Goal: Task Accomplishment & Management: Manage account settings

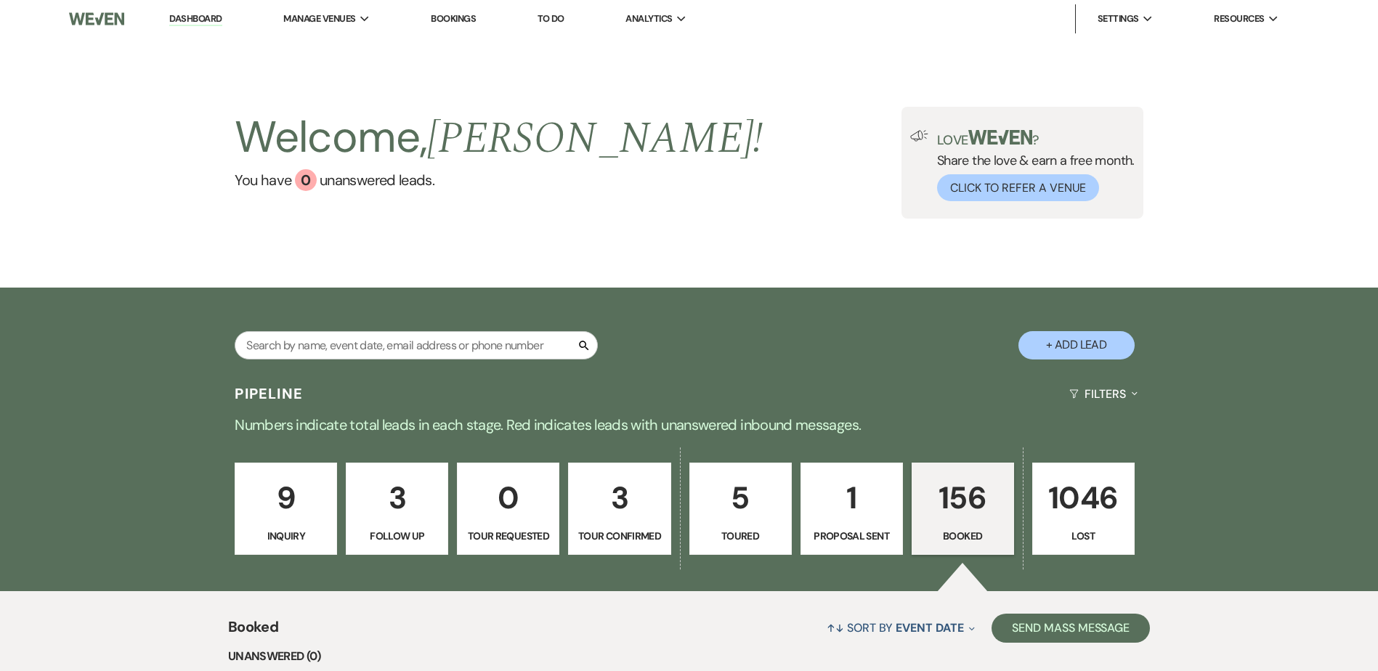
select select "7"
click at [280, 522] on link "9 Inquiry" at bounding box center [286, 509] width 102 height 93
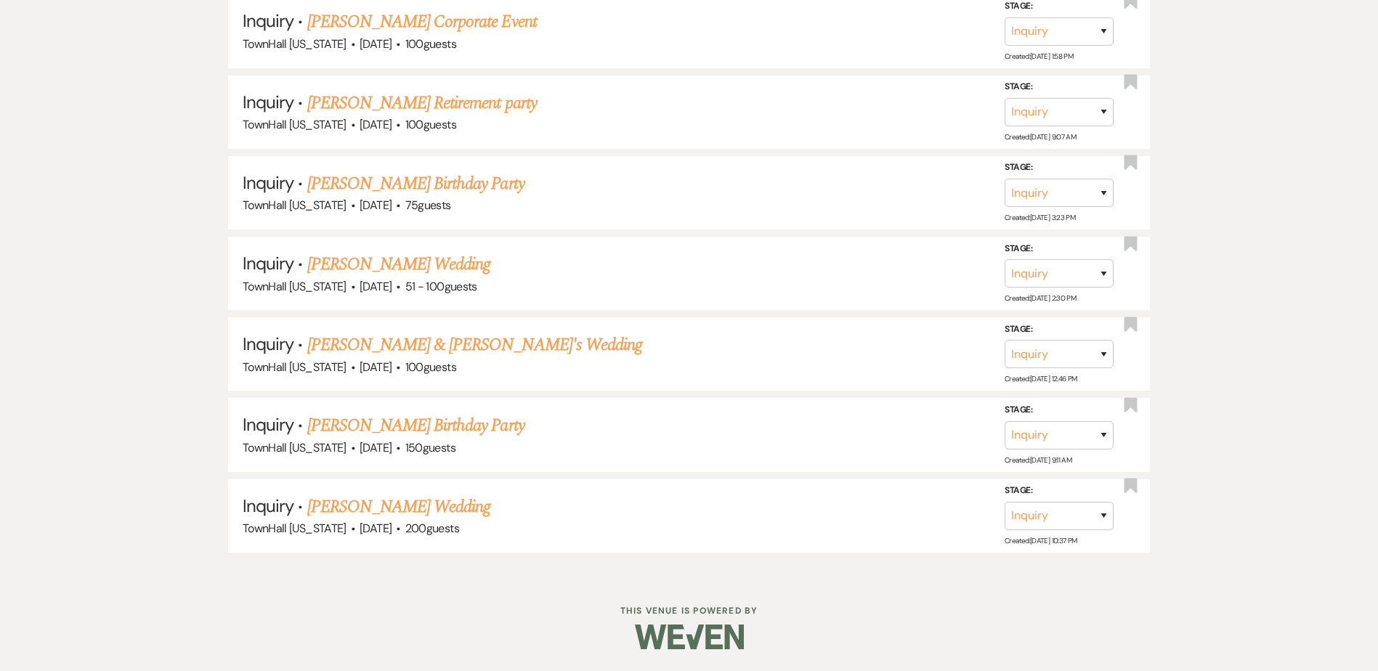
scroll to position [967, 0]
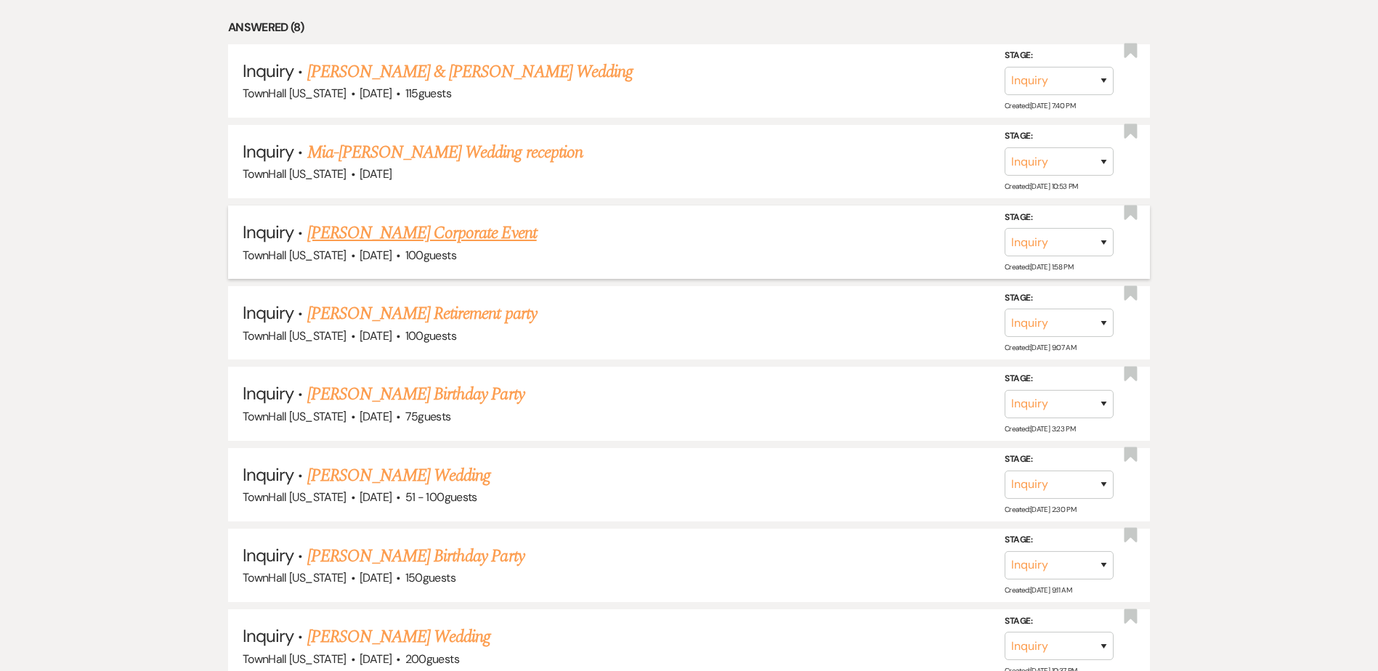
click at [397, 234] on link "[PERSON_NAME] Corporate Event" at bounding box center [422, 233] width 230 height 26
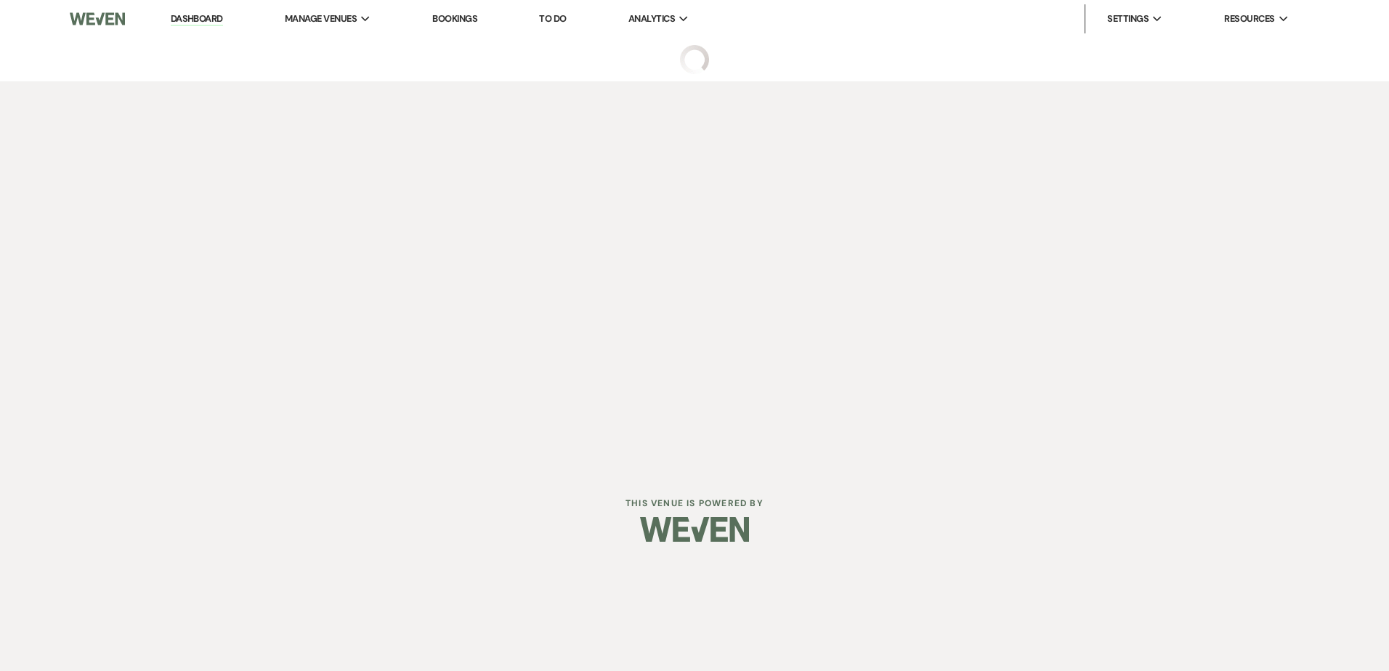
select select "5"
select select "9"
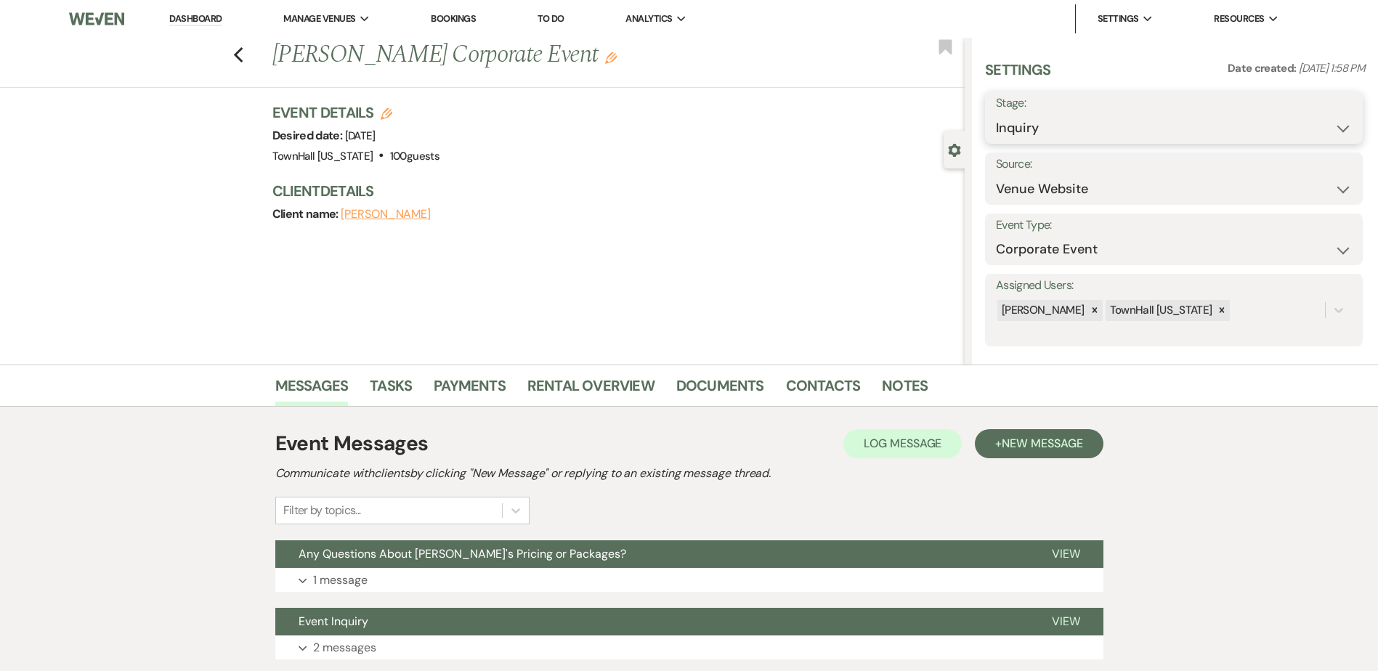
click at [1078, 132] on select "Inquiry Follow Up Tour Requested Tour Confirmed Toured Proposal Sent Booked Lost" at bounding box center [1174, 128] width 356 height 28
select select "4"
click at [996, 114] on select "Inquiry Follow Up Tour Requested Tour Confirmed Toured Proposal Sent Booked Lost" at bounding box center [1174, 128] width 356 height 28
click at [1331, 121] on button "Save" at bounding box center [1322, 117] width 82 height 29
click at [891, 379] on link "Notes" at bounding box center [905, 390] width 46 height 32
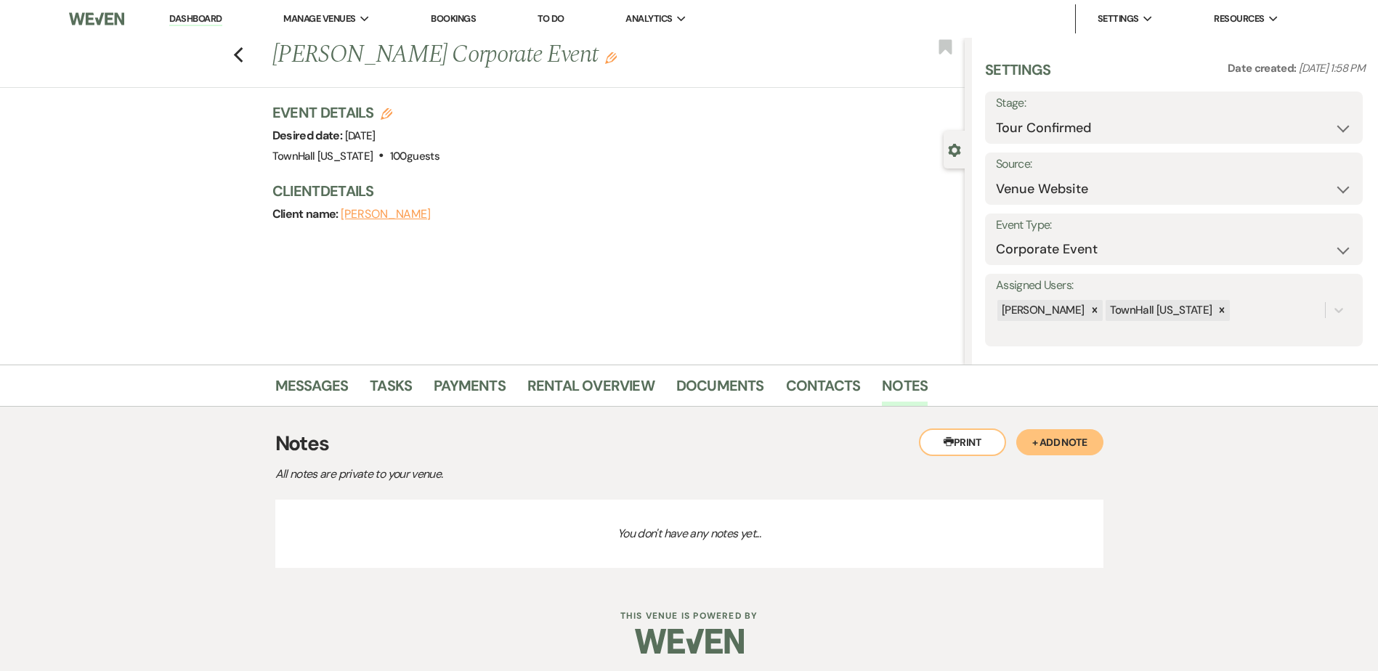
click at [1070, 434] on button "+ Add Note" at bounding box center [1060, 442] width 87 height 26
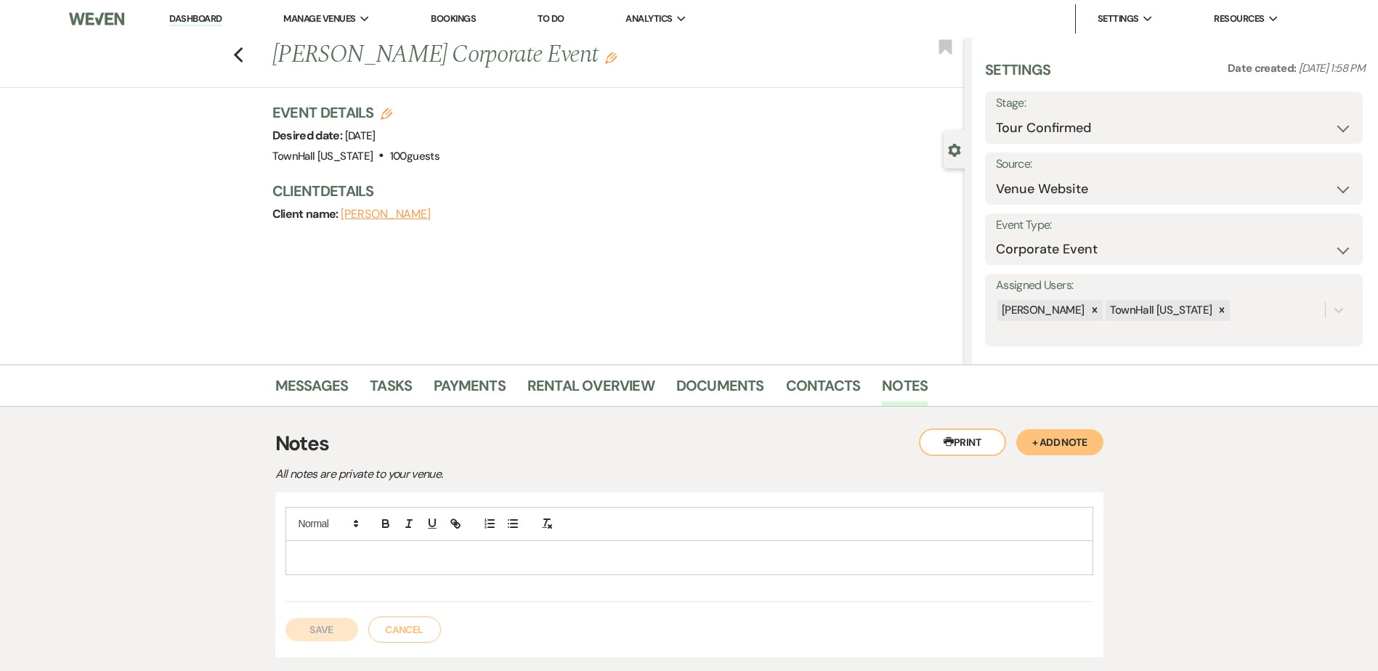
click at [326, 559] on p at bounding box center [689, 558] width 785 height 16
click at [328, 631] on button "Save" at bounding box center [322, 629] width 73 height 23
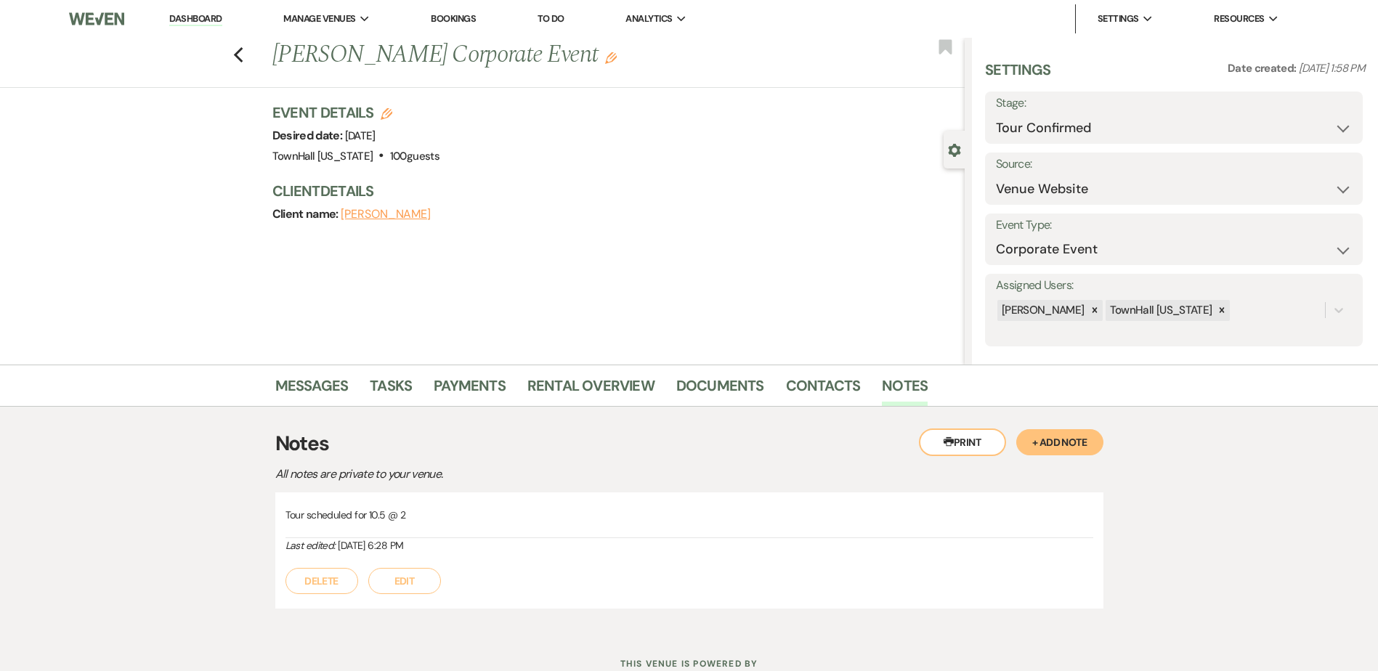
click at [184, 13] on link "Dashboard" at bounding box center [195, 19] width 52 height 14
select select "4"
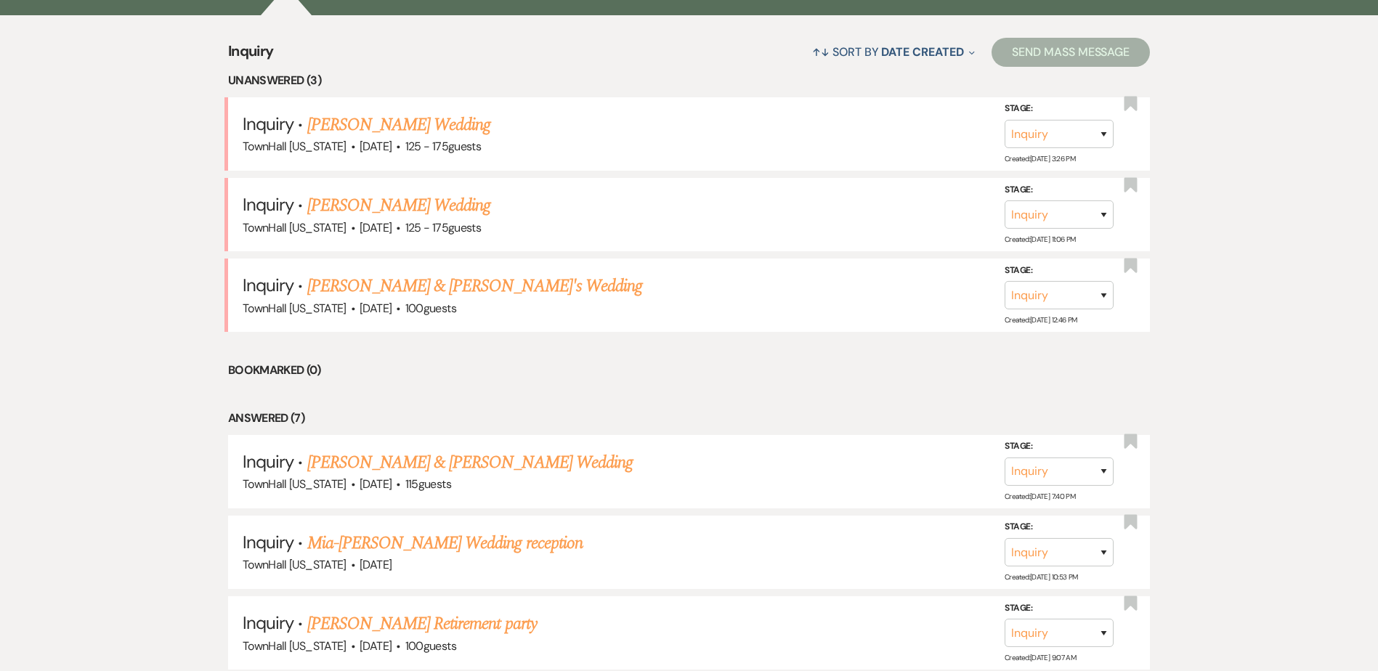
scroll to position [581, 0]
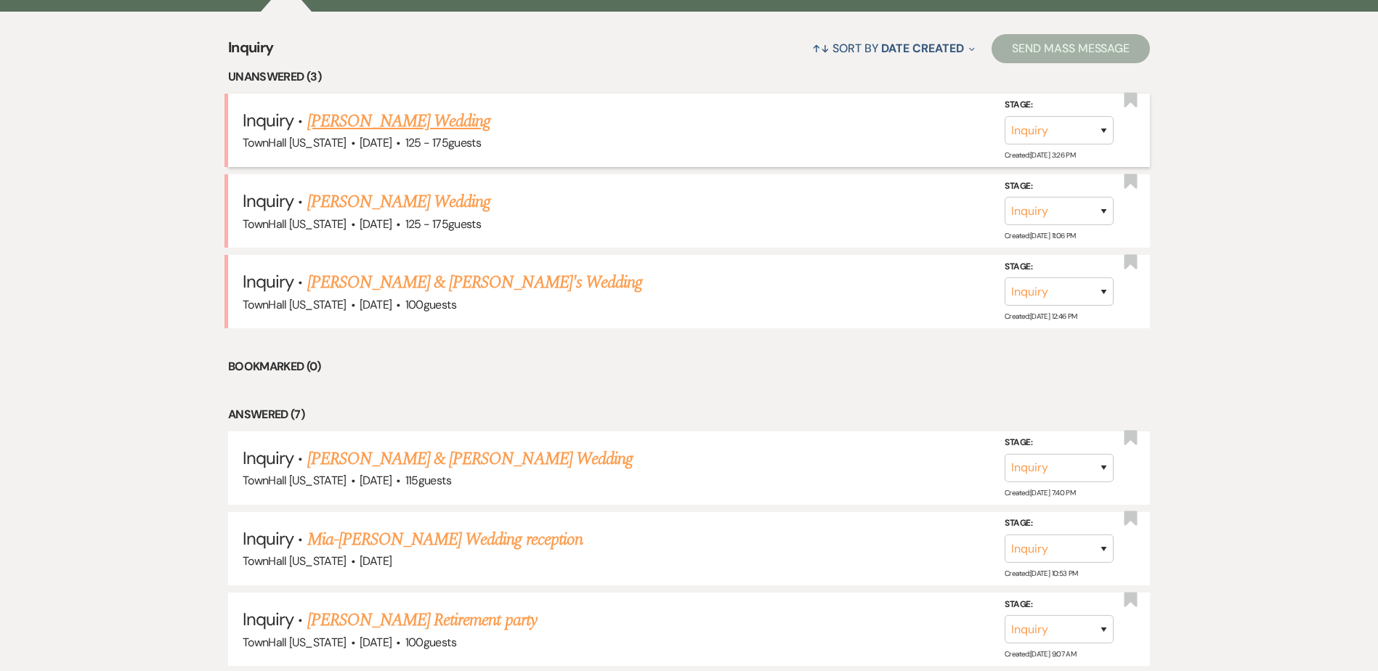
click at [451, 121] on link "Alejandra Ramirez's Wedding" at bounding box center [399, 121] width 184 height 26
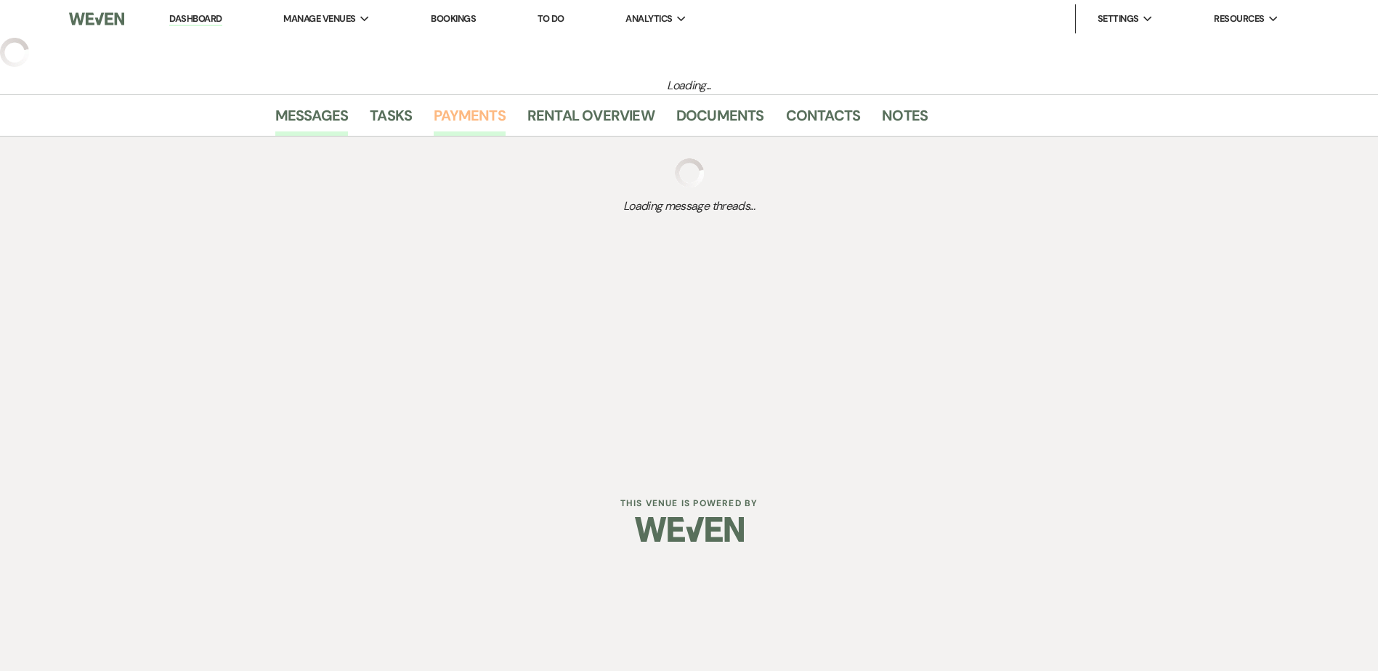
select select "3"
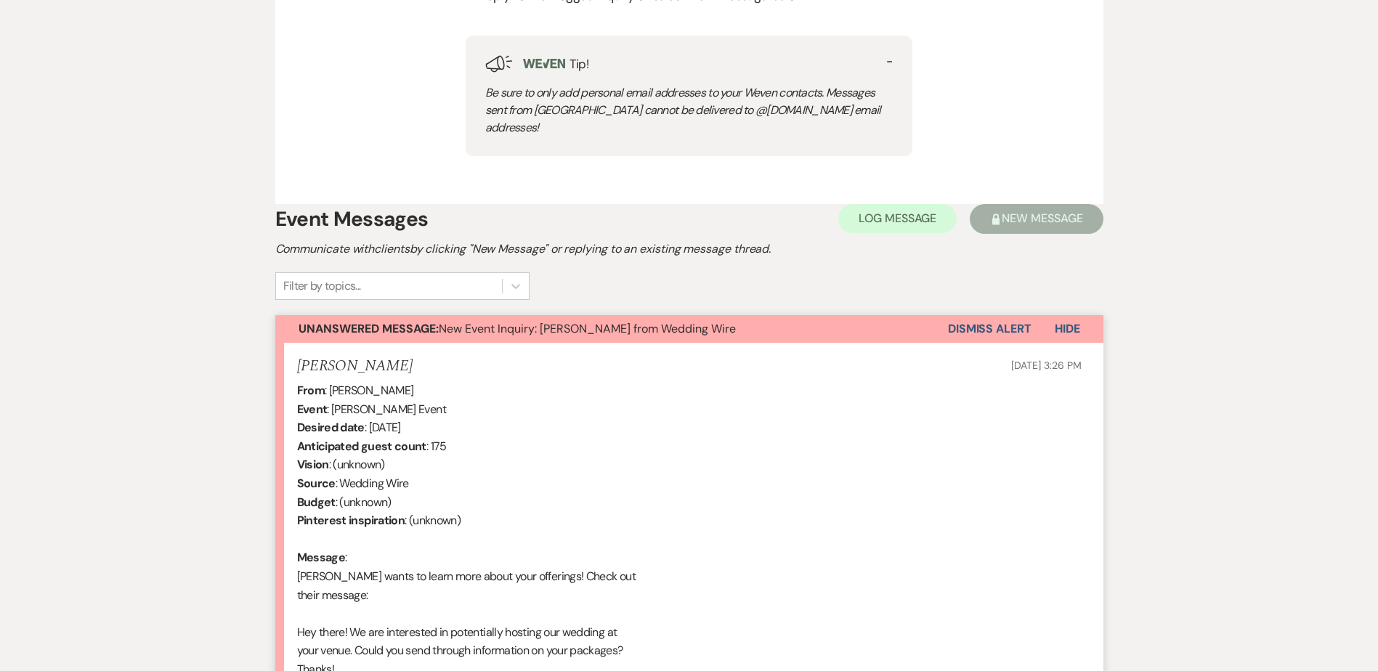
scroll to position [727, 0]
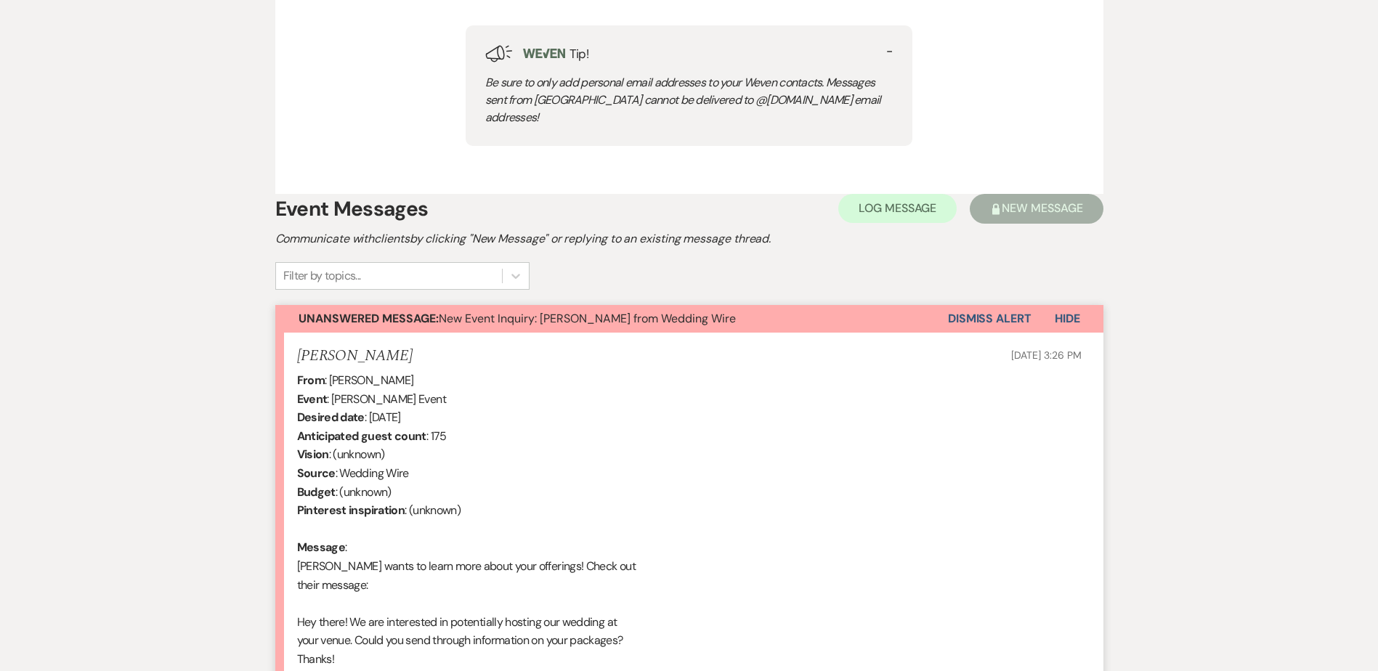
click at [1003, 305] on button "Dismiss Alert" at bounding box center [990, 319] width 84 height 28
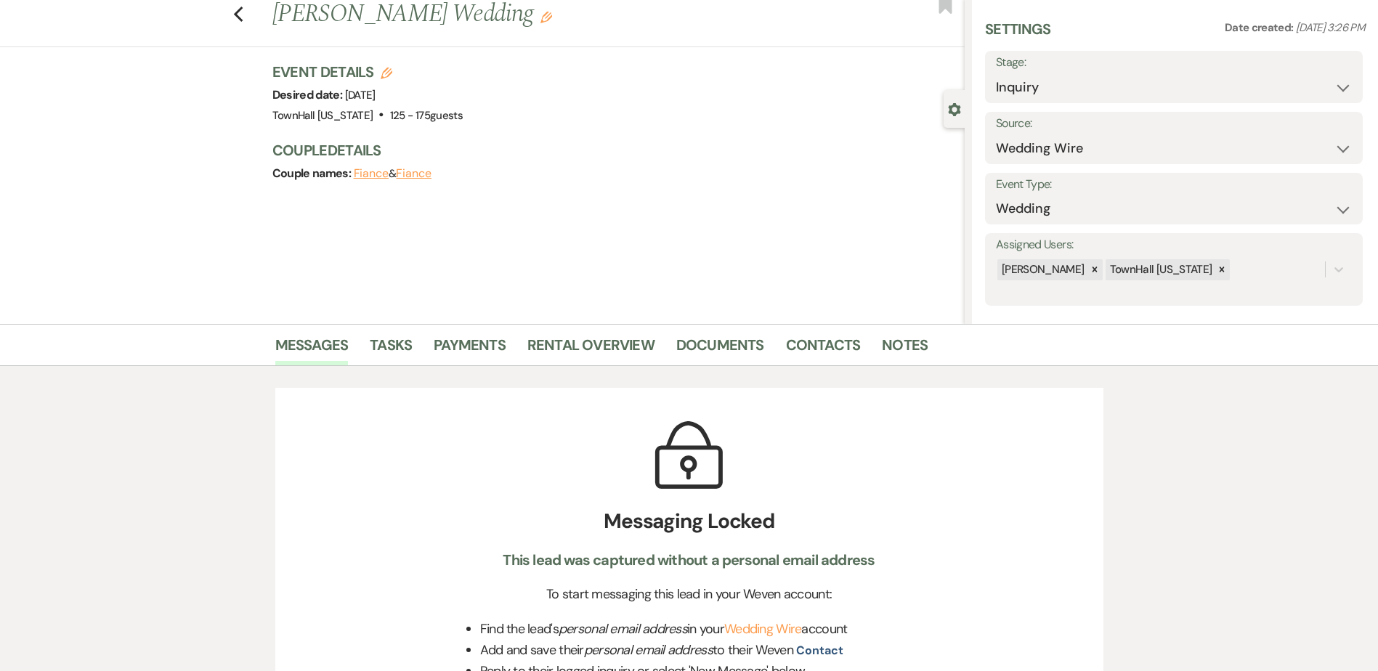
scroll to position [0, 0]
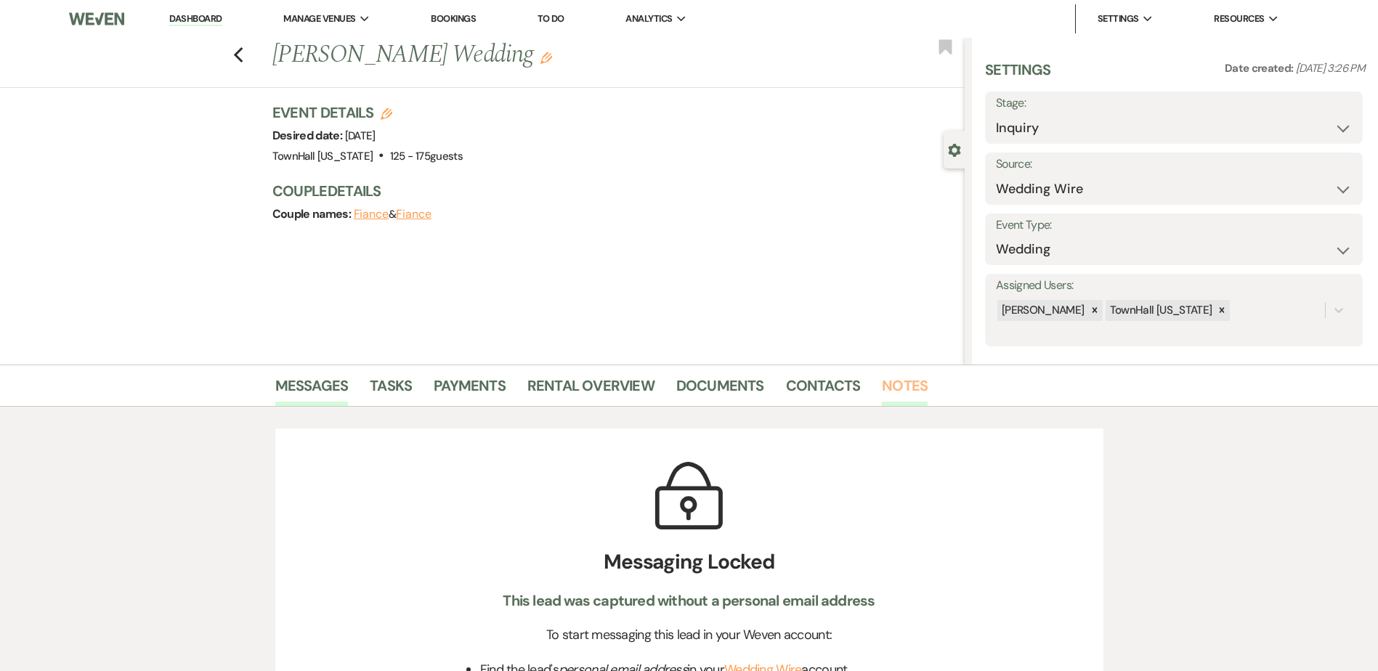
click at [892, 383] on link "Notes" at bounding box center [905, 390] width 46 height 32
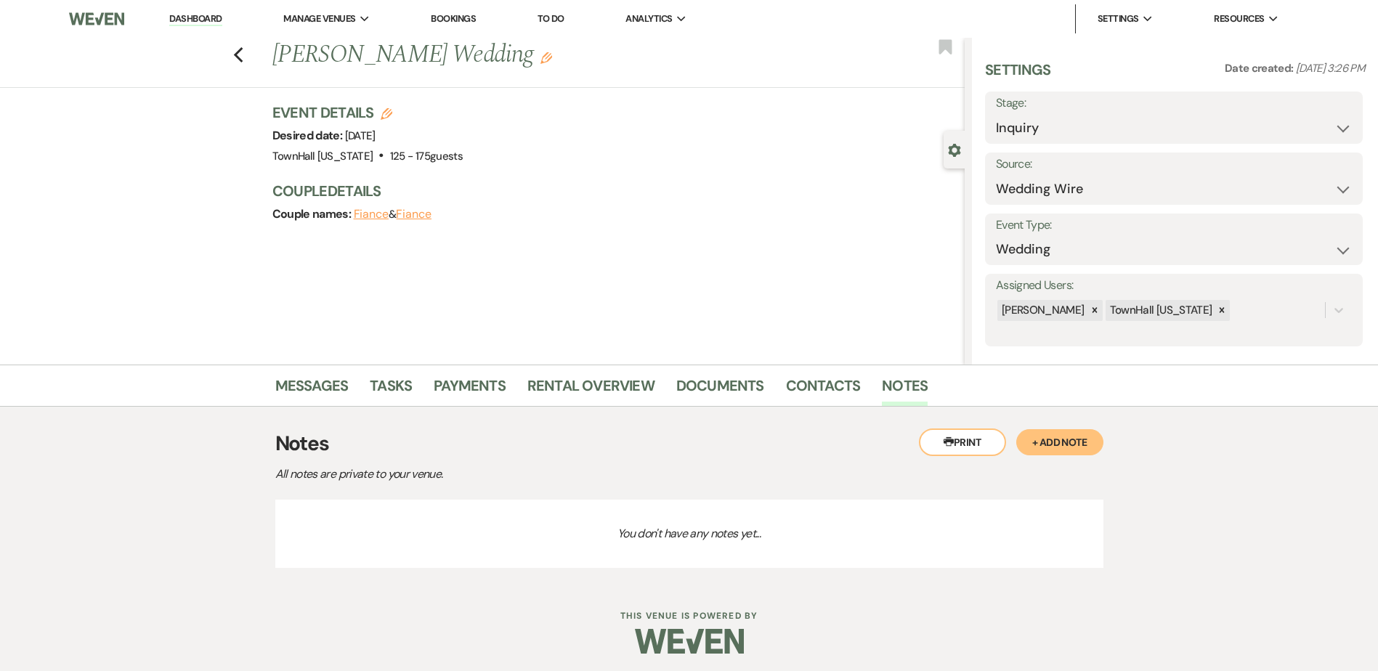
click at [1051, 447] on button "+ Add Note" at bounding box center [1060, 442] width 87 height 26
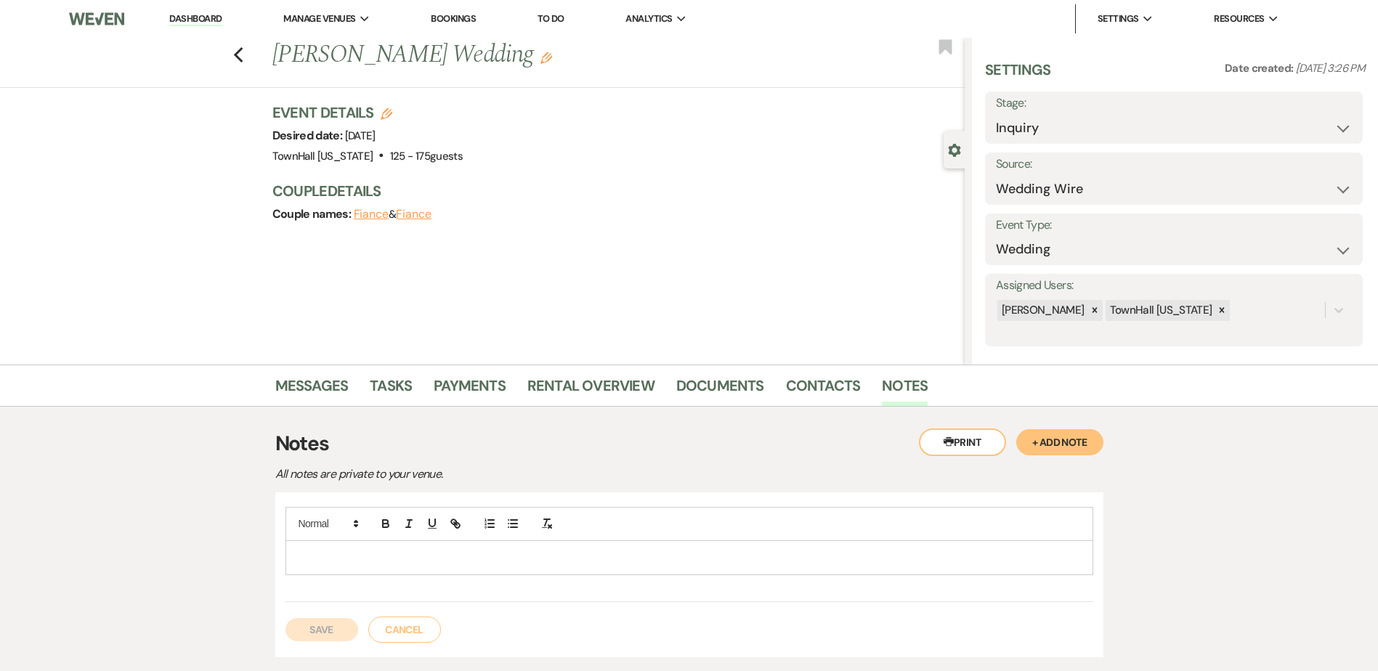
click at [349, 551] on p at bounding box center [689, 558] width 785 height 16
click at [323, 625] on button "Save" at bounding box center [322, 629] width 73 height 23
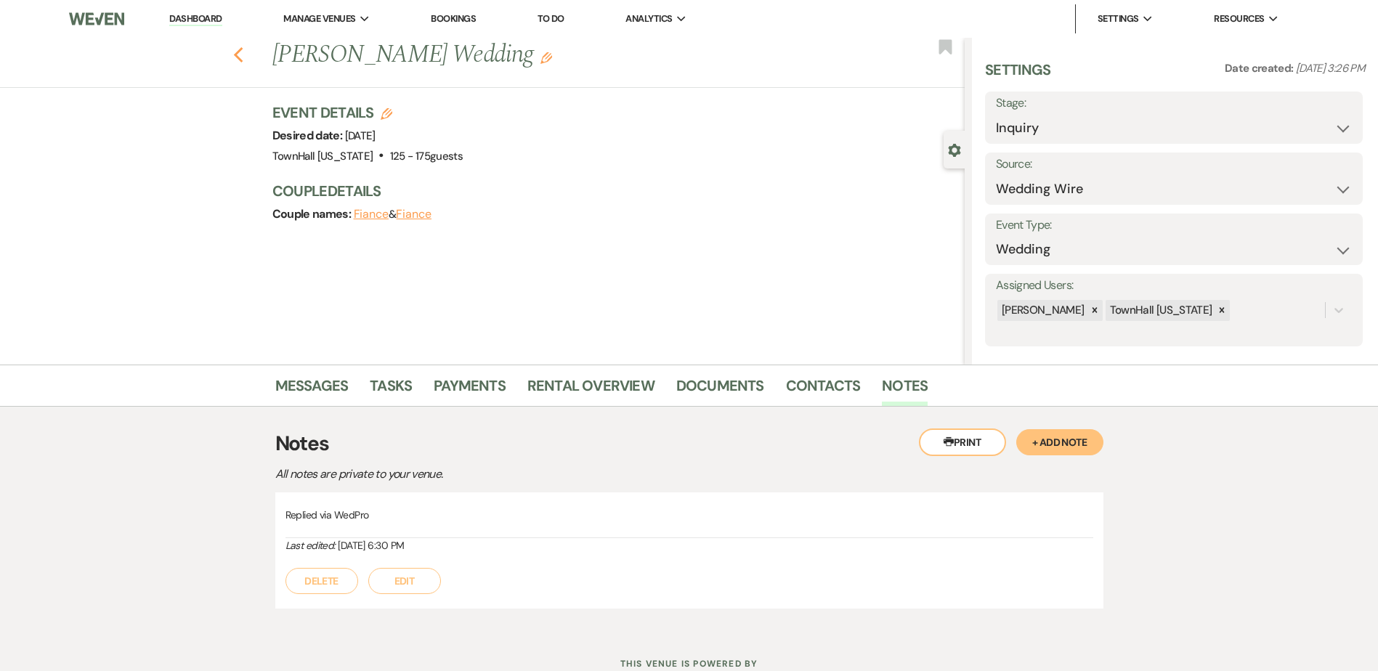
click at [243, 56] on use "button" at bounding box center [237, 55] width 9 height 16
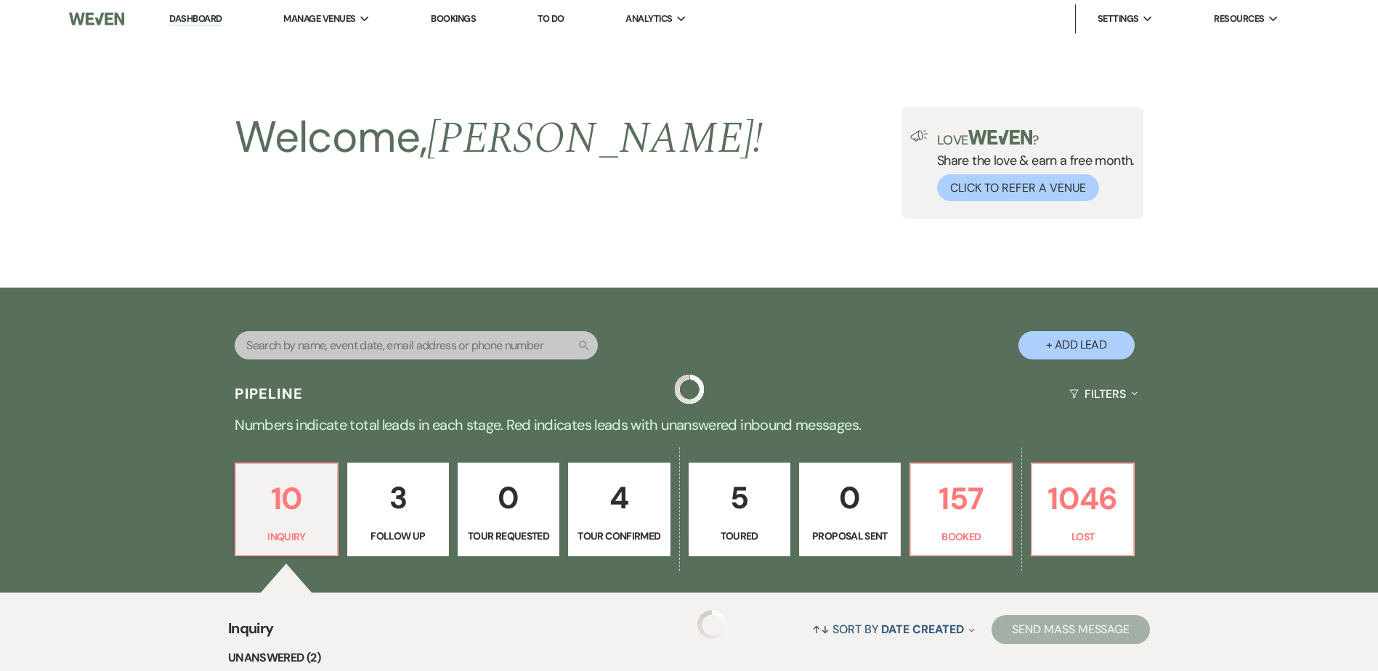
scroll to position [581, 0]
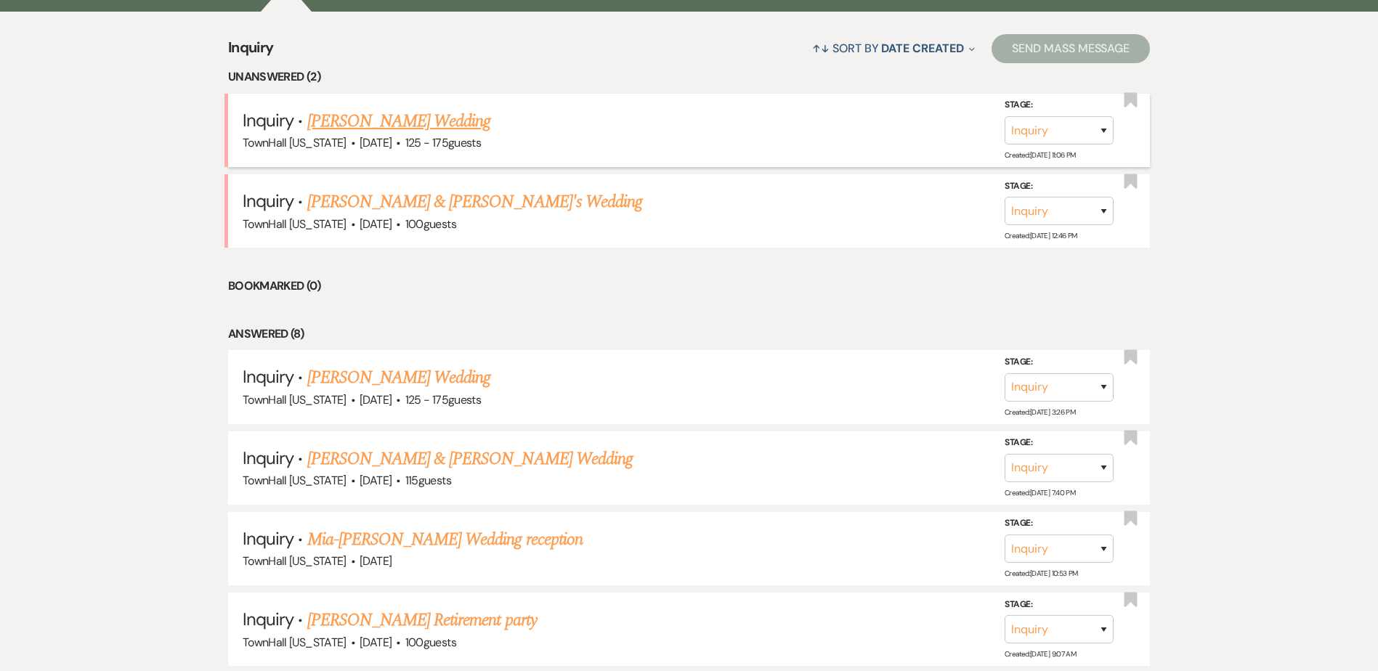
click at [353, 120] on link "Victoria Ortiz's Wedding" at bounding box center [399, 121] width 184 height 26
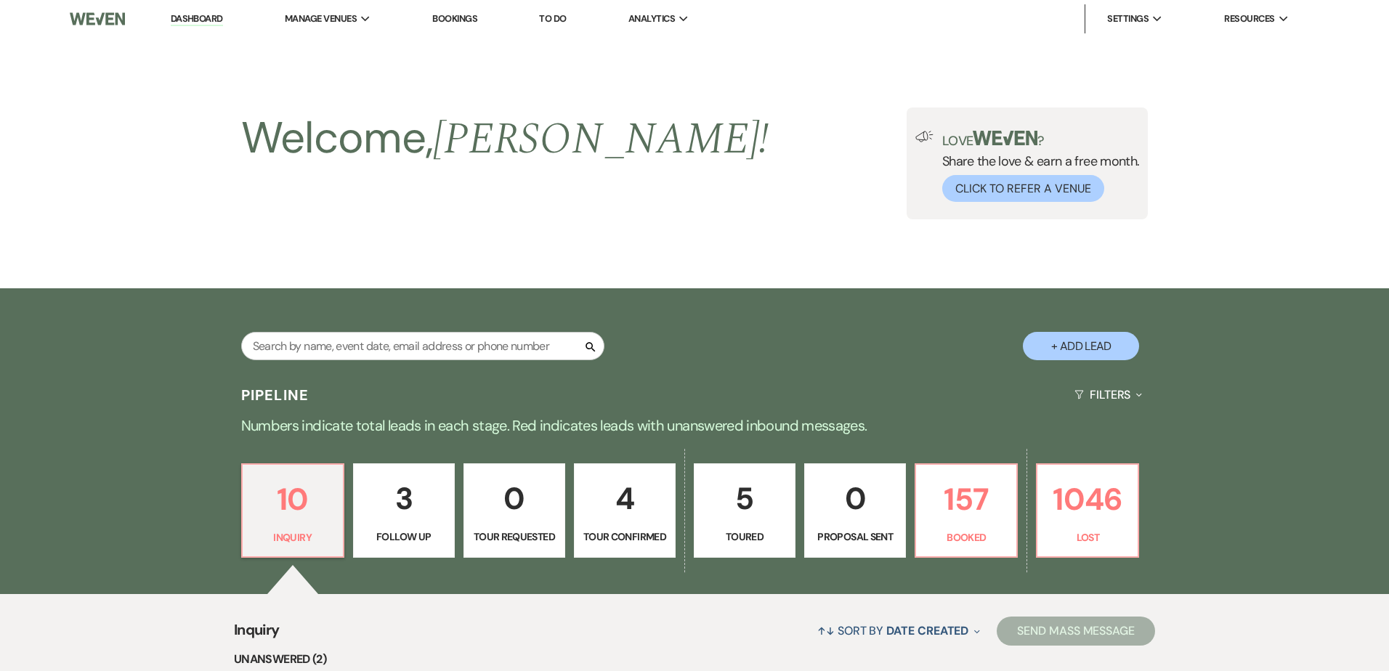
select select "3"
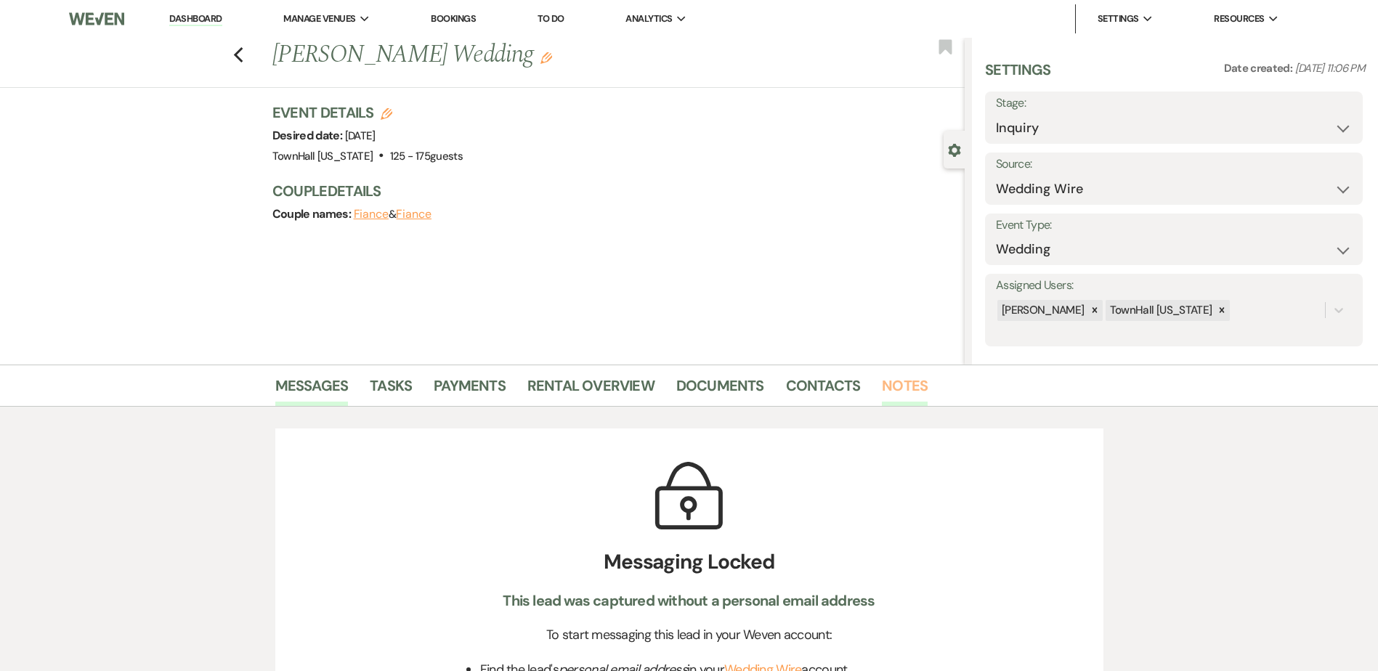
click at [898, 392] on link "Notes" at bounding box center [905, 390] width 46 height 32
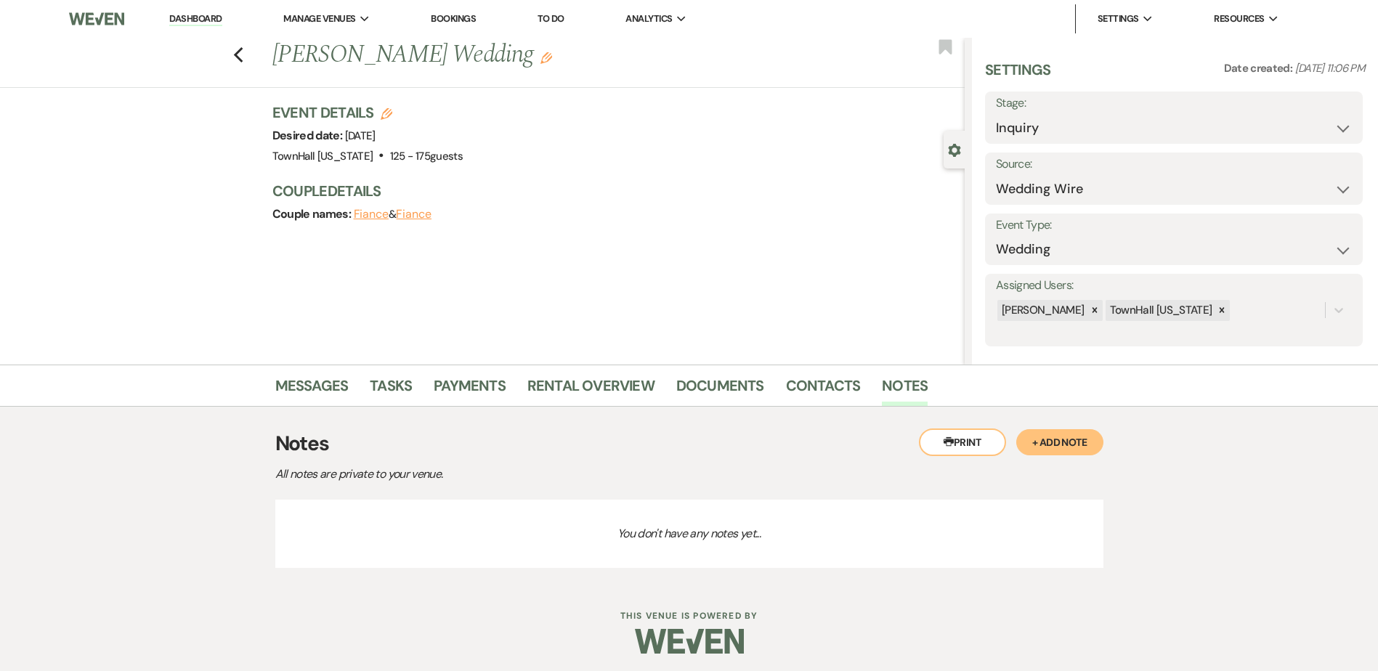
click at [1065, 446] on button "+ Add Note" at bounding box center [1060, 442] width 87 height 26
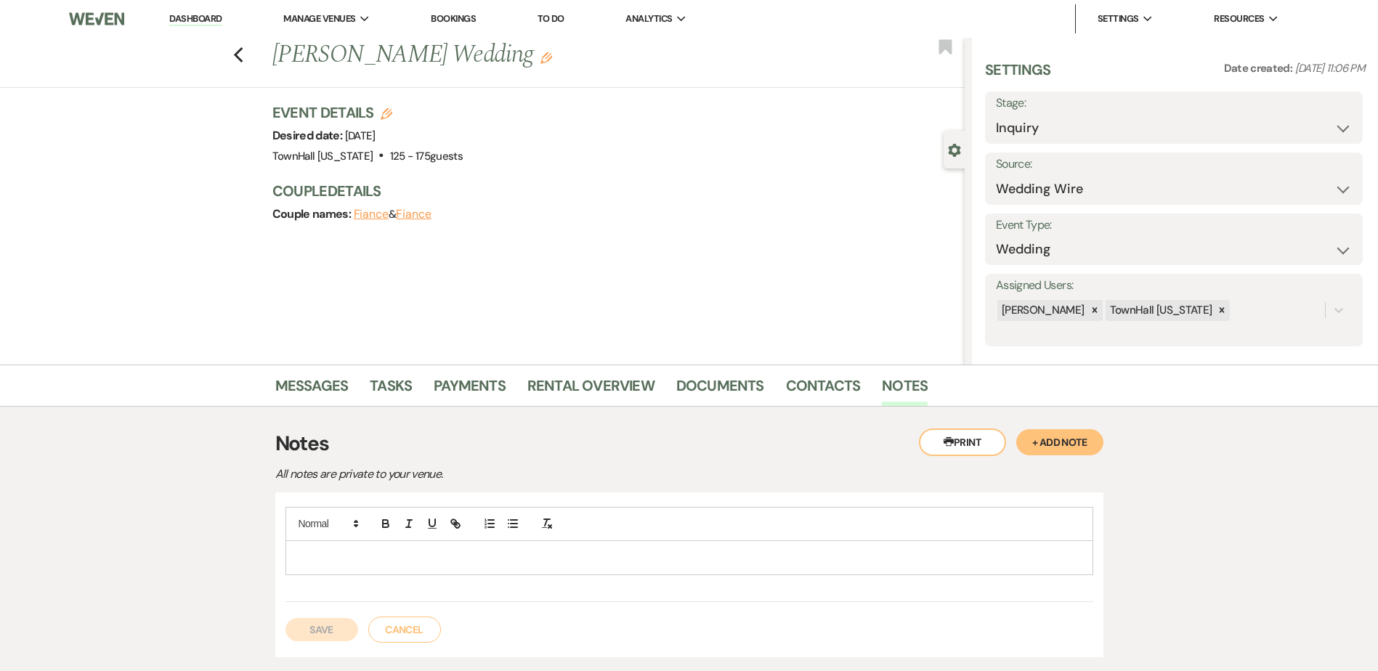
click at [406, 557] on p at bounding box center [689, 558] width 785 height 16
click at [304, 629] on button "Save" at bounding box center [322, 629] width 73 height 23
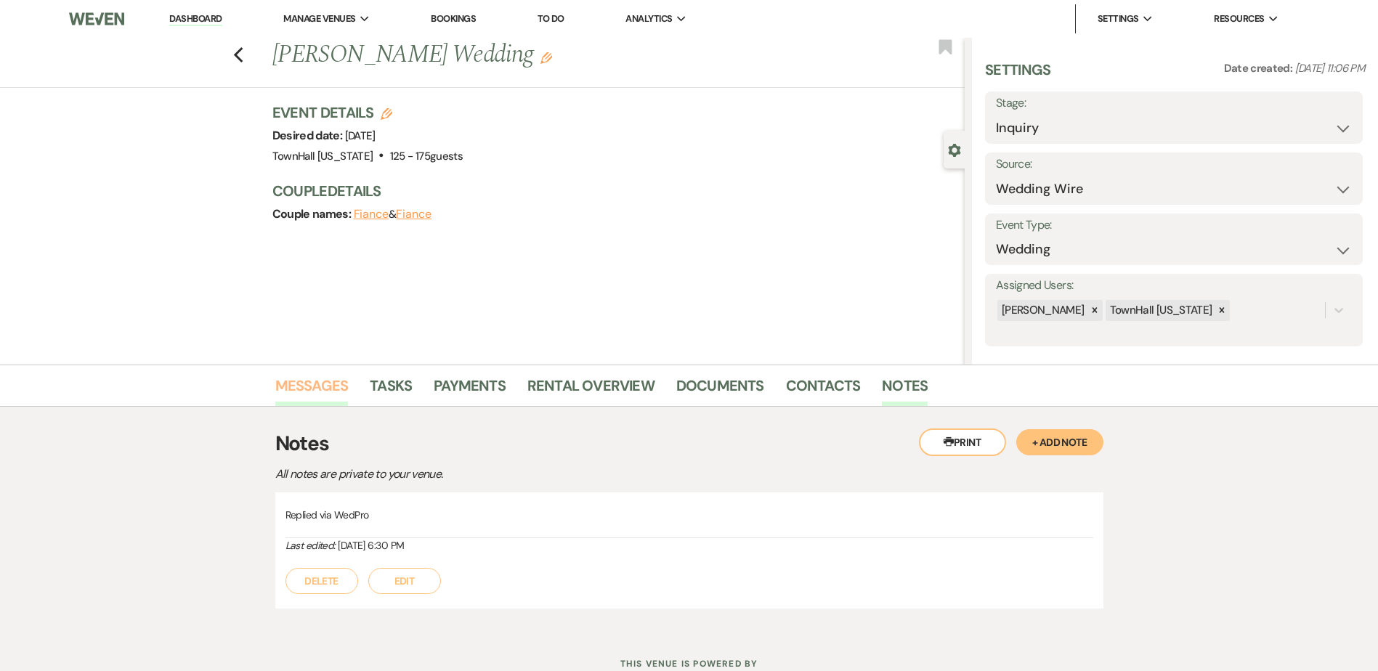
click at [303, 378] on link "Messages" at bounding box center [311, 390] width 73 height 32
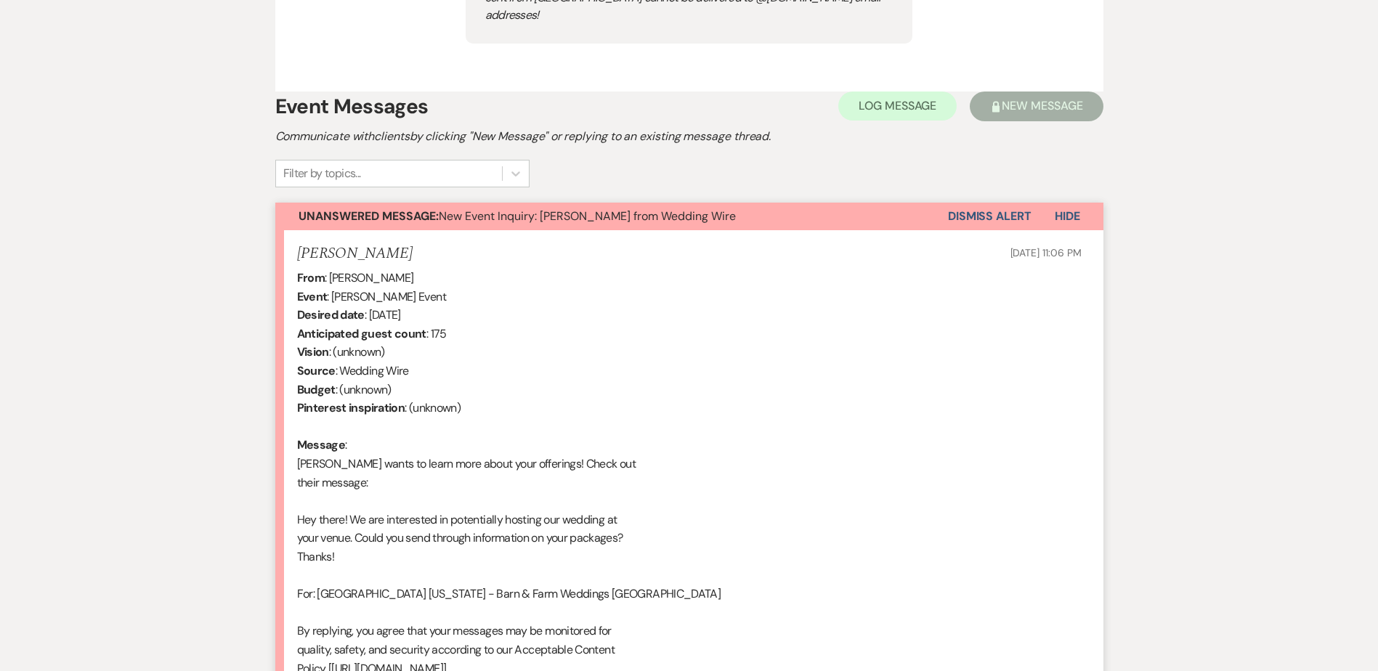
scroll to position [872, 0]
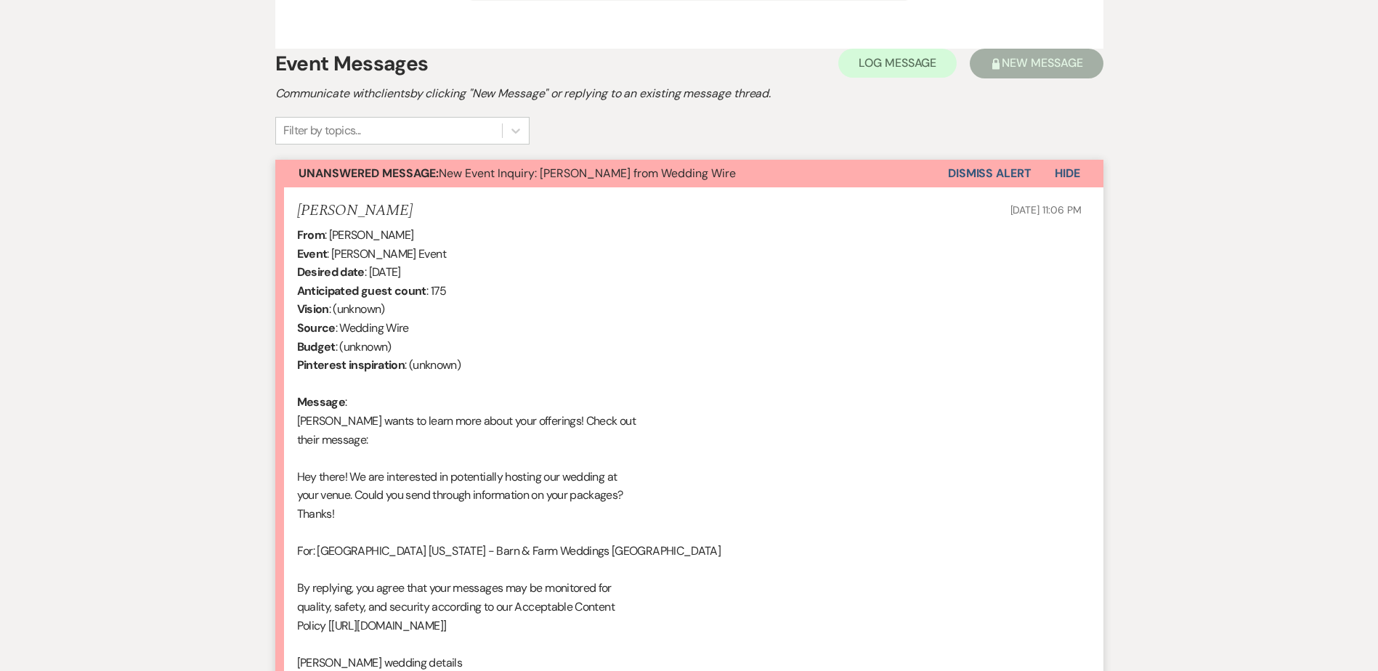
click at [1029, 160] on button "Dismiss Alert" at bounding box center [990, 174] width 84 height 28
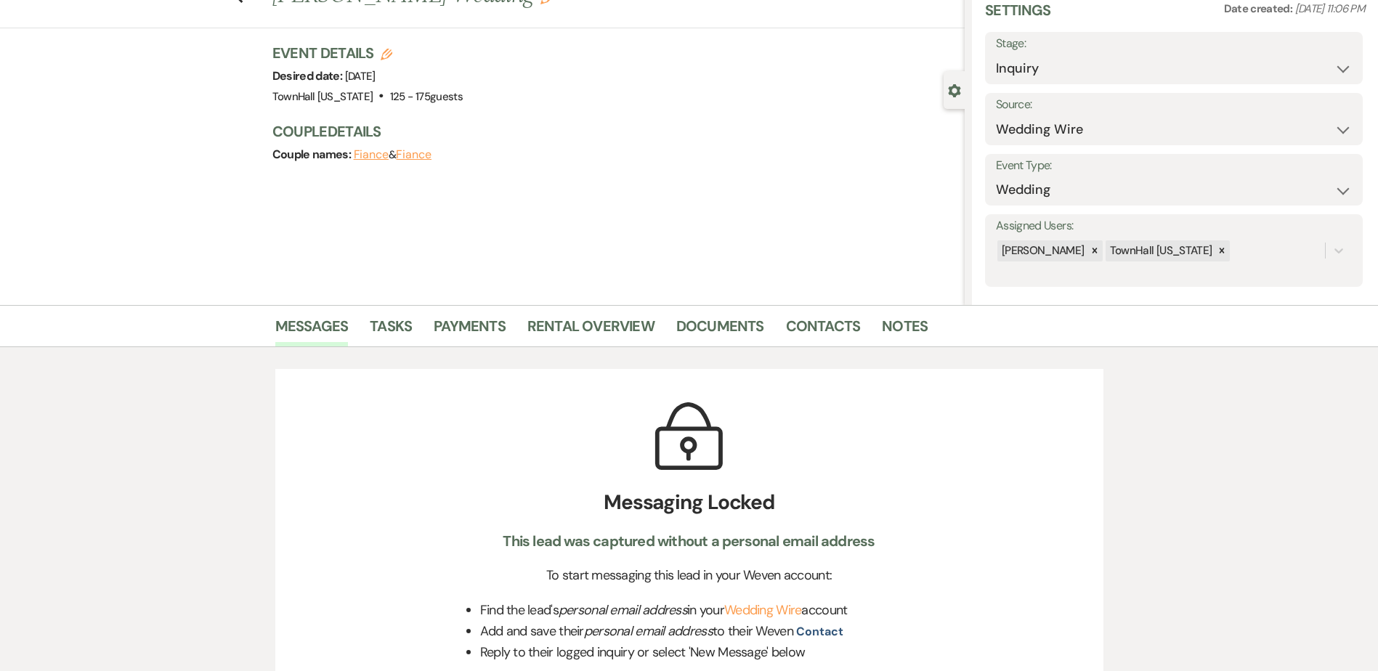
scroll to position [0, 0]
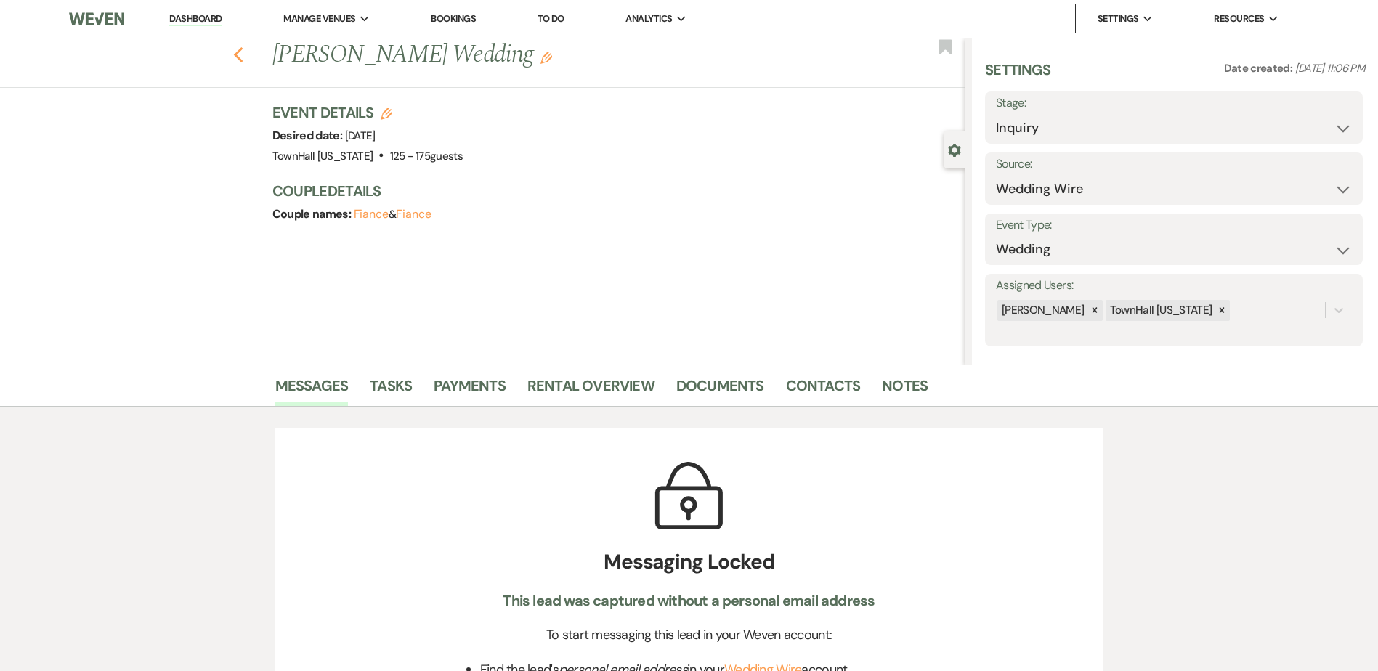
click at [243, 48] on use "button" at bounding box center [237, 55] width 9 height 16
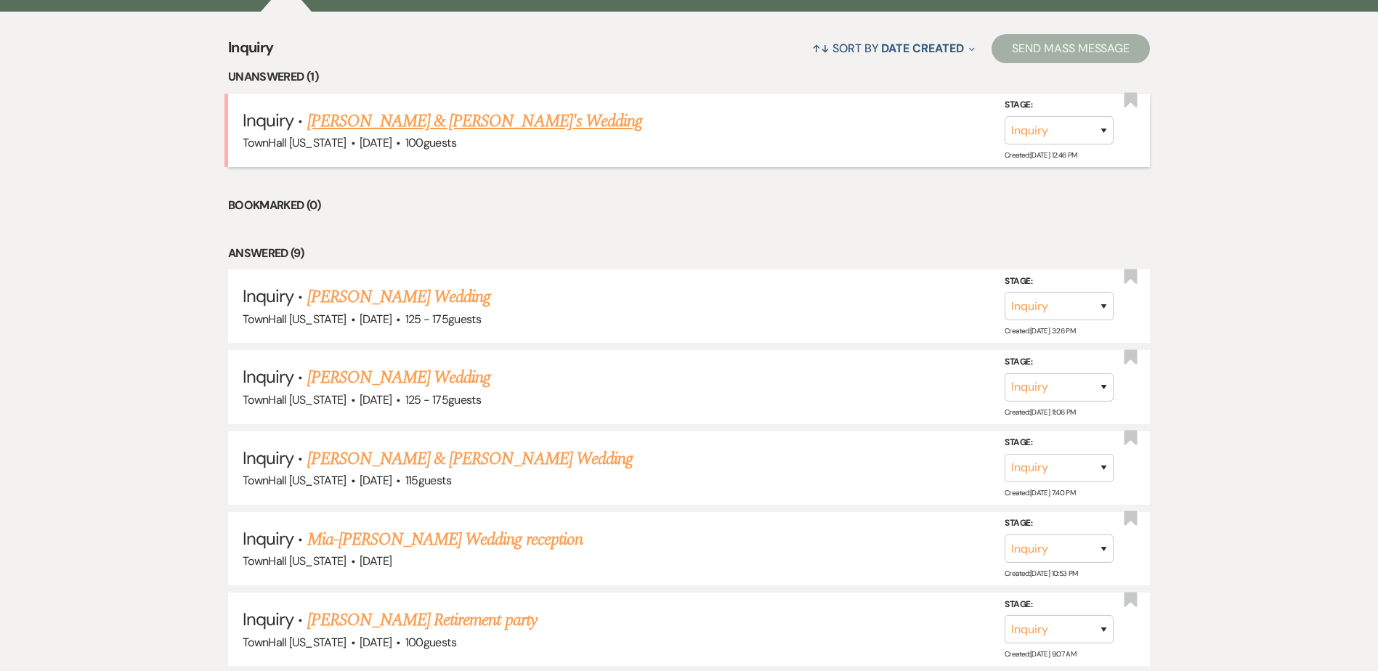
click at [348, 118] on link "Melanie & Fiance's Wedding" at bounding box center [475, 121] width 336 height 26
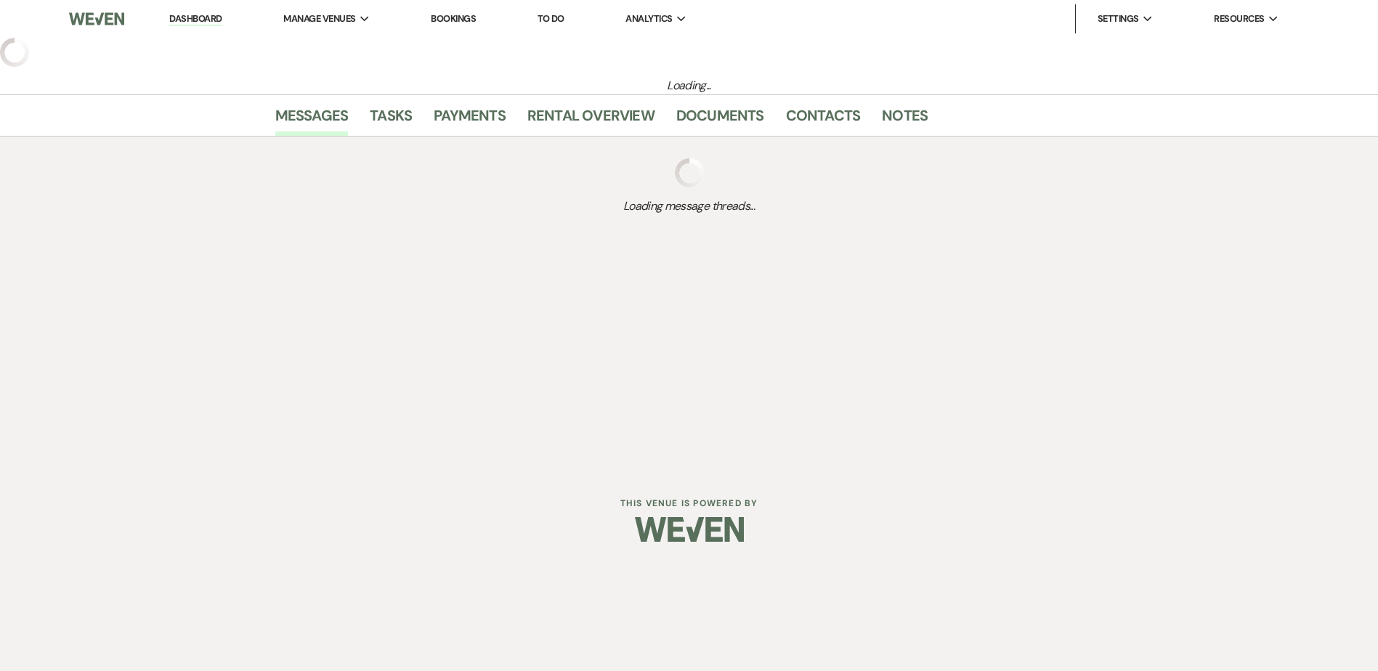
select select "5"
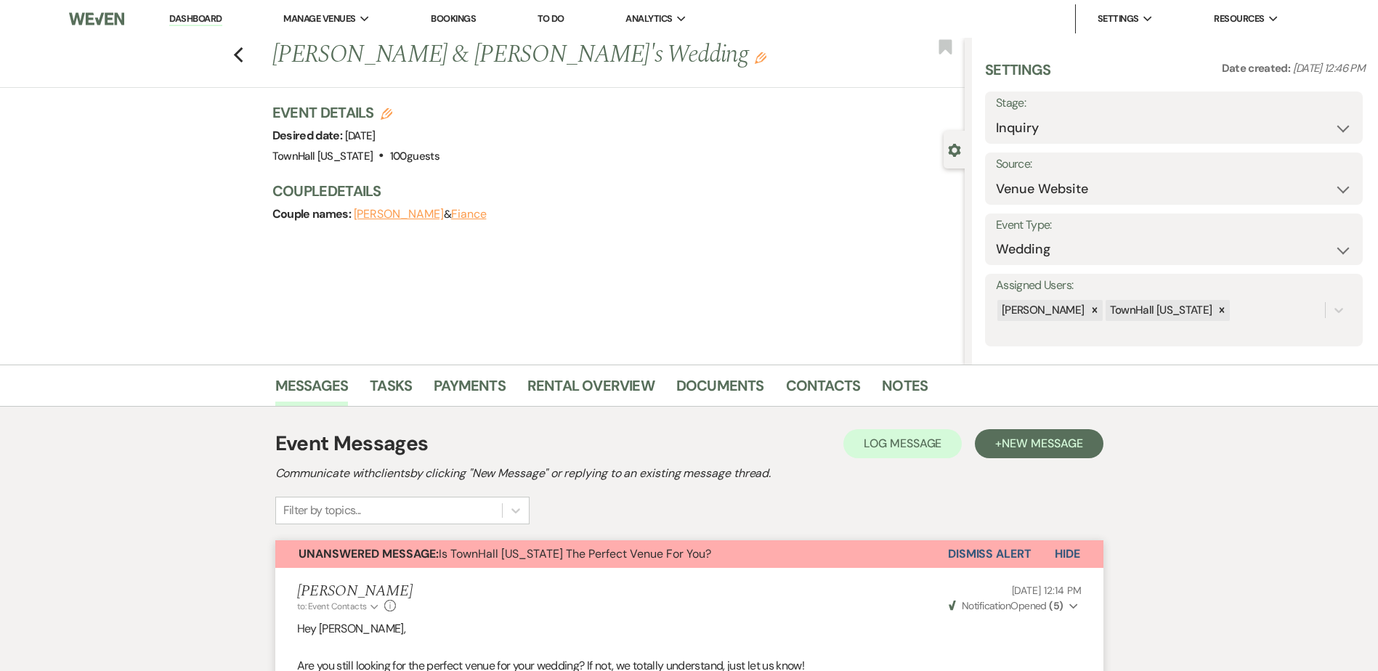
click at [209, 12] on link "Dashboard" at bounding box center [195, 19] width 52 height 14
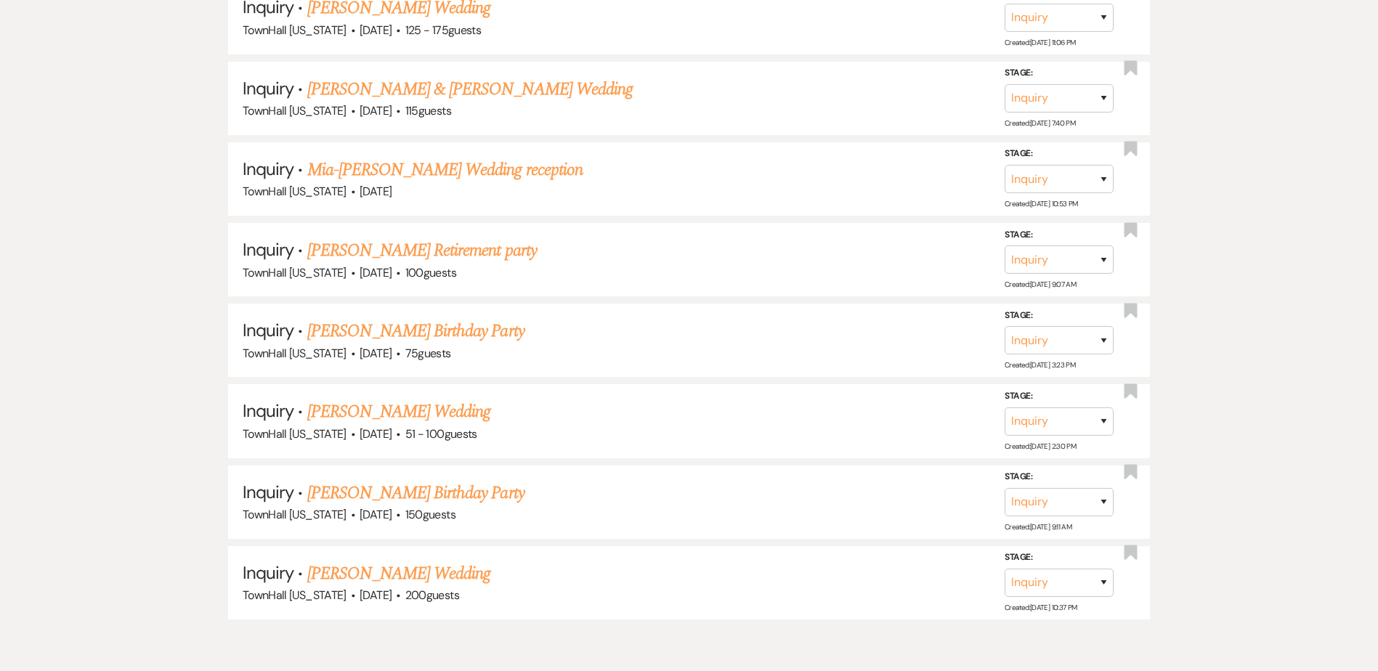
scroll to position [1017, 0]
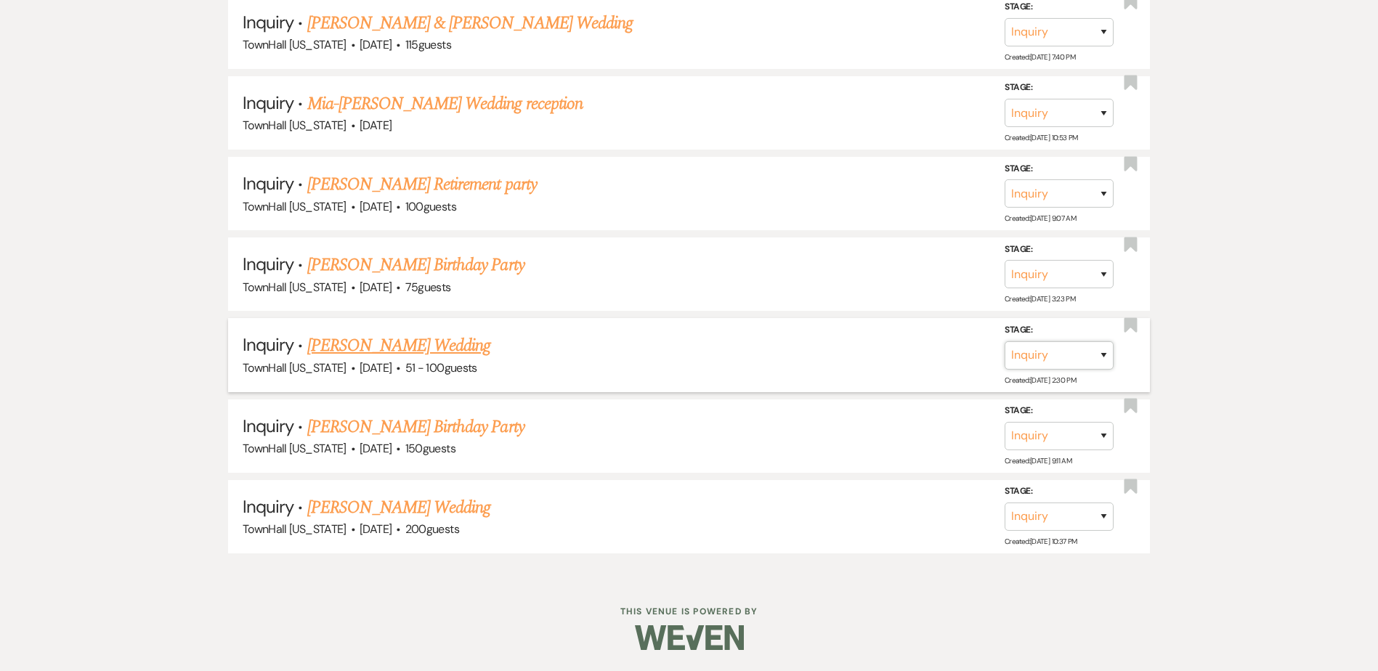
click at [1077, 351] on select "Inquiry Follow Up Tour Requested Tour Confirmed Toured Proposal Sent Booked Lost" at bounding box center [1059, 355] width 109 height 28
select select "8"
click at [1005, 341] on select "Inquiry Follow Up Tour Requested Tour Confirmed Toured Proposal Sent Booked Lost" at bounding box center [1059, 355] width 109 height 28
click at [865, 353] on select "Booked Elsewhere Budget Date Unavailable No Response Not a Good Match Capacity …" at bounding box center [855, 355] width 125 height 28
select select "5"
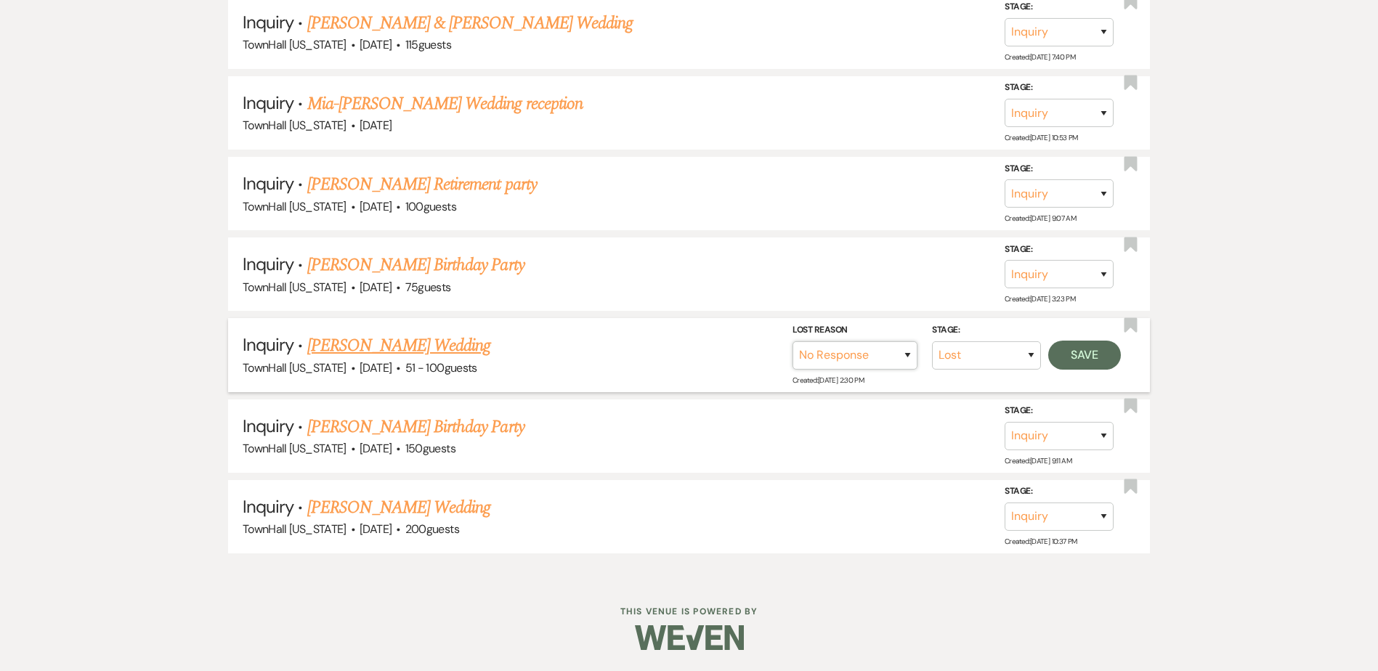
click at [793, 341] on select "Booked Elsewhere Budget Date Unavailable No Response Not a Good Match Capacity …" at bounding box center [855, 355] width 125 height 28
click at [431, 351] on link "Isaiah Baxter's Wedding" at bounding box center [399, 346] width 184 height 26
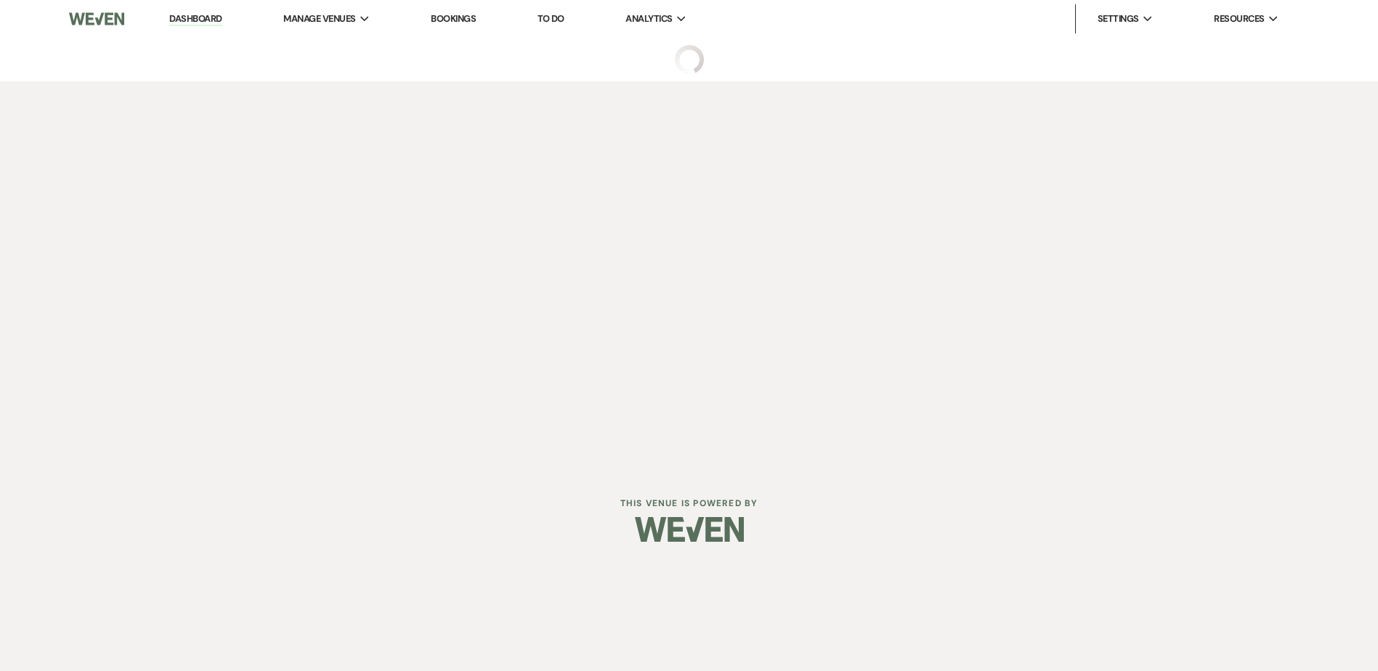
select select "2"
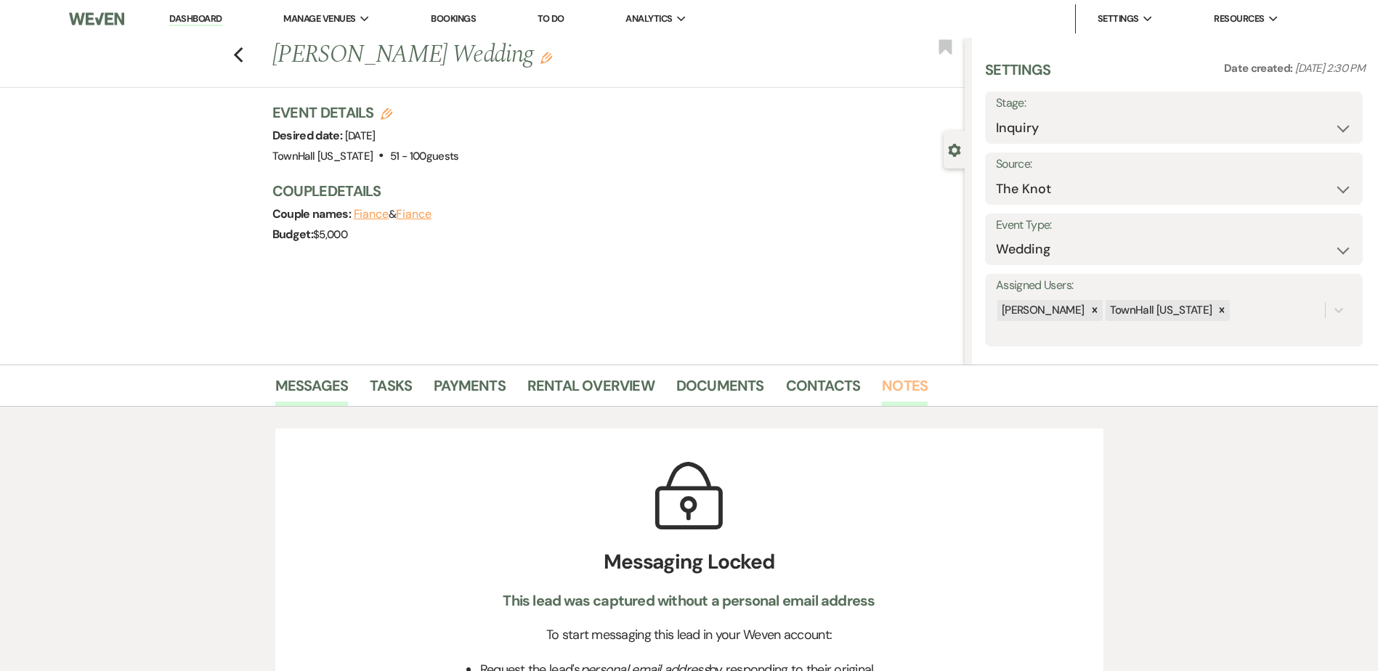
click at [913, 381] on link "Notes" at bounding box center [905, 390] width 46 height 32
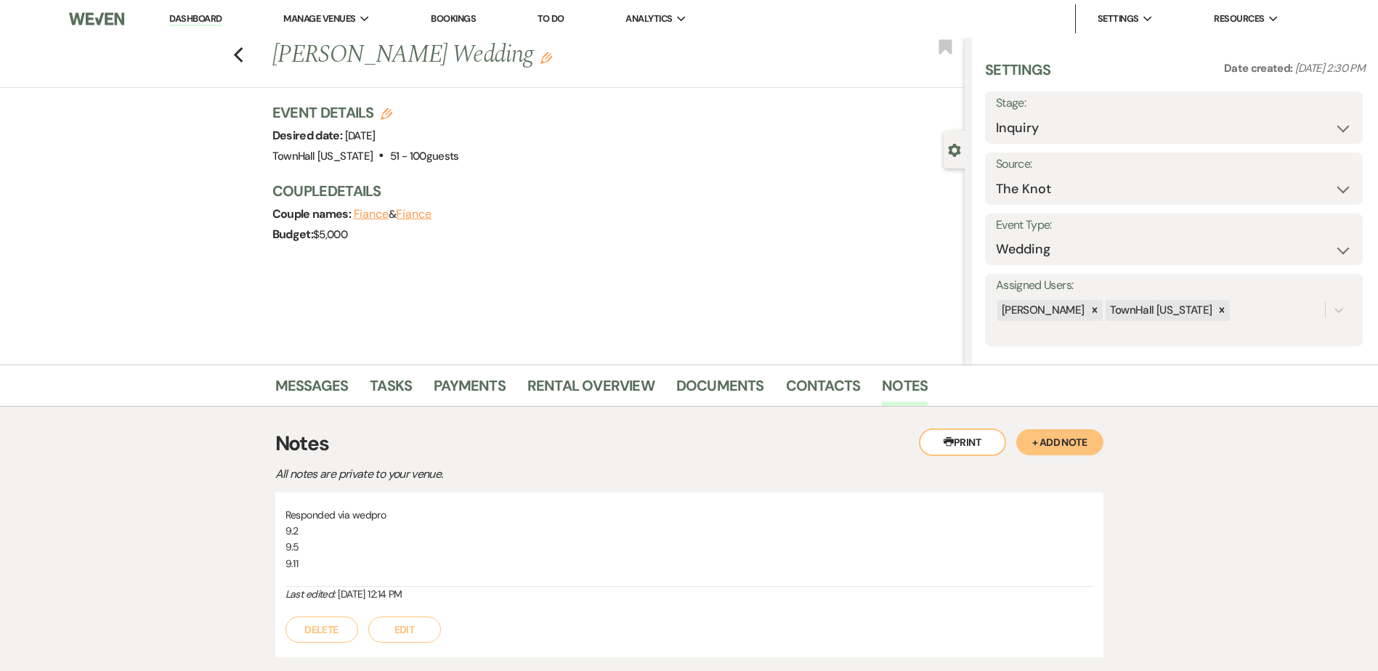
click at [397, 633] on button "Edit" at bounding box center [404, 630] width 73 height 26
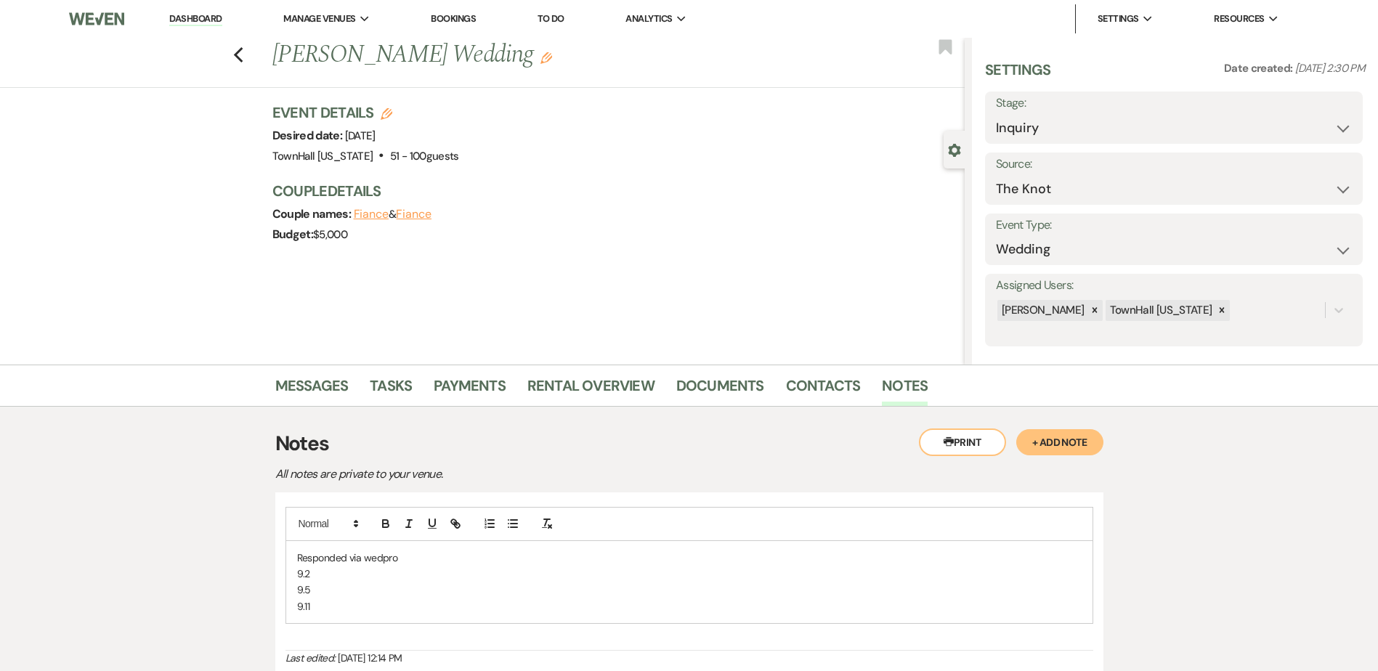
click at [323, 610] on p "9.11" at bounding box center [689, 607] width 785 height 16
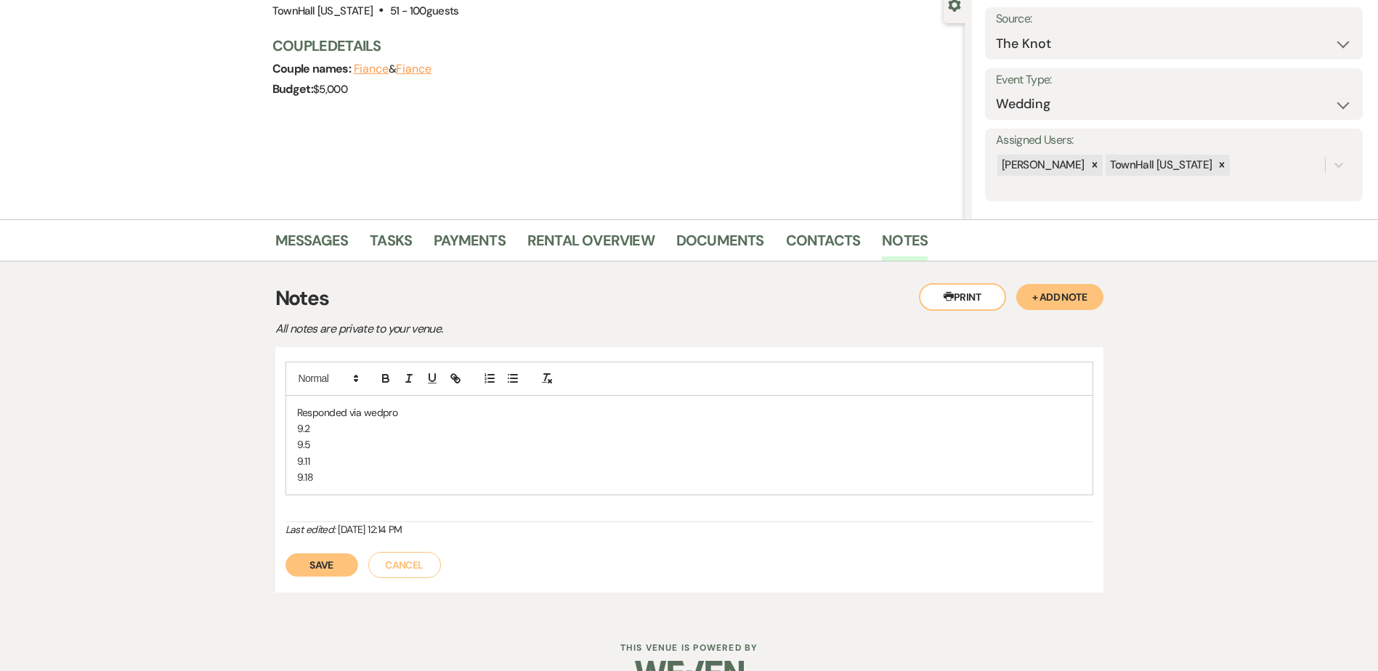
click at [336, 568] on button "Save" at bounding box center [322, 565] width 73 height 23
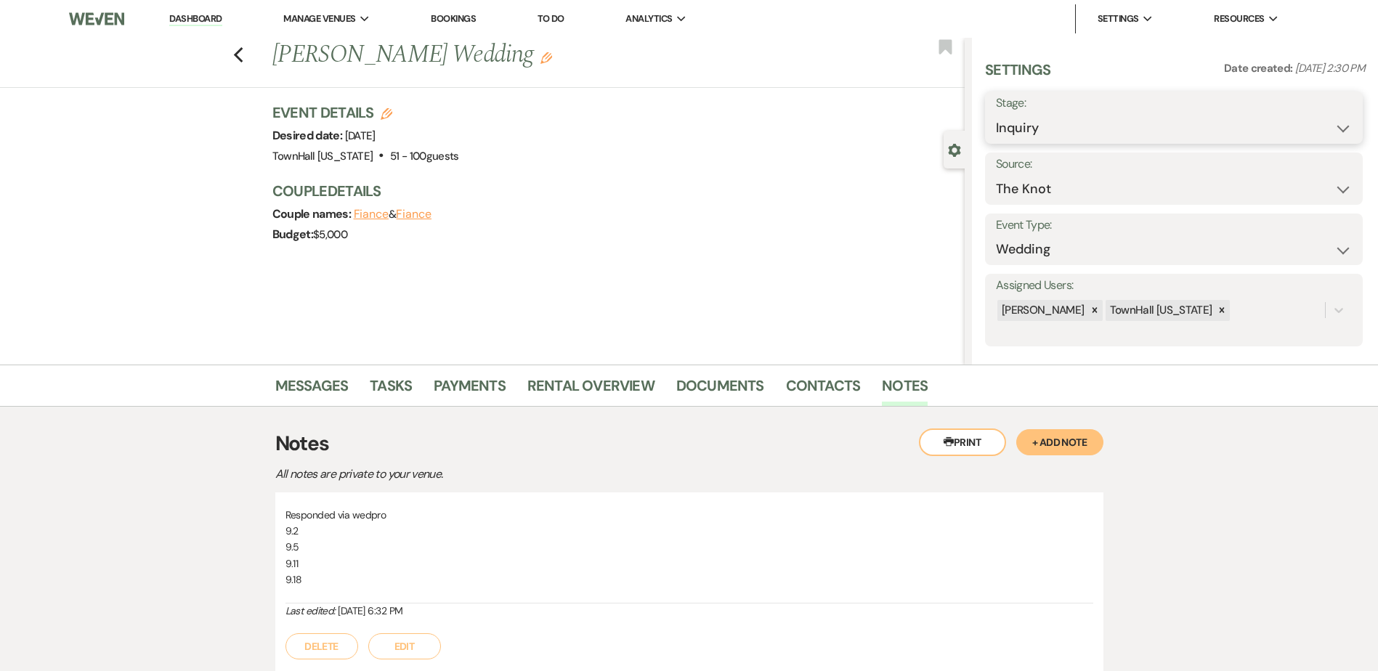
click at [1054, 129] on select "Inquiry Follow Up Tour Requested Tour Confirmed Toured Proposal Sent Booked Lost" at bounding box center [1174, 128] width 356 height 28
select select "8"
click at [996, 114] on select "Inquiry Follow Up Tour Requested Tour Confirmed Toured Proposal Sent Booked Lost" at bounding box center [1174, 128] width 356 height 28
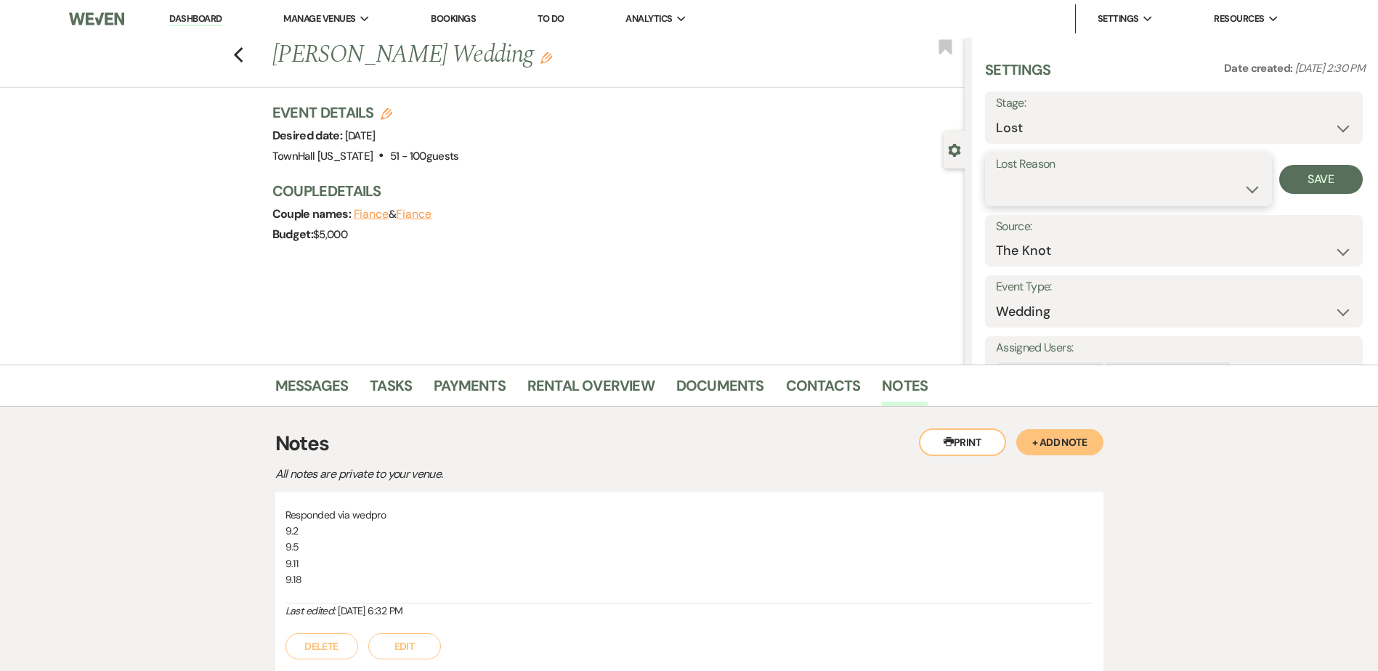
click at [1017, 189] on select "Booked Elsewhere Budget Date Unavailable No Response Not a Good Match Capacity …" at bounding box center [1128, 189] width 265 height 28
select select "5"
click at [996, 175] on select "Booked Elsewhere Budget Date Unavailable No Response Not a Good Match Capacity …" at bounding box center [1128, 189] width 265 height 28
click at [1310, 175] on button "Save" at bounding box center [1322, 179] width 84 height 29
click at [191, 10] on li "Dashboard" at bounding box center [195, 18] width 67 height 29
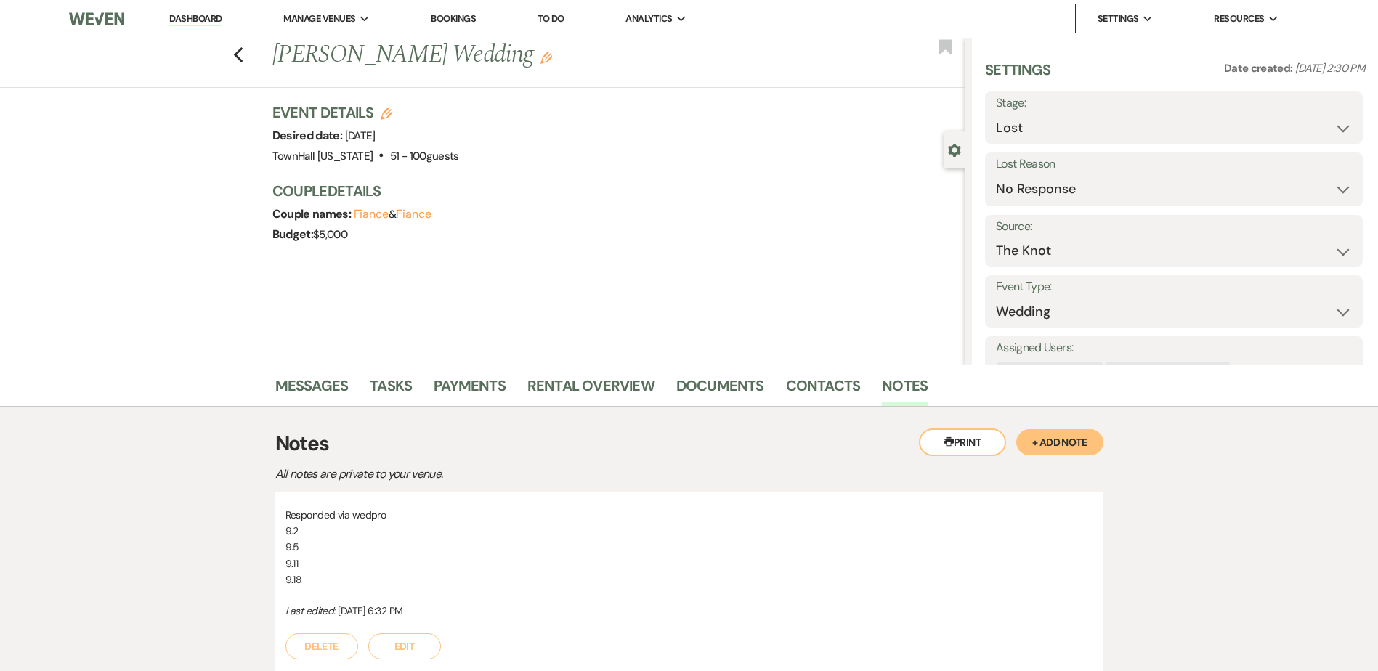
click at [189, 17] on link "Dashboard" at bounding box center [195, 19] width 52 height 14
select select "8"
select select "5"
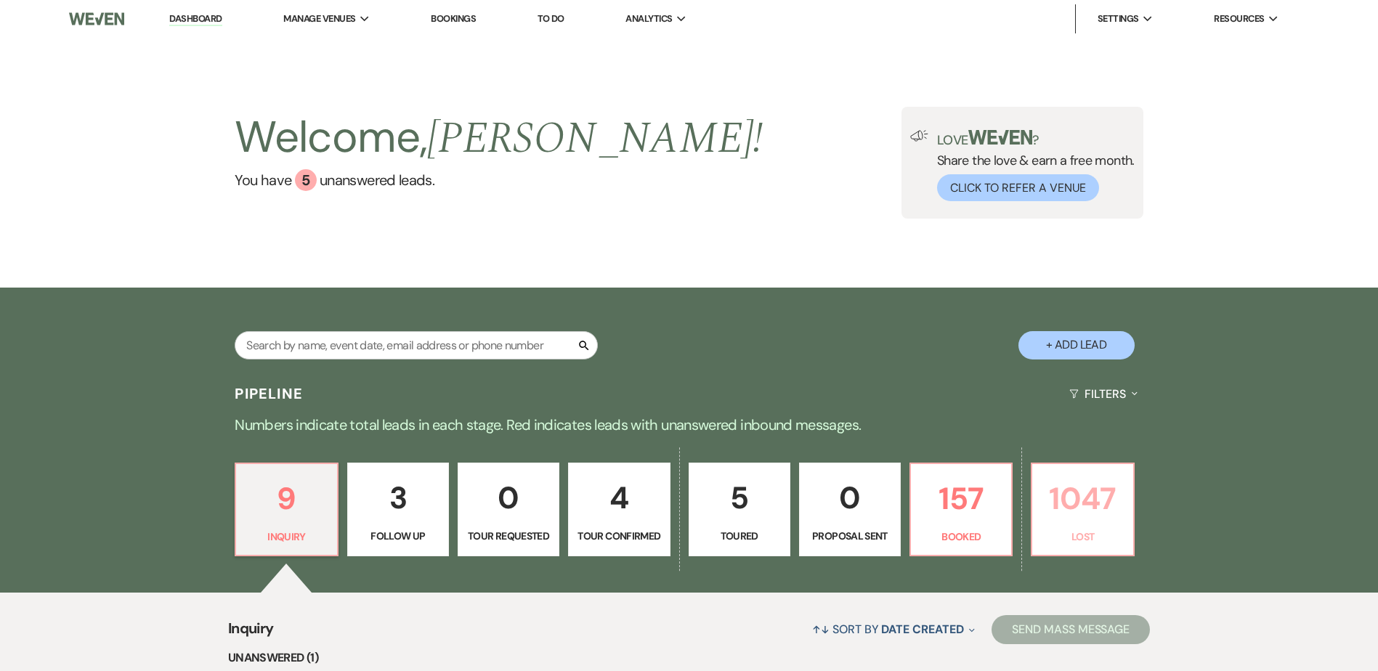
click at [1129, 531] on link "1047 Lost" at bounding box center [1082, 510] width 103 height 94
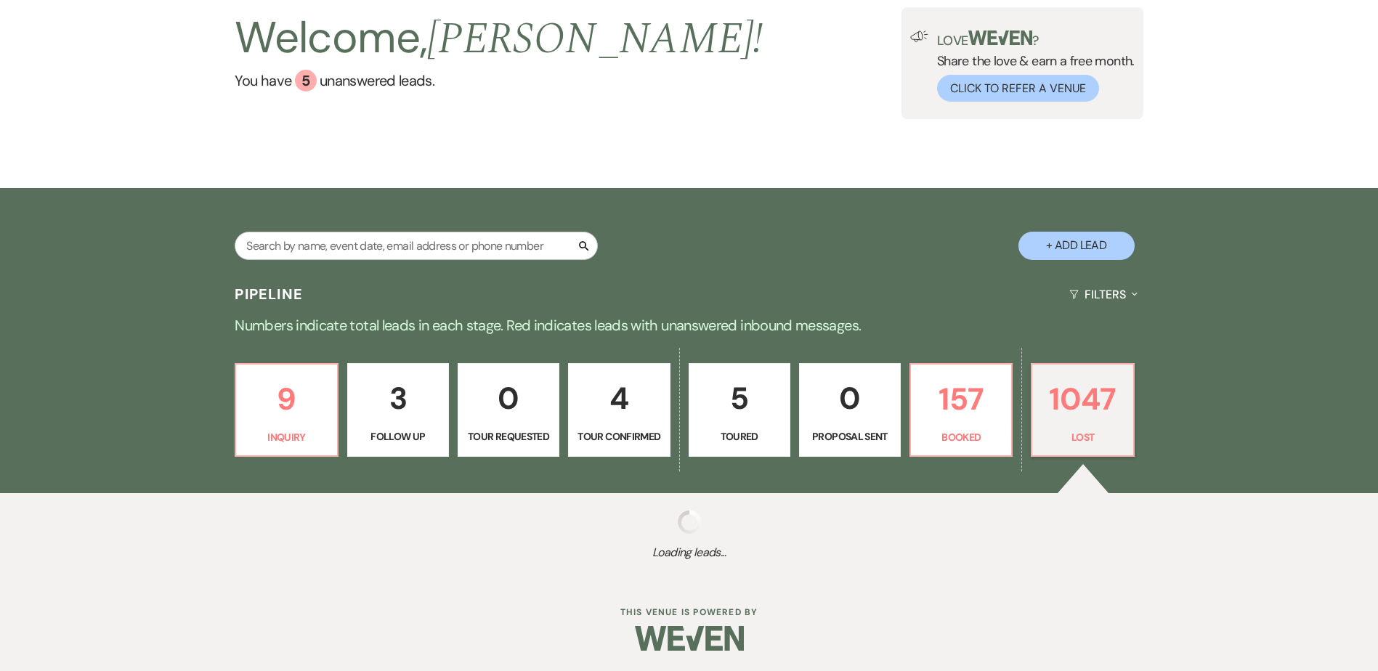
scroll to position [101, 0]
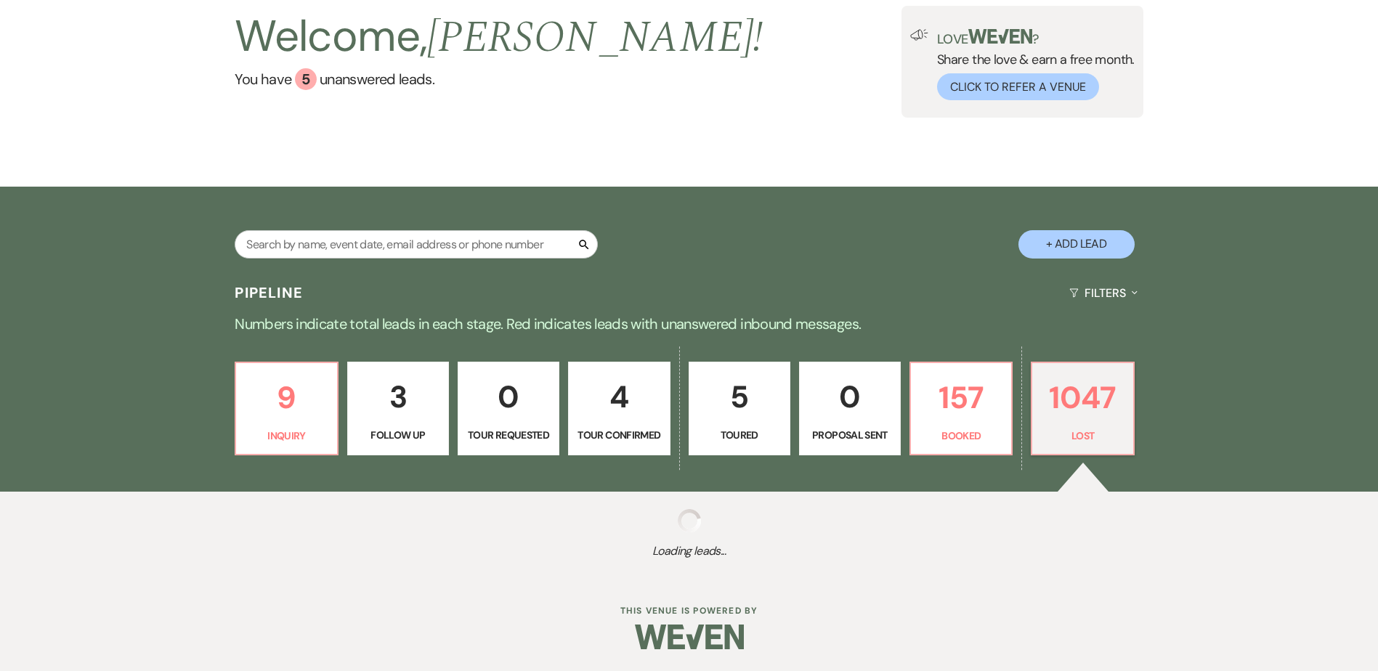
select select "8"
select select "5"
select select "8"
select select "10"
select select "8"
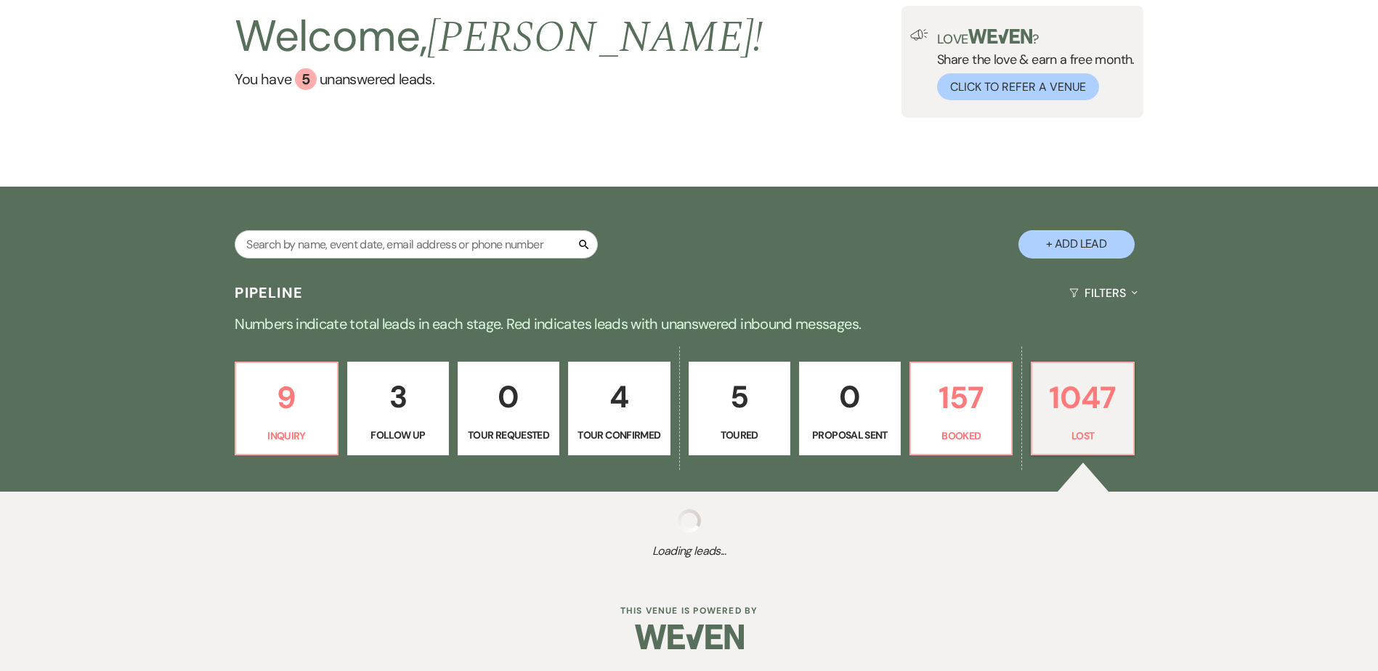
select select "5"
select select "8"
select select "5"
select select "8"
select select "5"
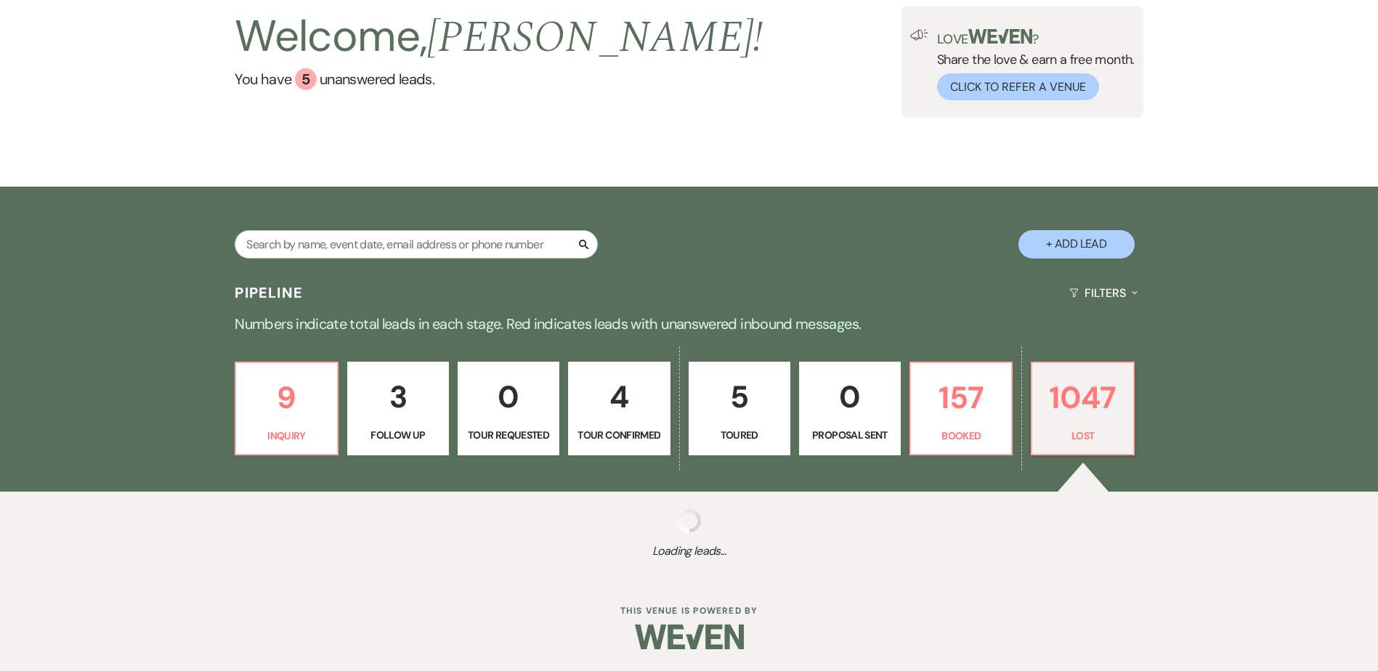
select select "8"
select select "10"
select select "8"
select select "5"
select select "8"
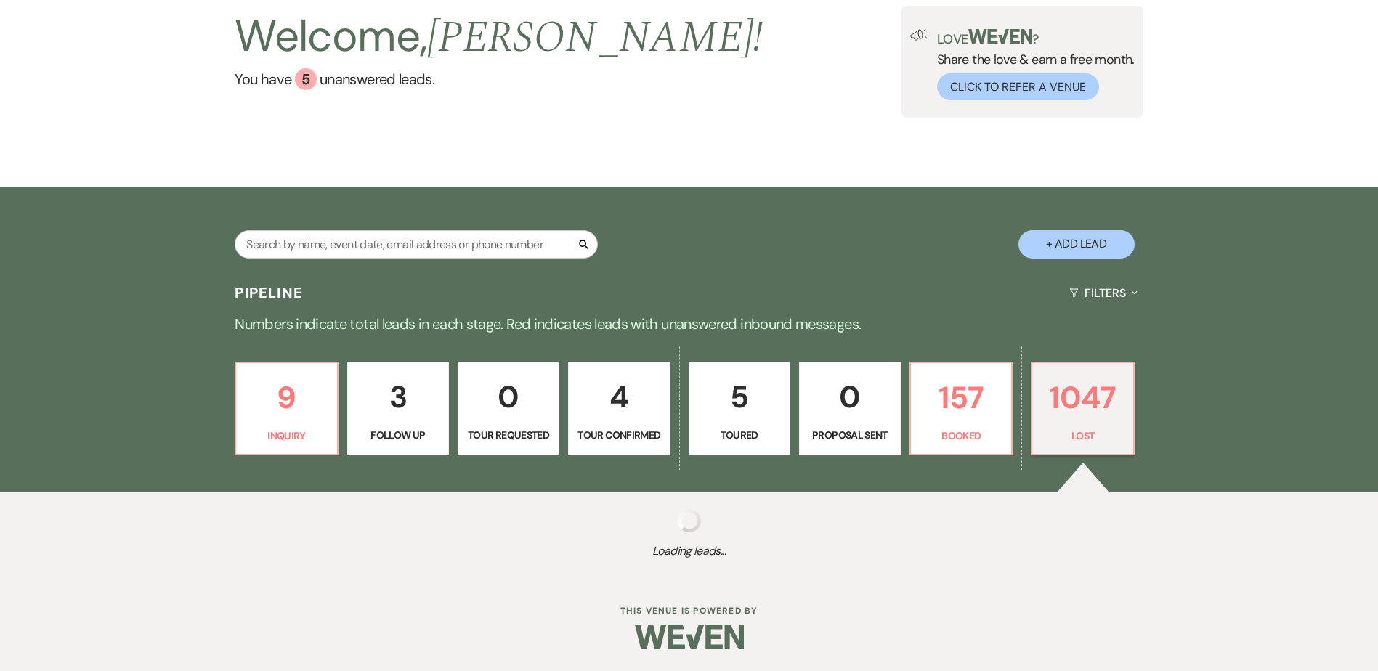
select select "5"
select select "8"
select select "6"
select select "8"
select select "5"
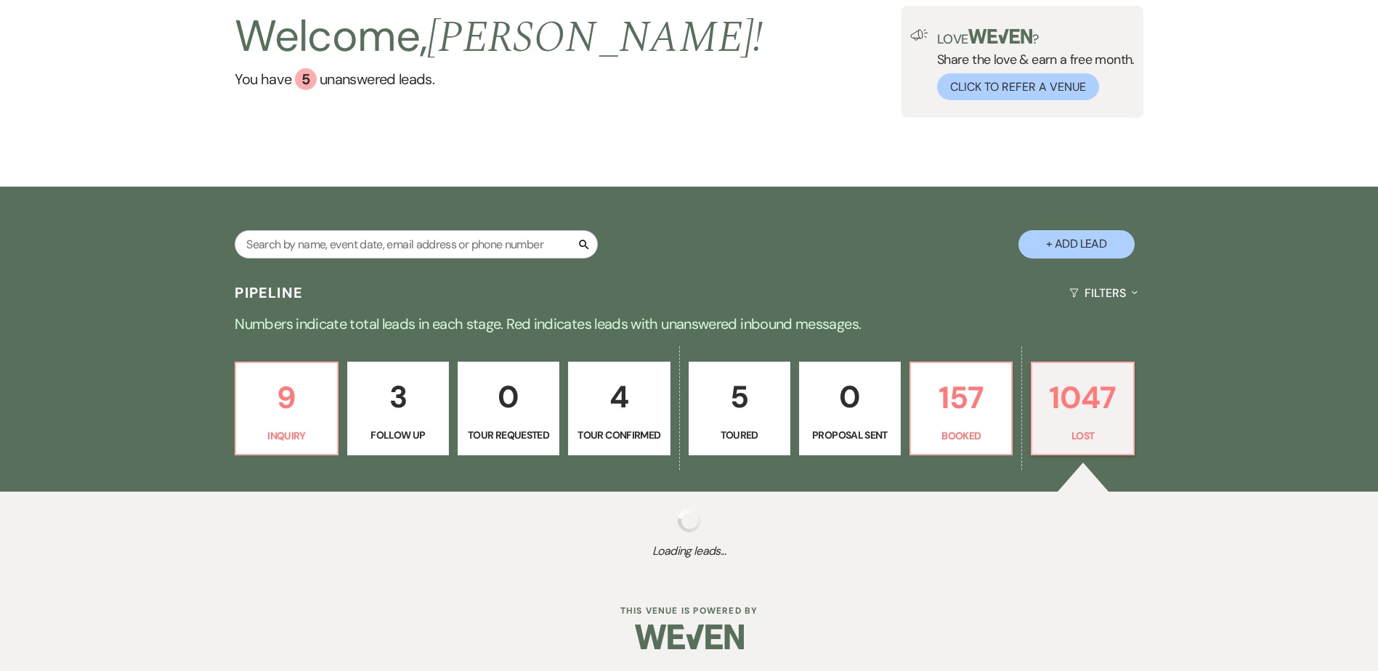
select select "8"
select select "5"
select select "8"
select select "5"
select select "8"
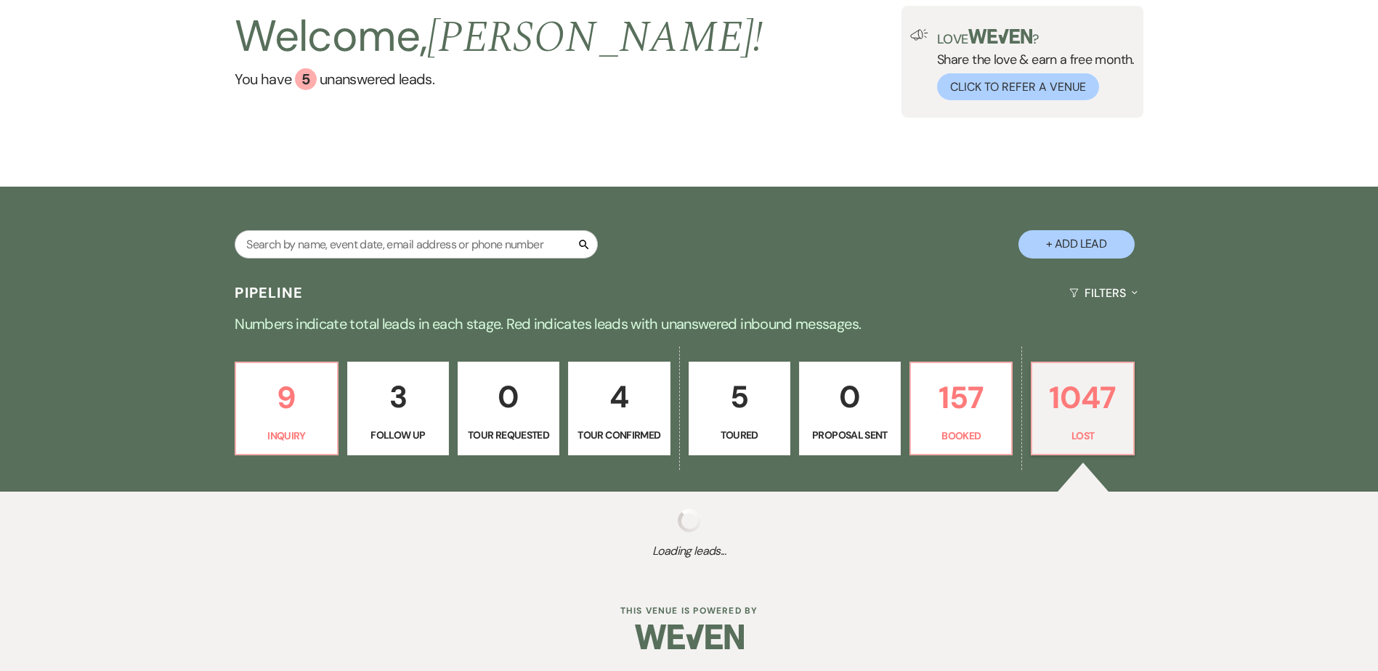
select select "5"
select select "8"
select select "5"
select select "8"
select select "6"
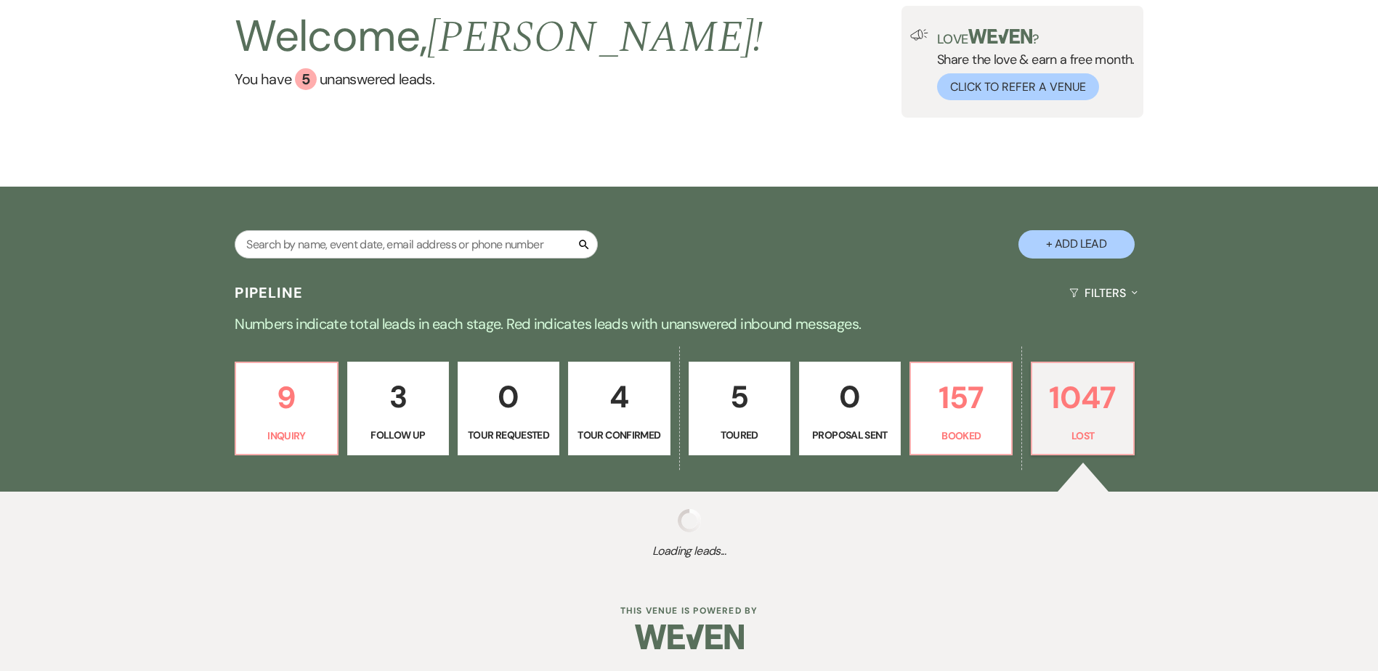
select select "8"
select select "5"
select select "8"
select select "5"
select select "8"
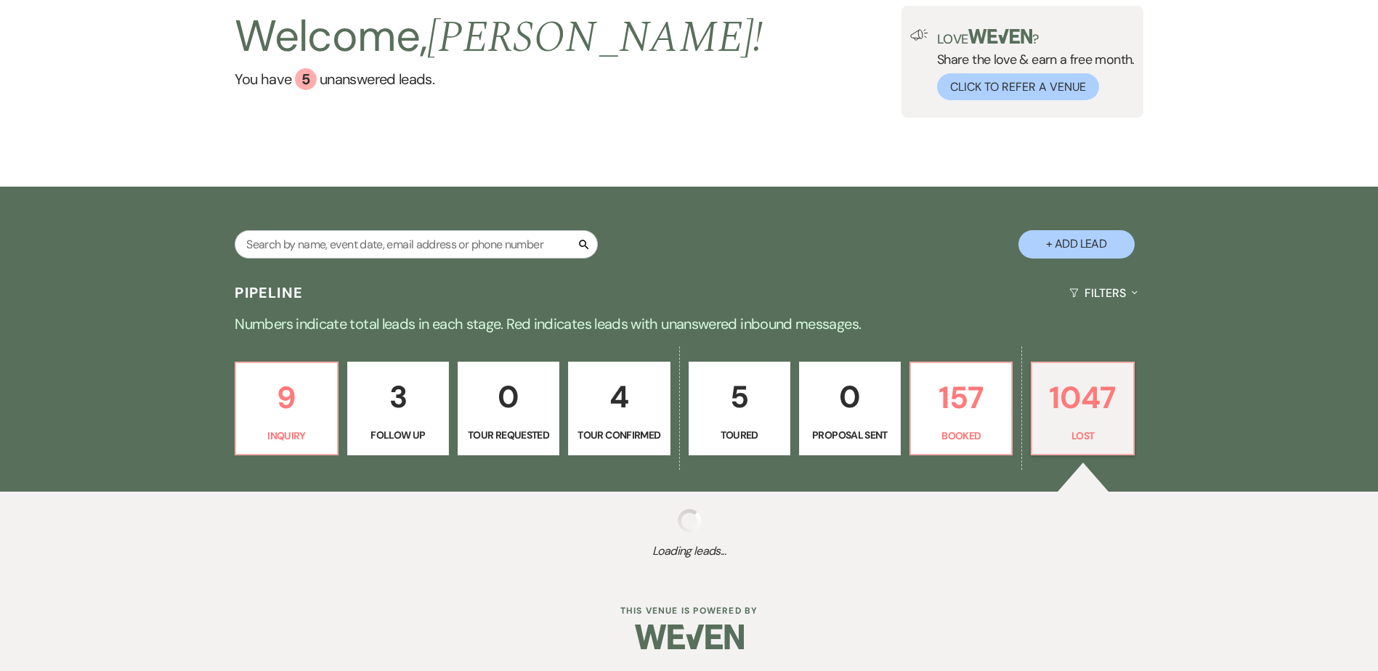
select select "5"
select select "8"
select select "5"
select select "8"
select select "5"
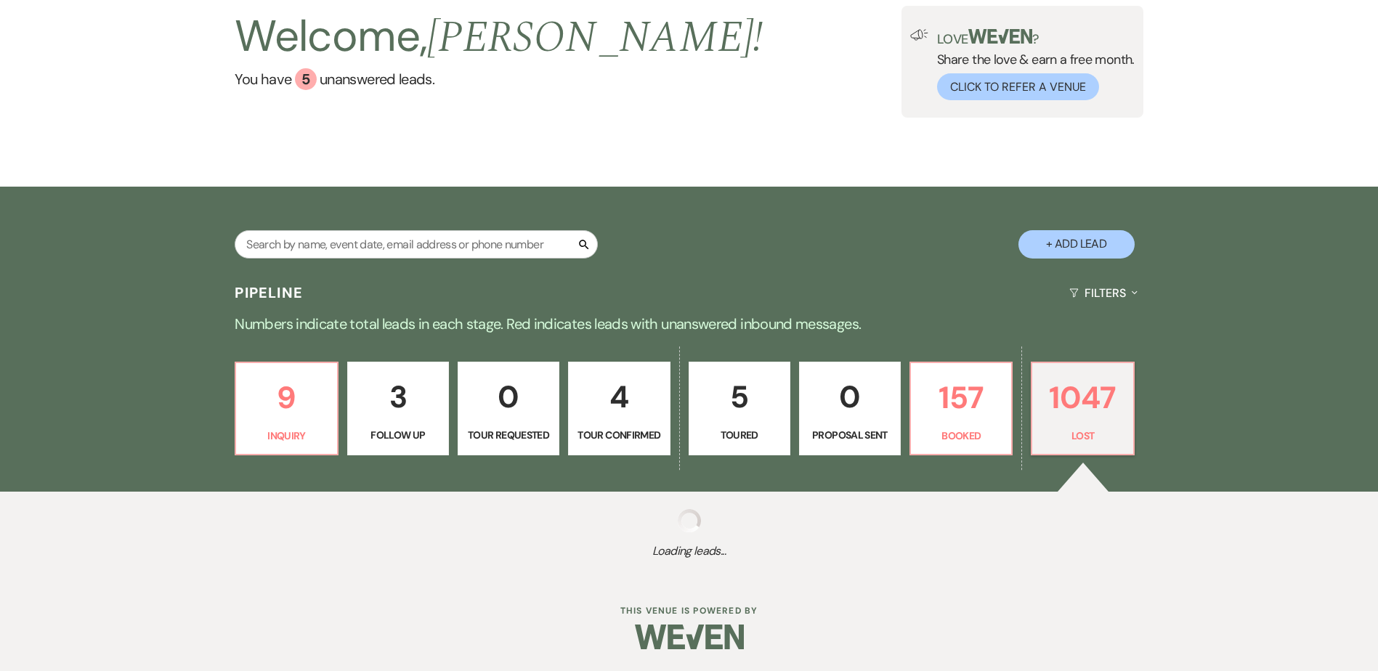
select select "8"
select select "5"
select select "8"
select select "5"
select select "8"
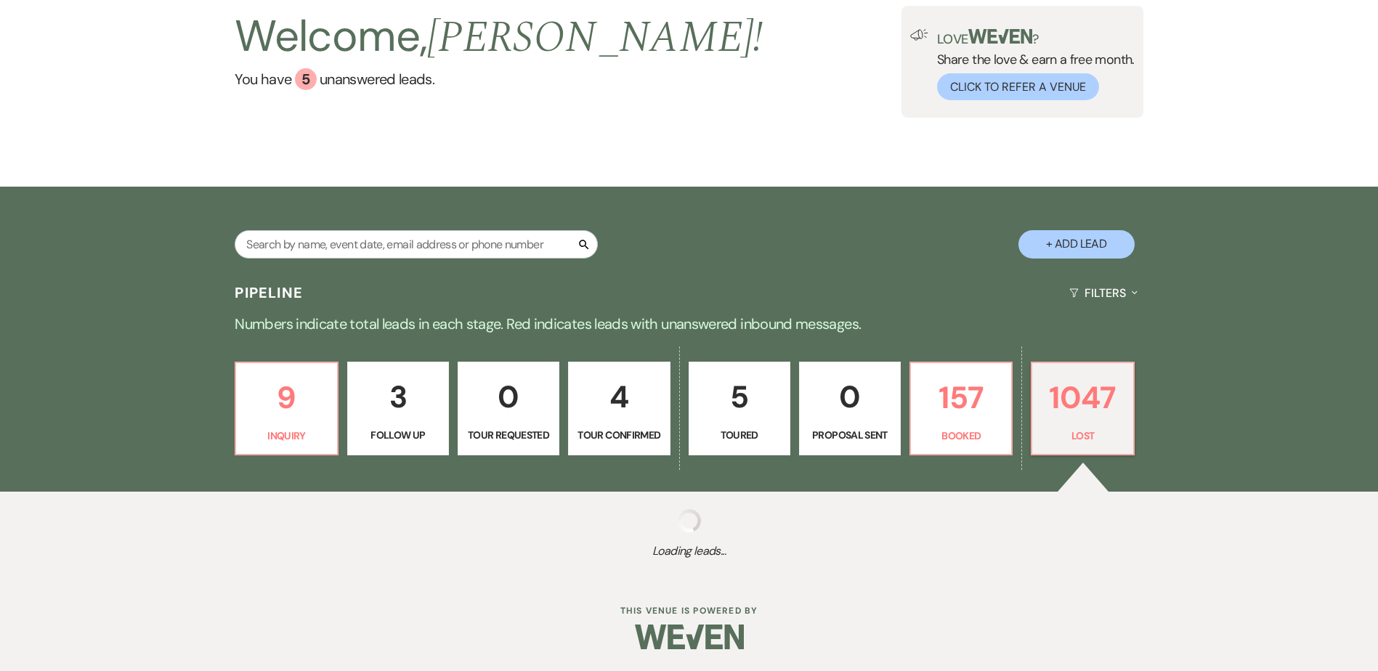
select select "5"
select select "8"
select select "5"
select select "8"
select select "5"
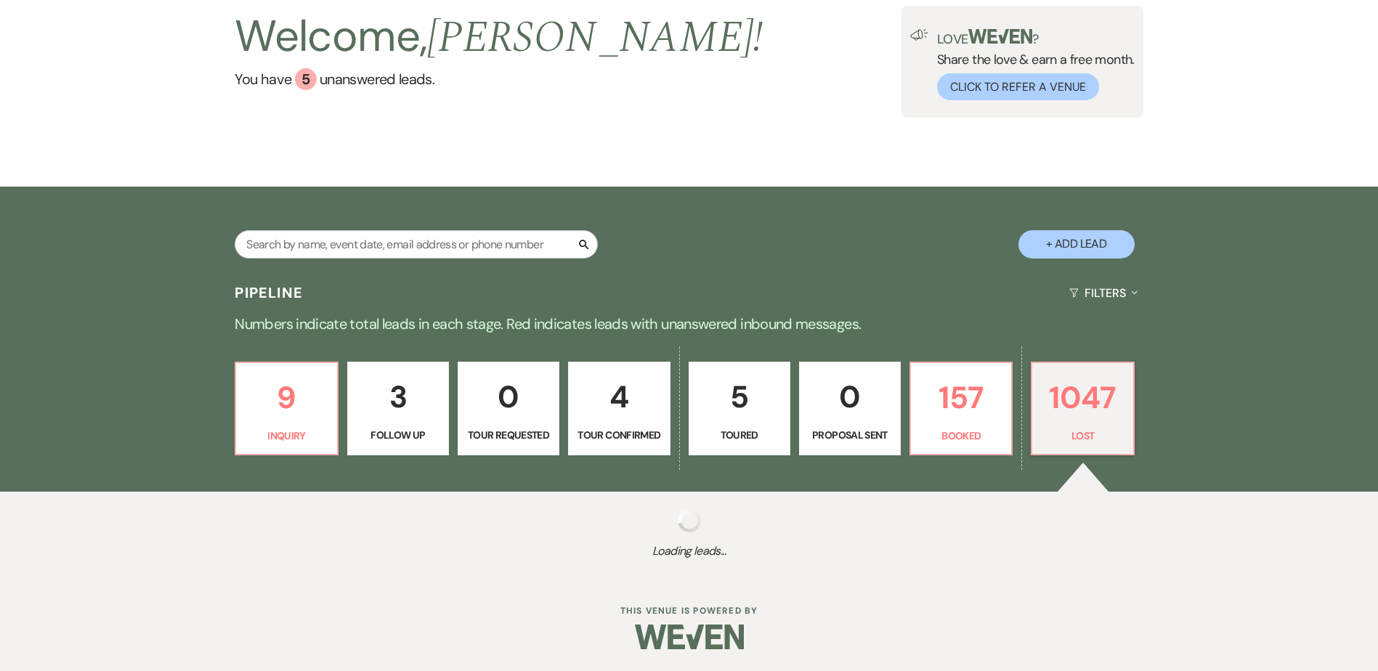
select select "8"
select select "5"
select select "8"
select select "5"
select select "8"
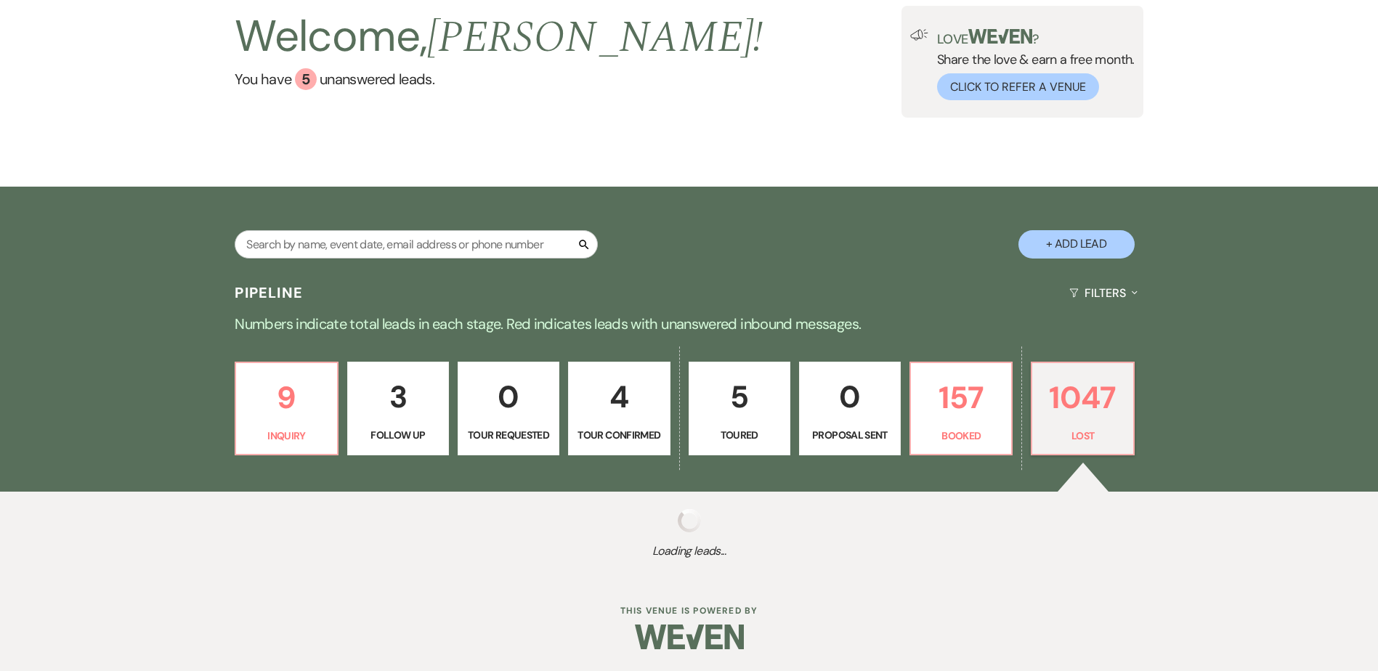
select select "5"
select select "8"
select select "5"
select select "8"
select select "5"
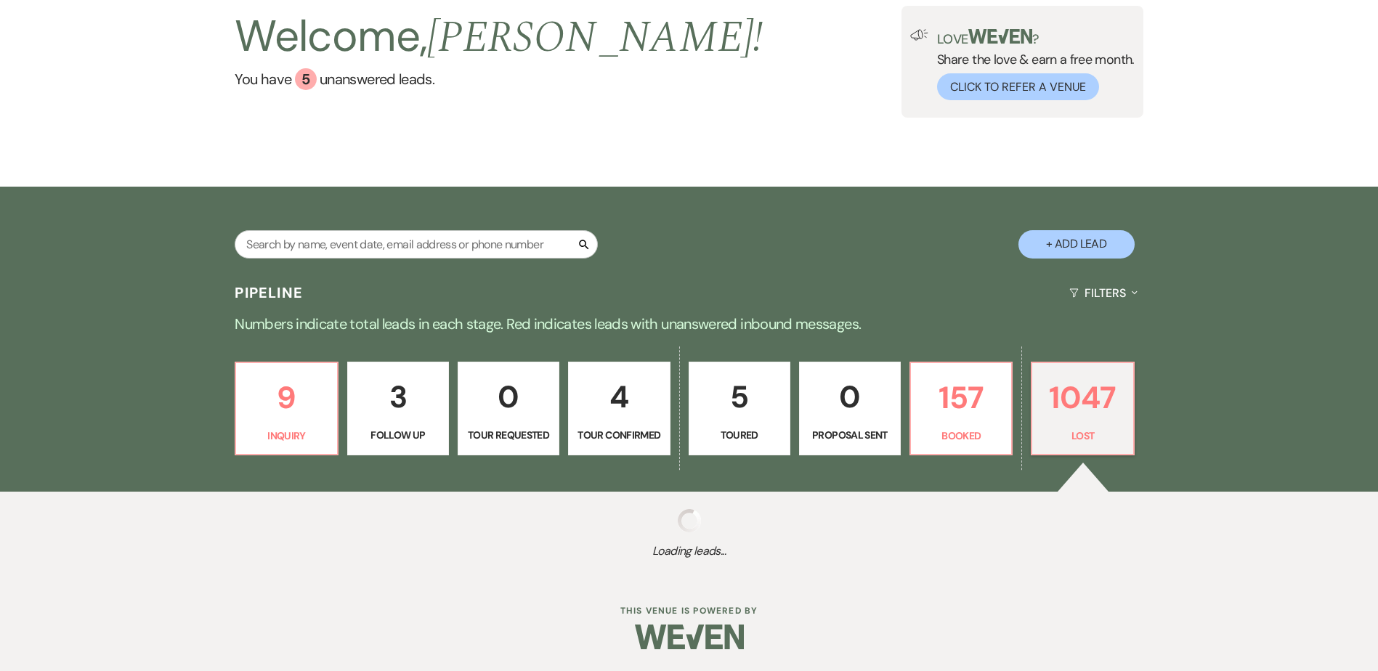
select select "8"
select select "5"
select select "8"
select select "5"
select select "8"
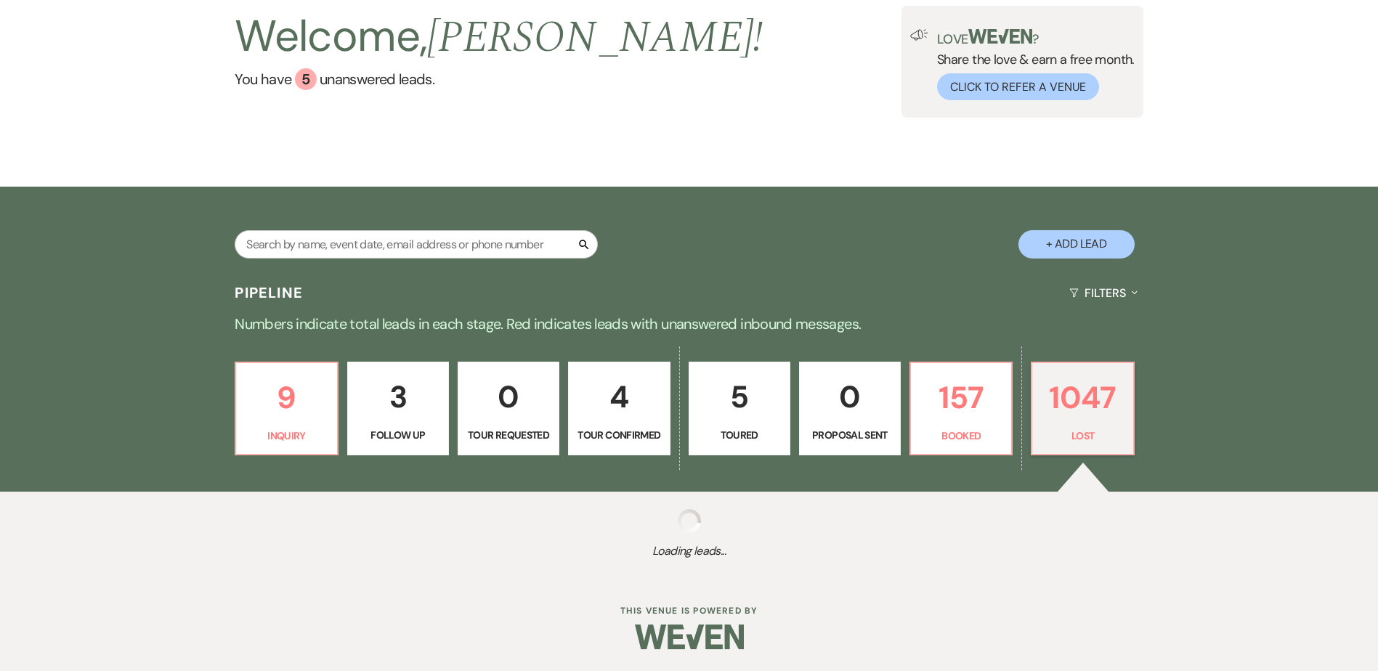
select select "5"
select select "8"
select select "5"
select select "8"
select select "5"
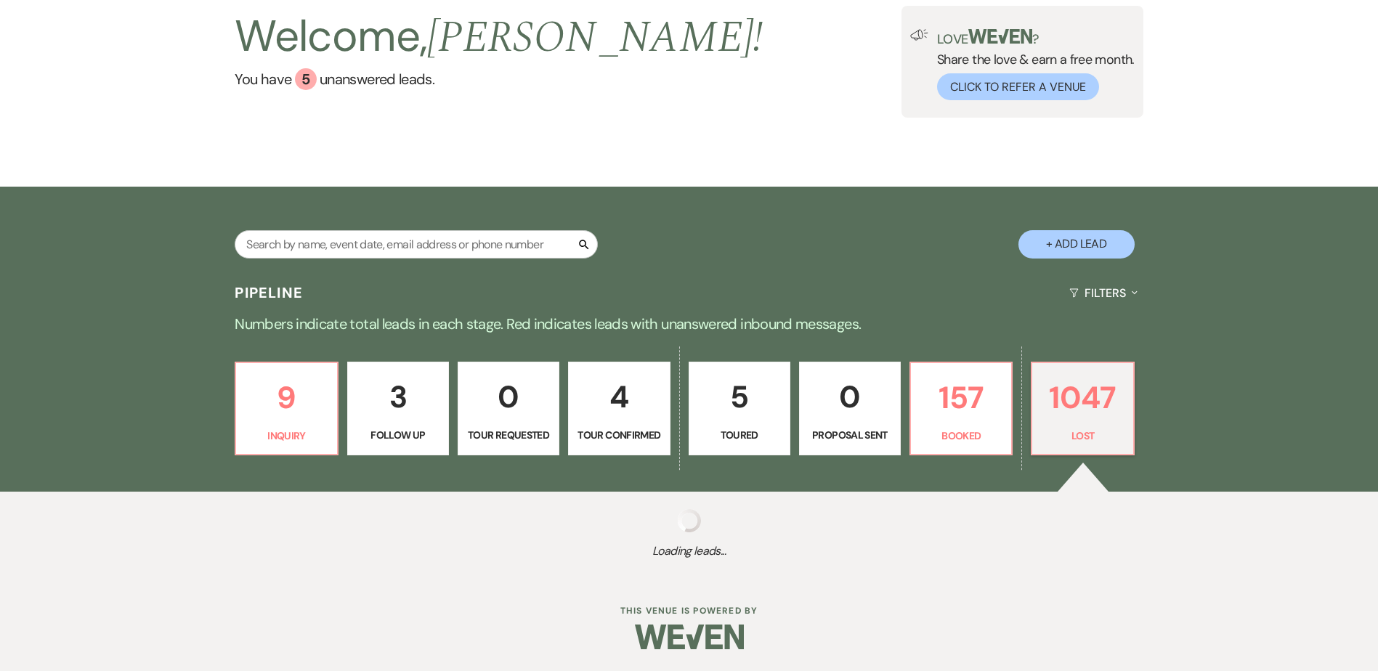
select select "8"
select select "5"
select select "8"
select select "5"
select select "8"
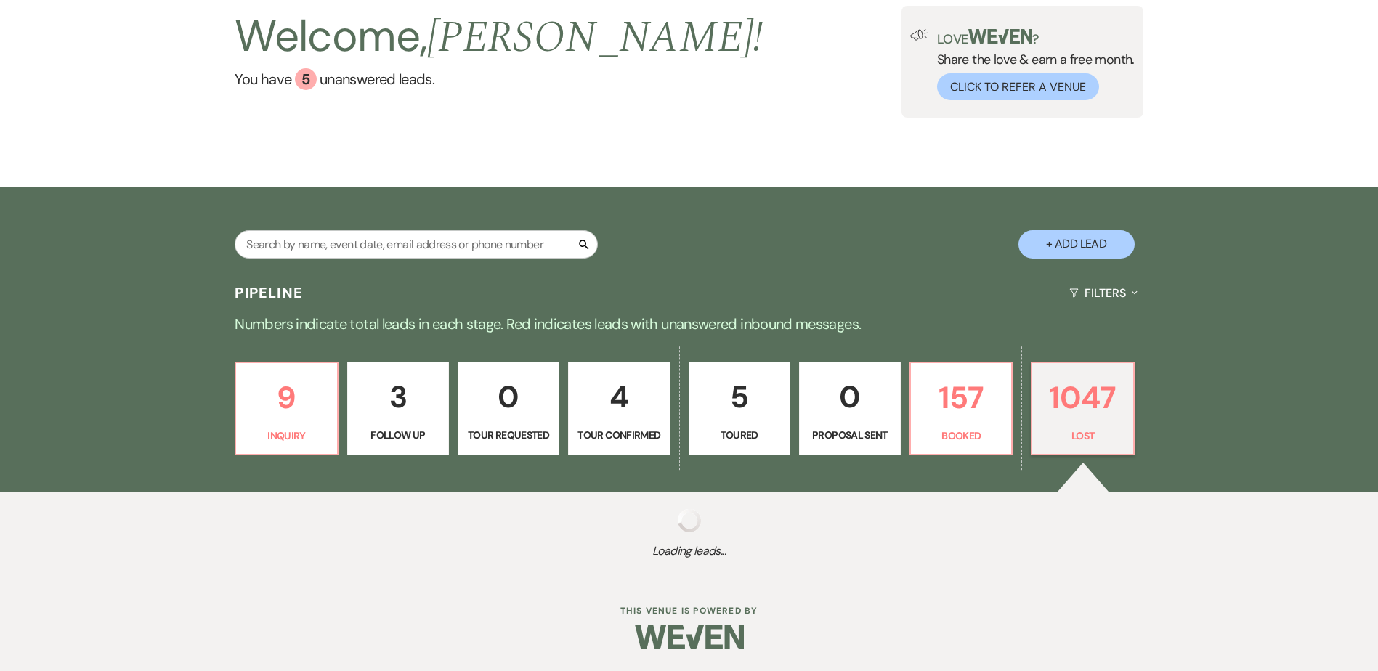
select select "5"
select select "8"
select select "6"
select select "8"
select select "5"
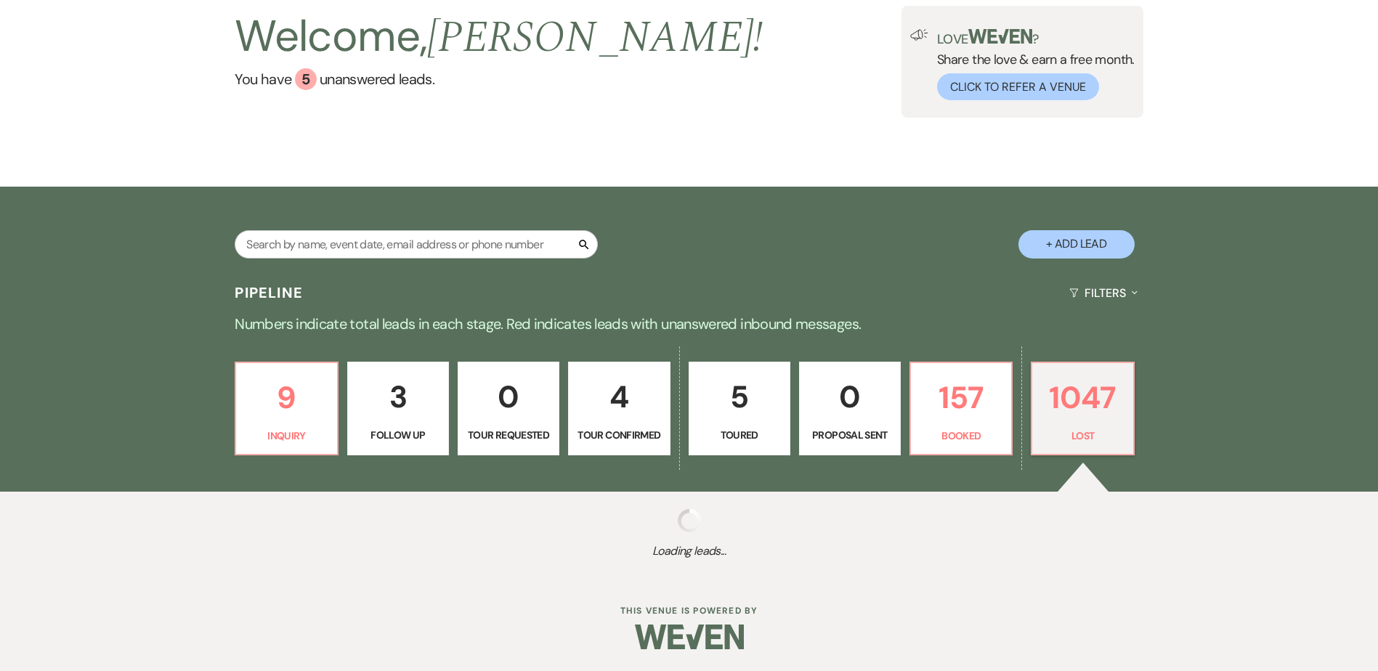
select select "8"
select select "5"
select select "8"
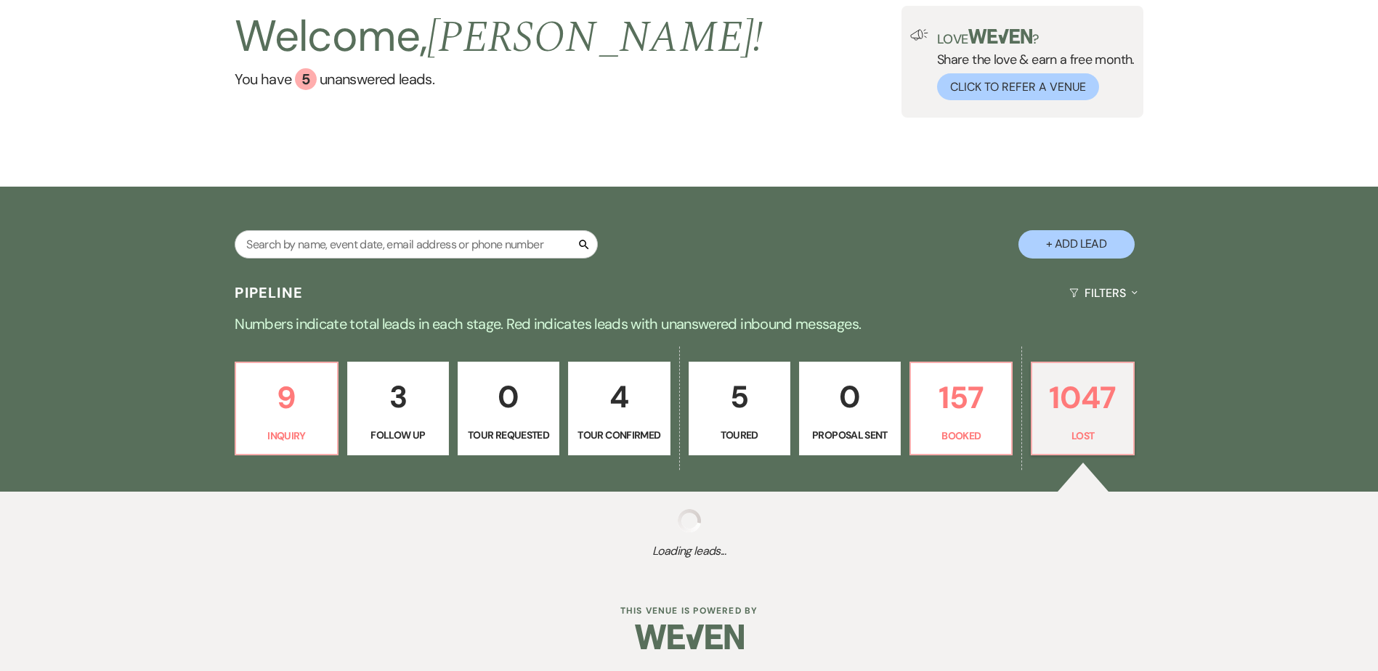
select select "6"
select select "8"
select select "5"
select select "8"
select select "6"
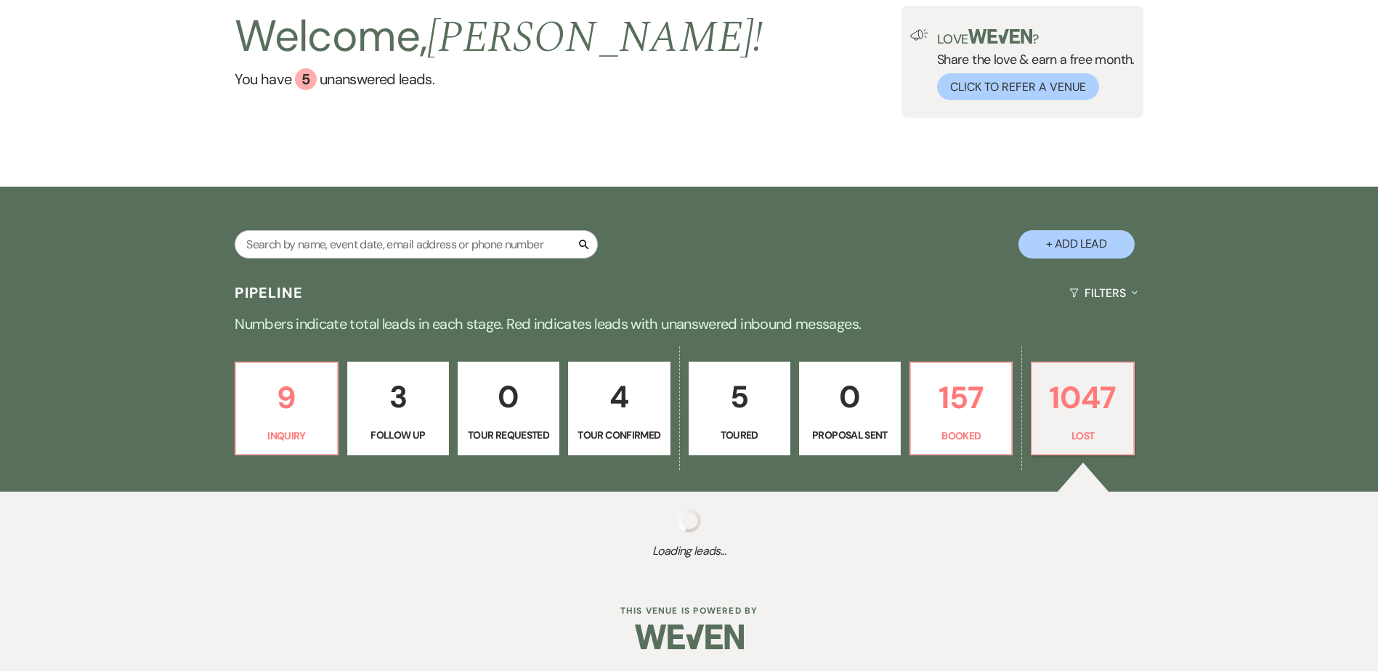
select select "8"
select select "5"
select select "8"
select select "5"
select select "8"
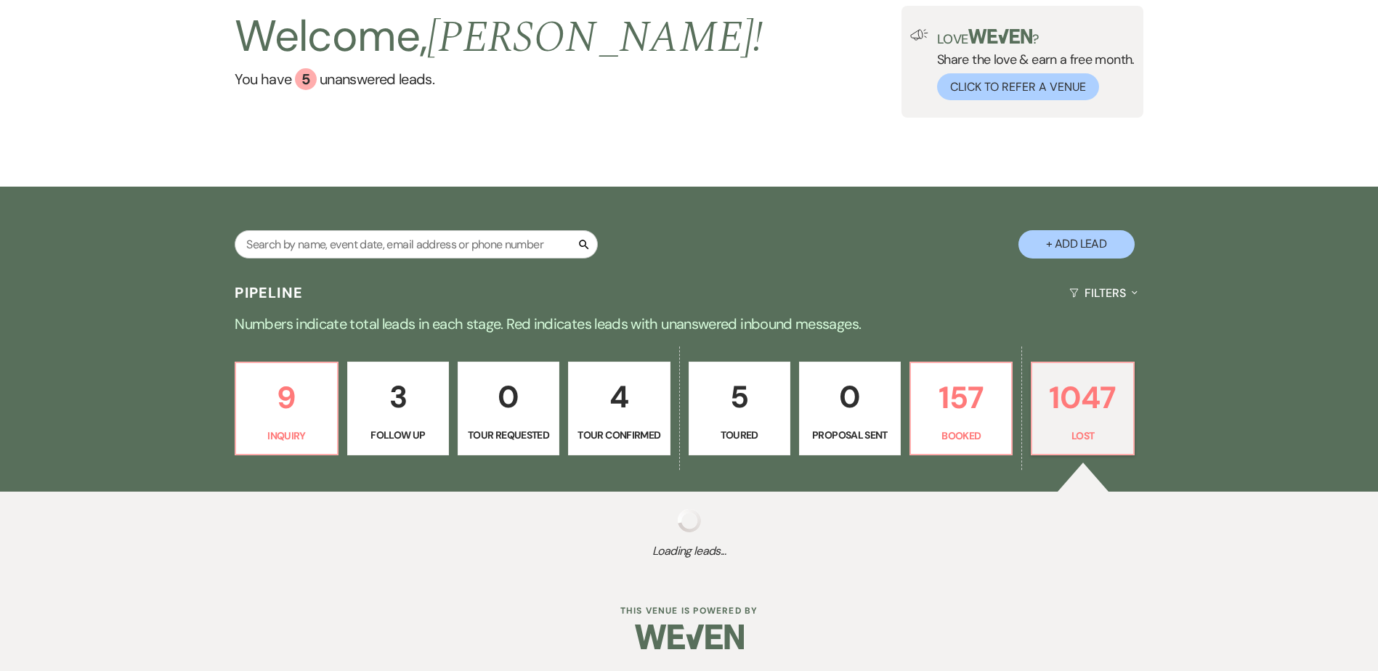
select select "5"
select select "8"
select select "6"
select select "8"
select select "5"
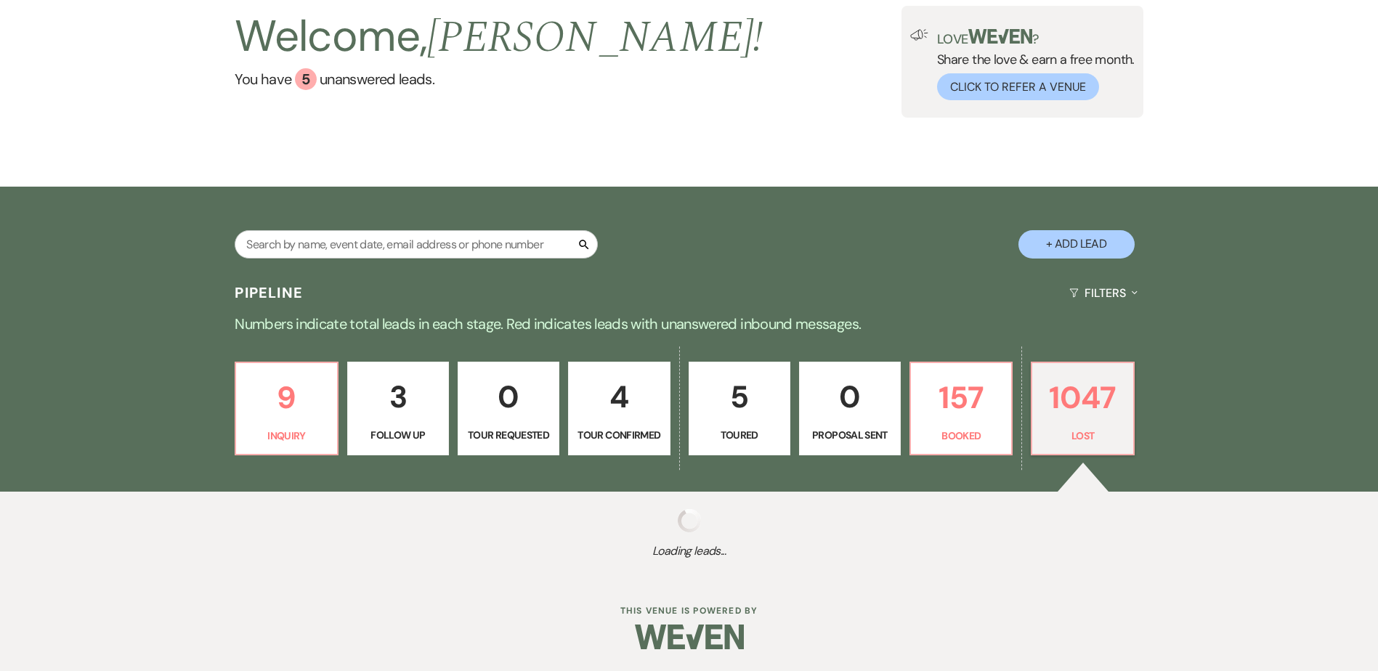
select select "8"
select select "11"
select select "8"
select select "5"
select select "8"
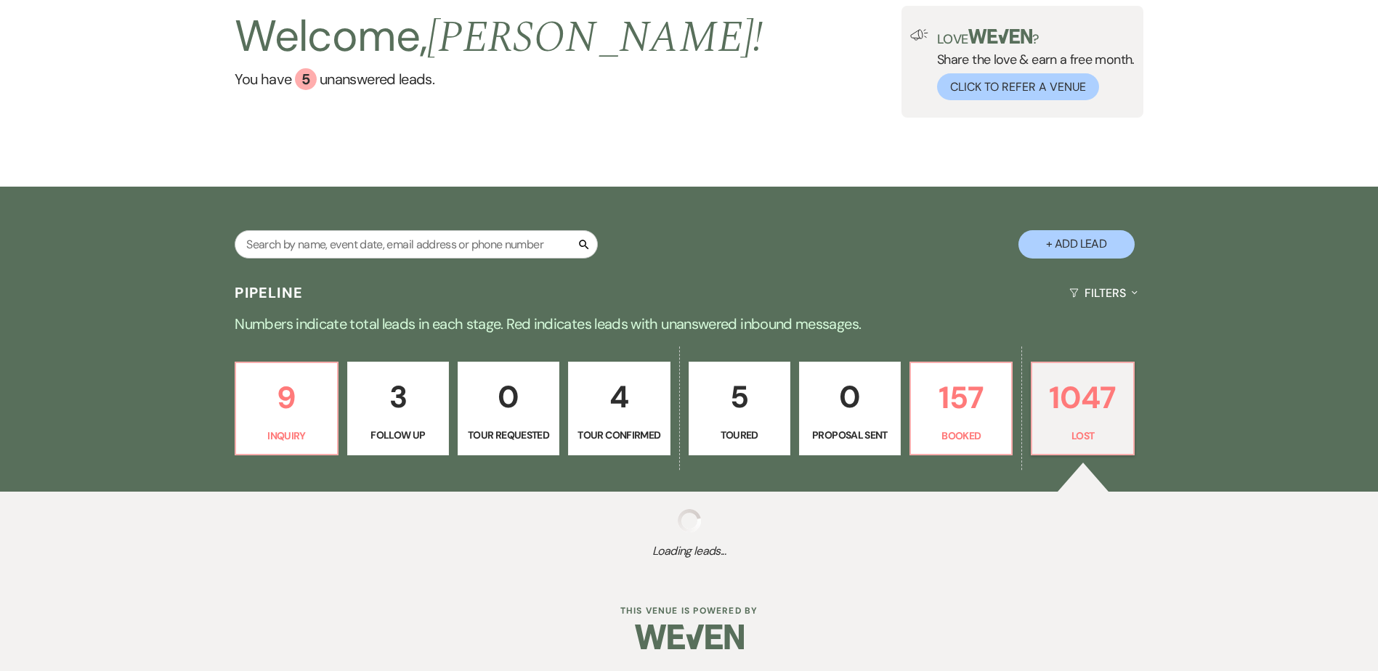
select select "11"
select select "8"
select select "11"
select select "8"
select select "5"
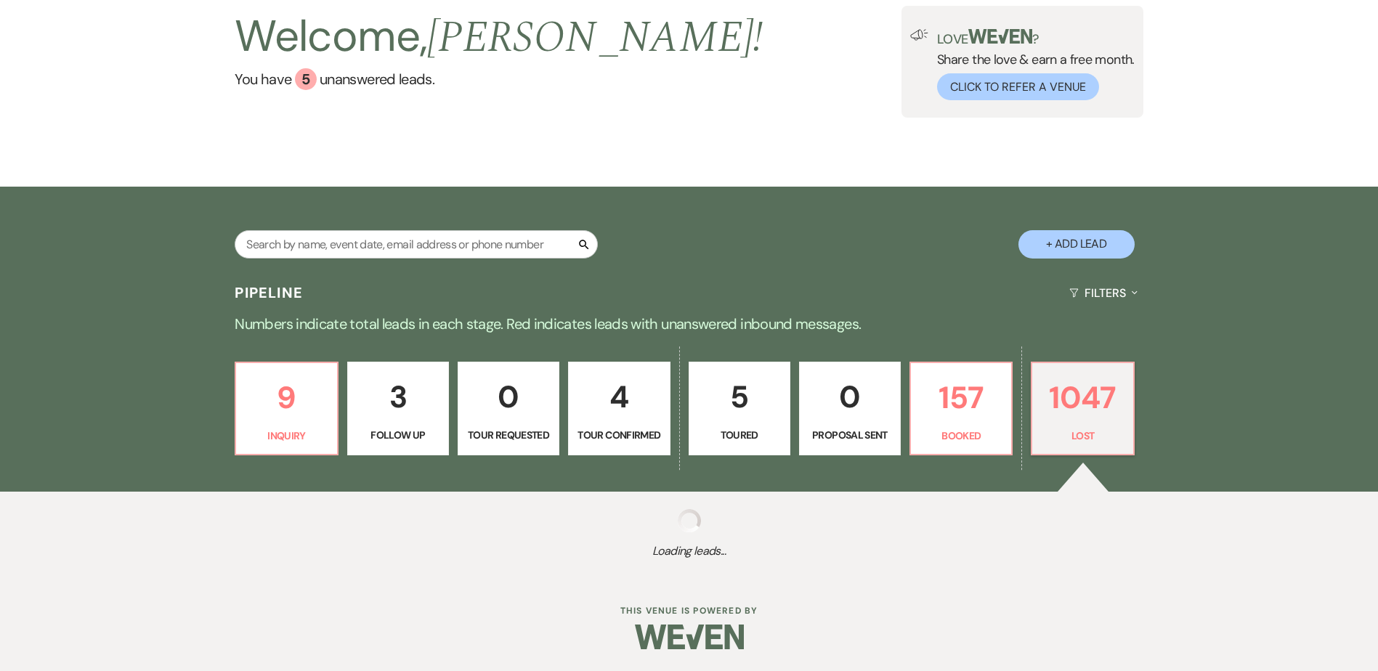
select select "8"
select select "5"
select select "8"
select select "5"
select select "8"
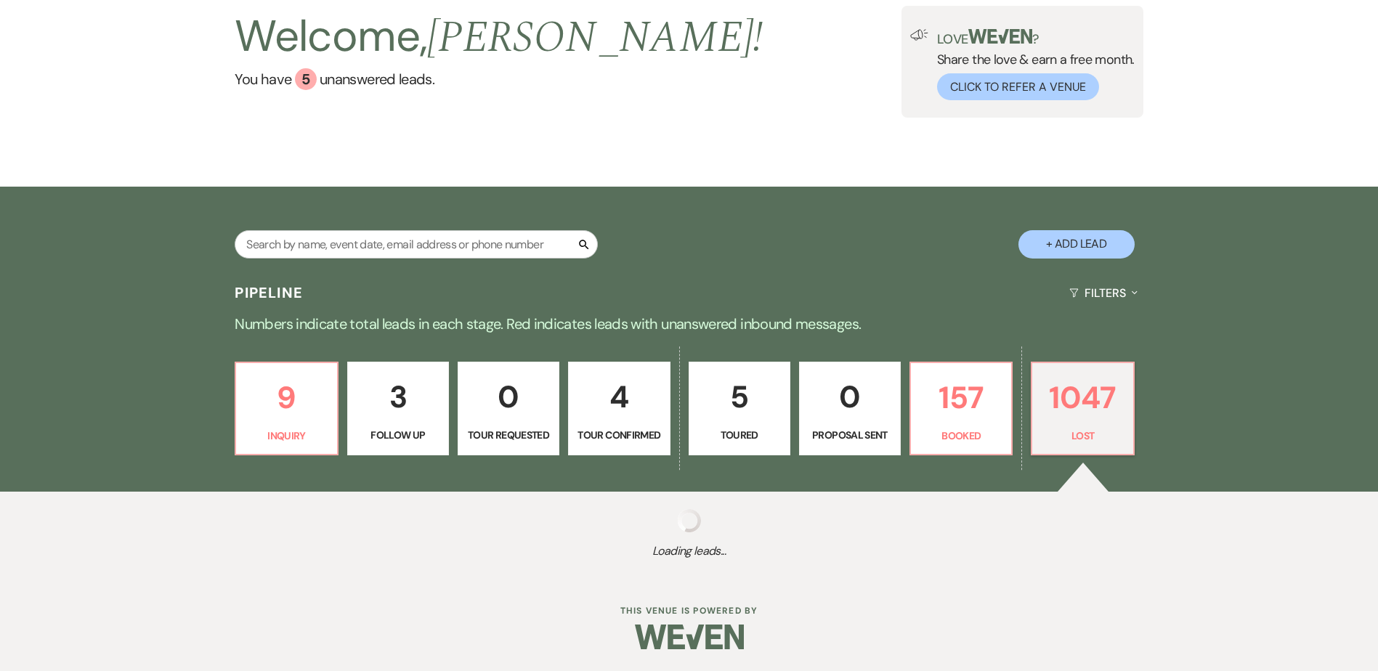
select select "5"
select select "8"
select select "5"
select select "8"
select select "5"
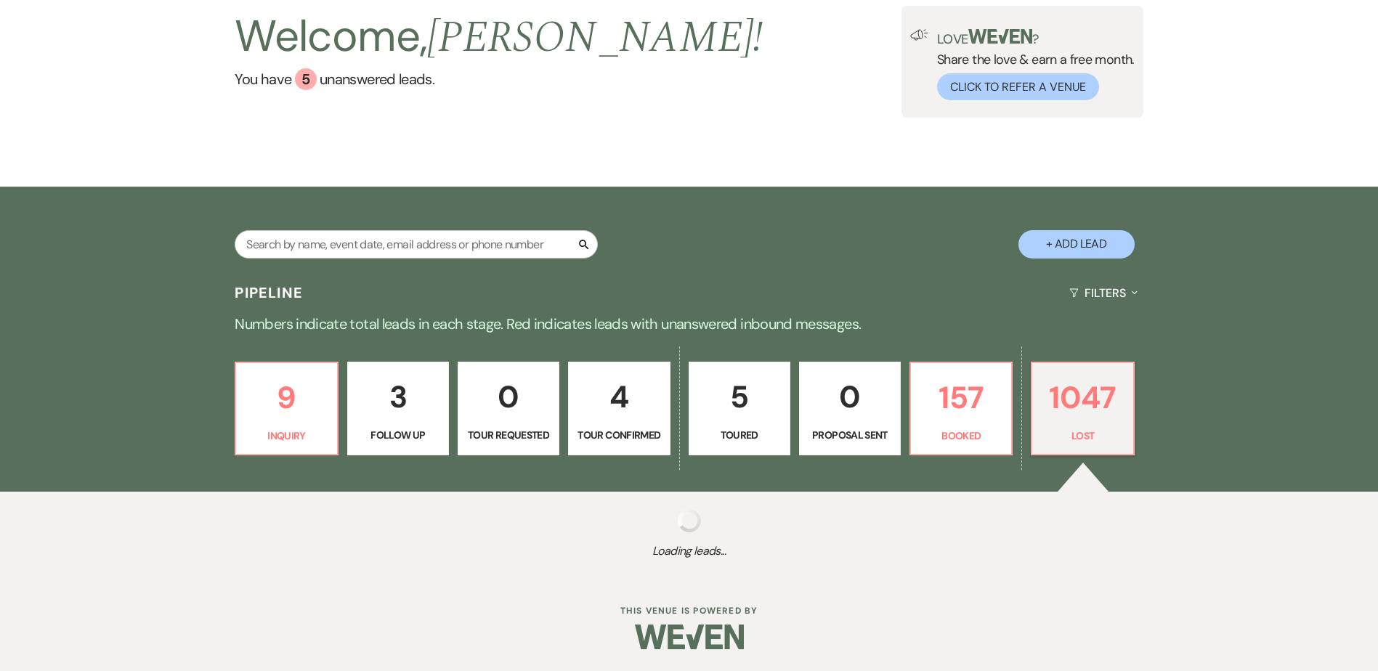
select select "8"
select select "5"
select select "8"
select select "5"
select select "8"
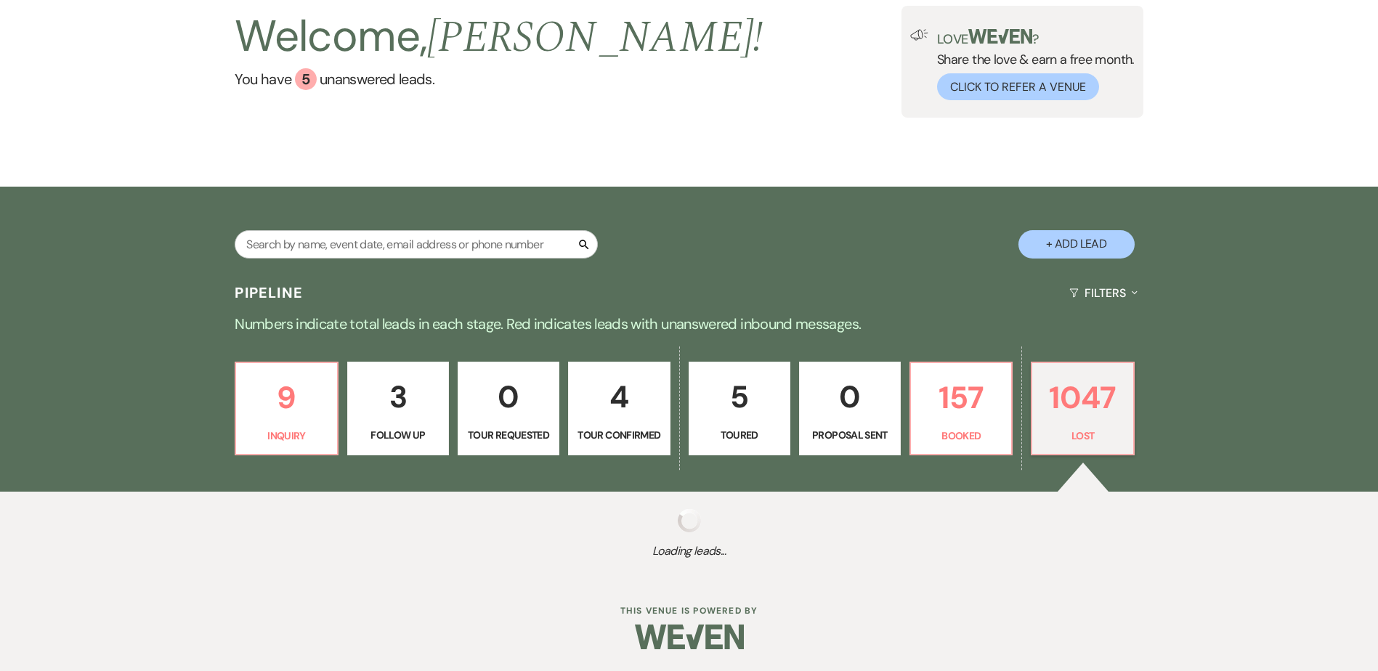
select select "5"
select select "8"
select select "5"
select select "8"
select select "5"
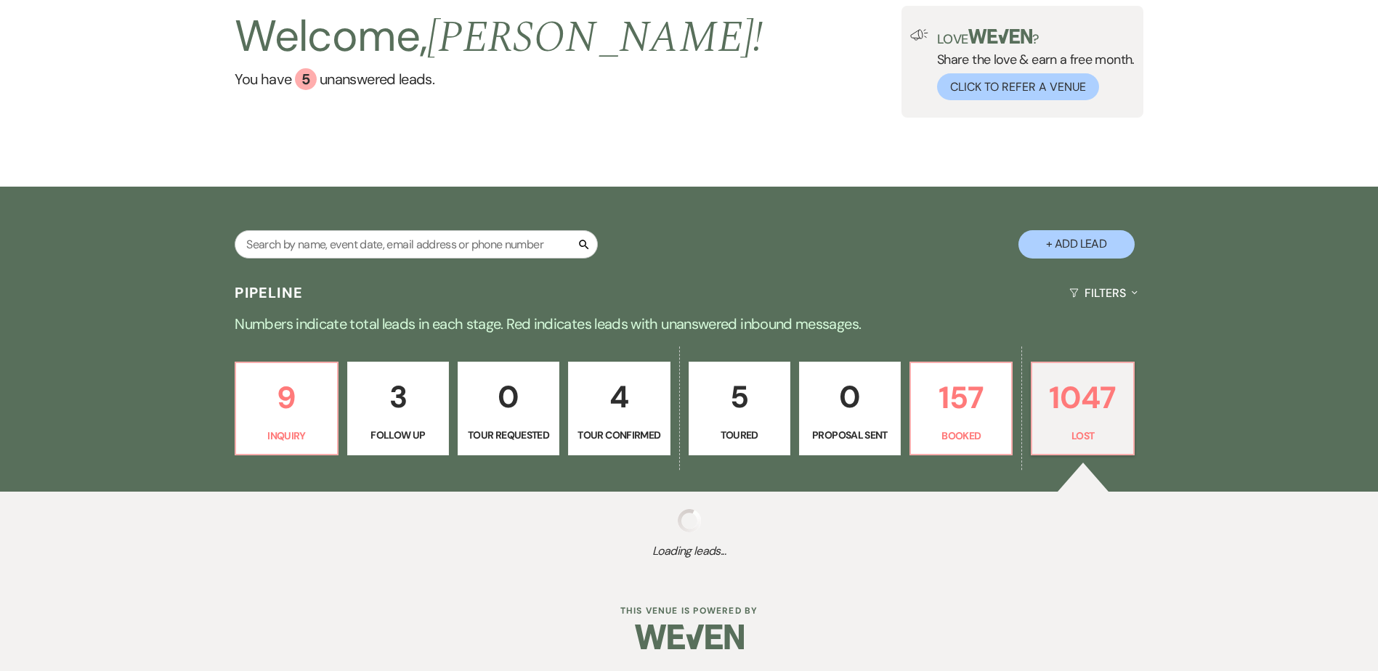
select select "8"
select select "5"
select select "8"
select select "5"
select select "8"
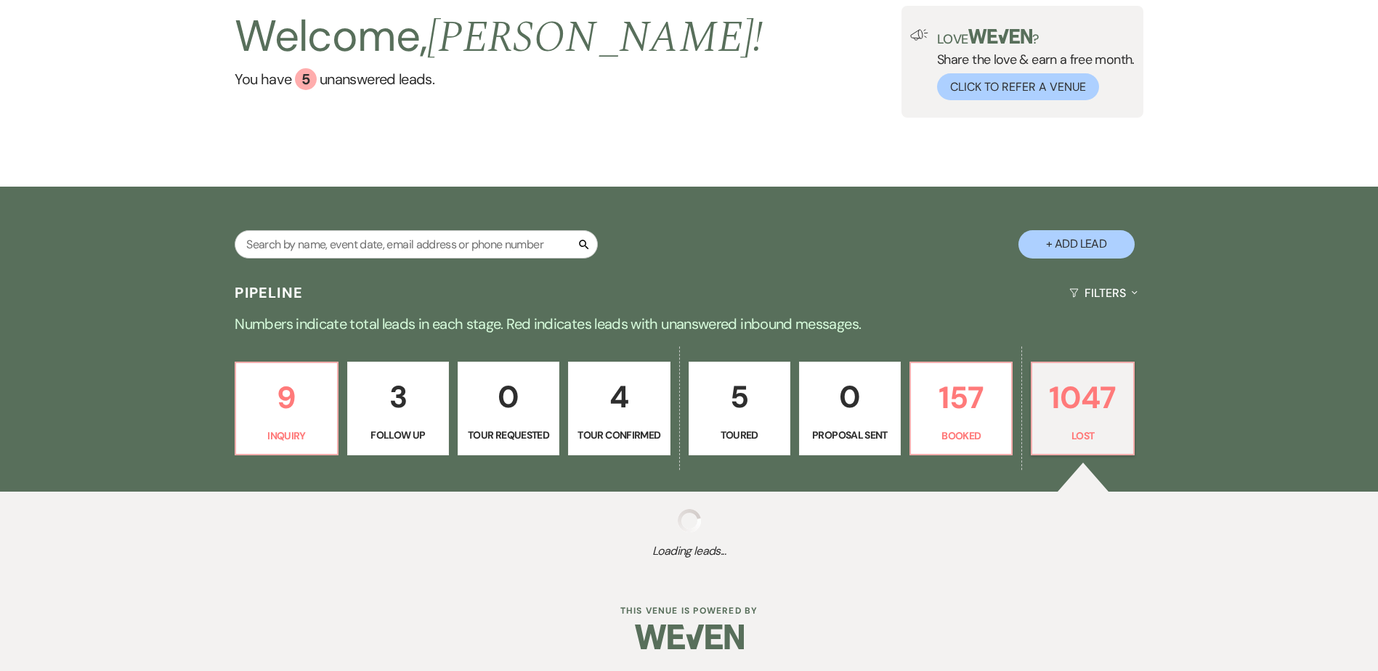
select select "5"
select select "8"
select select "5"
select select "8"
select select "5"
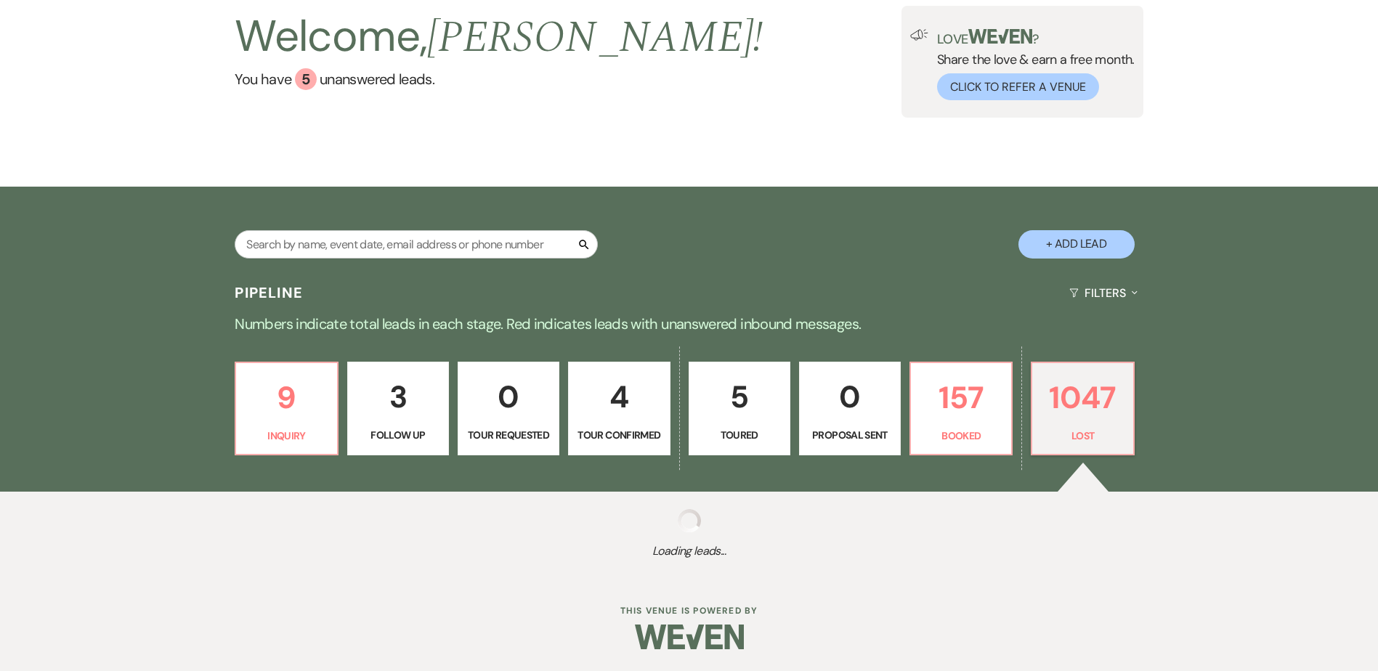
select select "8"
select select "5"
select select "8"
select select "5"
select select "8"
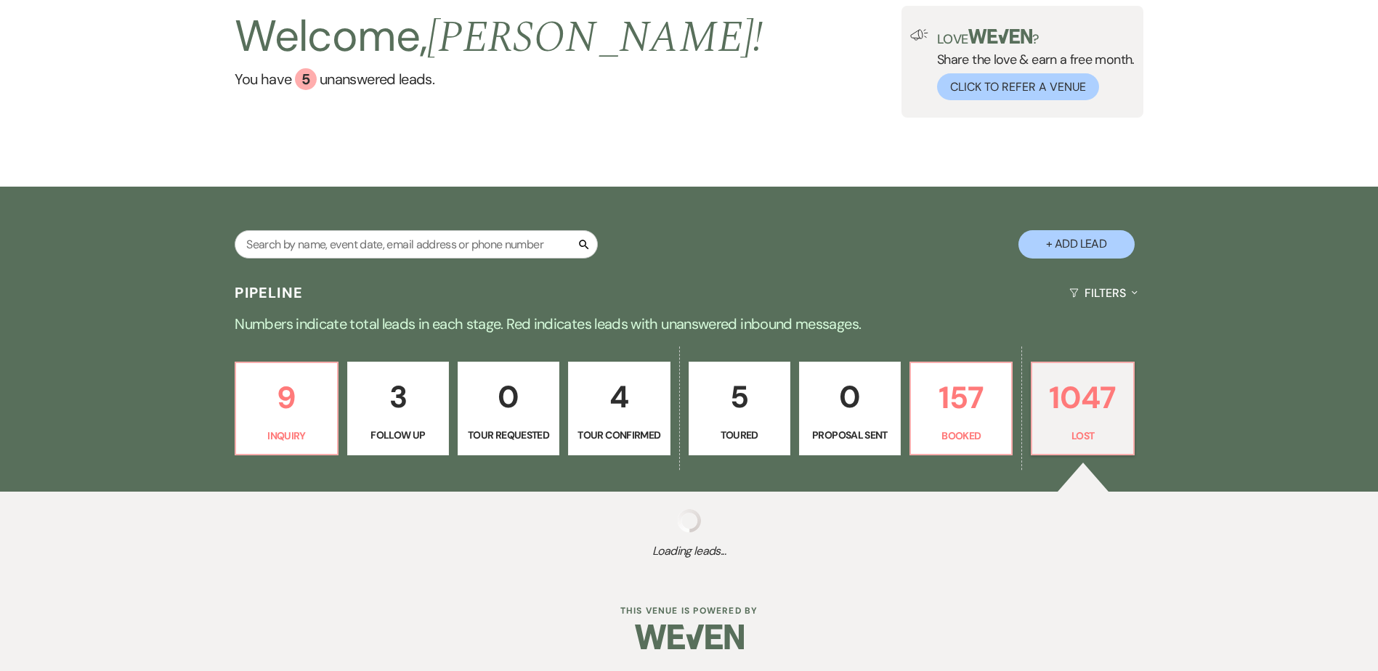
select select "5"
select select "8"
select select "5"
select select "8"
select select "5"
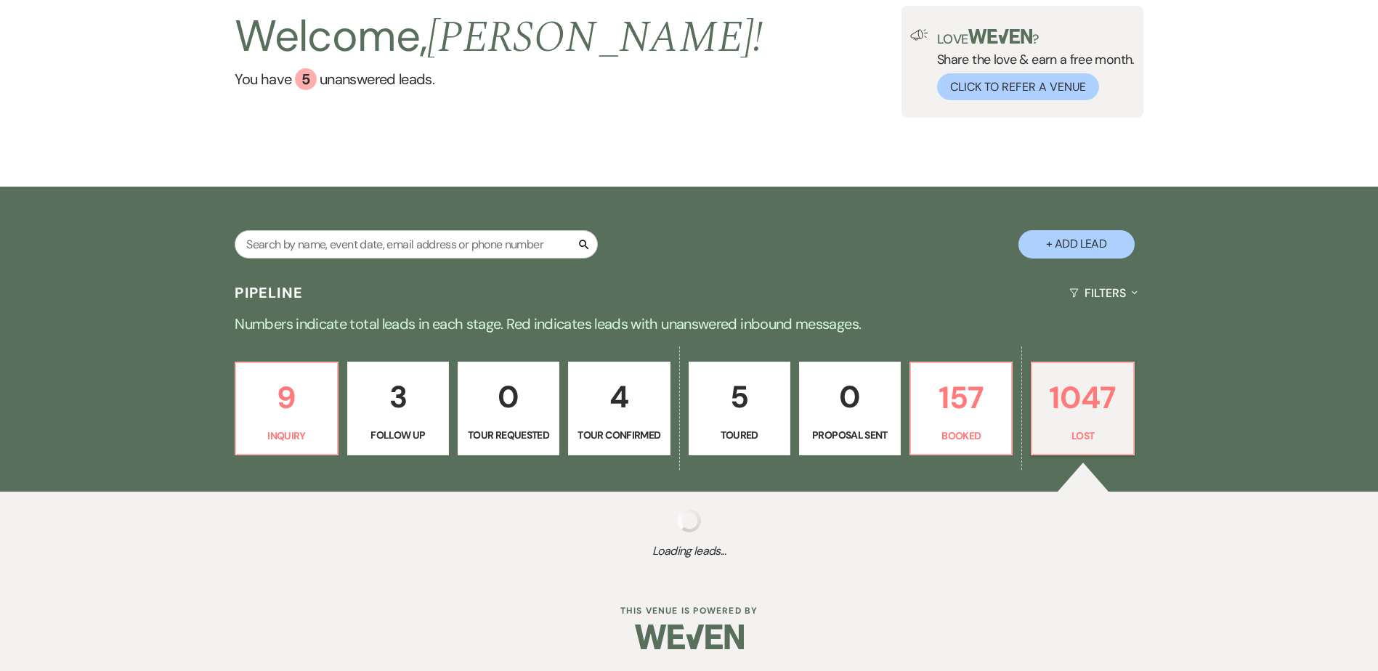
select select "8"
select select "5"
select select "8"
select select "5"
select select "8"
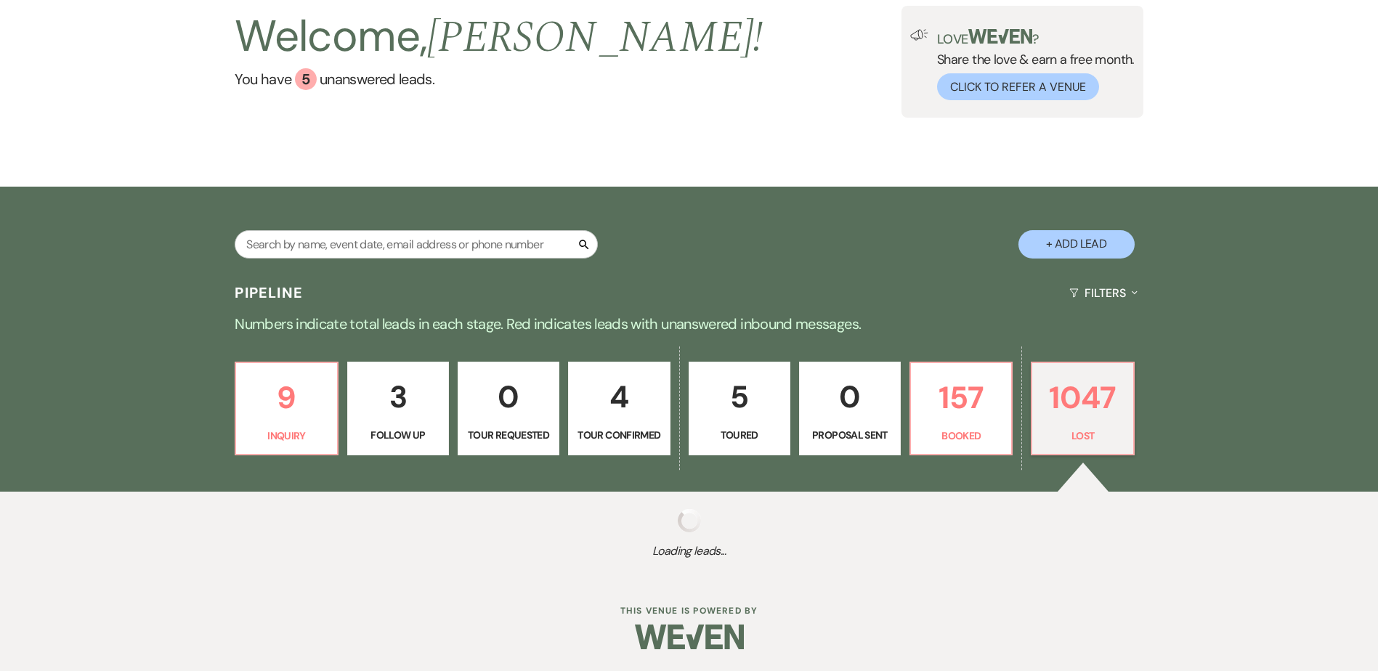
select select "5"
select select "8"
select select "5"
select select "8"
select select "5"
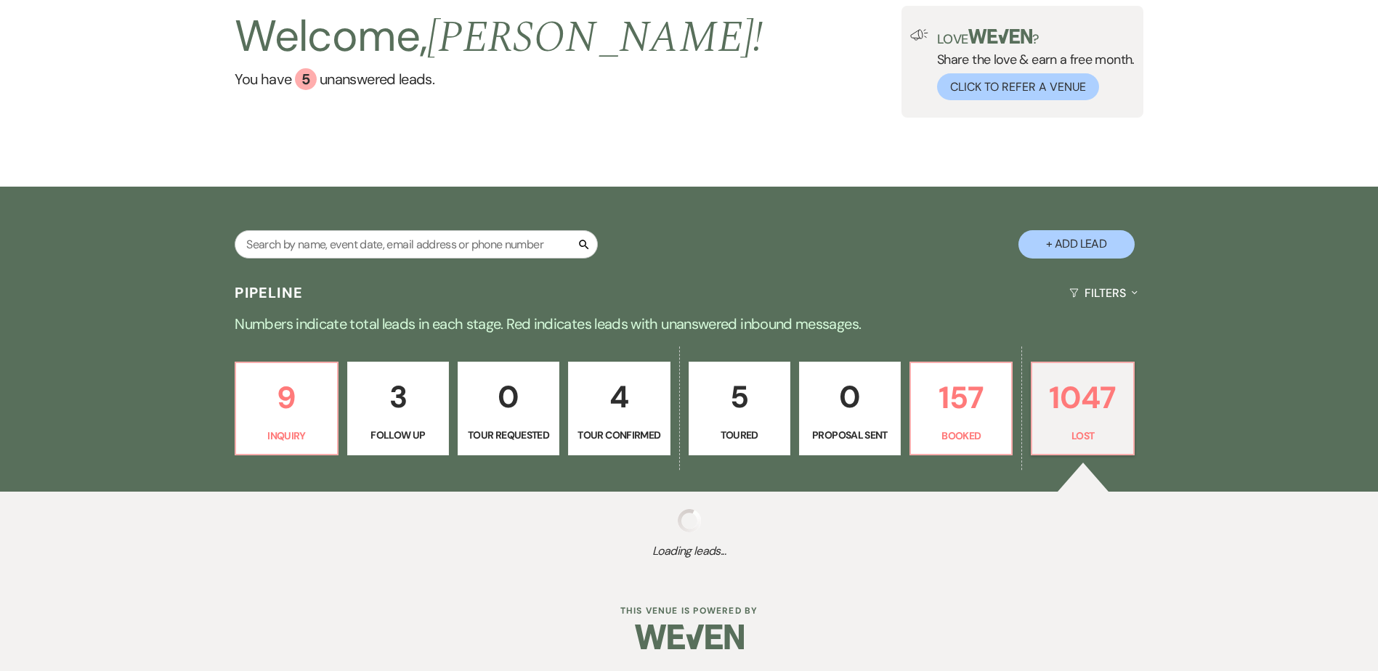
select select "8"
select select "5"
select select "8"
select select "5"
select select "8"
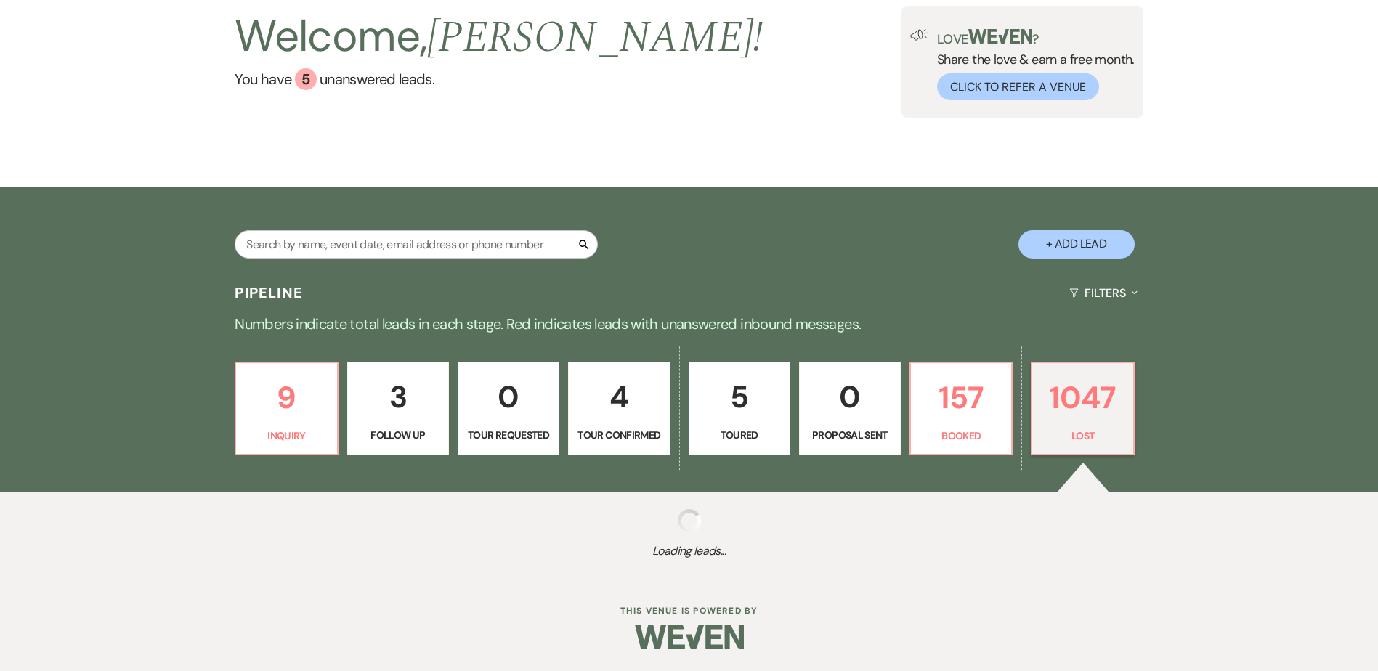
select select "5"
select select "8"
select select "11"
select select "8"
select select "5"
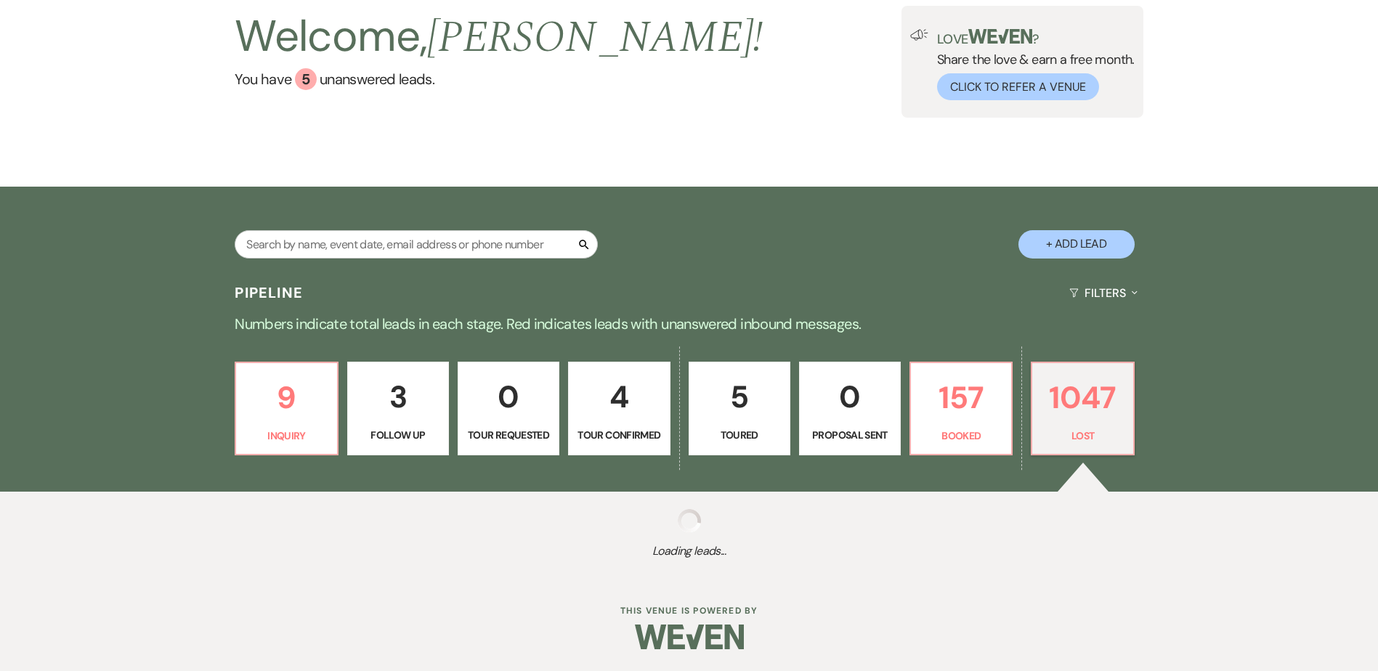
select select "8"
select select "5"
select select "8"
select select "5"
select select "8"
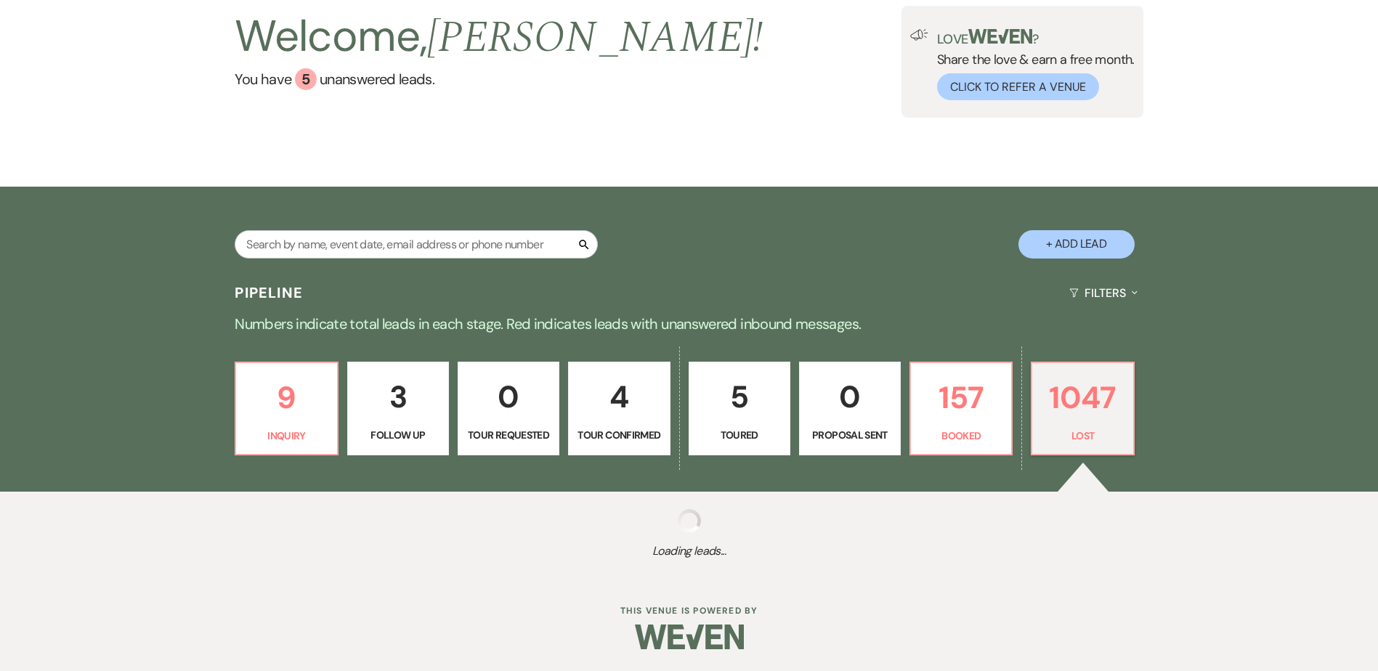
select select "5"
select select "8"
select select "5"
select select "8"
select select "11"
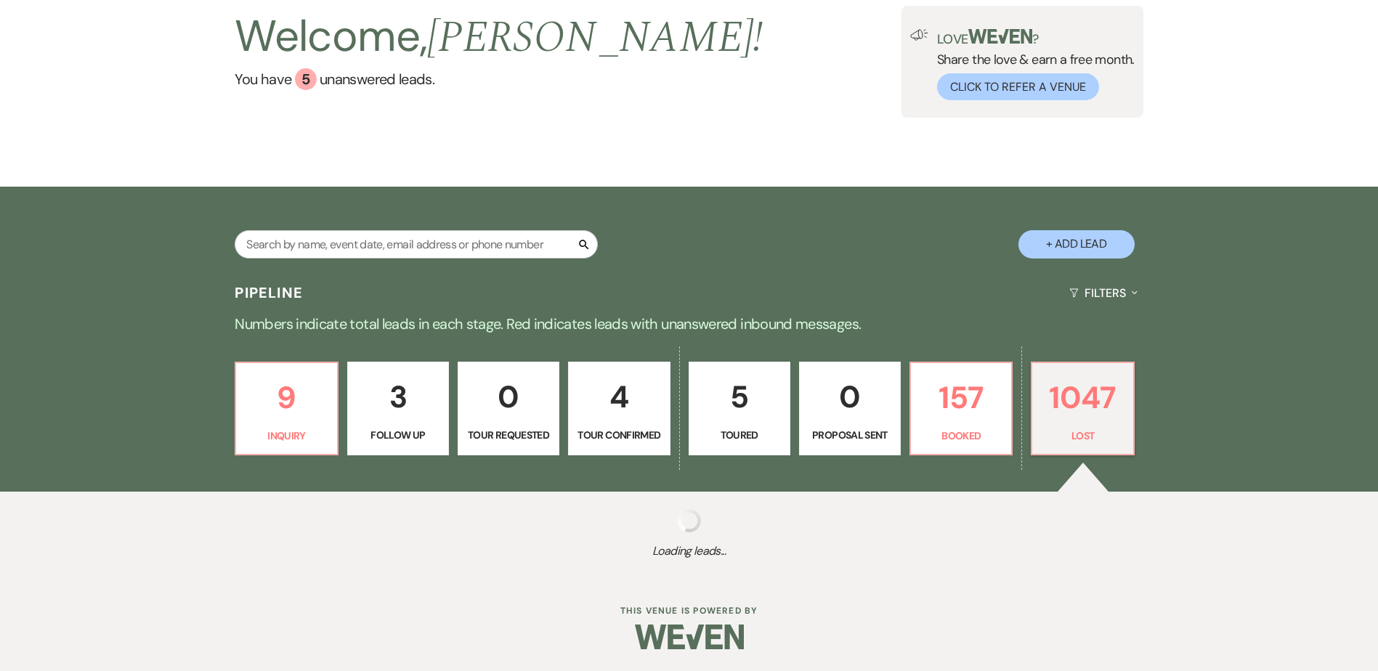
select select "8"
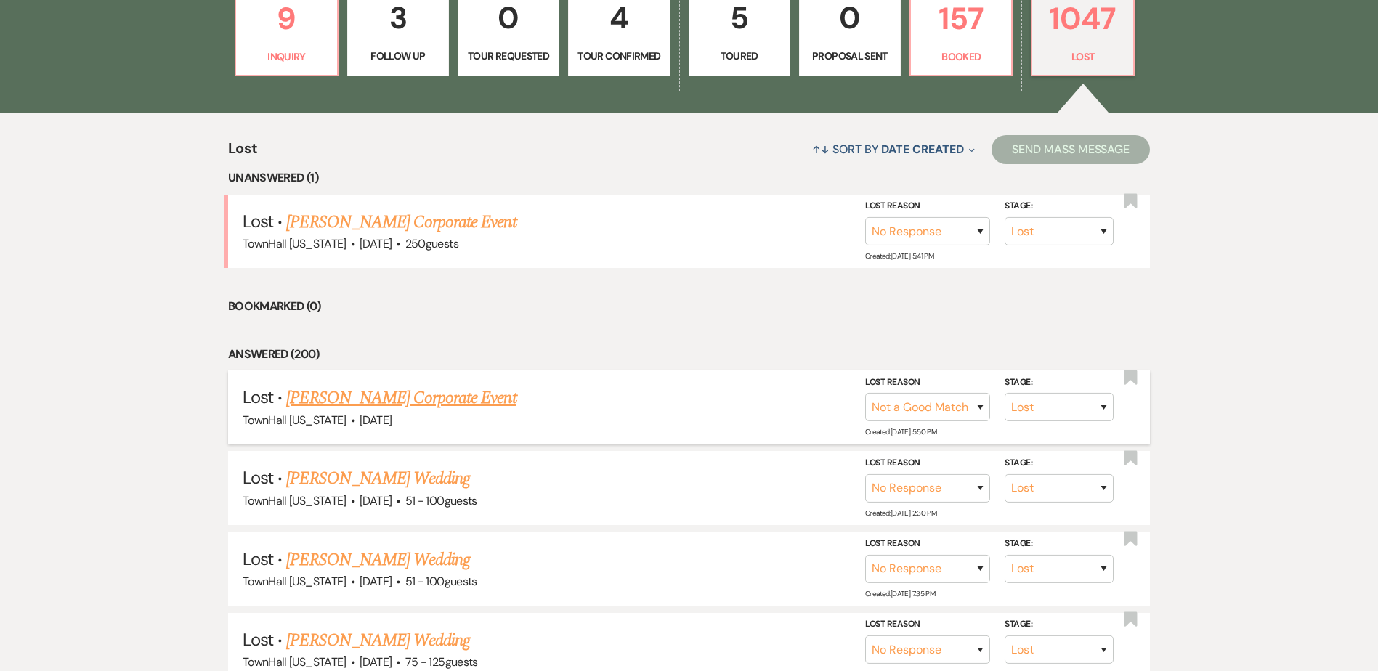
scroll to position [537, 0]
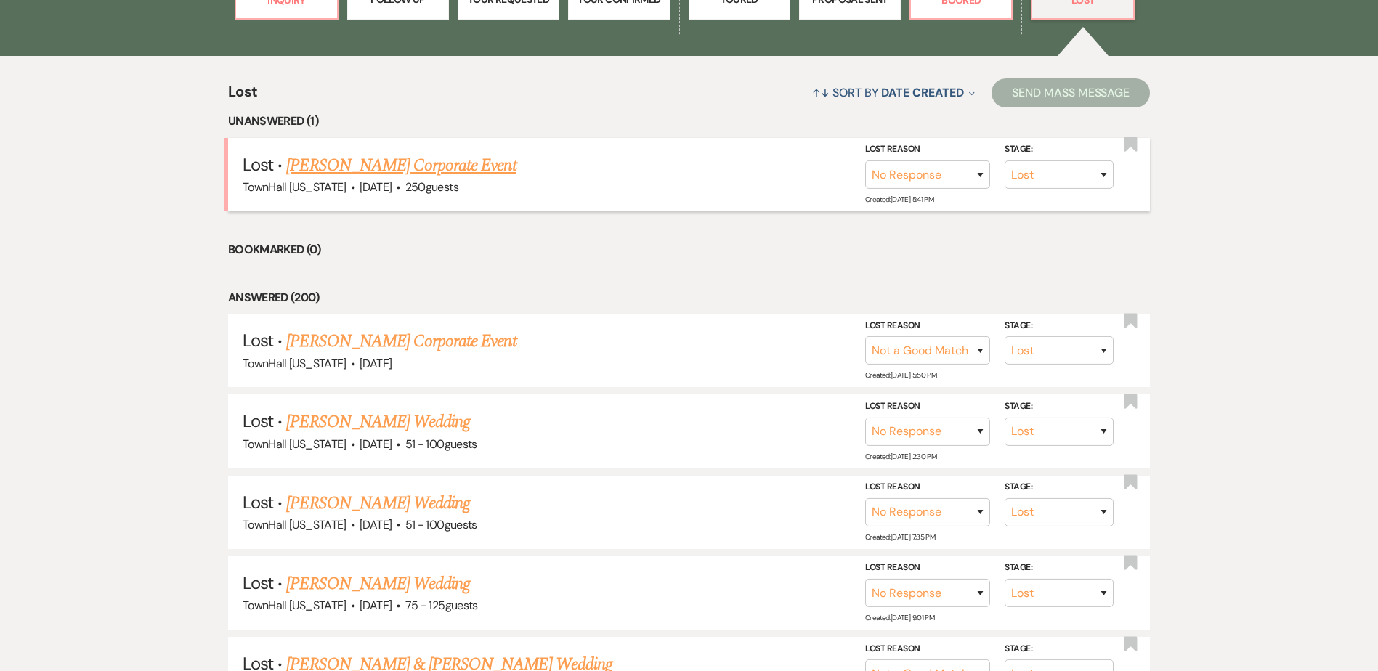
click at [419, 163] on link "Haley Stevens's Corporate Event" at bounding box center [401, 166] width 230 height 26
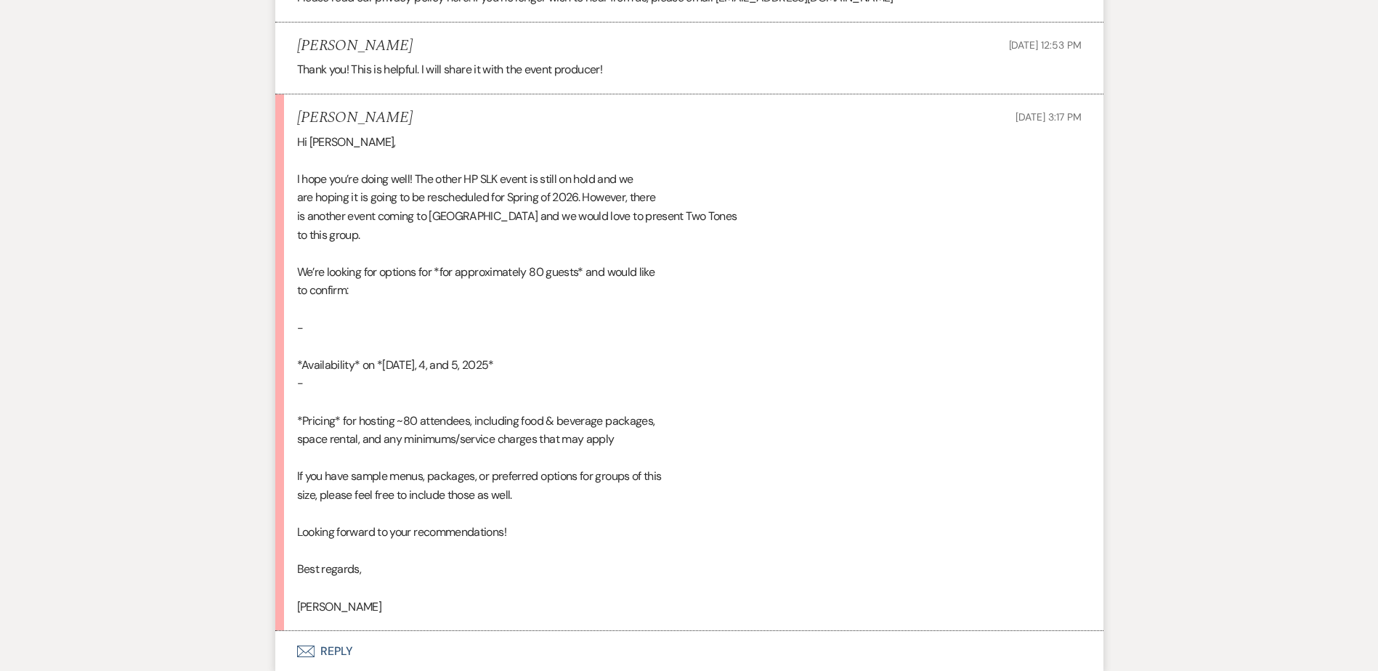
scroll to position [2769, 0]
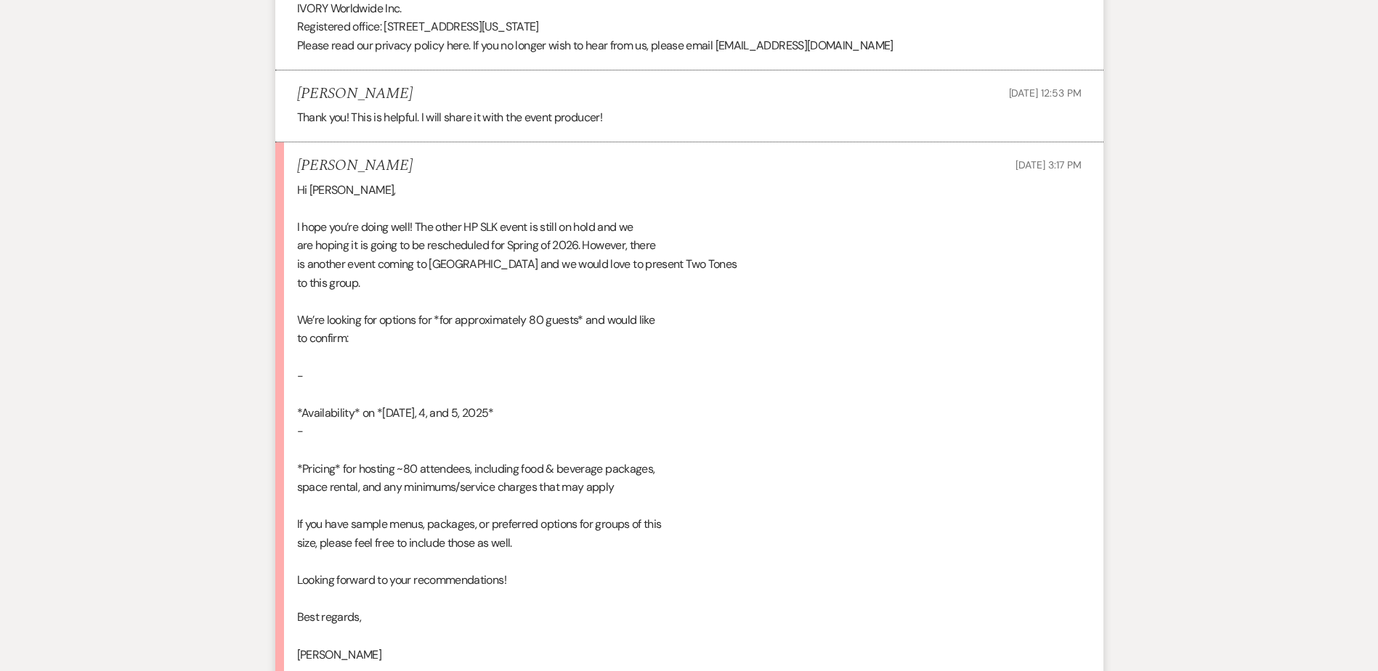
drag, startPoint x: 124, startPoint y: 229, endPoint x: 81, endPoint y: 173, distance: 70.5
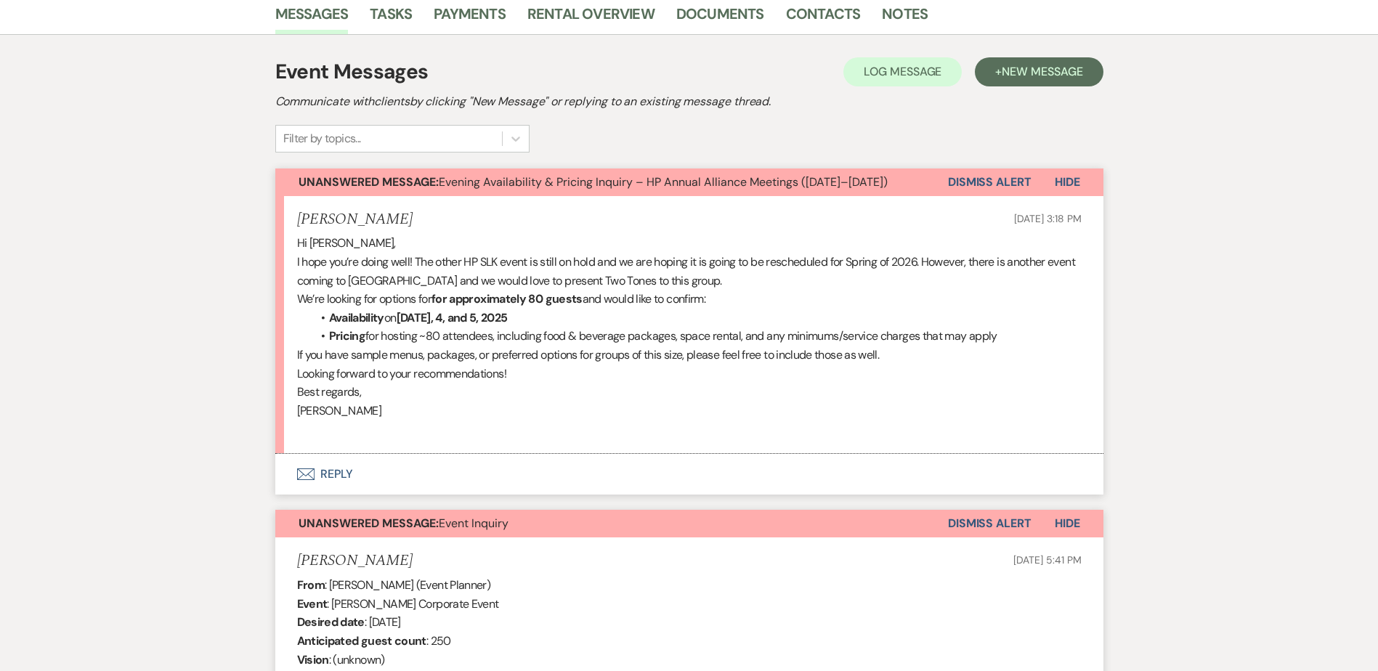
scroll to position [299, 0]
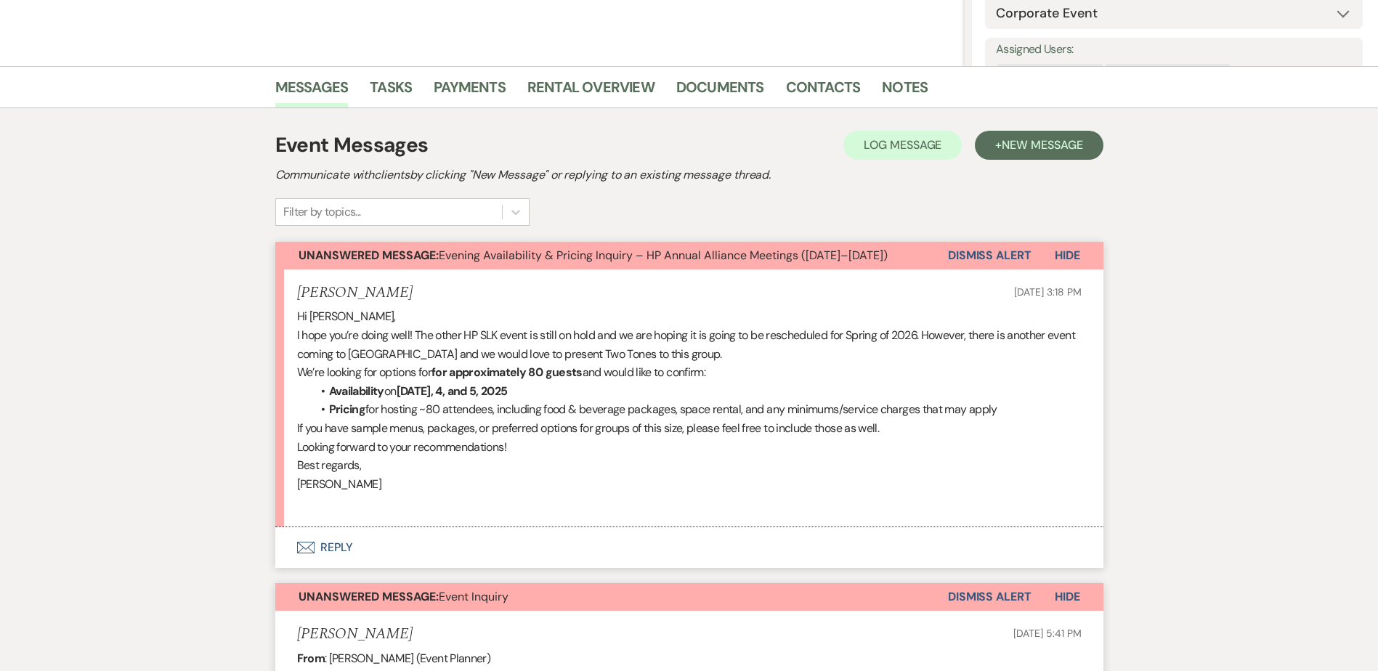
click at [1008, 589] on button "Dismiss Alert" at bounding box center [990, 597] width 84 height 28
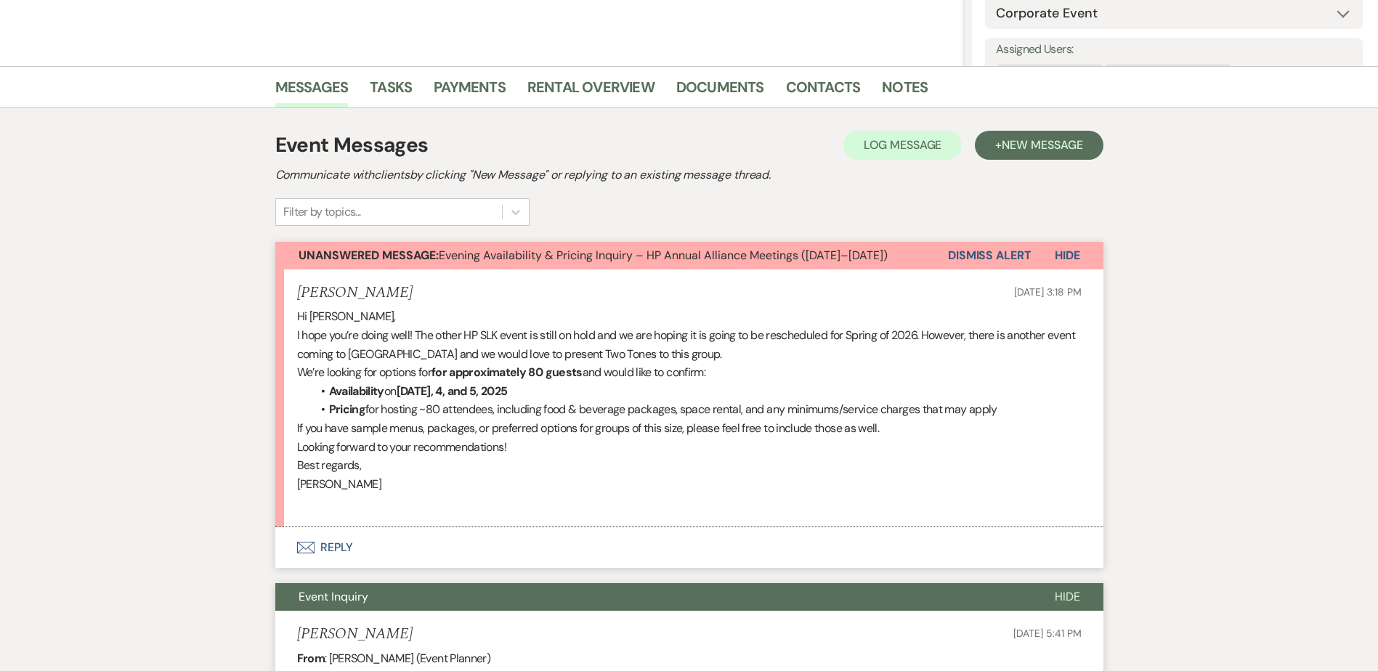
click at [321, 548] on button "Envelope Reply" at bounding box center [689, 548] width 828 height 41
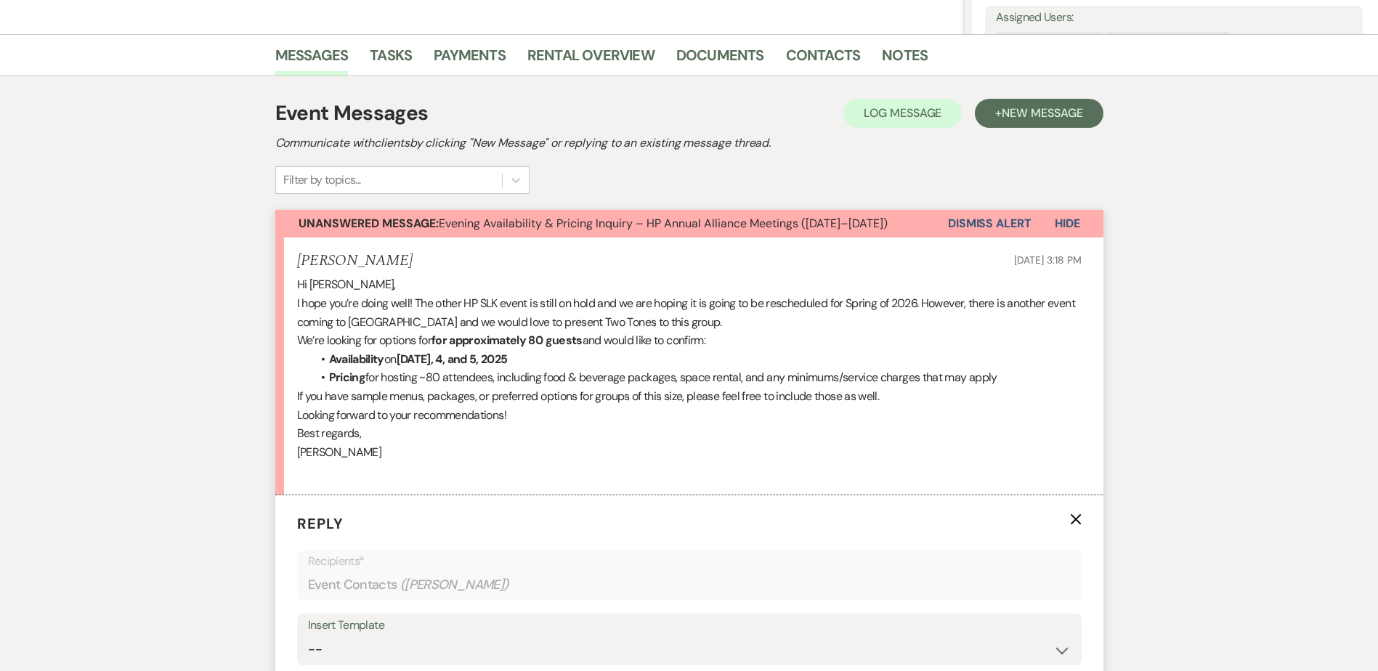
scroll to position [589, 0]
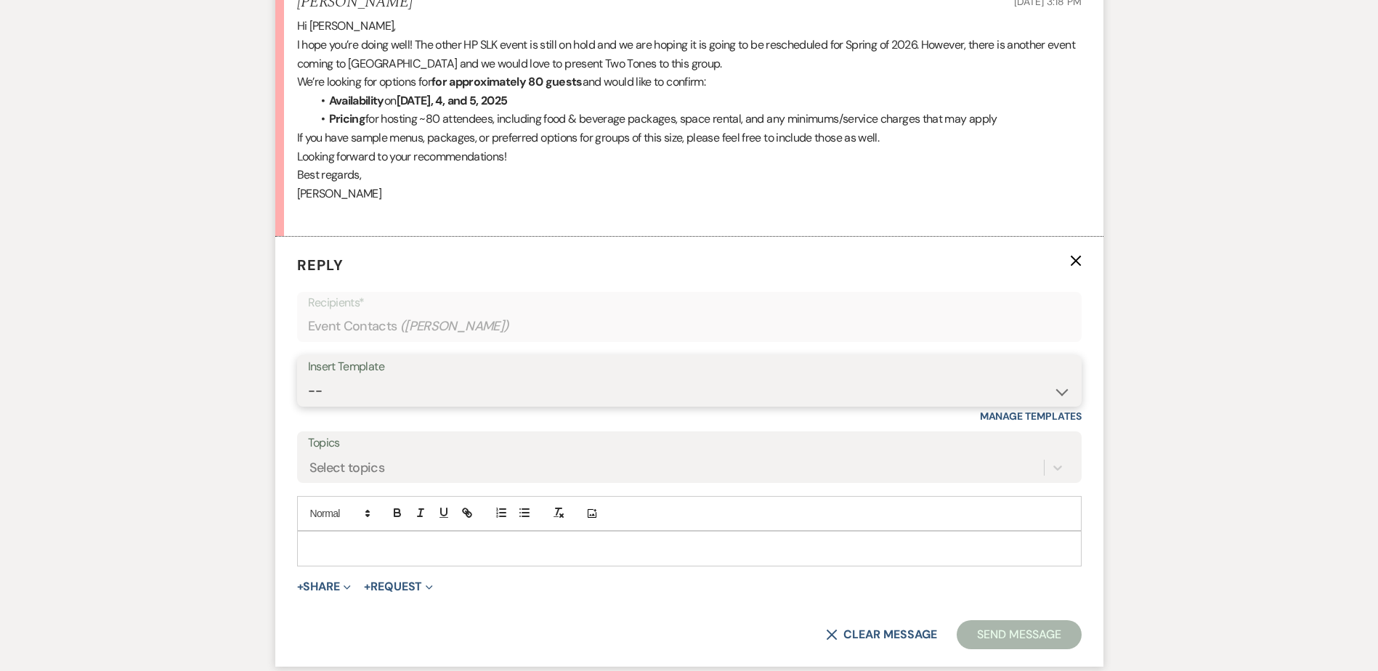
click at [345, 397] on select "-- Wedding Inquiry Follow Up: 2-3 days after initial lead- Avg Cost + Albums Th…" at bounding box center [689, 391] width 763 height 28
click at [308, 377] on select "-- Wedding Inquiry Follow Up: 2-3 days after initial lead- Avg Cost + Albums Th…" at bounding box center [689, 391] width 763 height 28
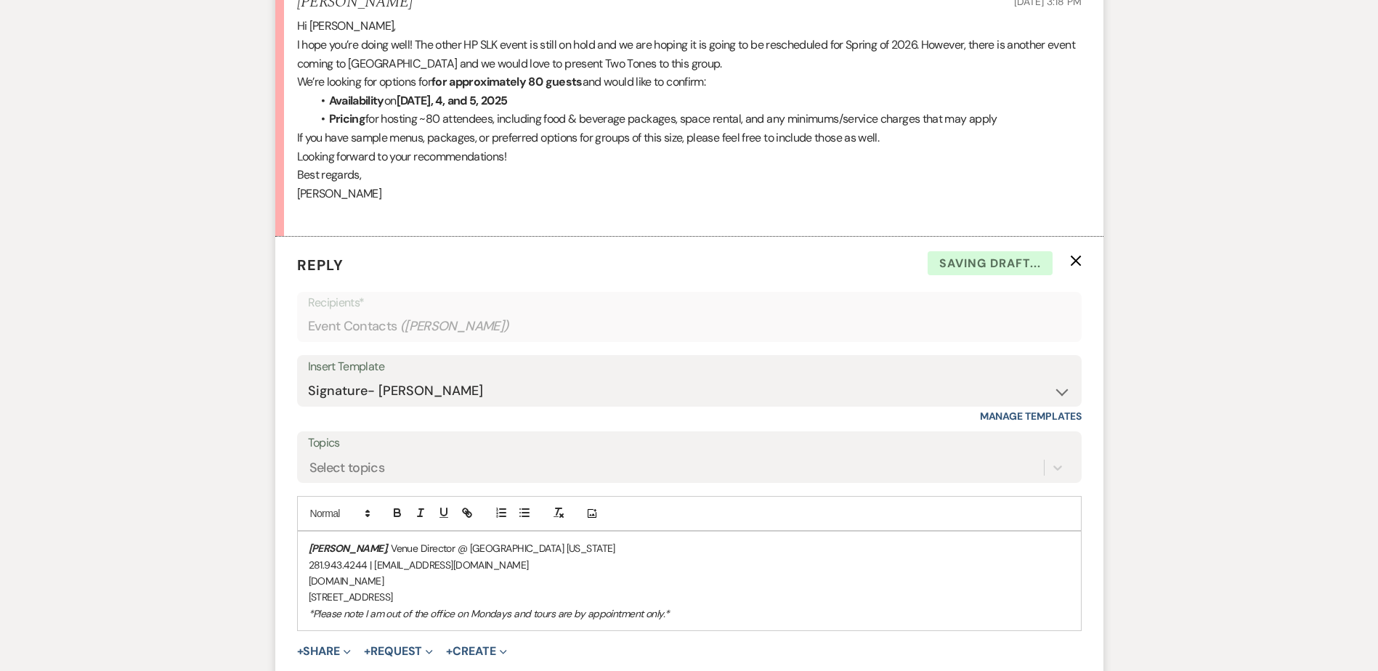
click at [302, 551] on div "Stephanie Jordan , Venue Director @ TownHall Texas 281.943.4244 | info@townhall…" at bounding box center [689, 581] width 783 height 99
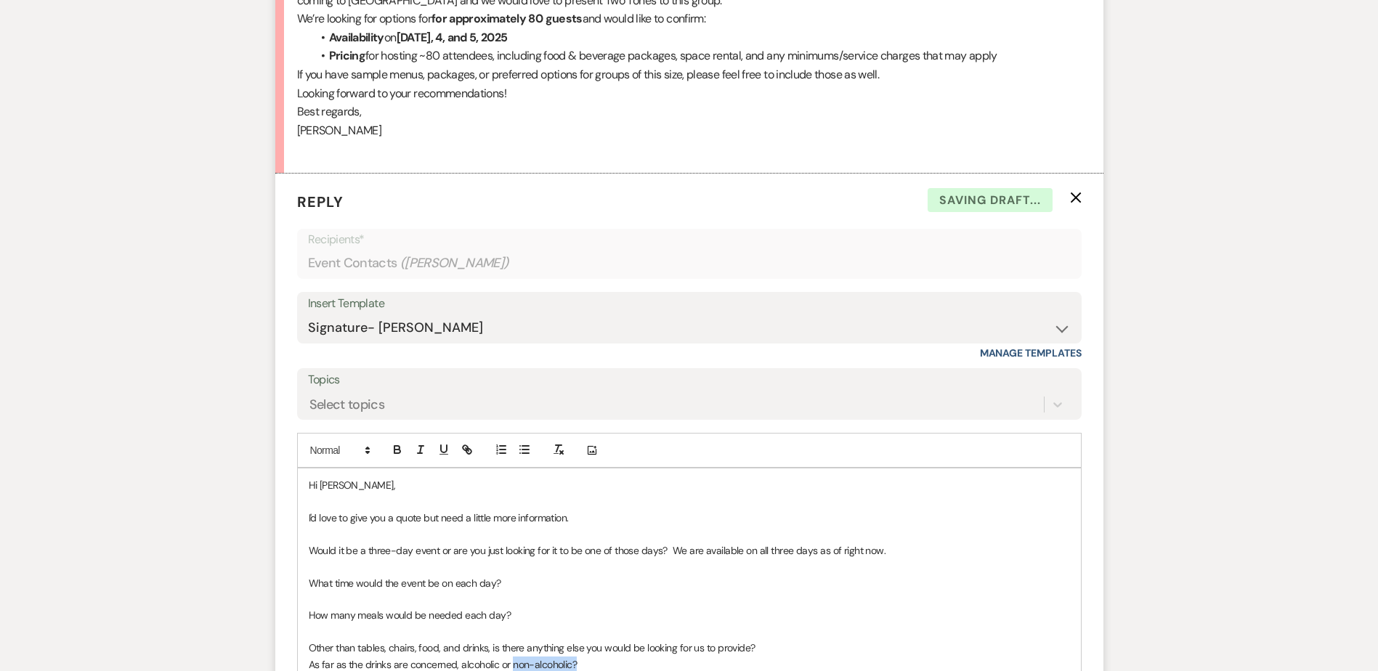
scroll to position [663, 0]
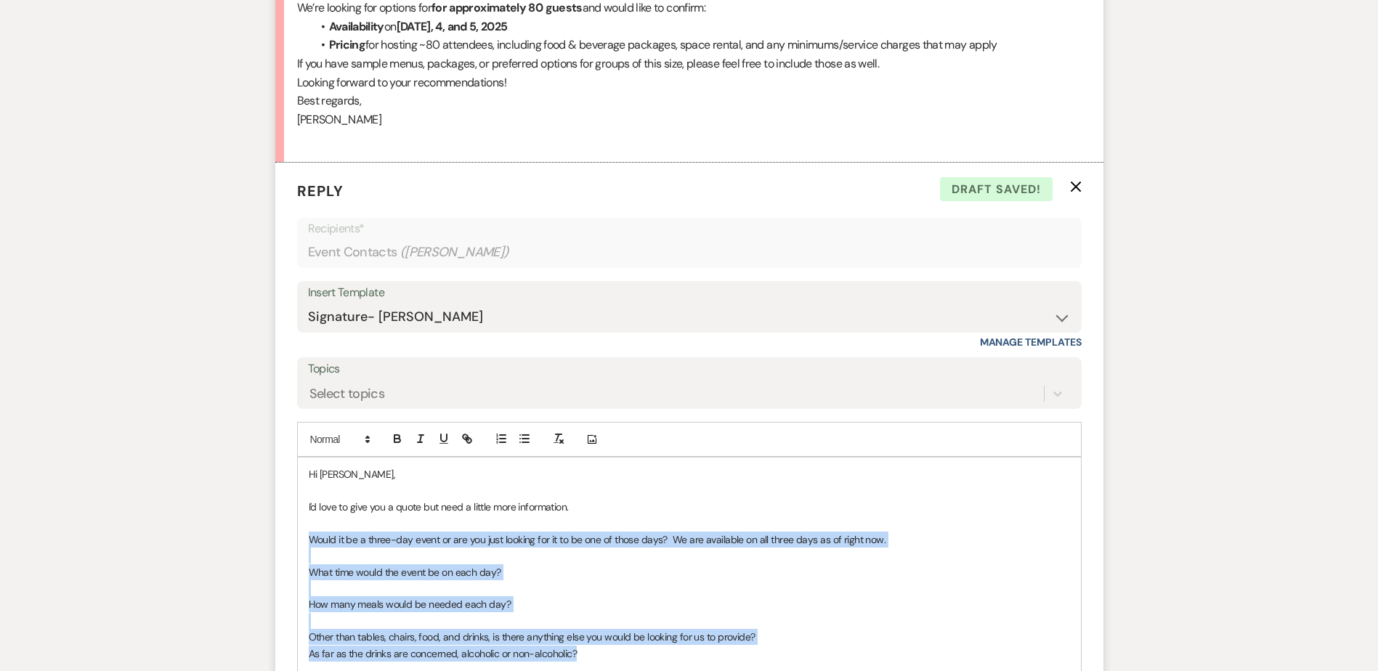
drag, startPoint x: 596, startPoint y: 666, endPoint x: 299, endPoint y: 548, distance: 319.9
click at [299, 548] on div "Hi Haley, I'd love to give you a quote but need a little more information. Woul…" at bounding box center [689, 613] width 783 height 310
click at [504, 437] on icon "button" at bounding box center [501, 438] width 13 height 13
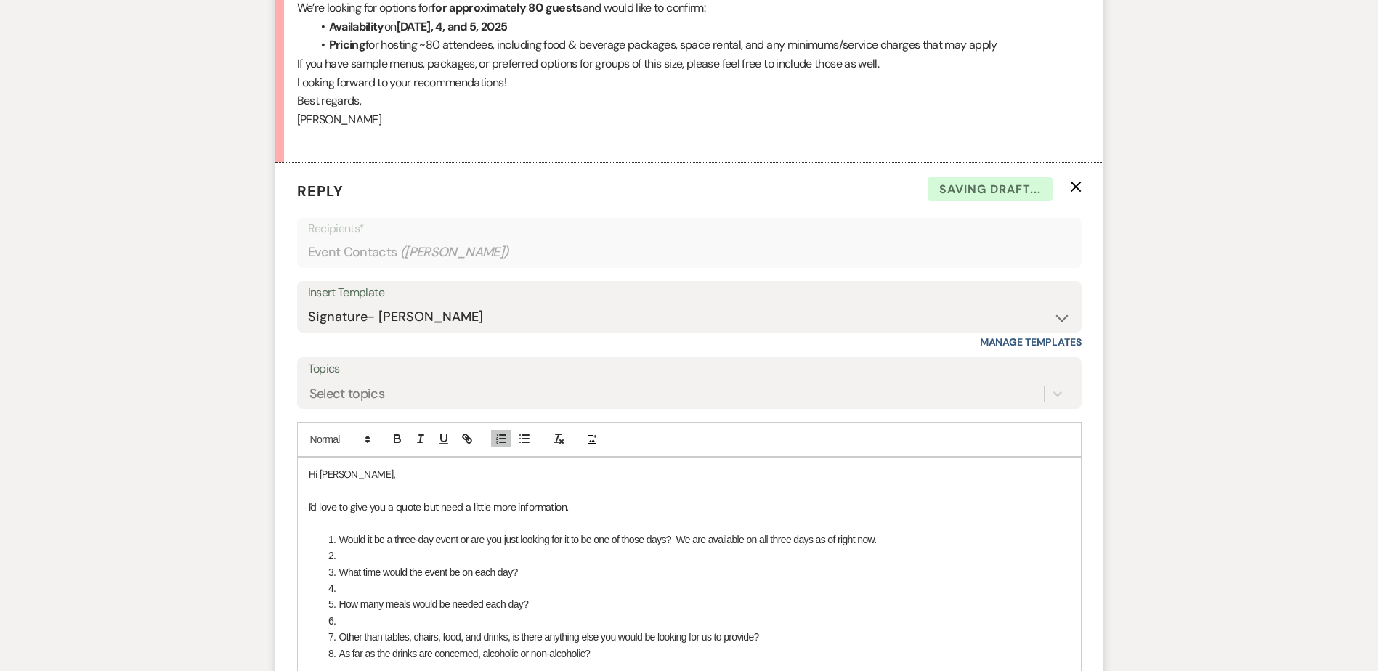
click at [431, 562] on li at bounding box center [697, 556] width 746 height 16
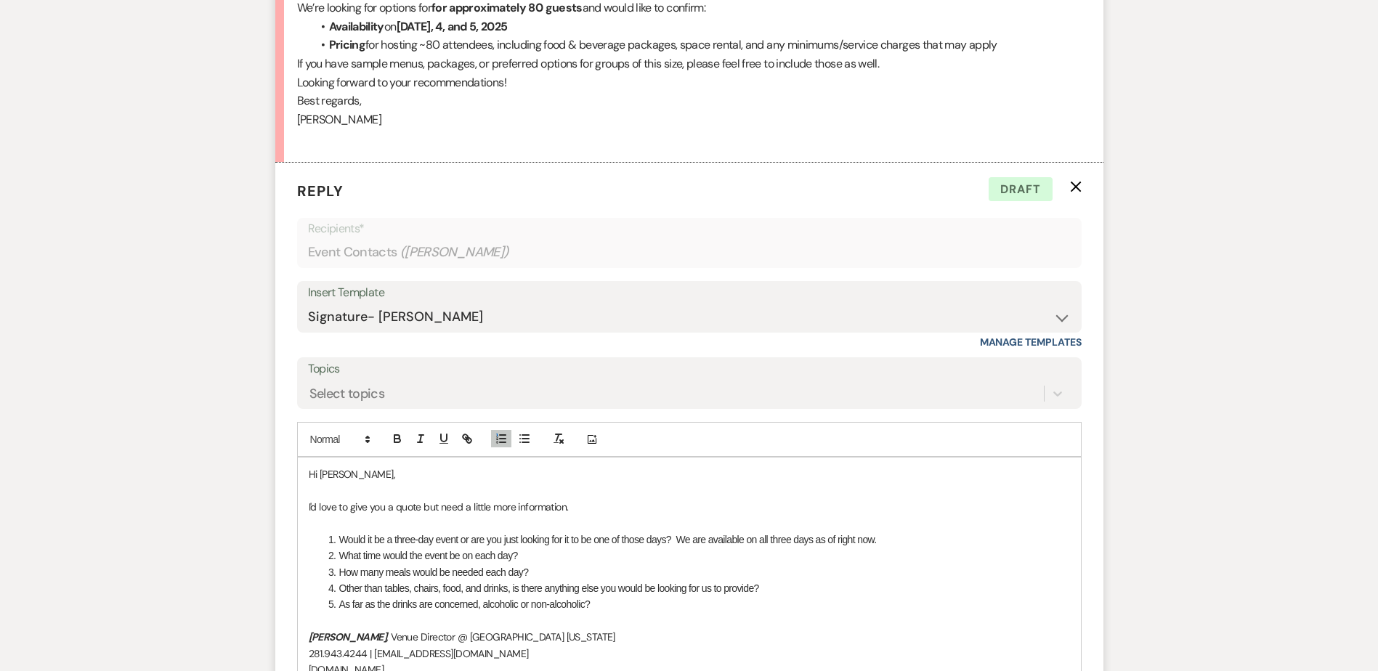
click at [450, 556] on li "What time would the event be on each day?" at bounding box center [697, 556] width 746 height 16
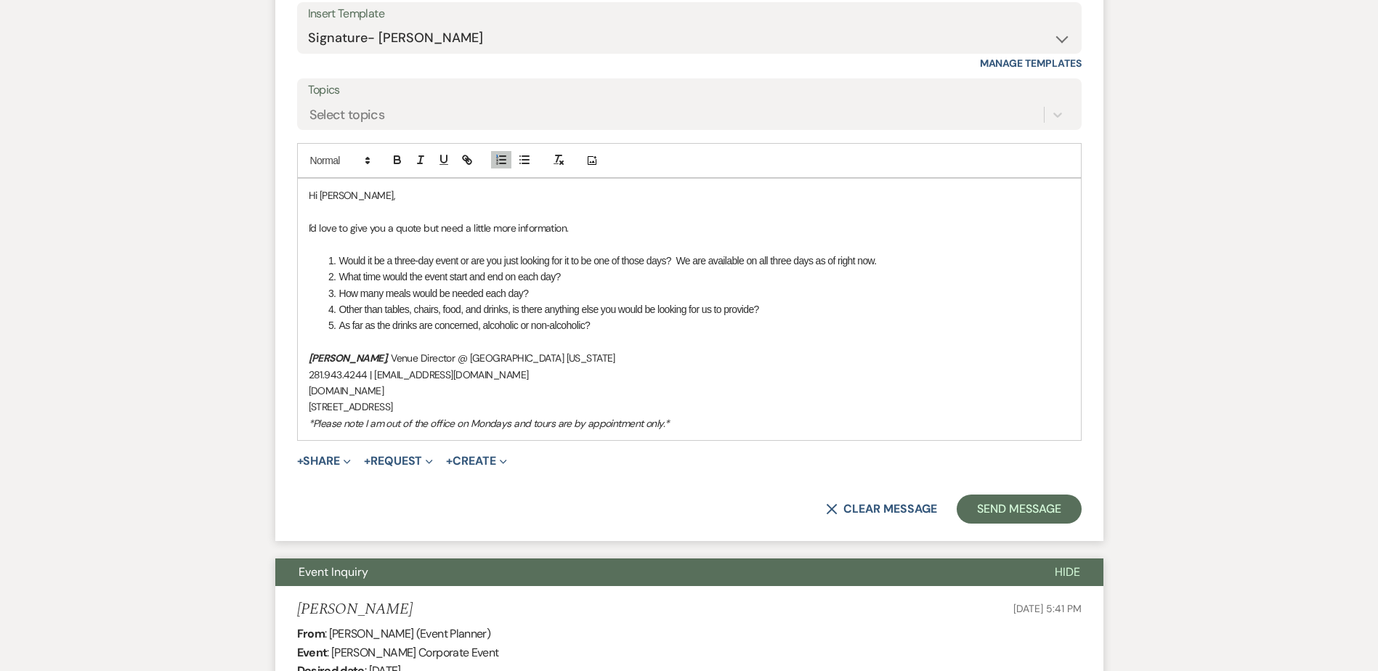
scroll to position [954, 0]
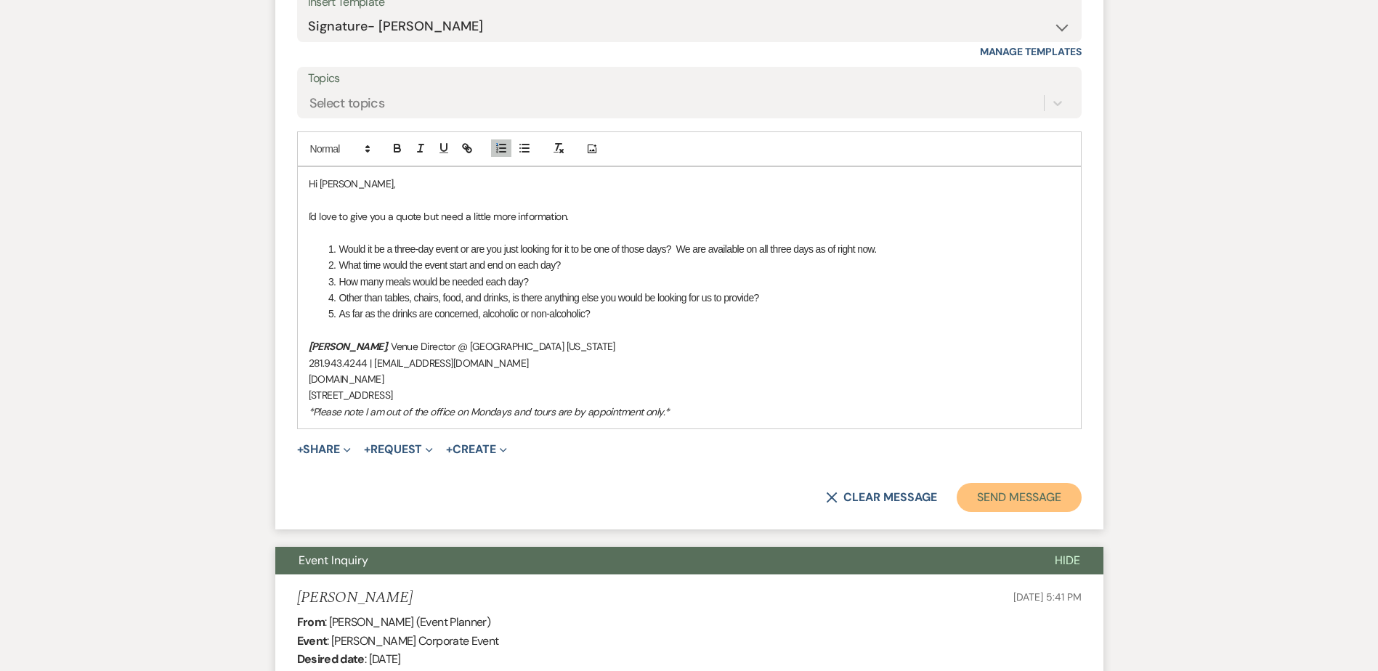
drag, startPoint x: 1052, startPoint y: 493, endPoint x: 841, endPoint y: 488, distance: 210.8
click at [1051, 494] on button "Send Message" at bounding box center [1019, 497] width 124 height 29
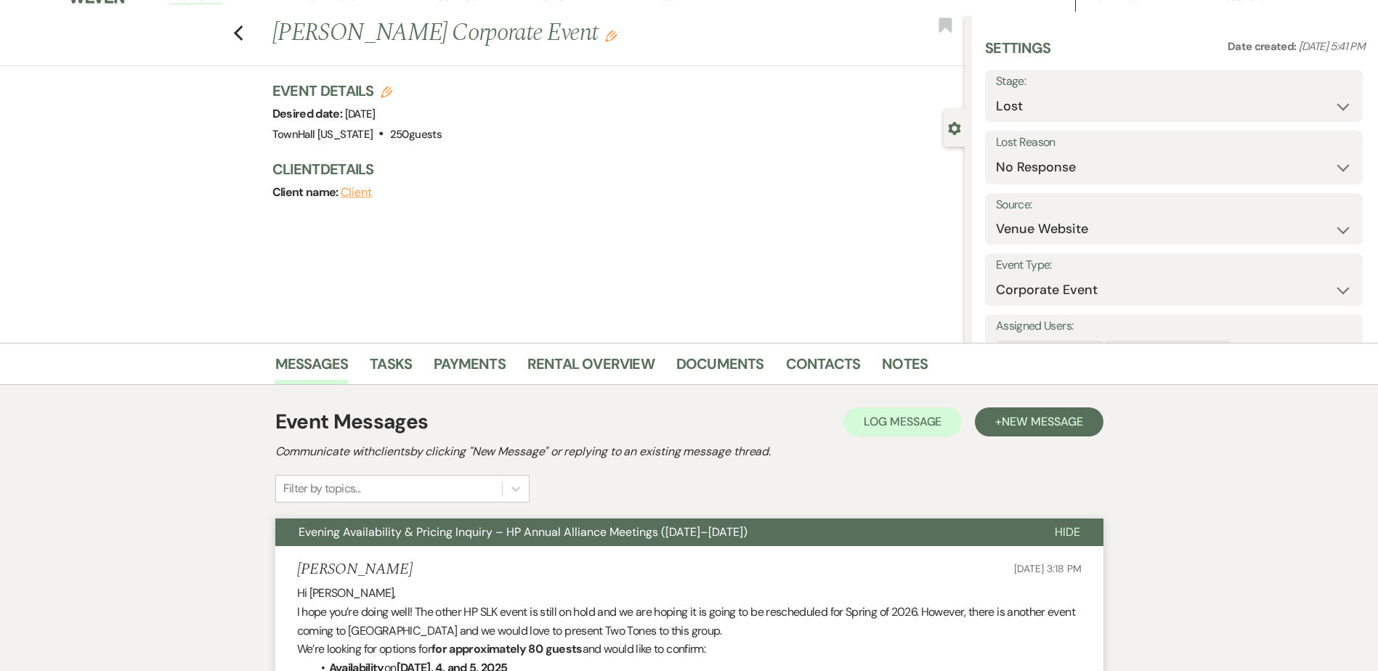
scroll to position [0, 0]
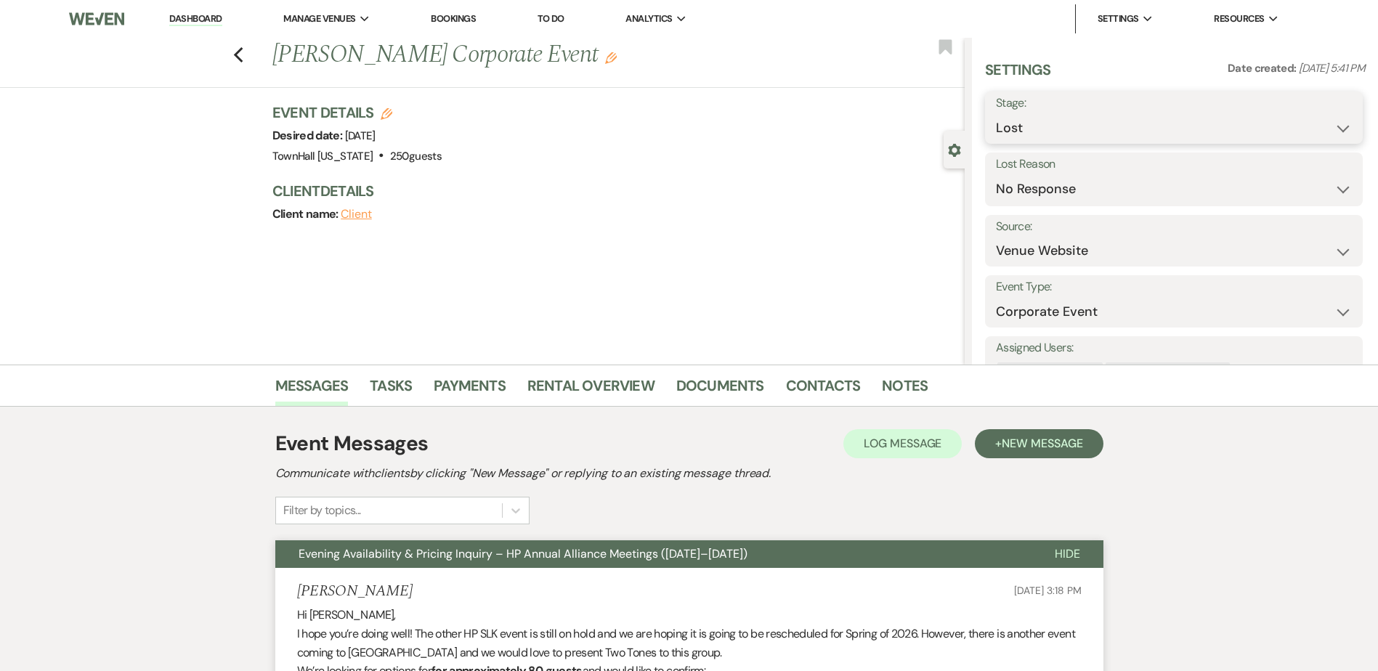
click at [1067, 135] on select "Inquiry Follow Up Tour Requested Tour Confirmed Toured Proposal Sent Booked Lost" at bounding box center [1174, 128] width 356 height 28
click at [996, 114] on select "Inquiry Follow Up Tour Requested Tour Confirmed Toured Proposal Sent Booked Lost" at bounding box center [1174, 128] width 356 height 28
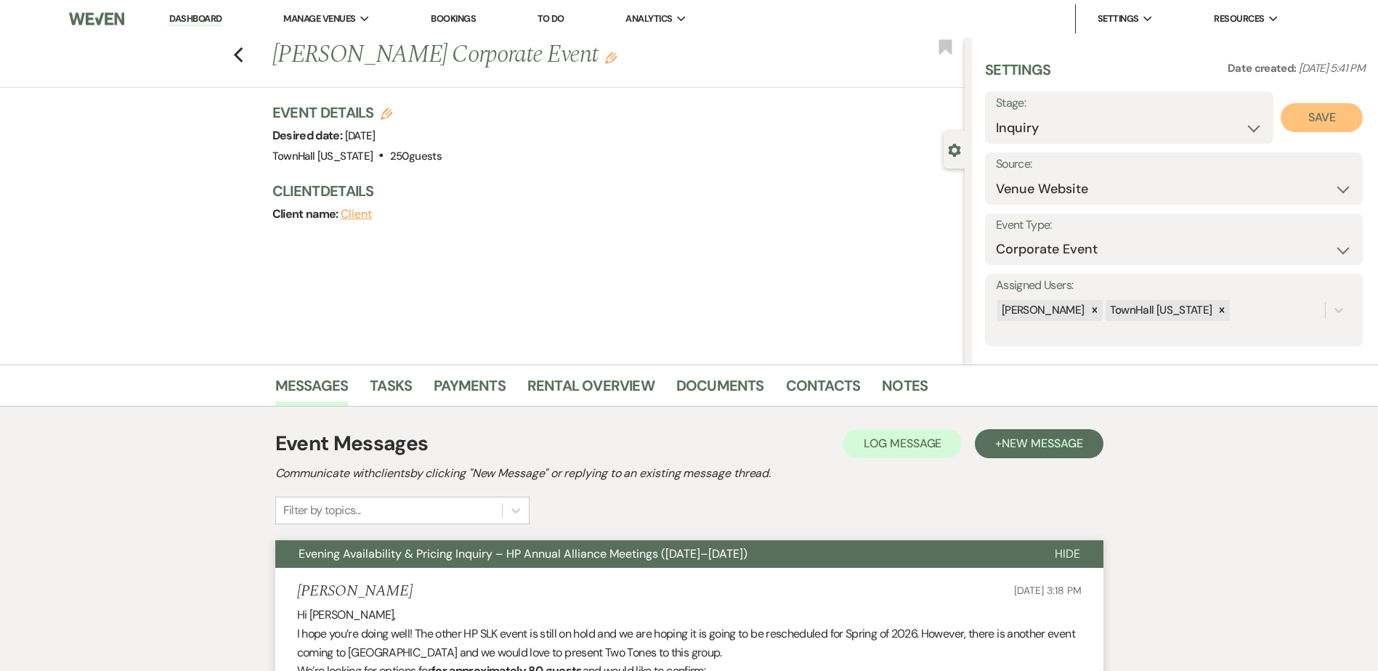
click at [1341, 120] on button "Save" at bounding box center [1322, 117] width 82 height 29
click at [188, 16] on link "Dashboard" at bounding box center [195, 19] width 52 height 14
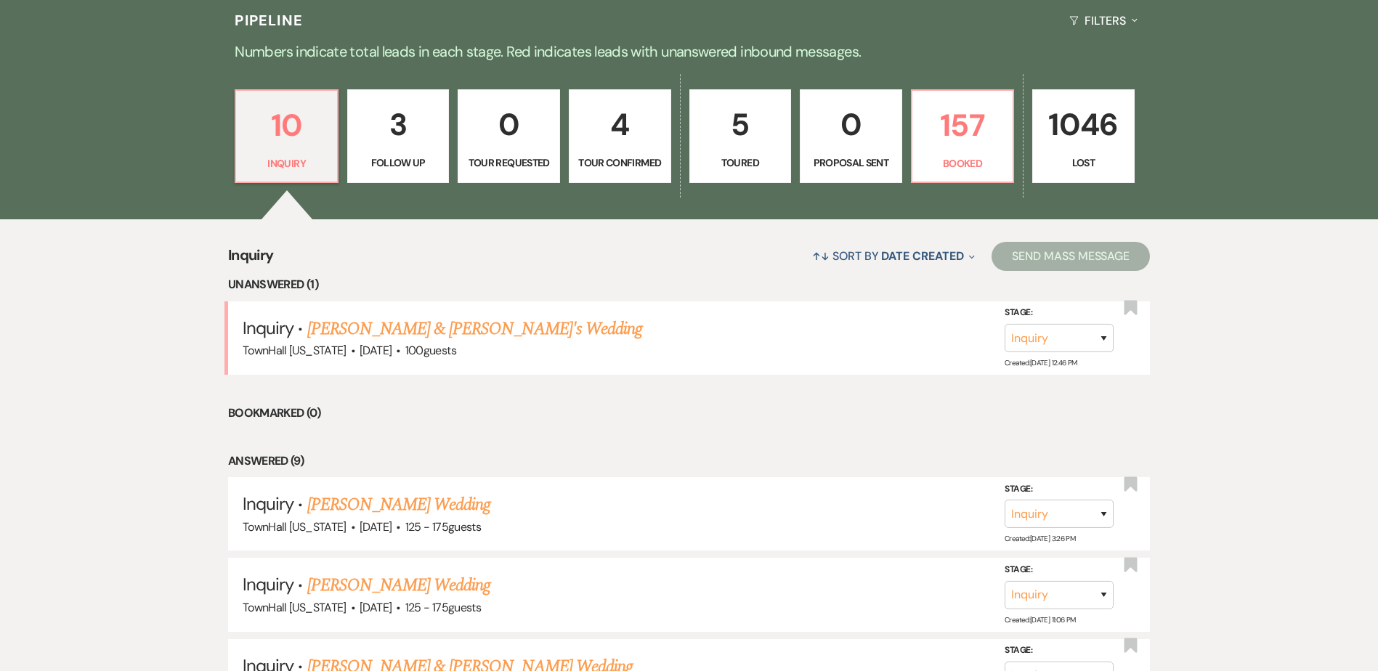
scroll to position [436, 0]
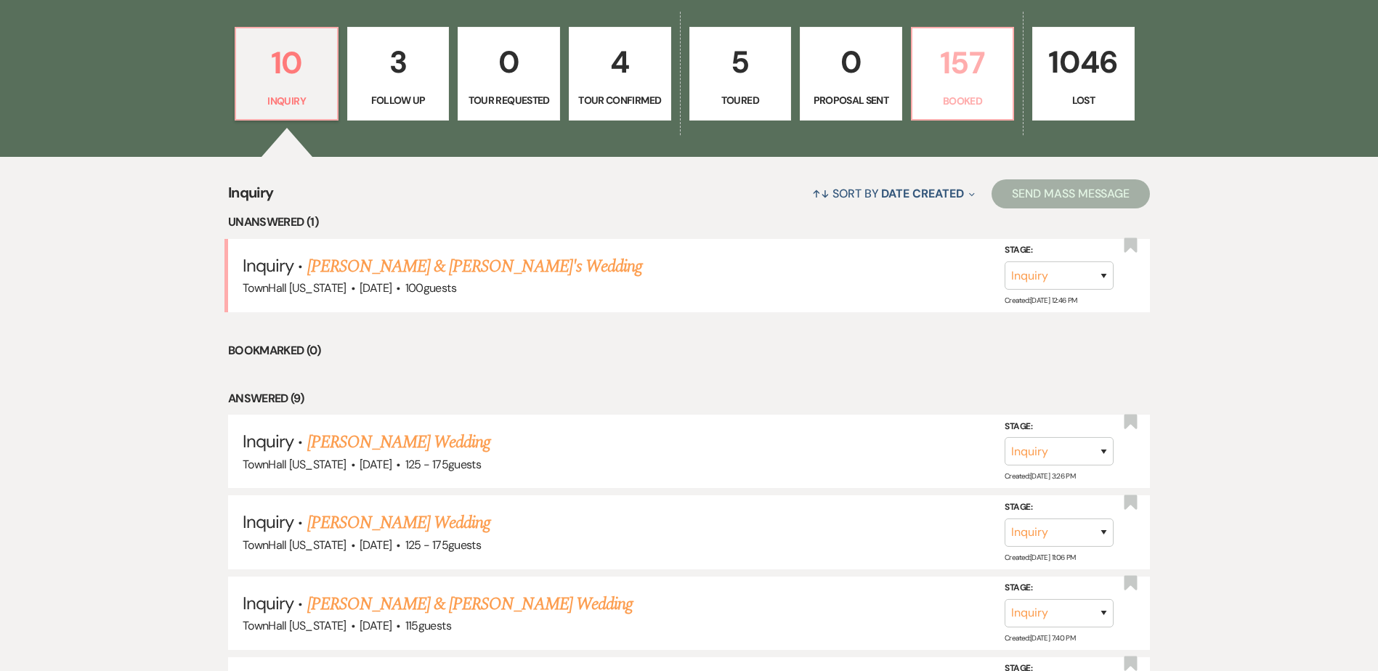
click at [961, 92] on link "157 Booked" at bounding box center [963, 74] width 104 height 94
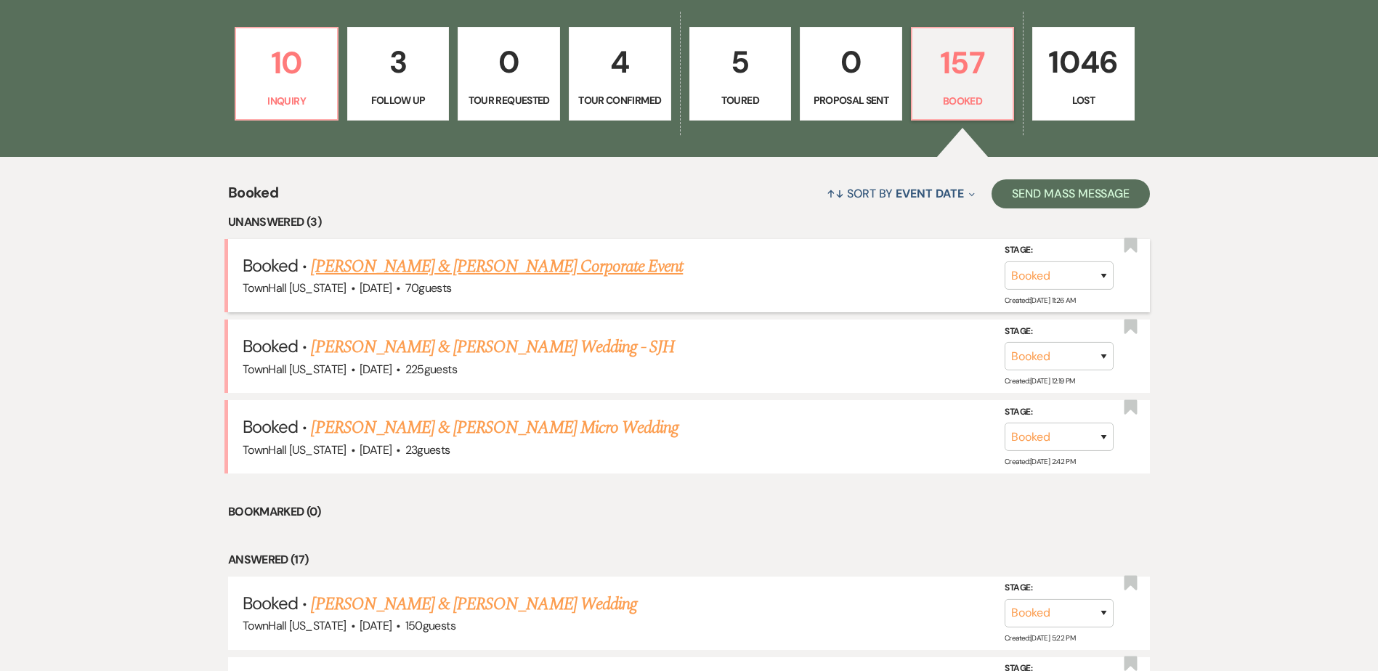
click at [344, 262] on link "Brielle Melanson & Shauna Haltom's Corporate Event" at bounding box center [497, 267] width 372 height 26
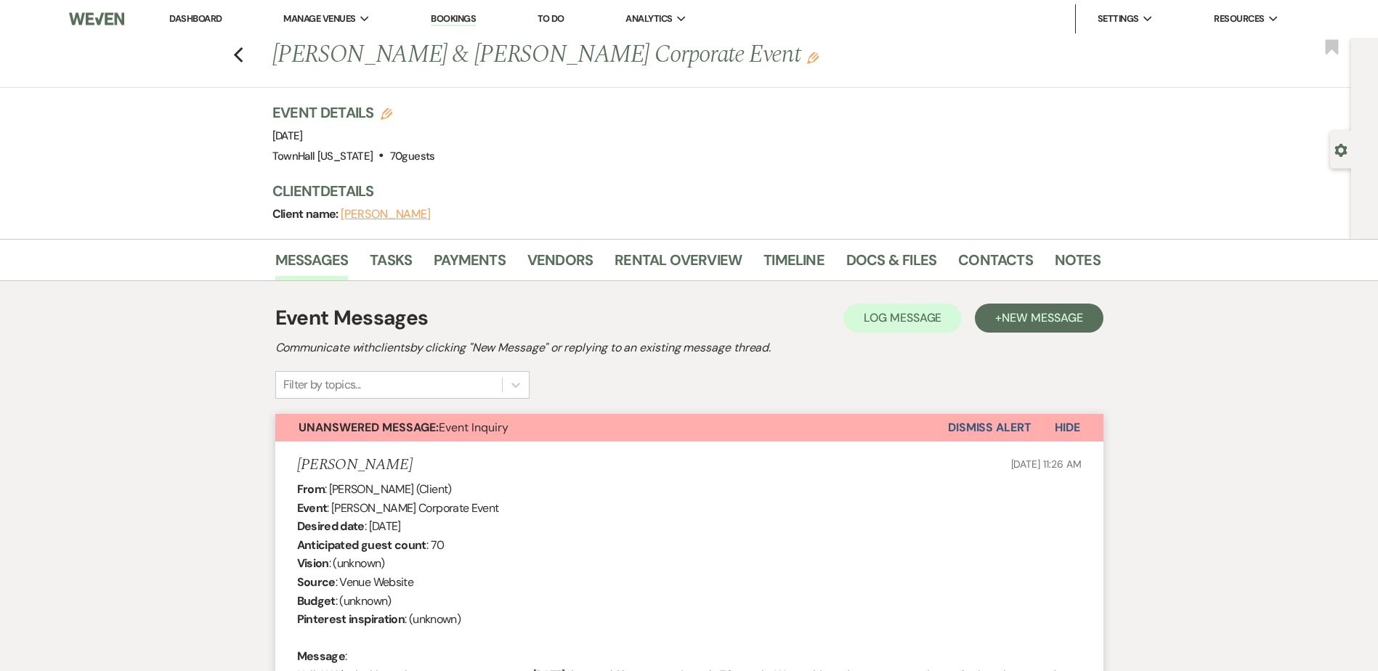
click at [986, 427] on button "Dismiss Alert" at bounding box center [990, 428] width 84 height 28
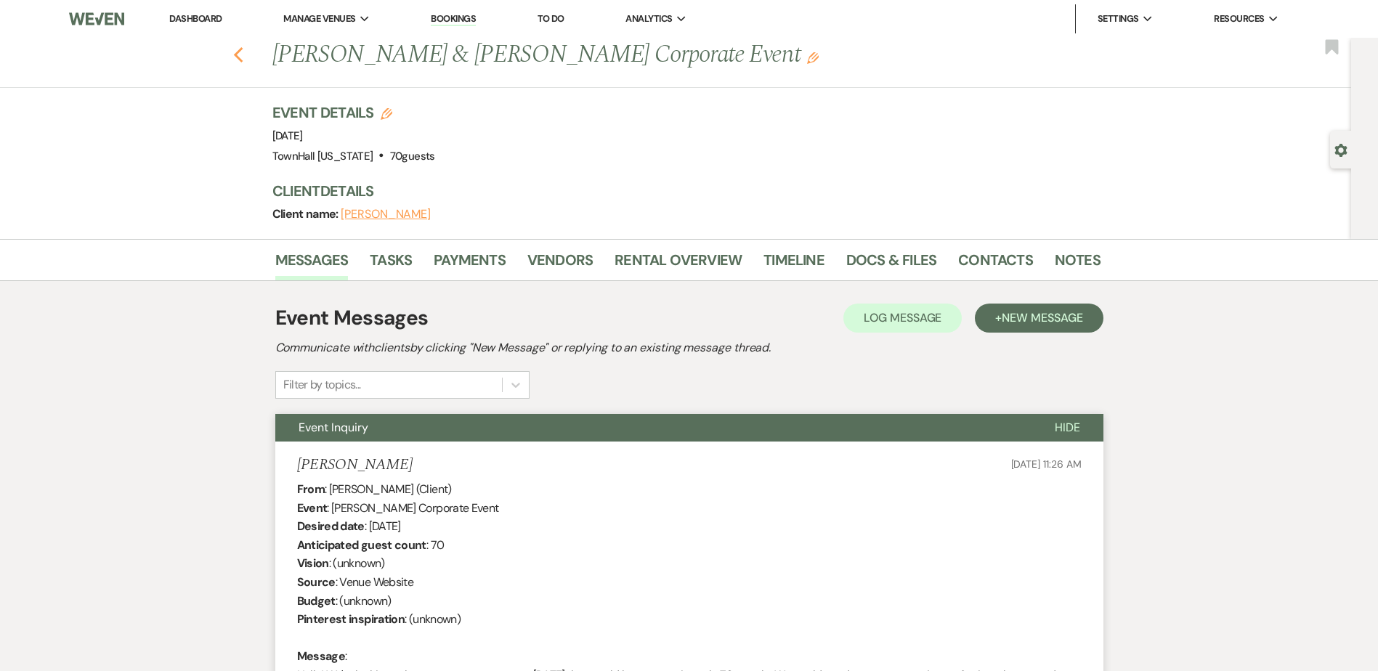
click at [243, 62] on use "button" at bounding box center [237, 55] width 9 height 16
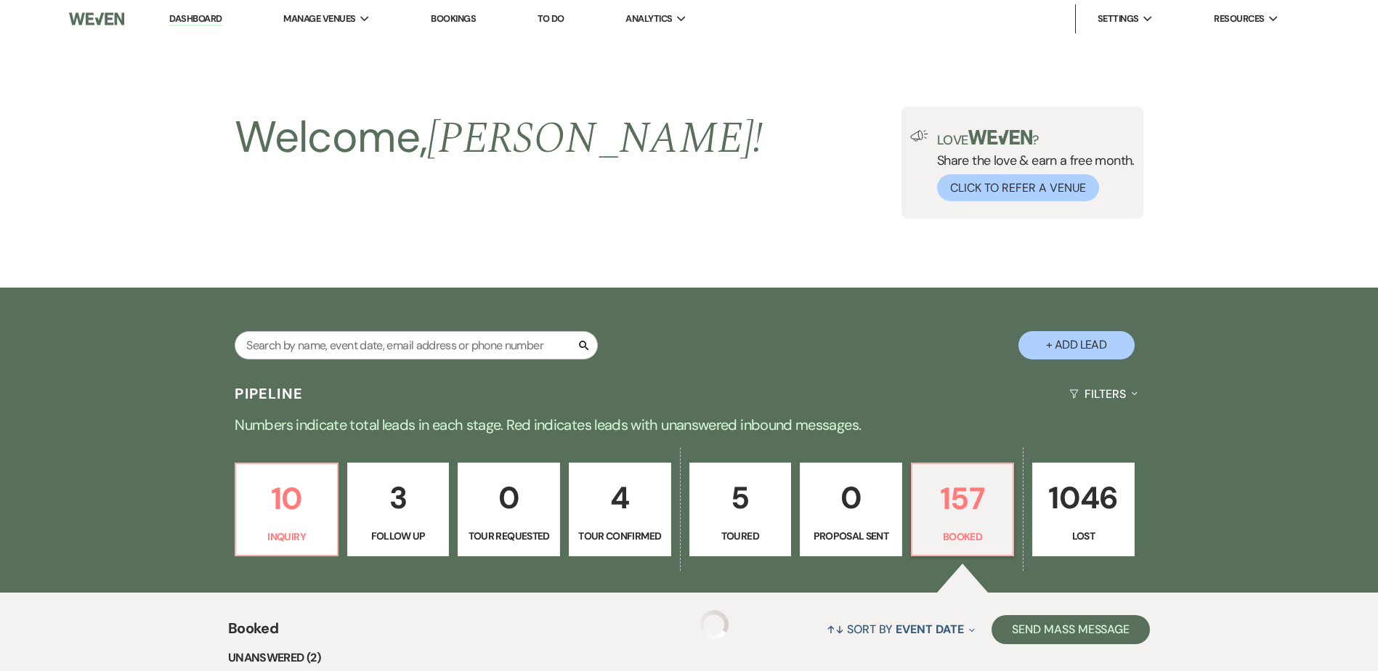
scroll to position [436, 0]
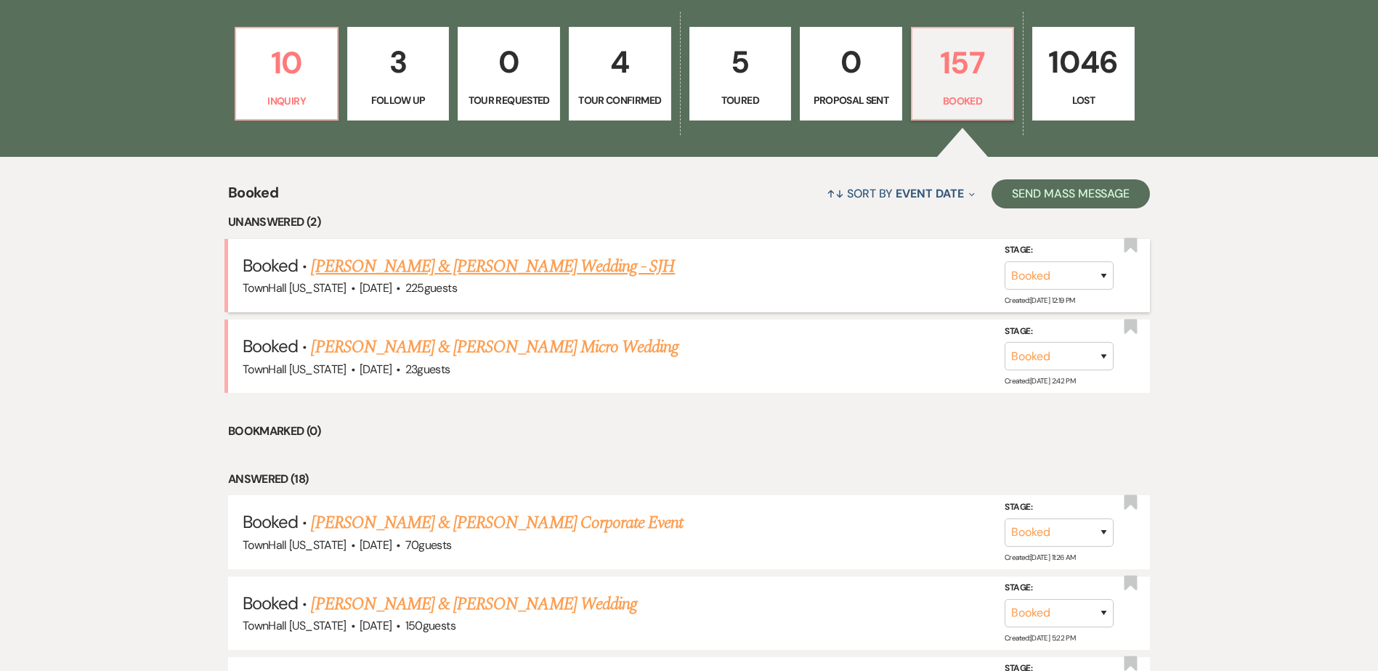
click at [522, 264] on link "Nick Amundson & Tatjana Ramos's Wedding - SJH" at bounding box center [493, 267] width 364 height 26
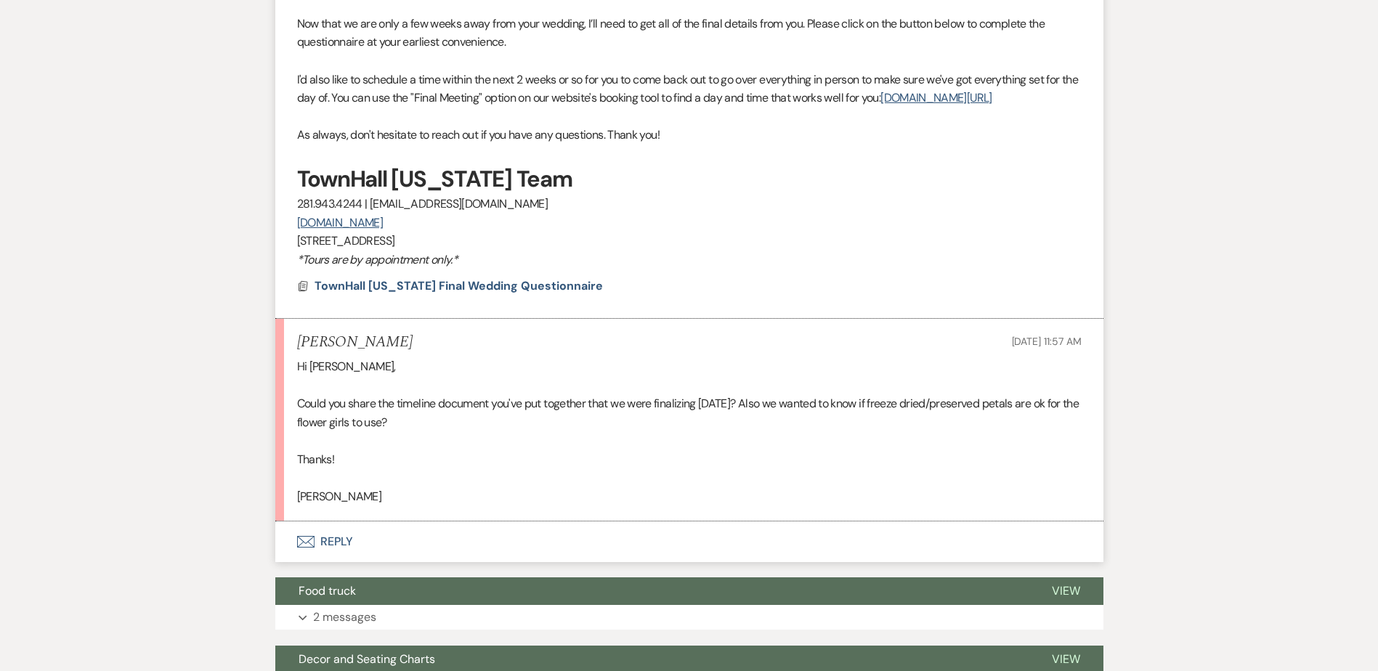
scroll to position [727, 0]
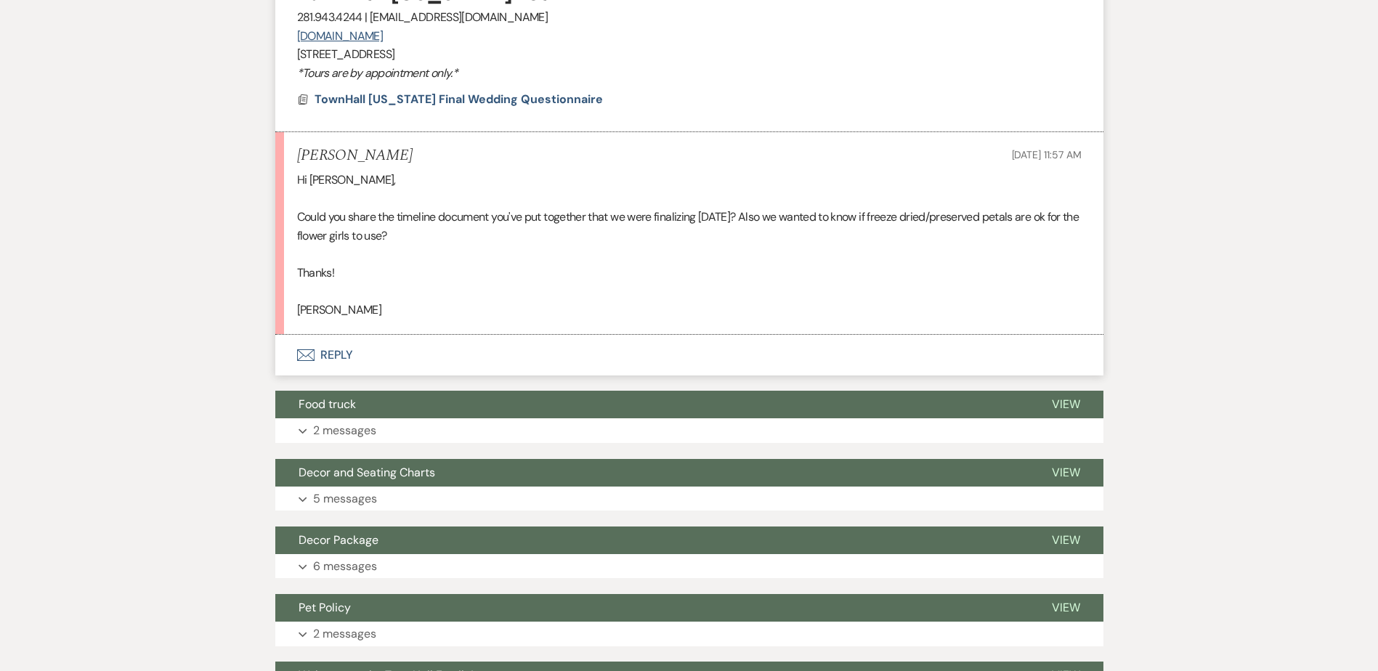
click at [312, 361] on icon "Envelope" at bounding box center [305, 355] width 17 height 12
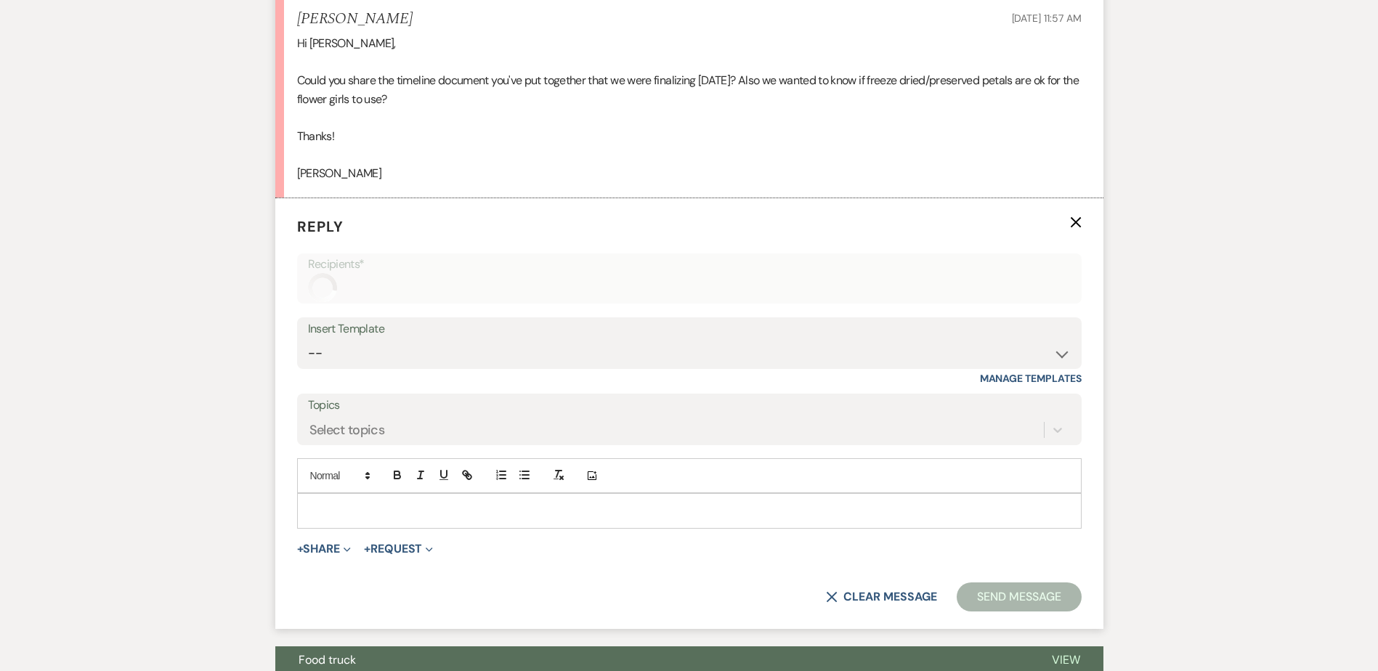
scroll to position [872, 0]
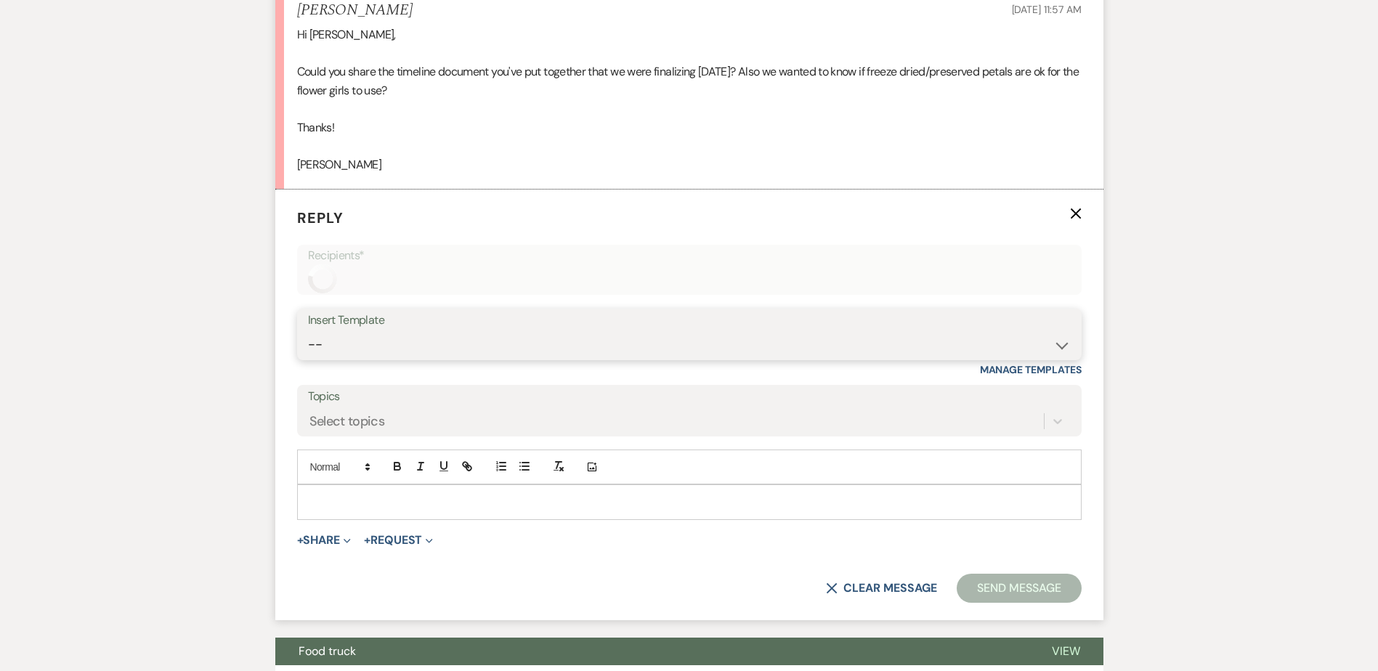
click at [314, 359] on select "-- Wedding Inquiry Follow Up: 2-3 days after initial lead- Avg Cost + Albums Th…" at bounding box center [689, 345] width 763 height 28
click at [308, 348] on select "-- Wedding Inquiry Follow Up: 2-3 days after initial lead- Avg Cost + Albums Th…" at bounding box center [689, 345] width 763 height 28
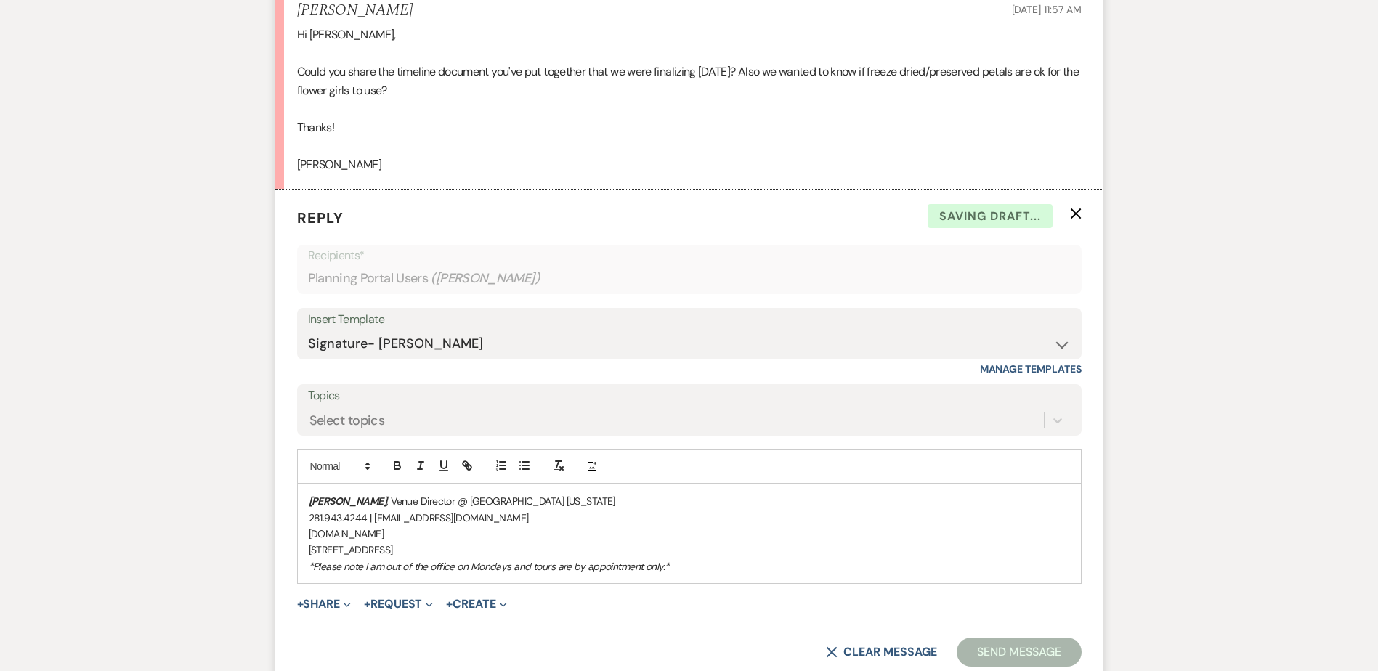
click at [310, 509] on p "Stephanie Jordan , Venue Director @ TownHall Texas" at bounding box center [689, 501] width 761 height 16
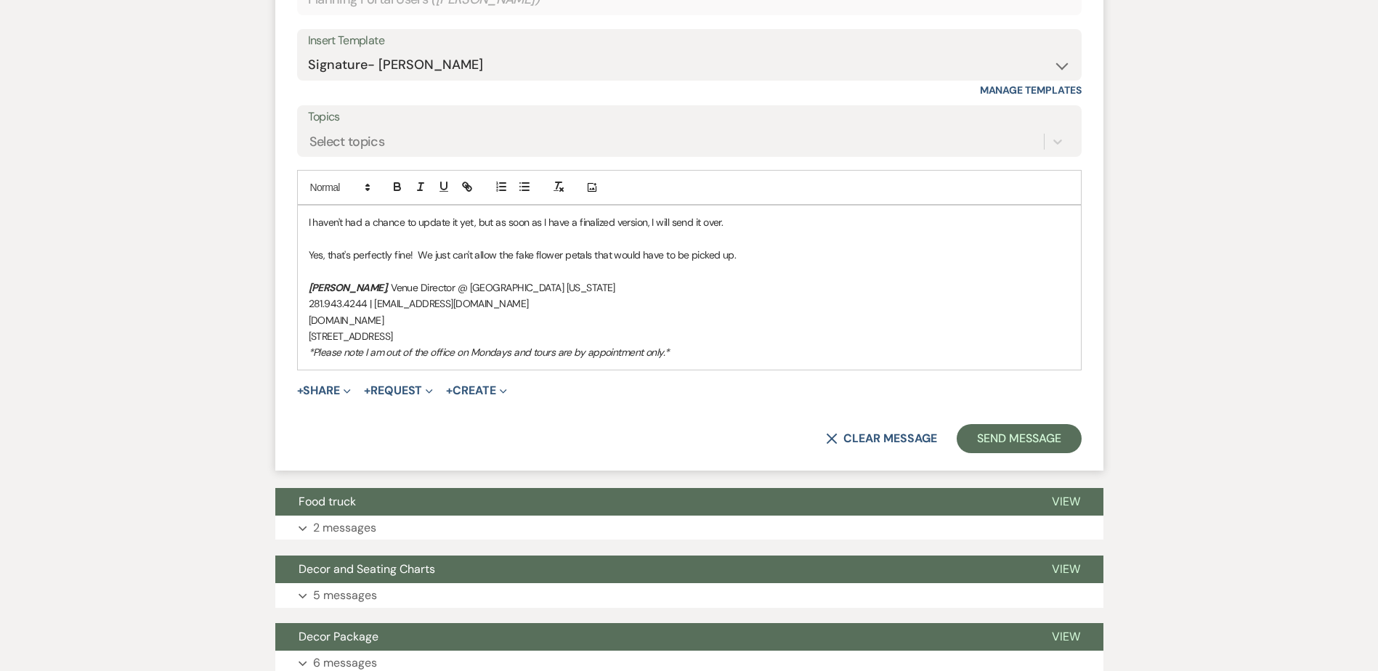
scroll to position [1163, 0]
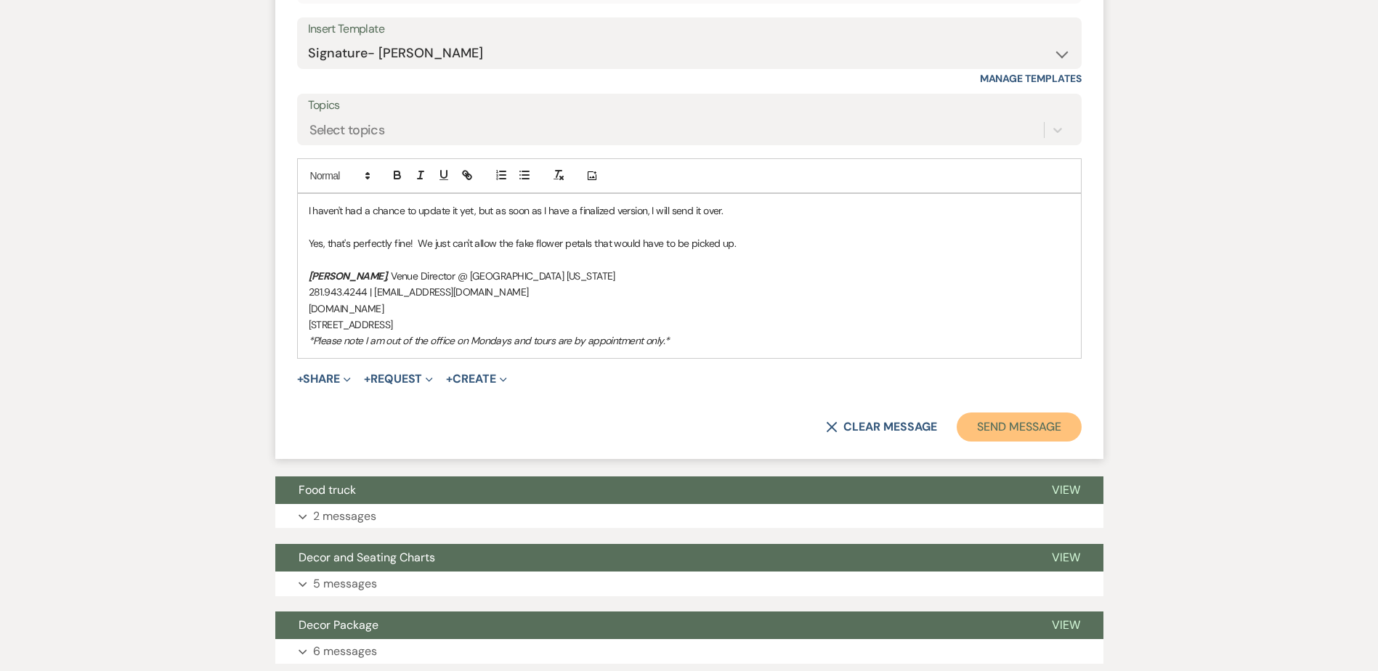
click at [1033, 442] on button "Send Message" at bounding box center [1019, 427] width 124 height 29
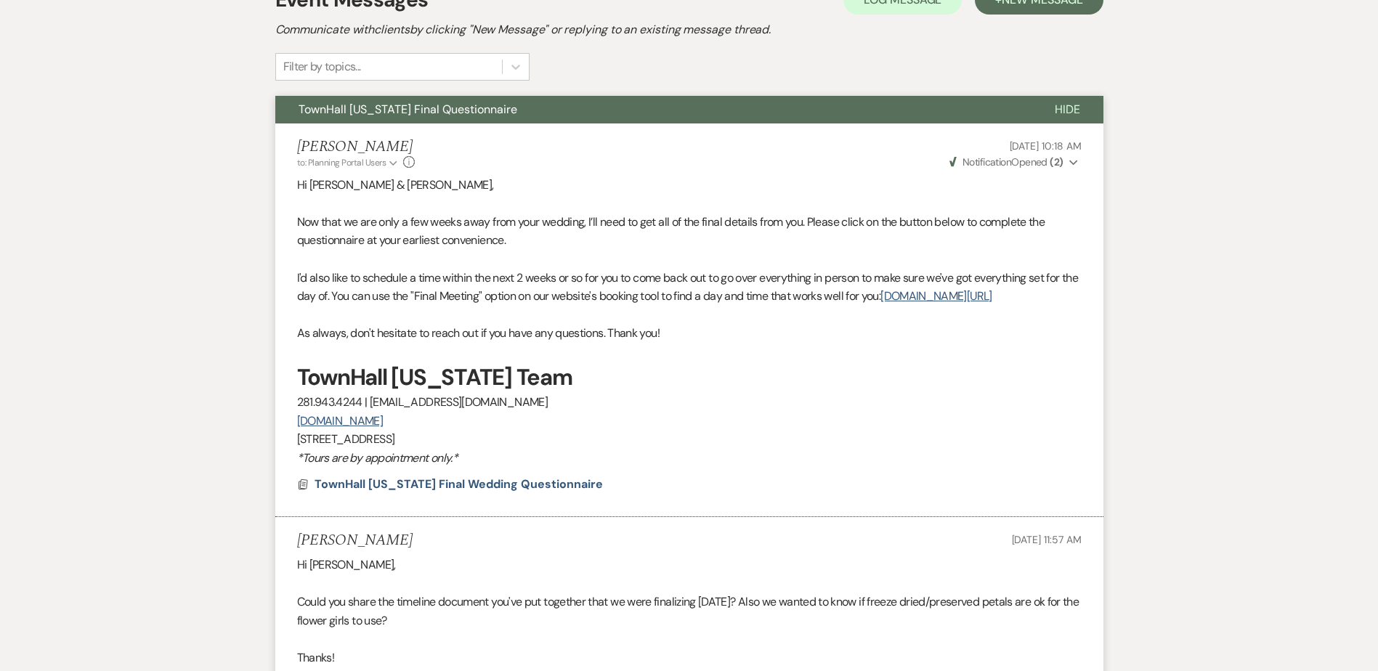
scroll to position [0, 0]
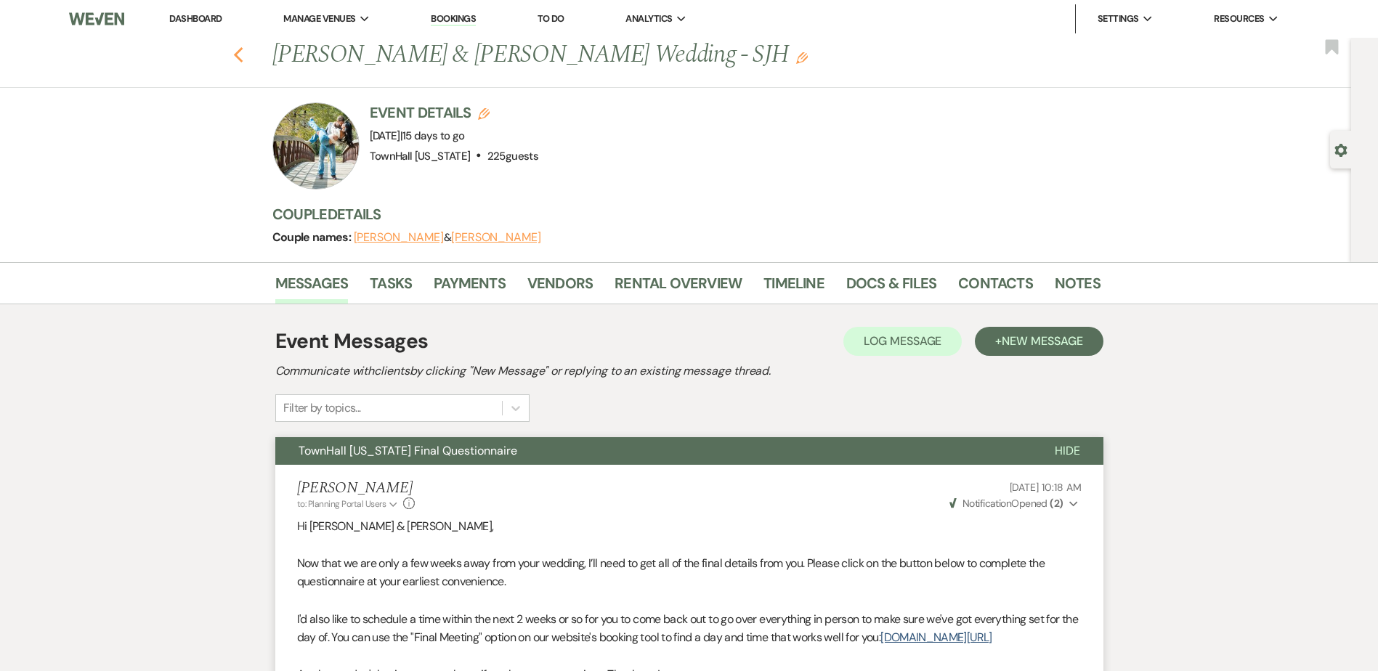
click at [244, 47] on icon "Previous" at bounding box center [238, 55] width 11 height 17
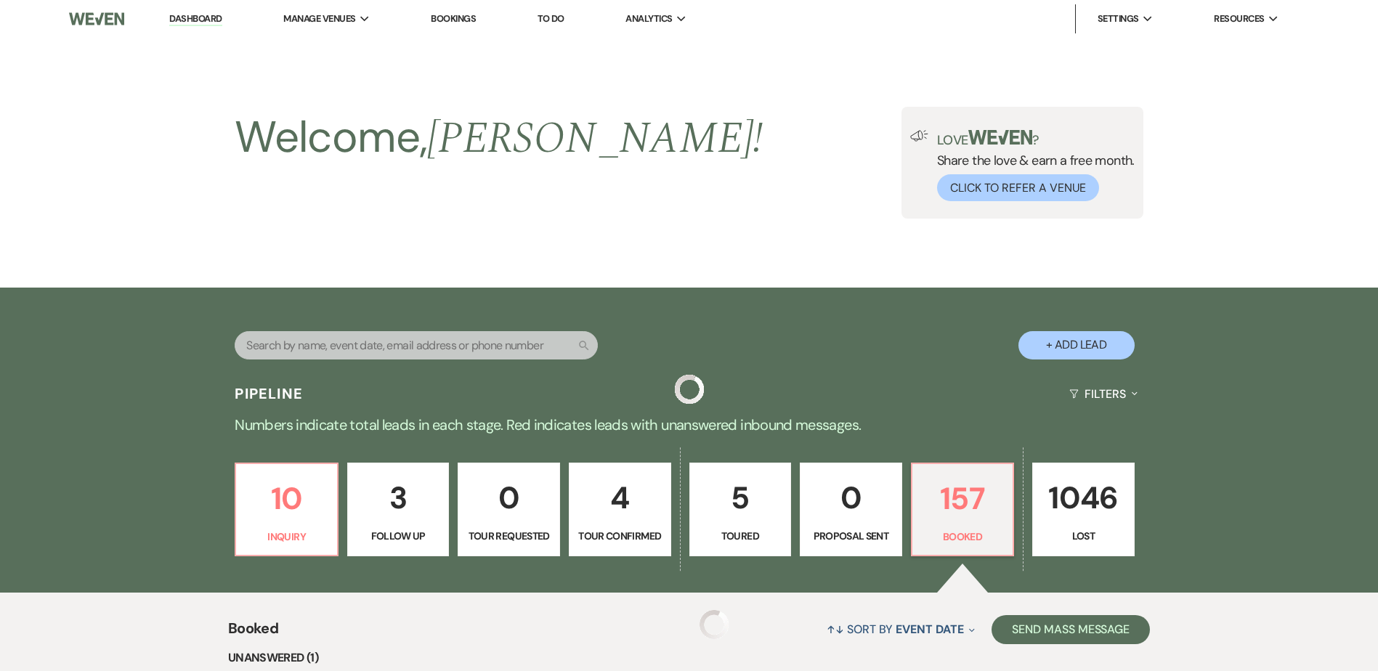
scroll to position [436, 0]
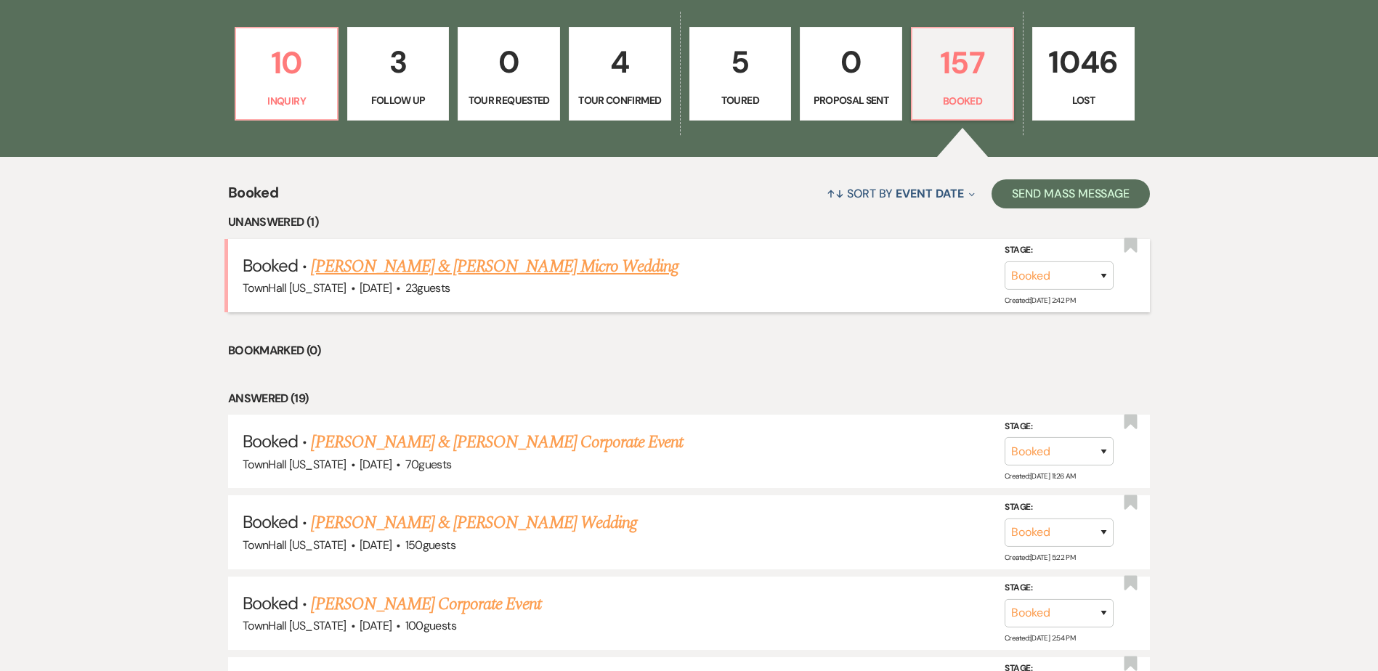
click at [541, 264] on link "[PERSON_NAME] & [PERSON_NAME] Micro Wedding" at bounding box center [495, 267] width 368 height 26
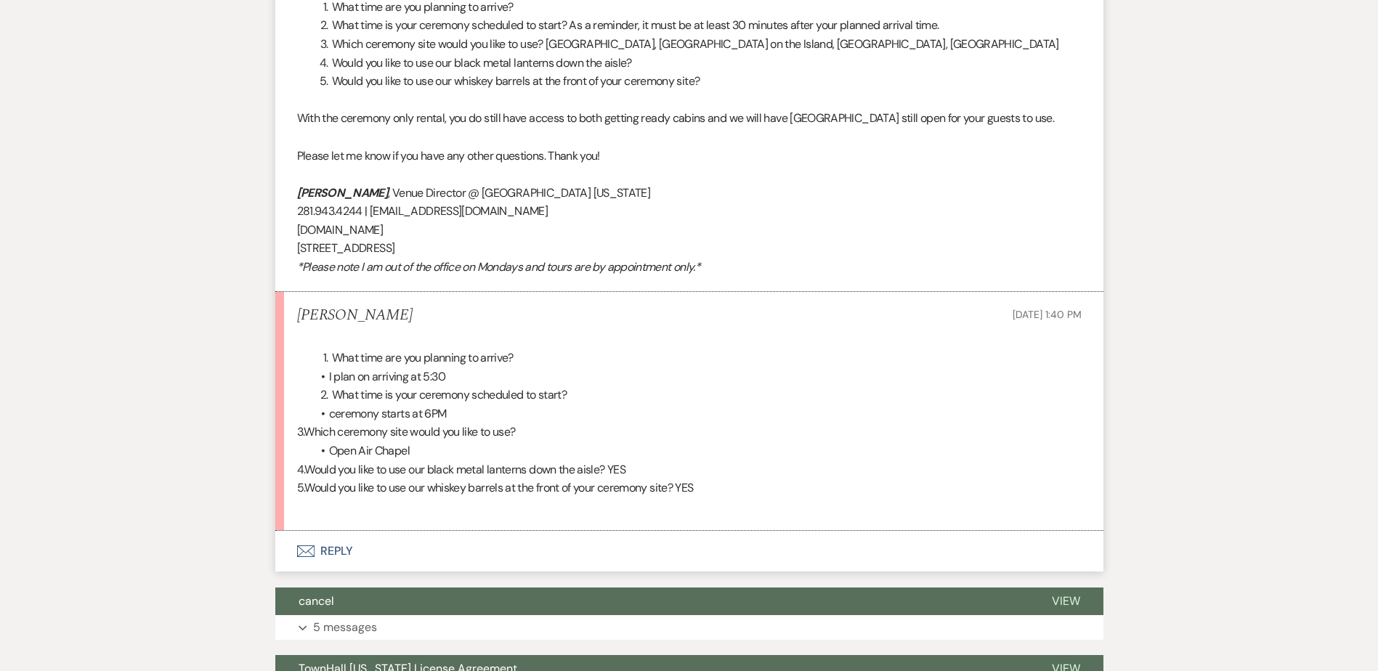
scroll to position [581, 0]
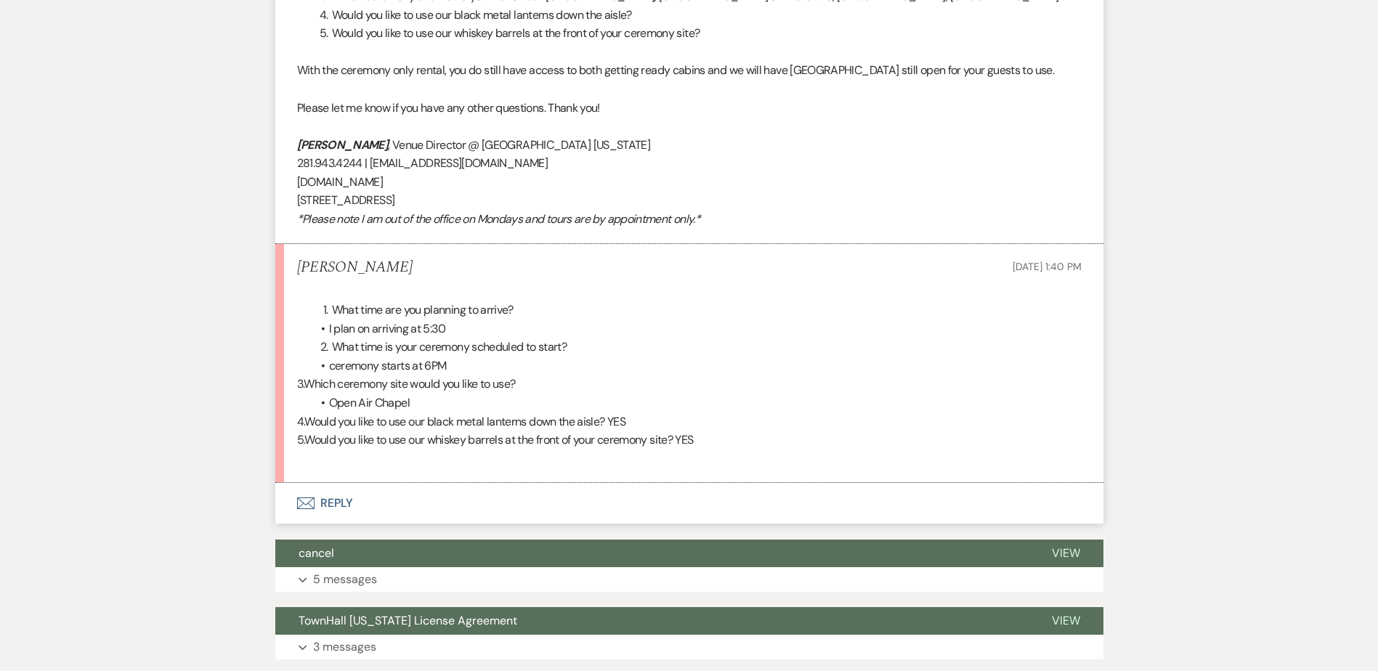
click at [331, 504] on button "Envelope Reply" at bounding box center [689, 503] width 828 height 41
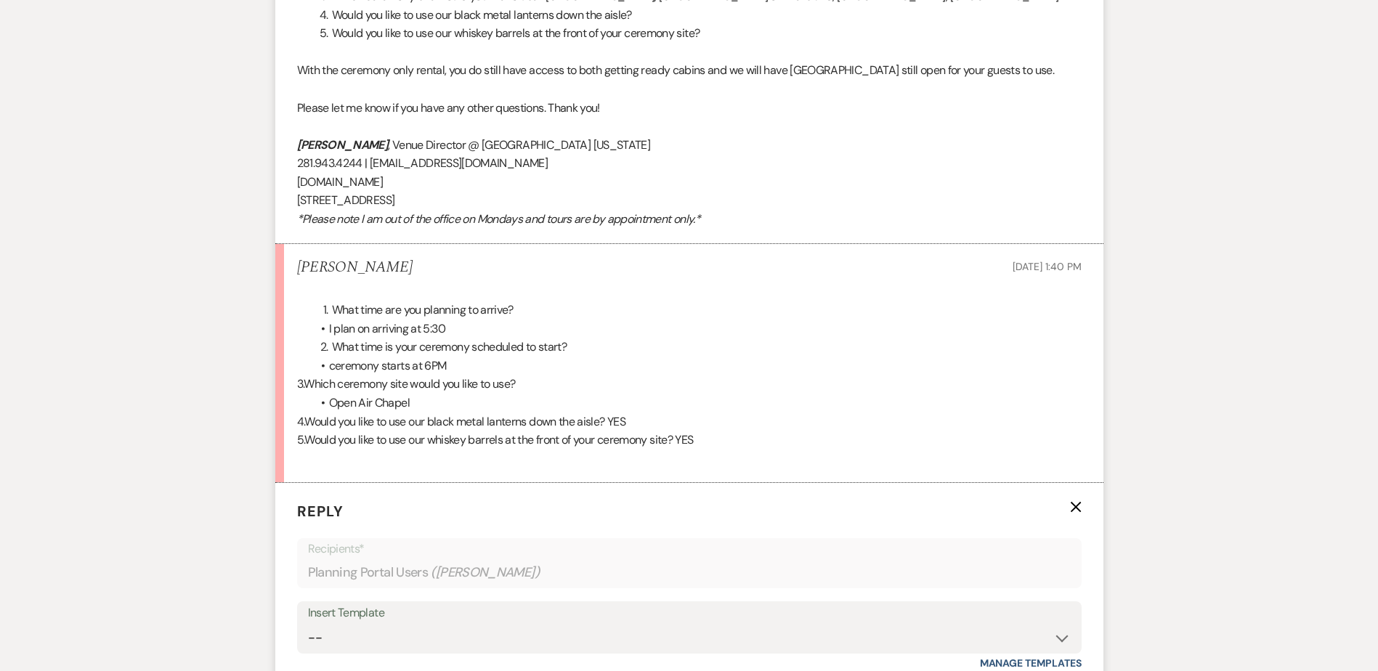
scroll to position [872, 0]
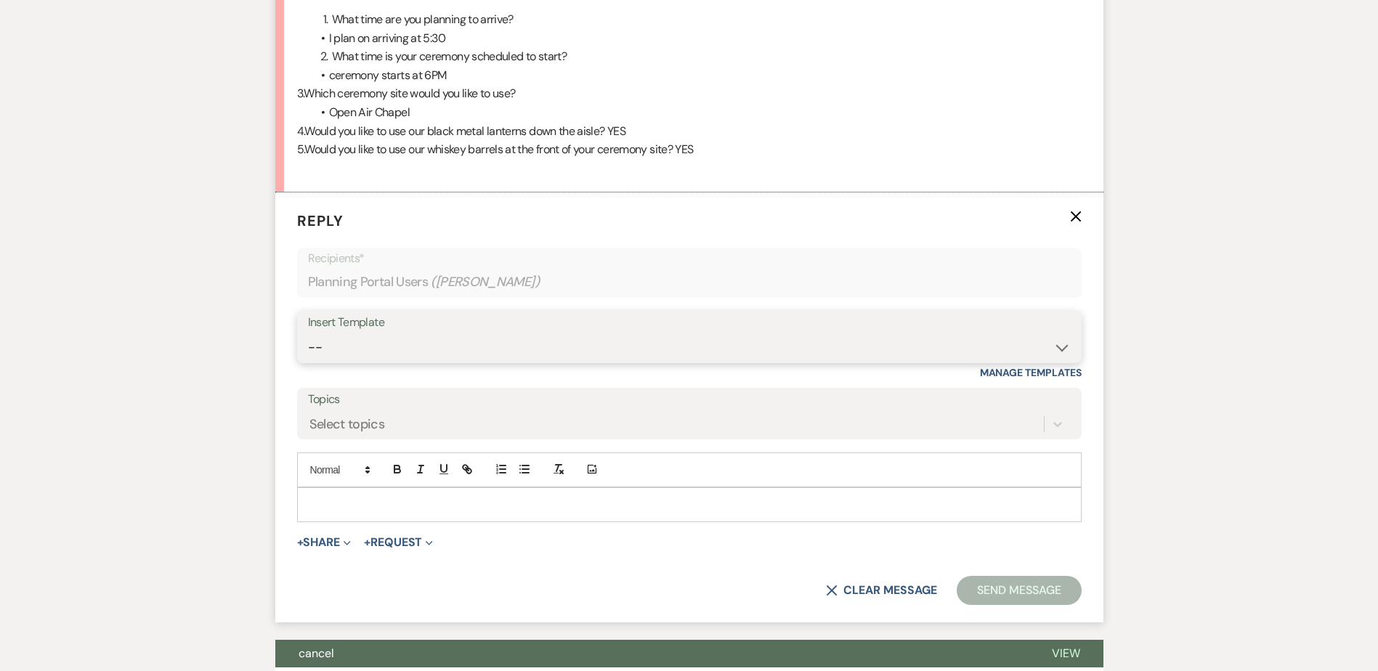
click at [372, 357] on select "-- Wedding Inquiry Follow Up: 2-3 days after initial lead- Avg Cost + Albums Th…" at bounding box center [689, 348] width 763 height 28
click at [308, 334] on select "-- Wedding Inquiry Follow Up: 2-3 days after initial lead- Avg Cost + Albums Th…" at bounding box center [689, 348] width 763 height 28
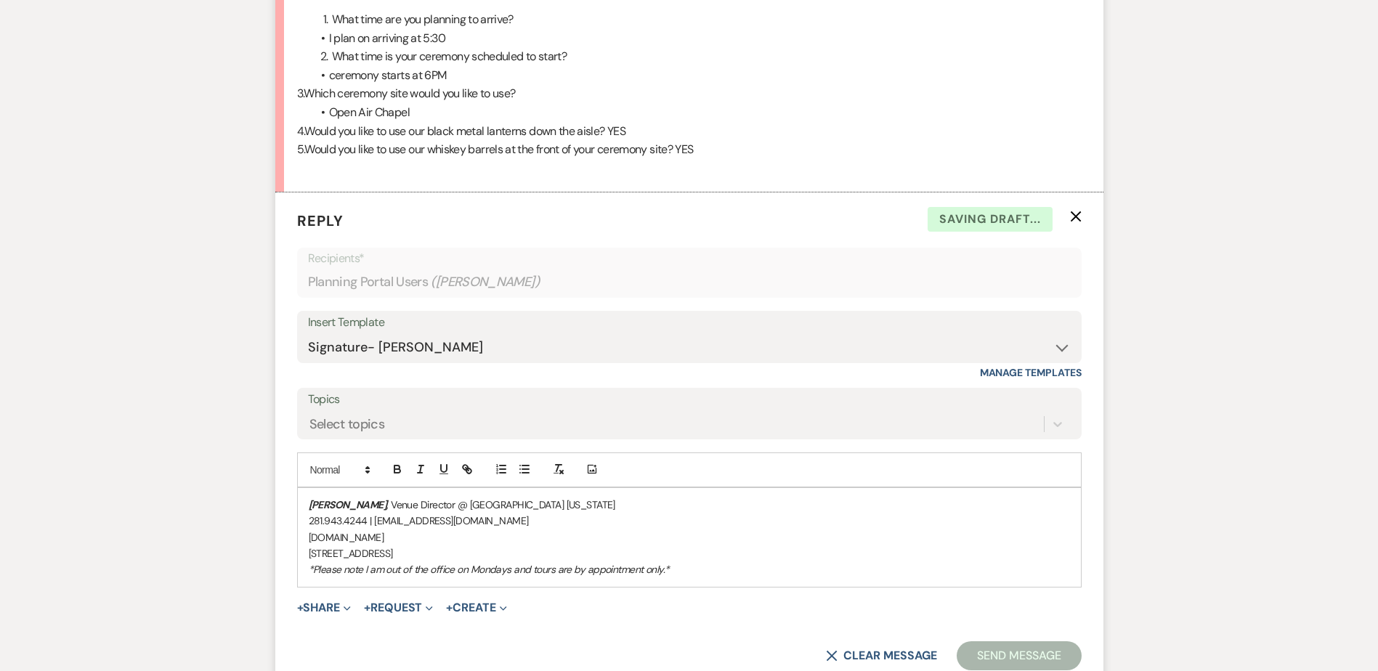
click at [301, 496] on div "Stephanie Jordan , Venue Director @ TownHall Texas 281.943.4244 | info@townhall…" at bounding box center [689, 537] width 783 height 99
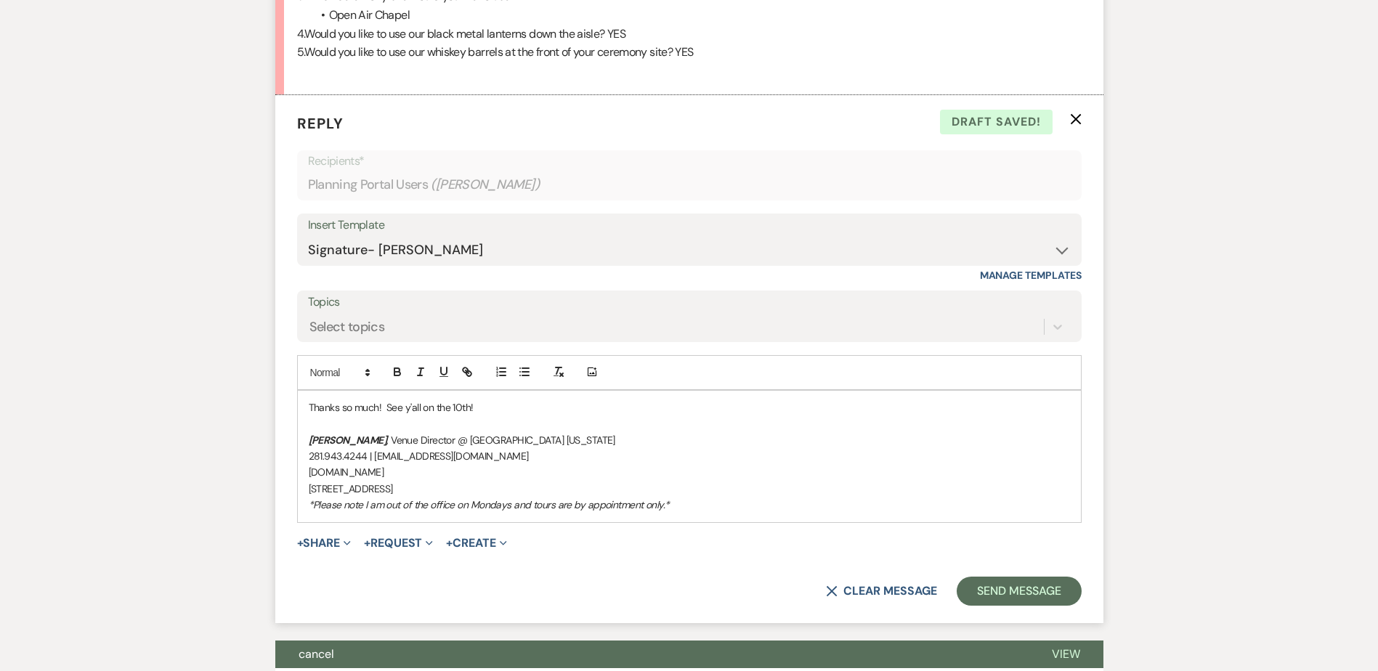
scroll to position [1017, 0]
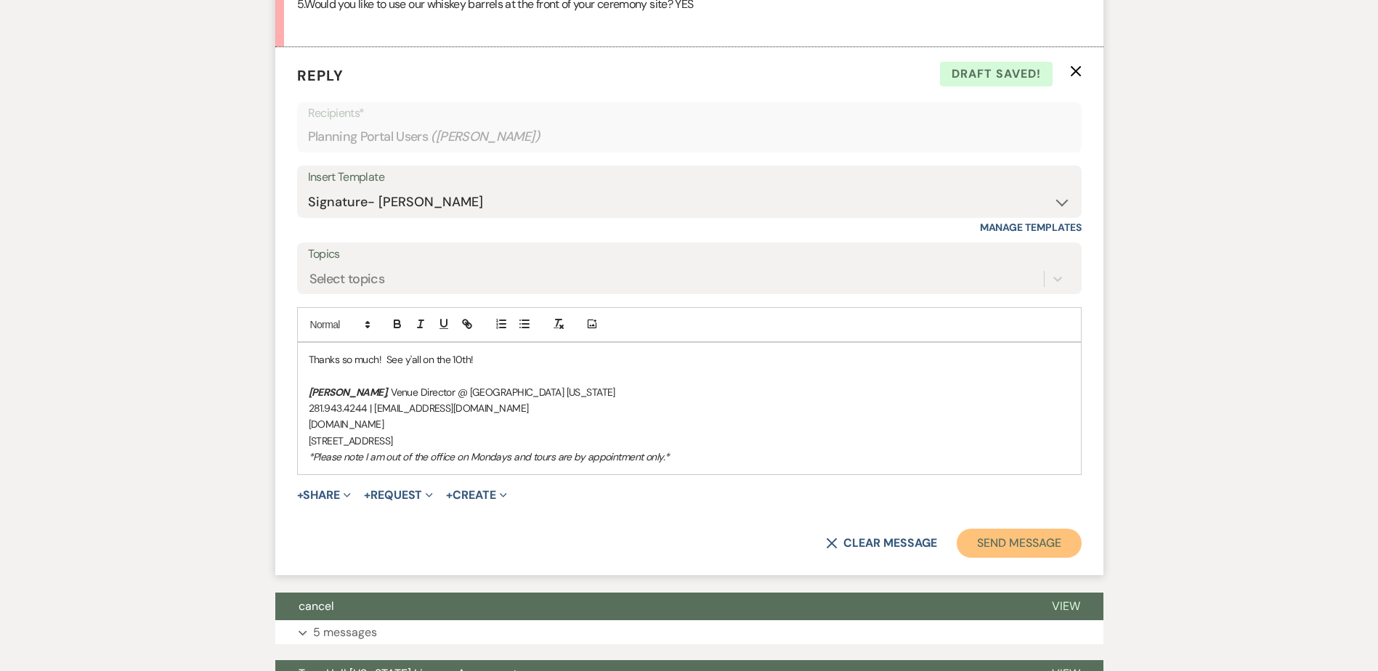
click at [1041, 544] on button "Send Message" at bounding box center [1019, 543] width 124 height 29
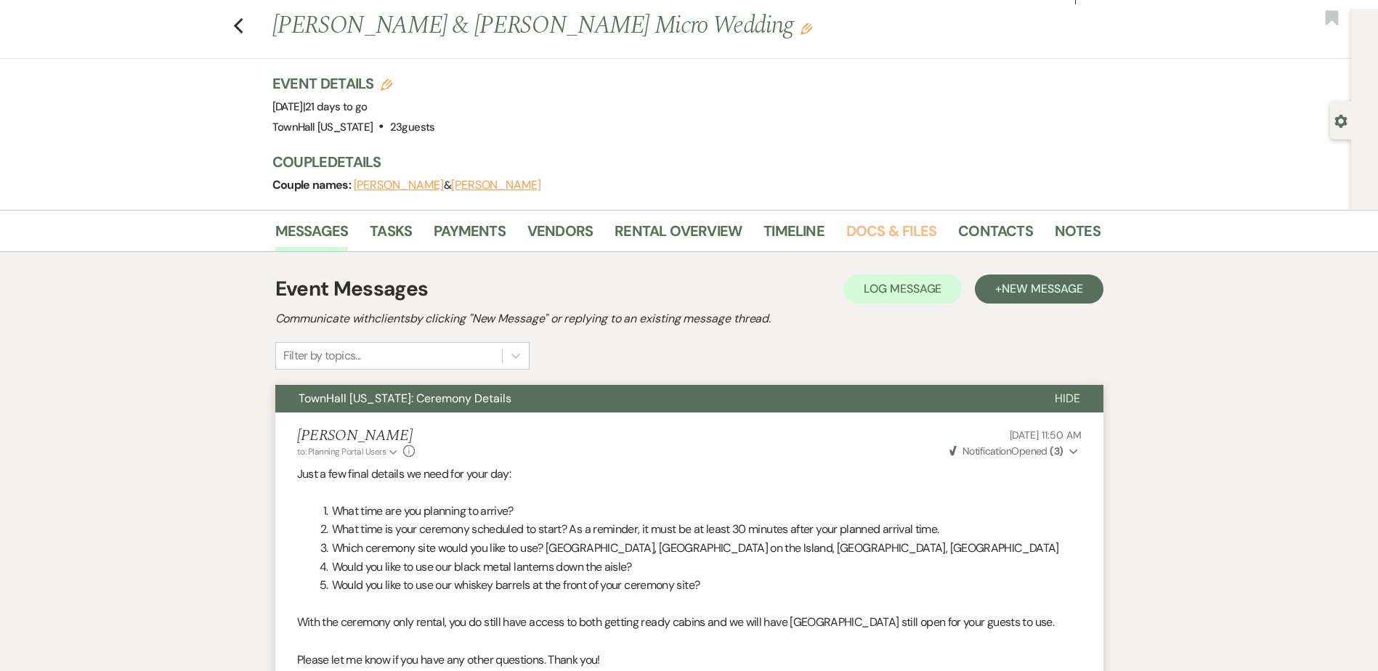
scroll to position [0, 0]
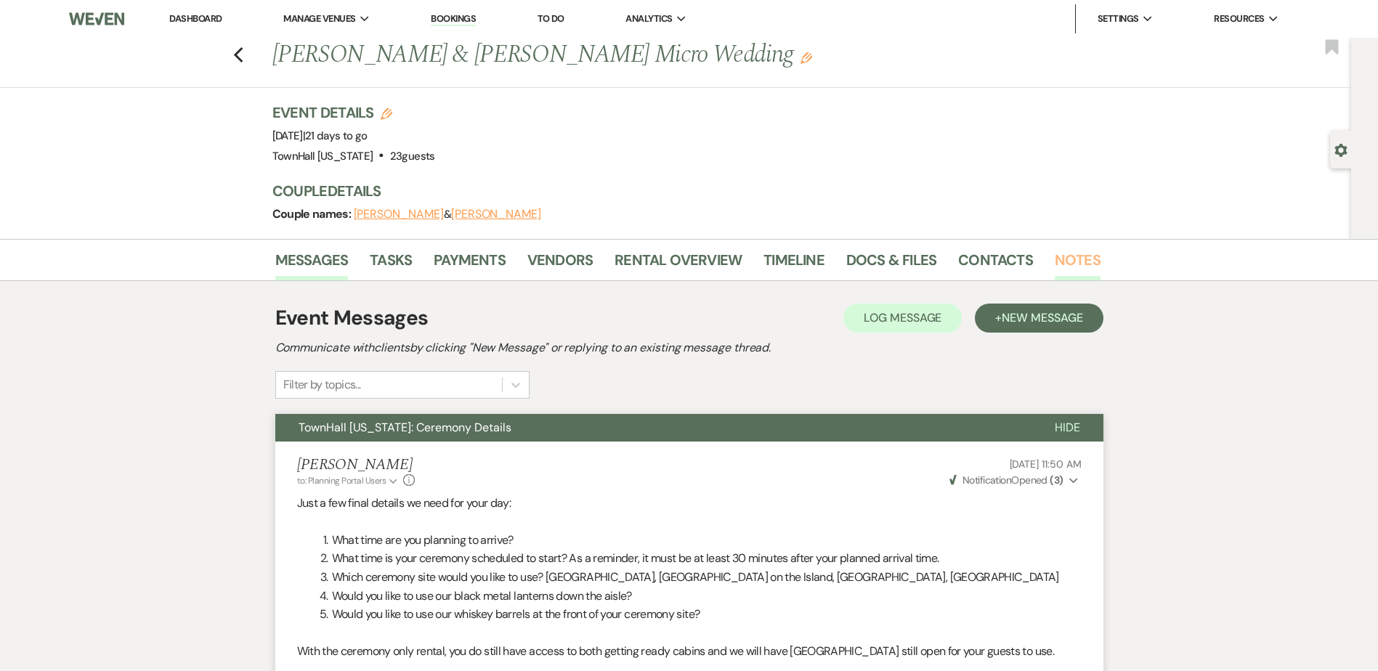
click at [1075, 257] on link "Notes" at bounding box center [1078, 264] width 46 height 32
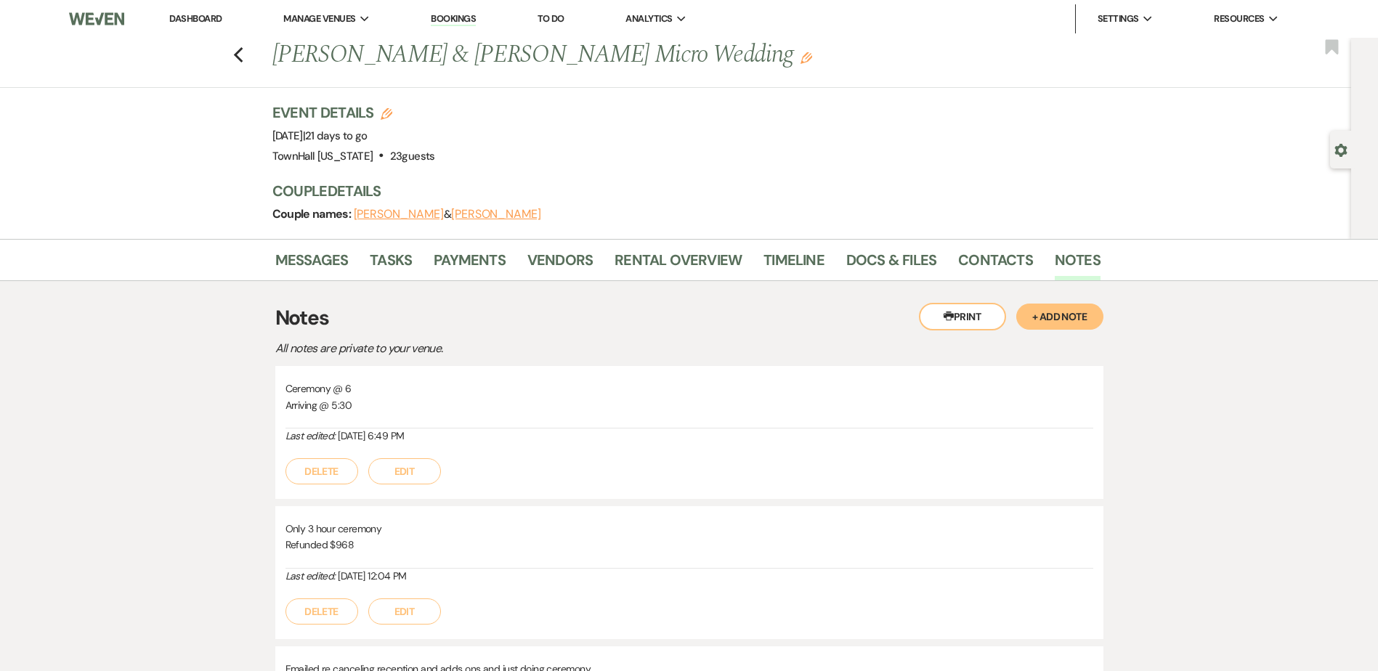
click at [392, 469] on button "Edit" at bounding box center [404, 471] width 73 height 26
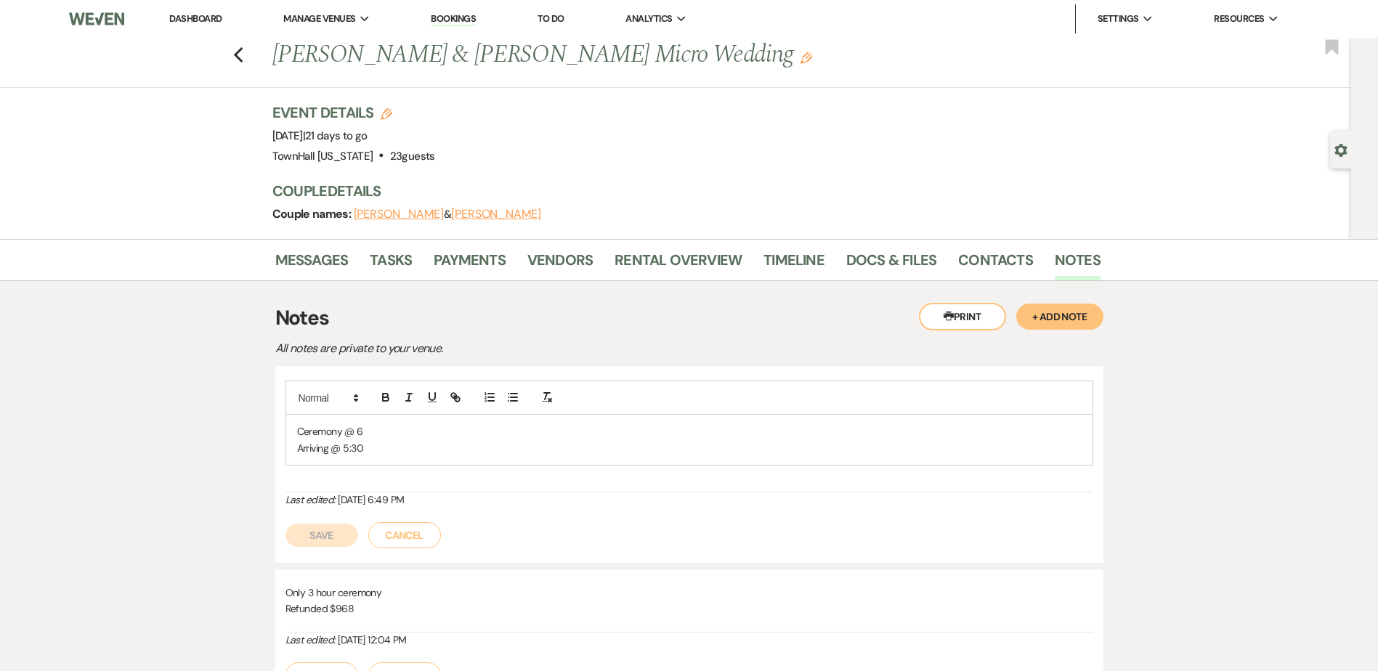
click at [379, 449] on p "Arriving @ 5:30" at bounding box center [689, 448] width 785 height 16
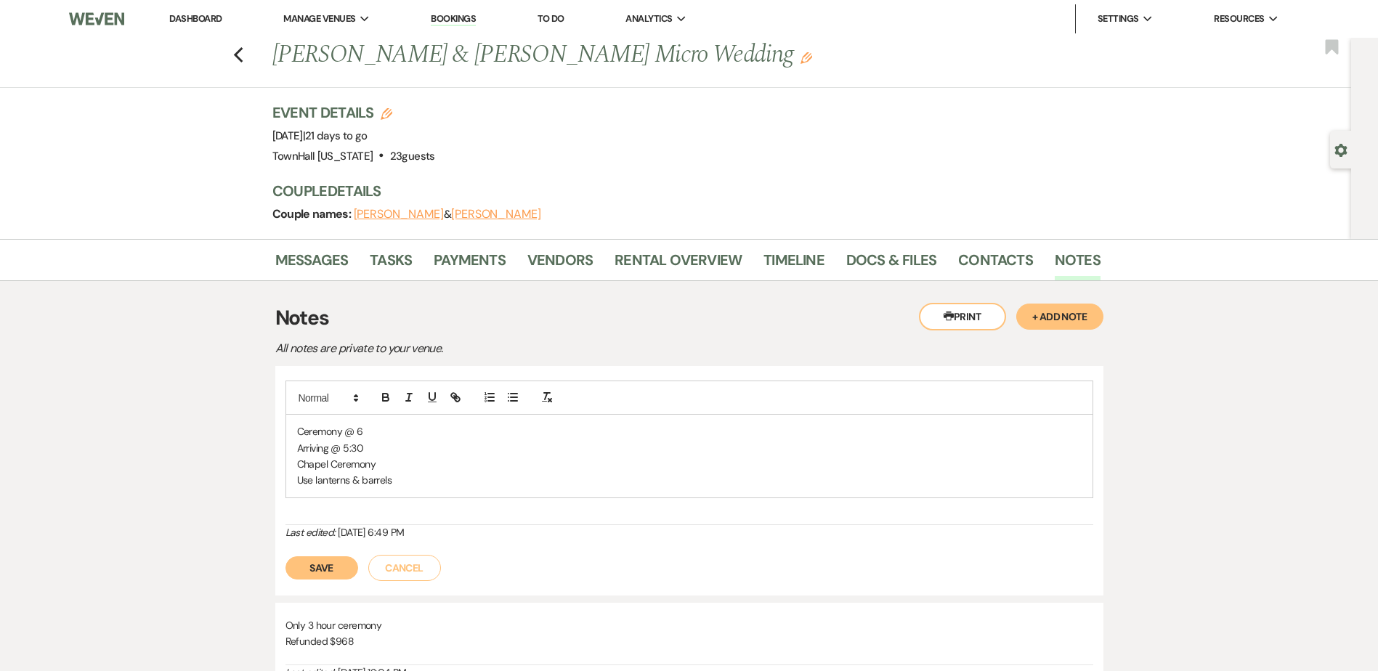
click at [308, 583] on div "Ceremony @ 6 Arriving @ 5:30 Chapel Ceremony Use lanterns & barrels Last edited…" at bounding box center [689, 481] width 828 height 230
click at [311, 567] on button "Save" at bounding box center [322, 568] width 73 height 23
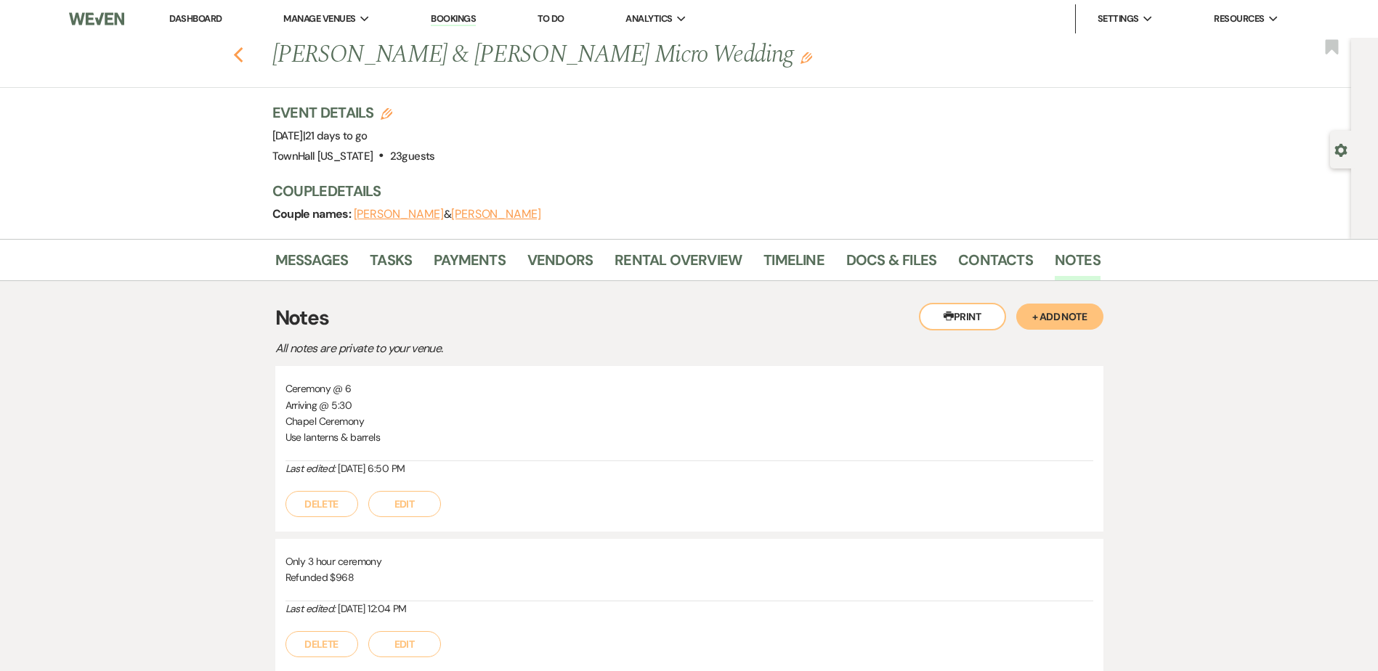
click at [243, 57] on use "button" at bounding box center [237, 55] width 9 height 16
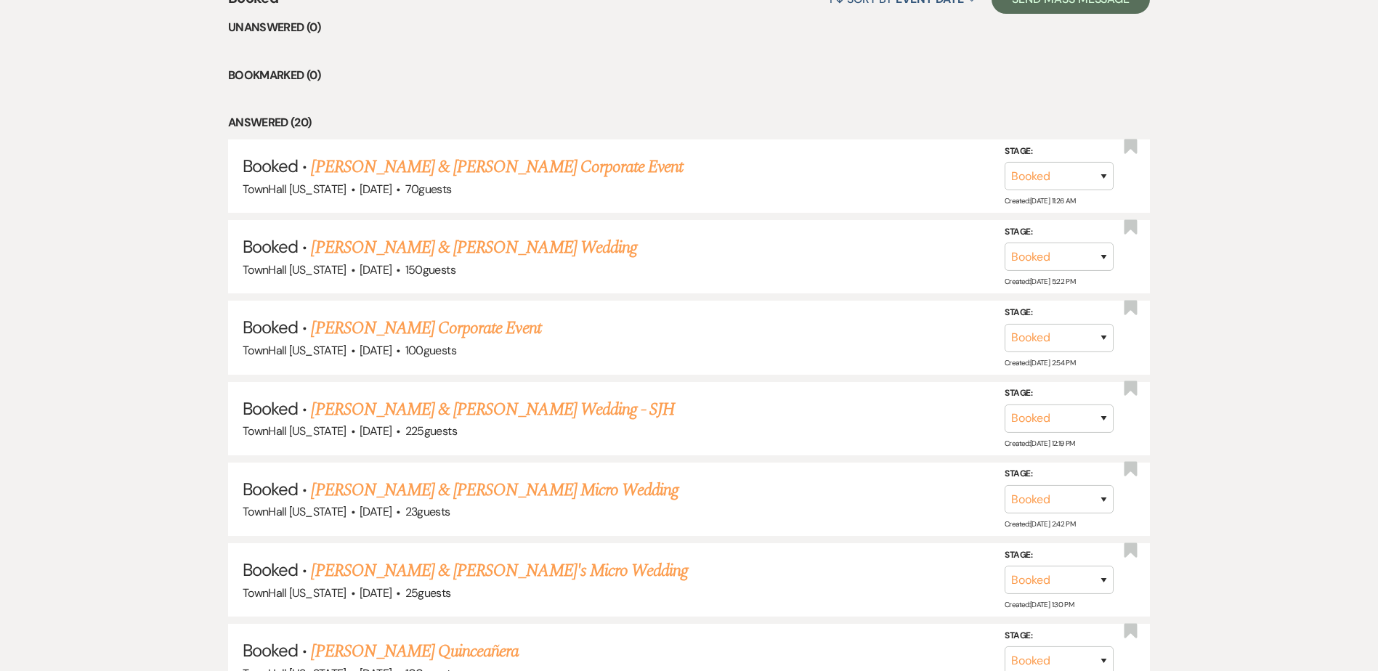
scroll to position [727, 0]
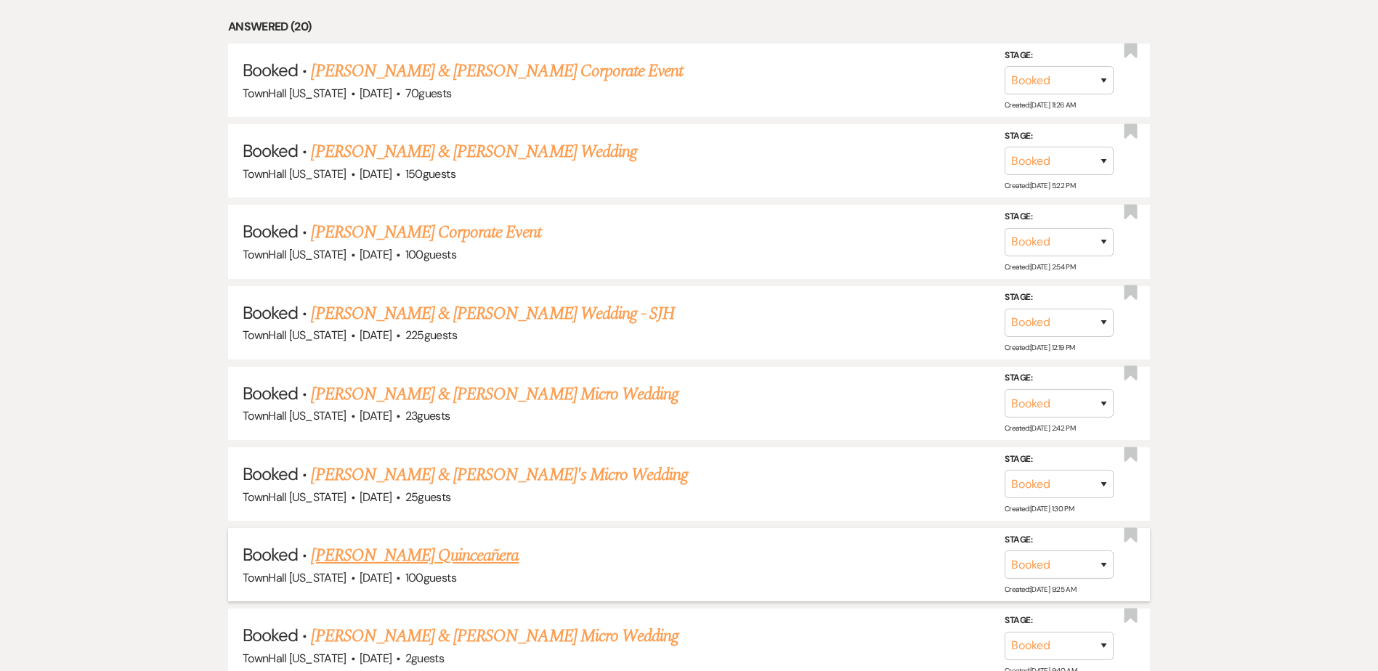
click at [407, 555] on link "Norma Arriaga's Quinceañera" at bounding box center [415, 556] width 208 height 26
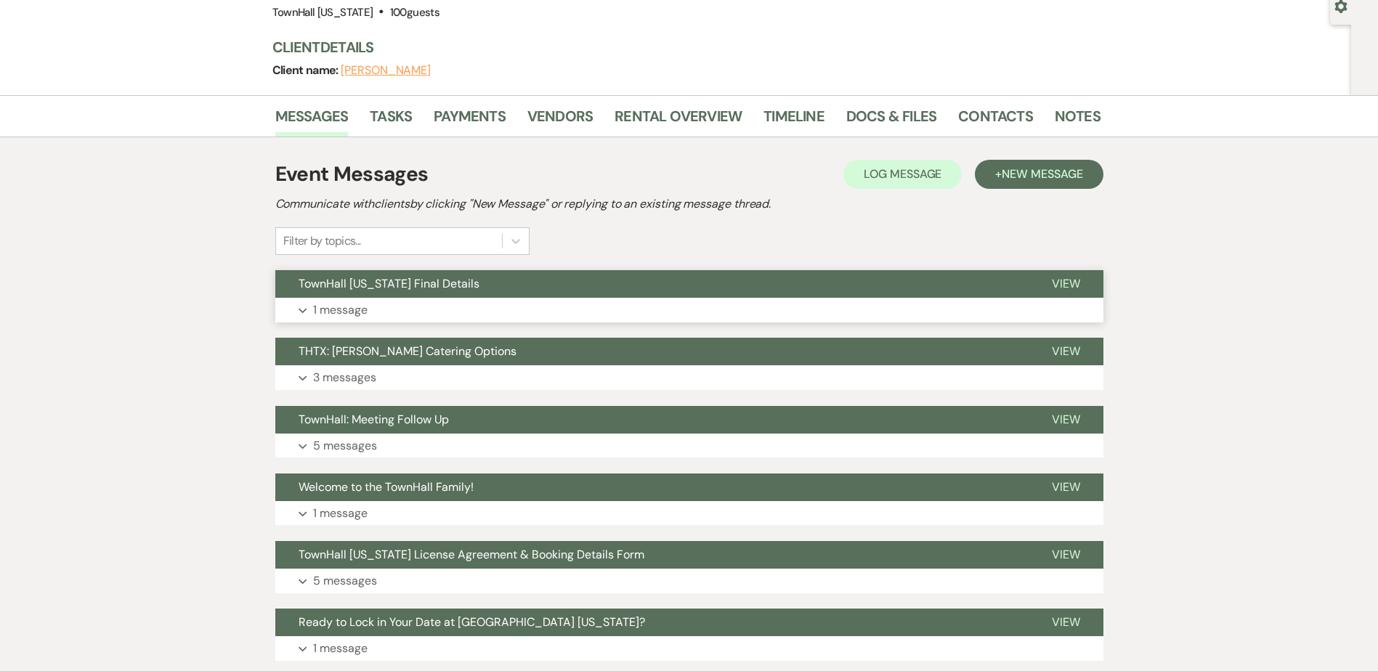
scroll to position [94, 0]
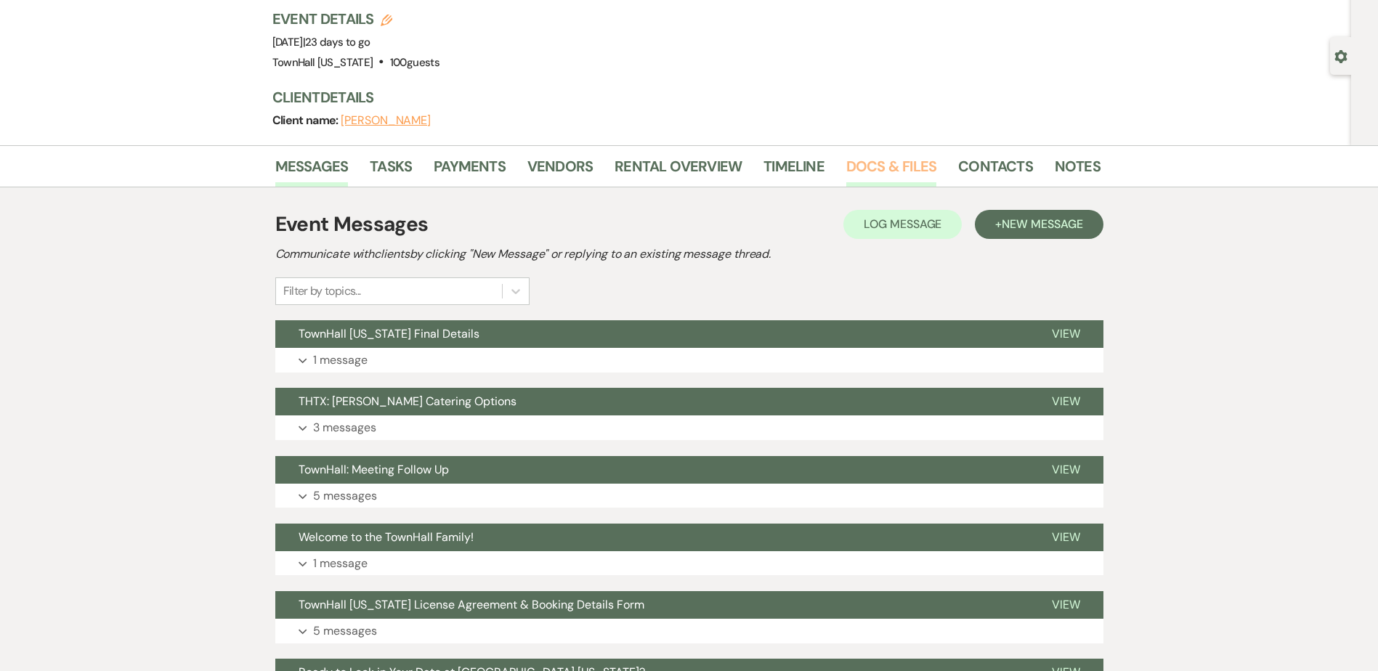
click at [867, 158] on link "Docs & Files" at bounding box center [891, 171] width 90 height 32
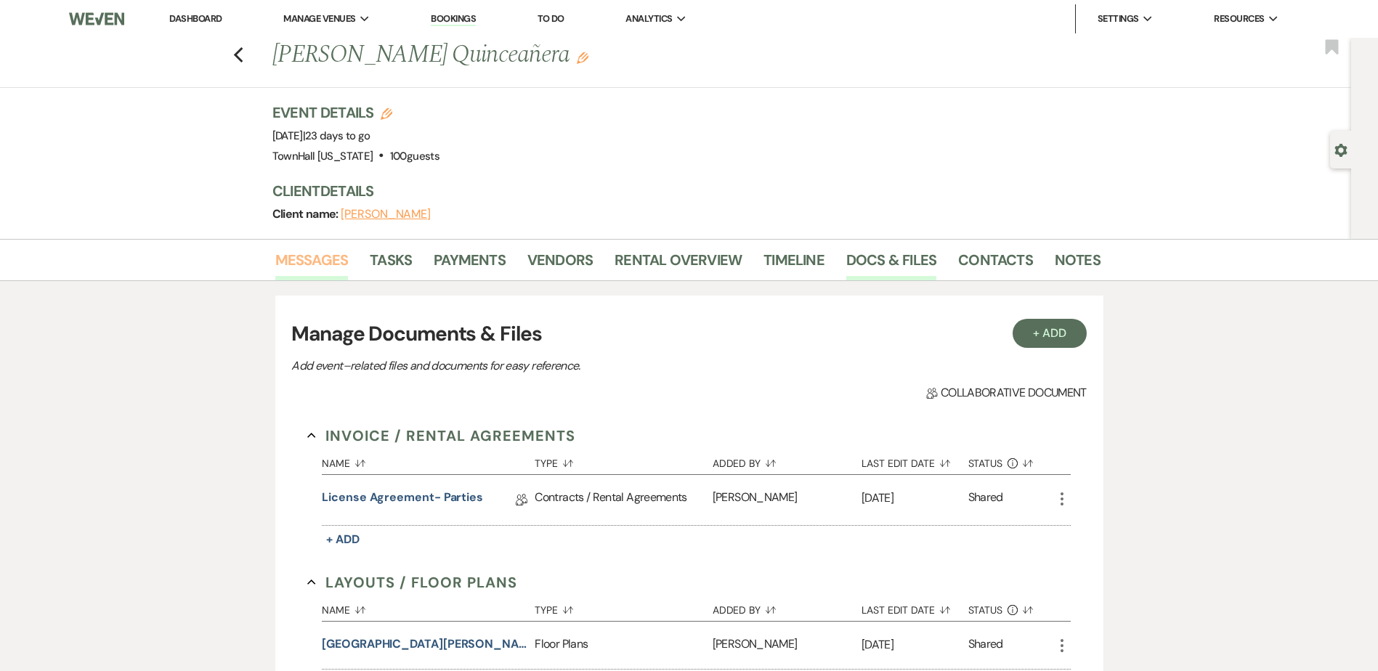
click at [314, 254] on link "Messages" at bounding box center [311, 264] width 73 height 32
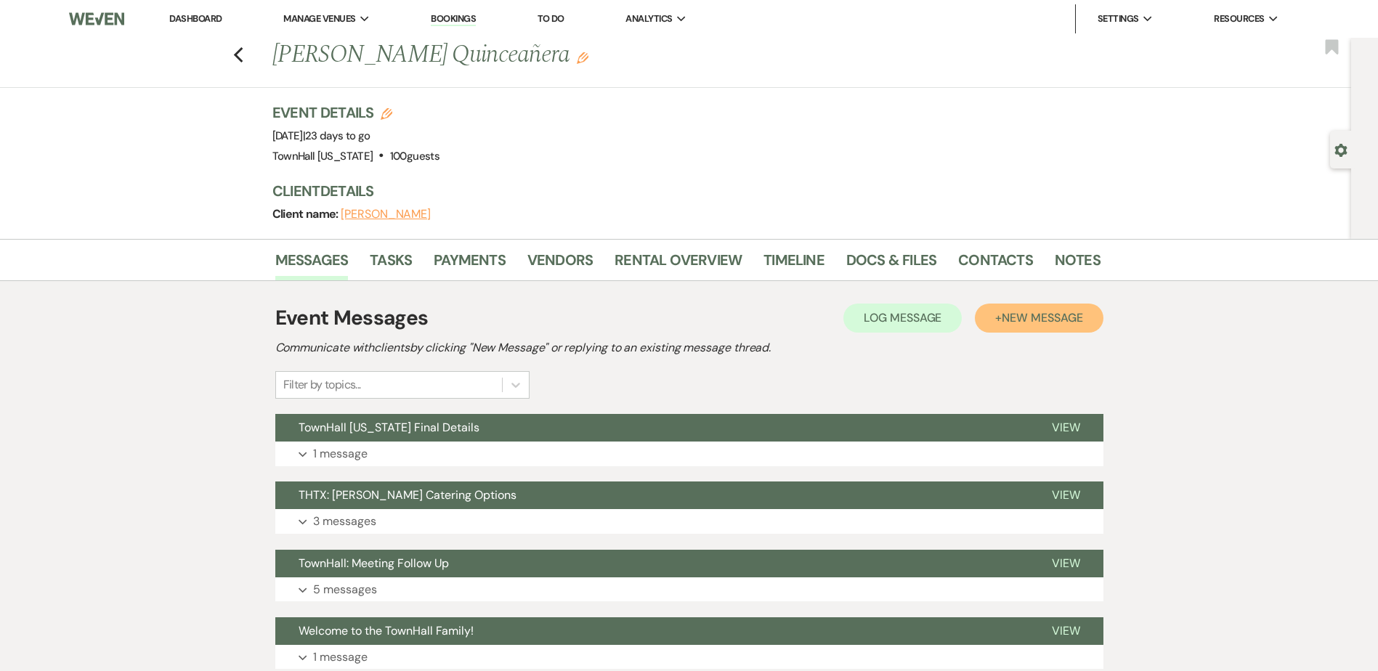
click at [1091, 312] on button "+ New Message" at bounding box center [1039, 318] width 128 height 29
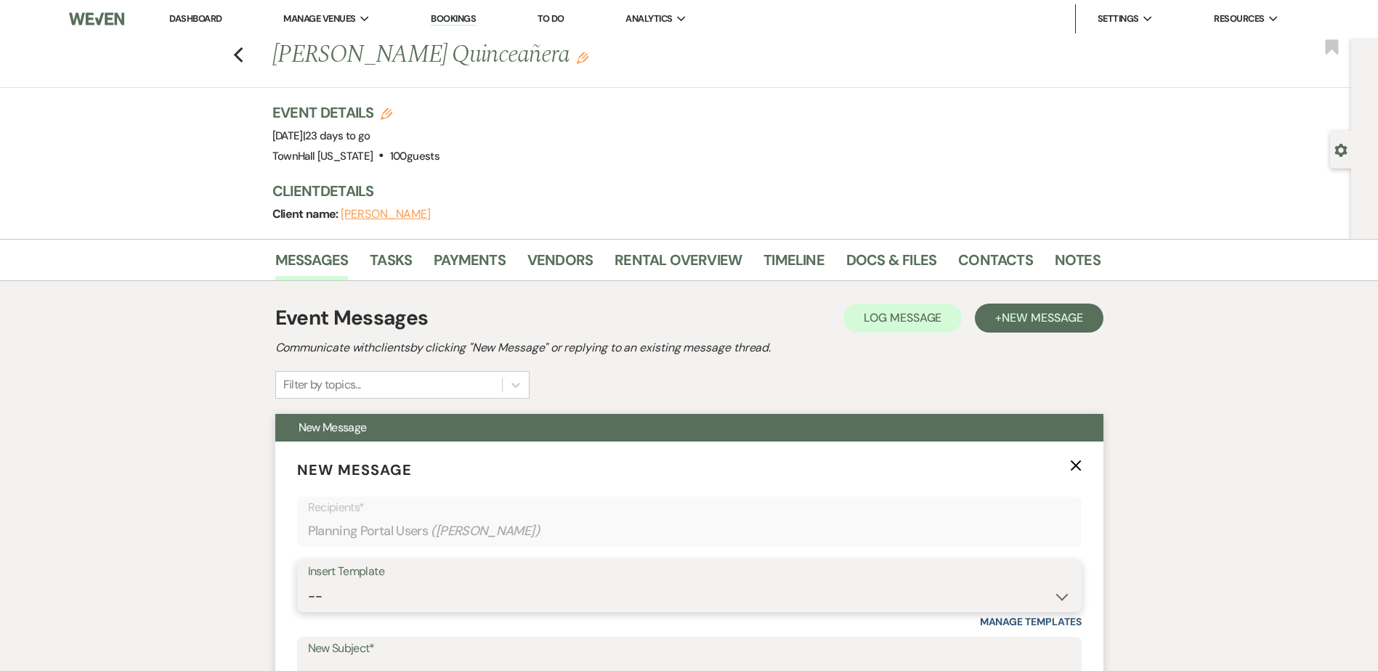
click at [333, 601] on select "-- Wedding Inquiry Follow Up: 2-3 days after initial lead- Avg Cost + Albums Th…" at bounding box center [689, 597] width 763 height 28
click at [308, 583] on select "-- Wedding Inquiry Follow Up: 2-3 days after initial lead- Avg Cost + Albums Th…" at bounding box center [689, 597] width 763 height 28
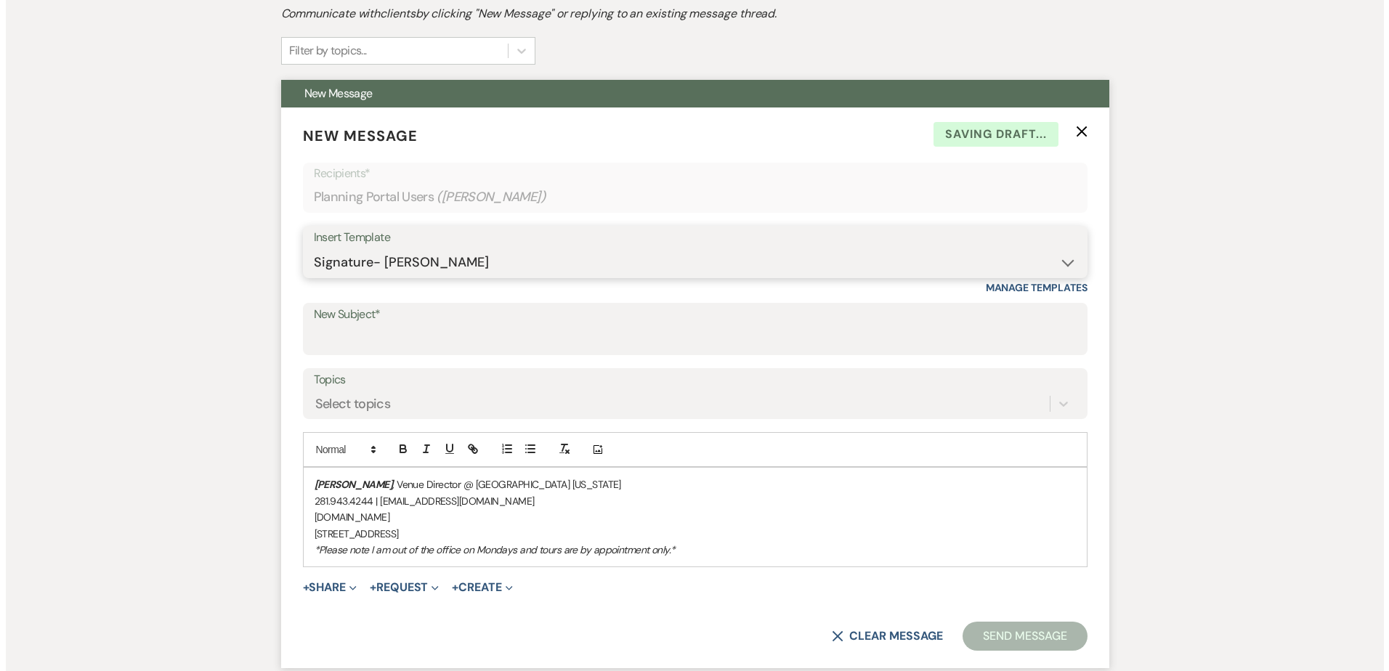
scroll to position [436, 0]
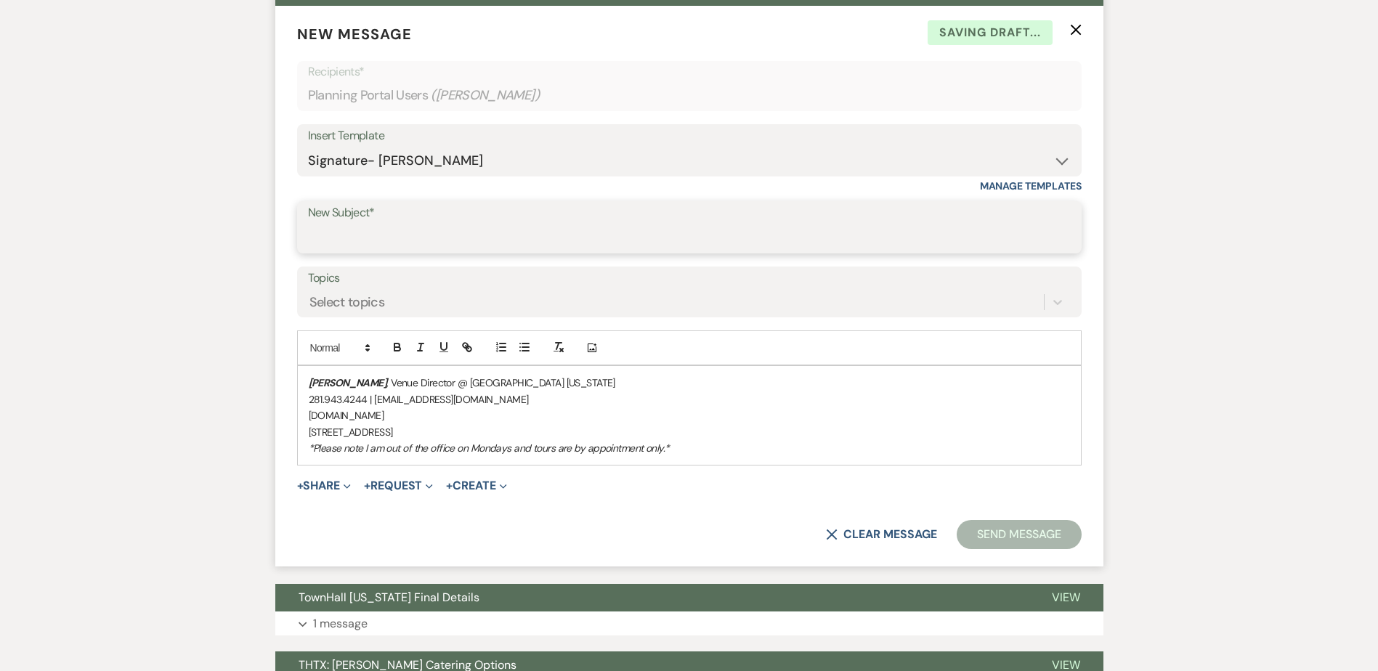
click at [336, 243] on input "New Subject*" at bounding box center [689, 238] width 763 height 28
click at [309, 384] on em "[PERSON_NAME]" at bounding box center [348, 382] width 78 height 13
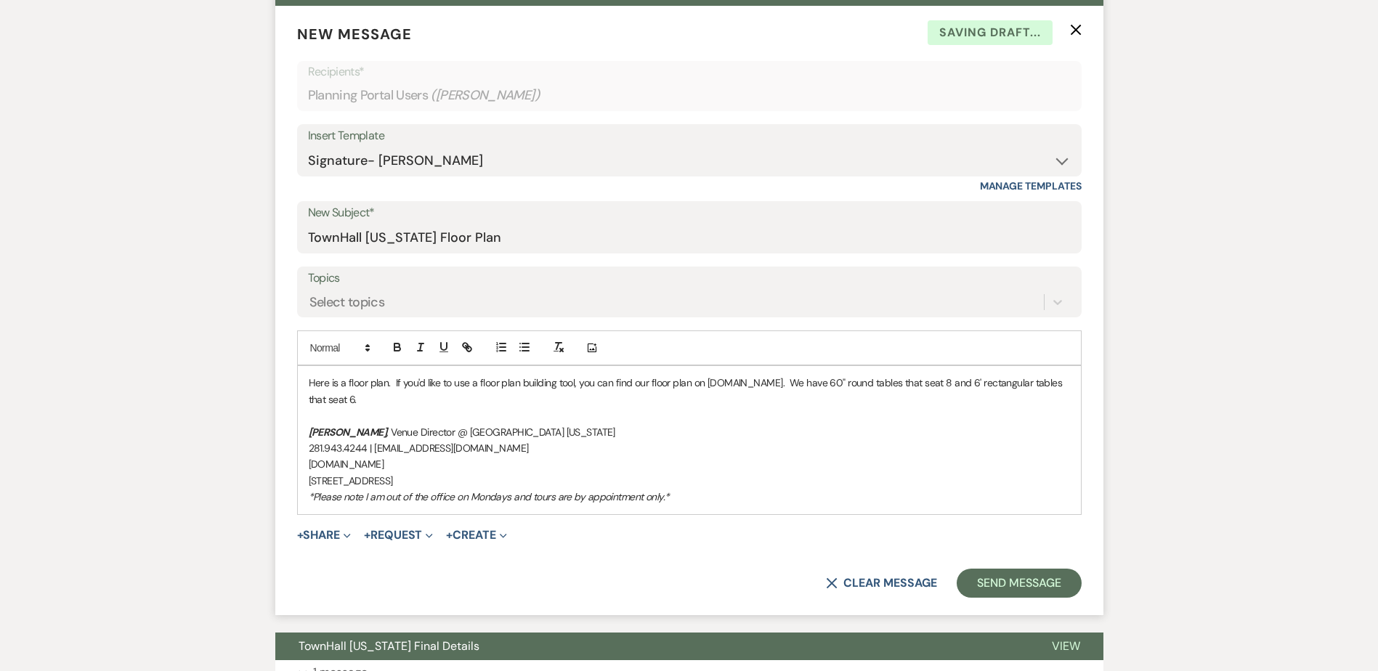
click at [345, 384] on p "Here is a floor plan. If you'd like to use a floor plan building tool, you can …" at bounding box center [689, 391] width 761 height 33
click at [419, 380] on p "Here is a blank floor plan. If you'd like to use a floor plan building tool, yo…" at bounding box center [689, 391] width 761 height 33
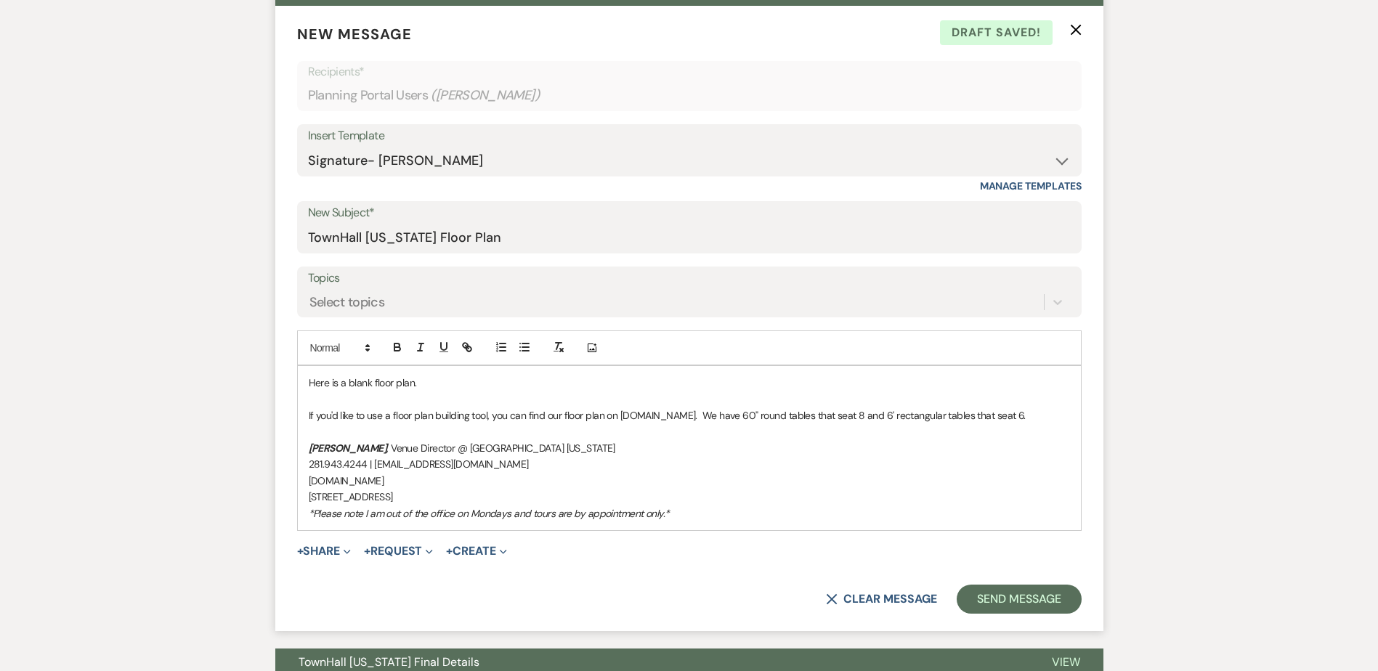
click at [605, 416] on p "If you'd like to use a floor plan building tool, you can find our floor plan on…" at bounding box center [689, 416] width 761 height 16
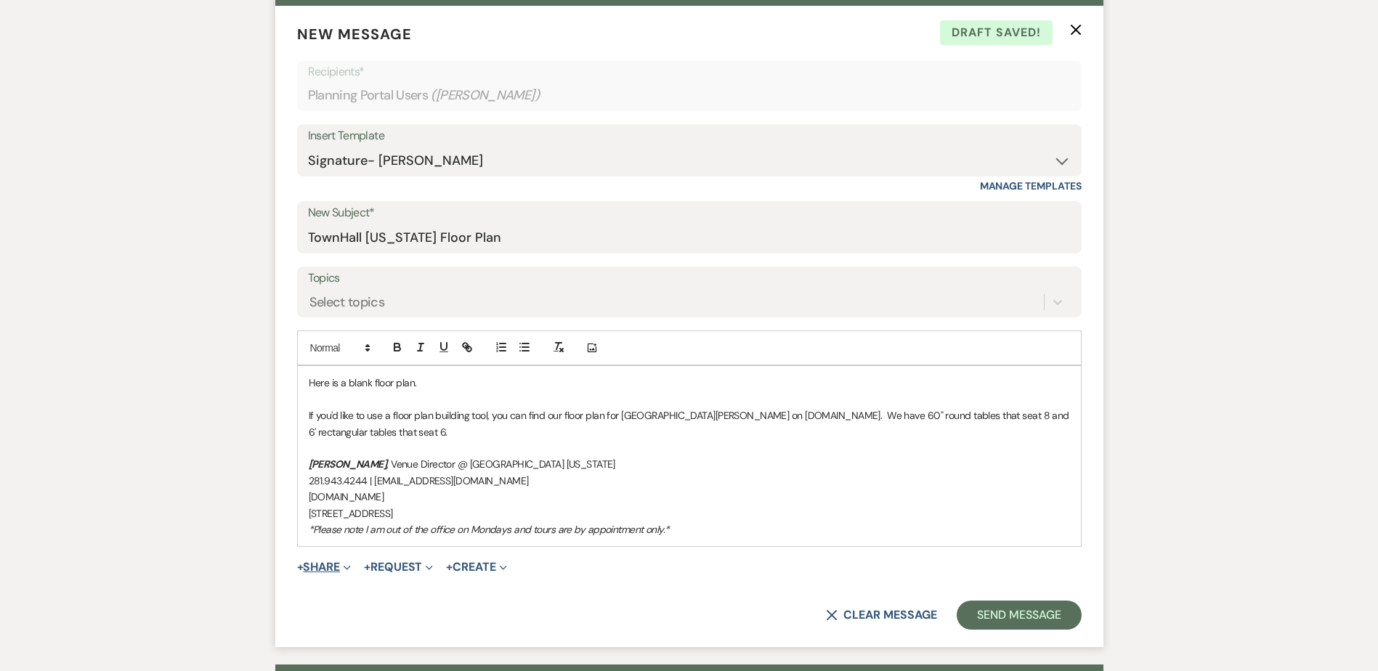
click at [328, 567] on button "+ Share Expand" at bounding box center [324, 568] width 54 height 12
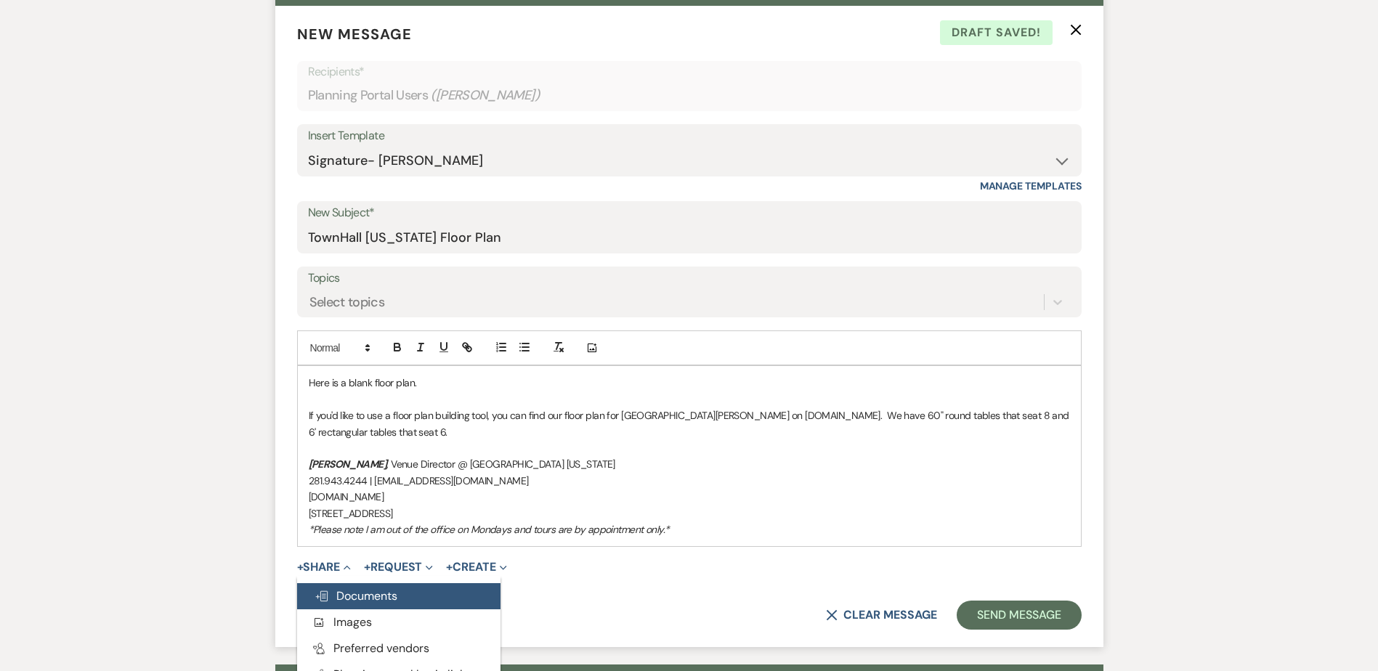
click at [349, 592] on span "Doc Upload Documents" at bounding box center [356, 596] width 83 height 15
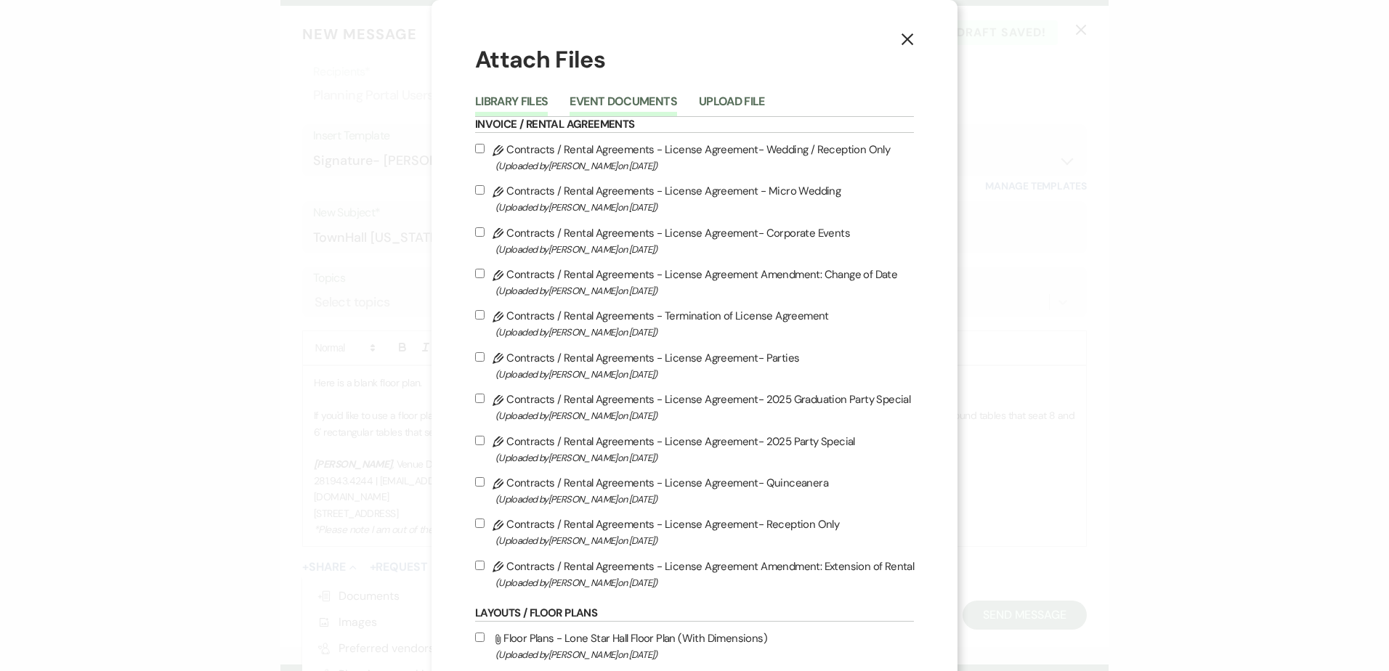
click at [623, 100] on button "Event Documents" at bounding box center [623, 106] width 107 height 20
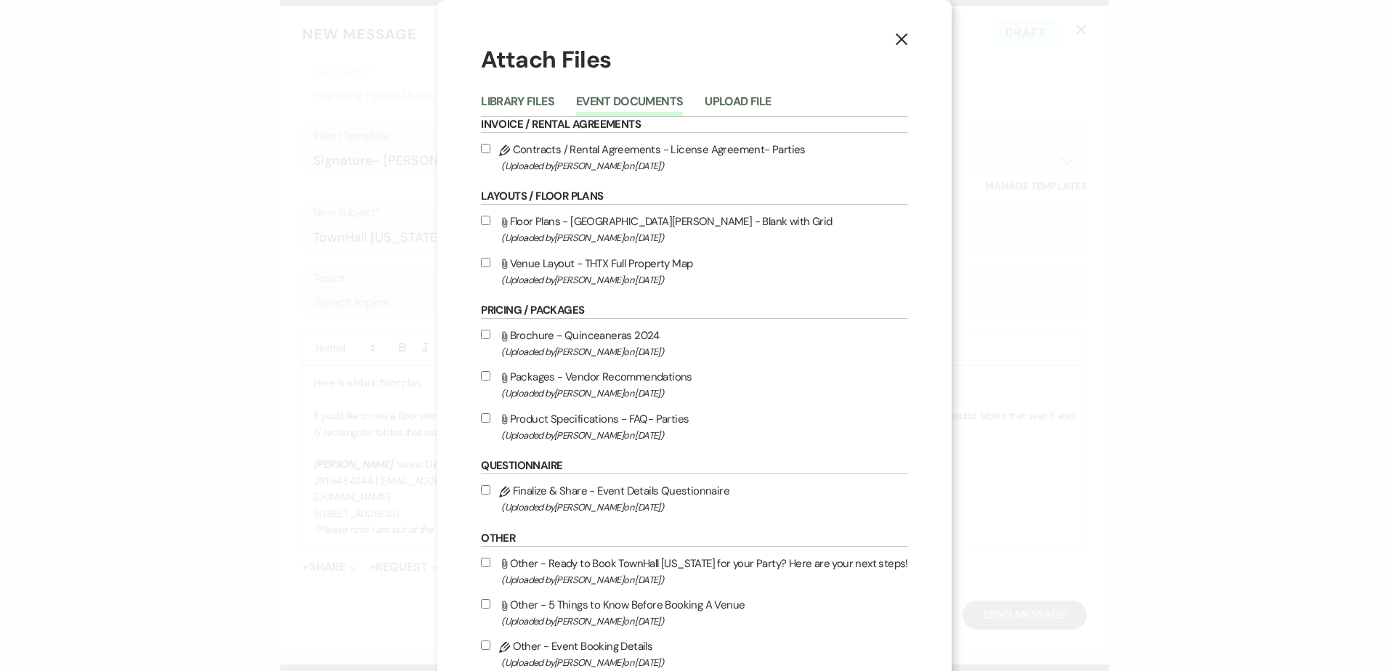
click at [488, 222] on input "Attach File Floor Plans - San Jacinto Hall - Blank with Grid (Uploaded by Steph…" at bounding box center [485, 220] width 9 height 9
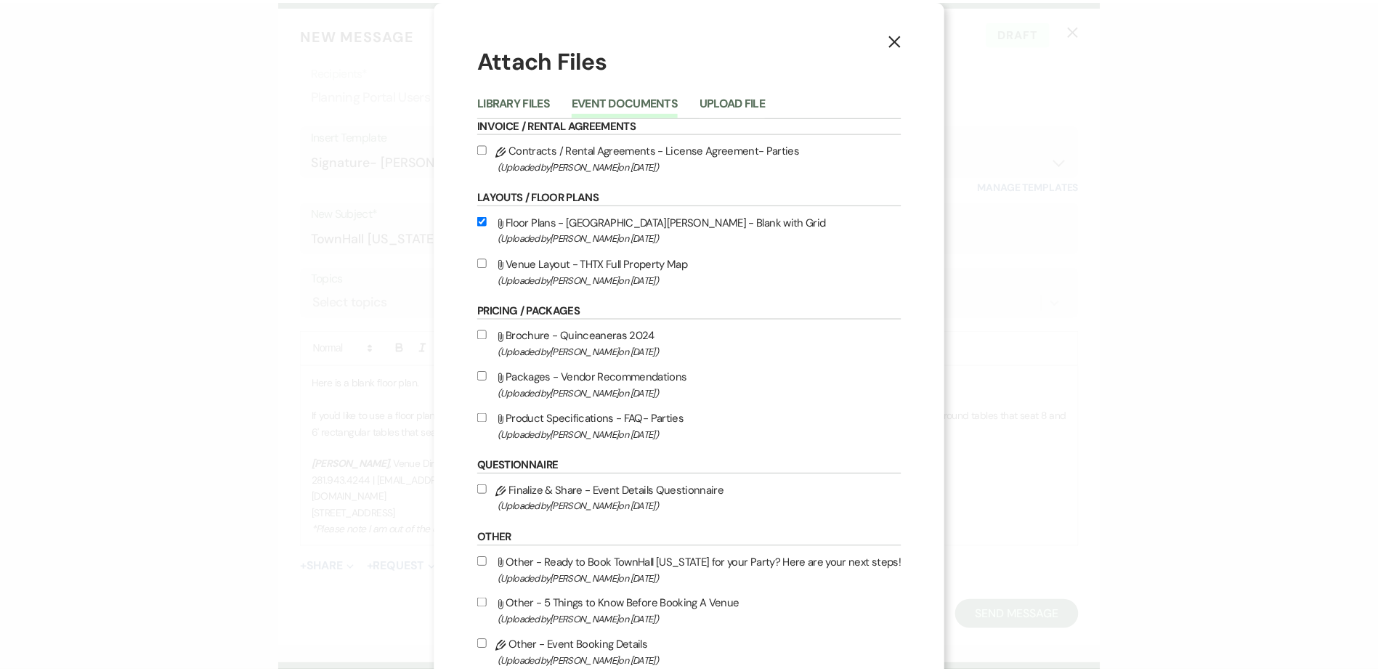
scroll to position [88, 0]
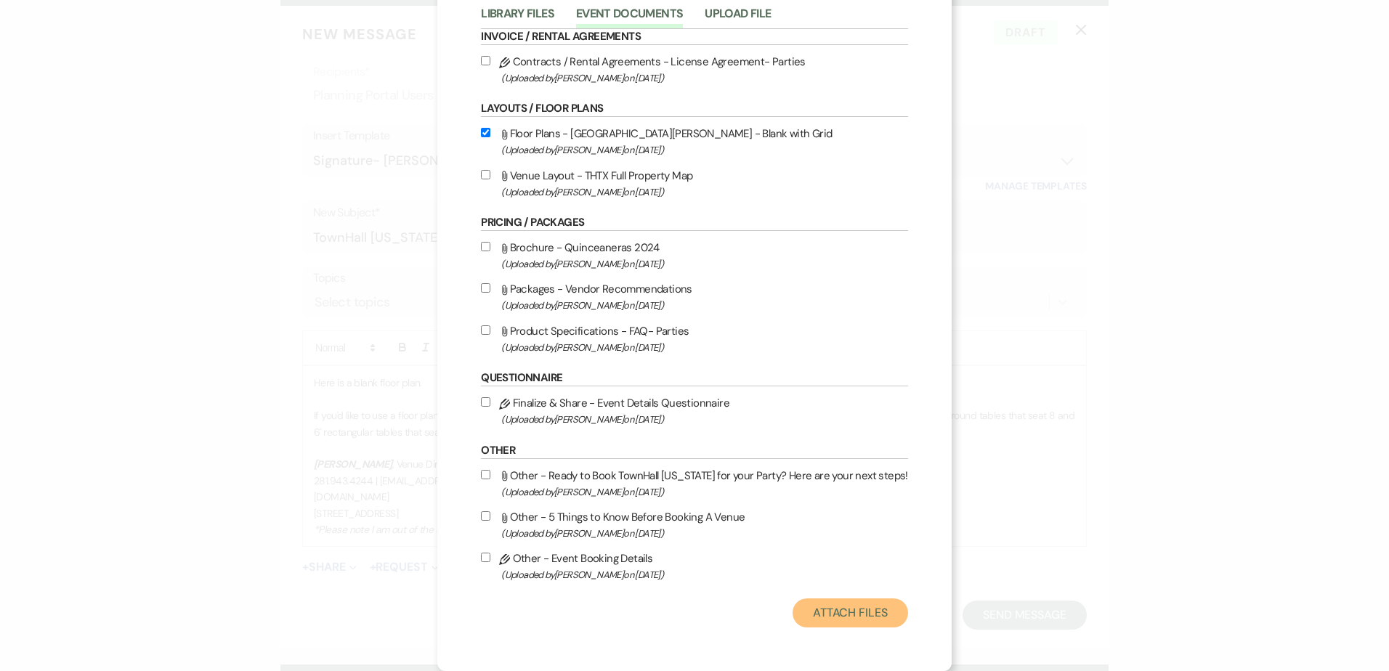
click at [824, 607] on button "Attach Files" at bounding box center [851, 613] width 116 height 29
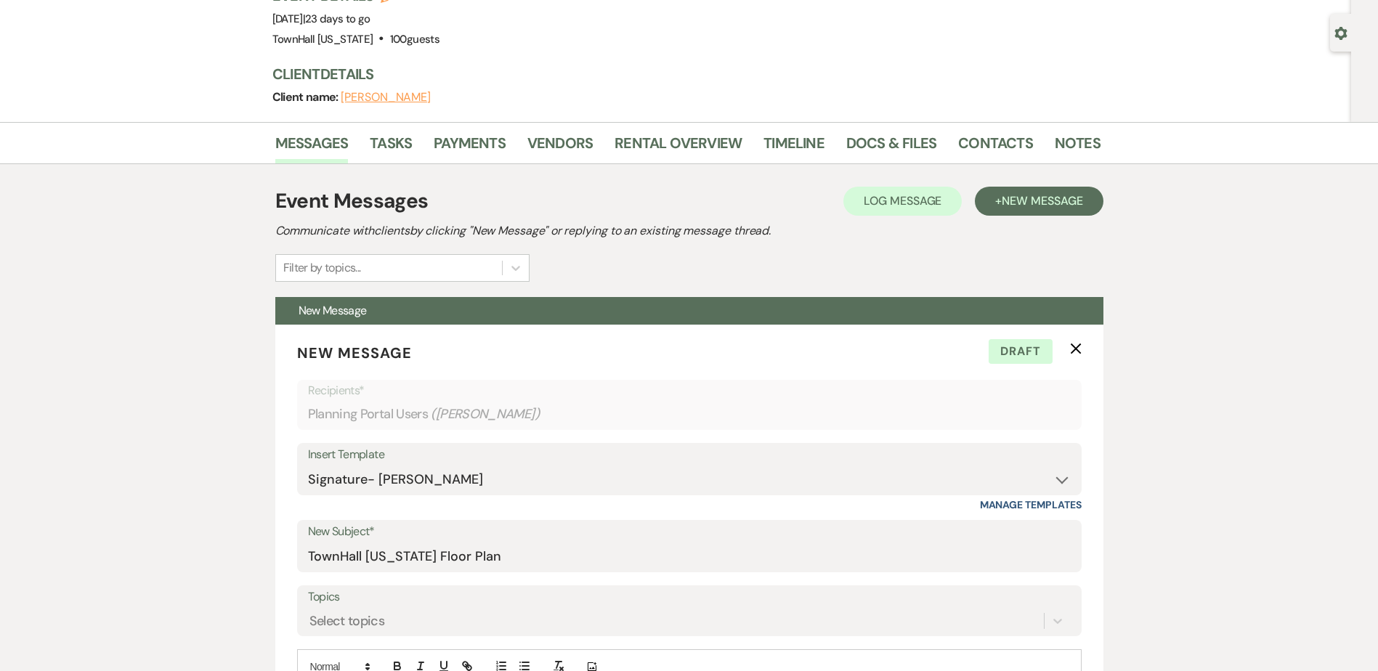
scroll to position [872, 0]
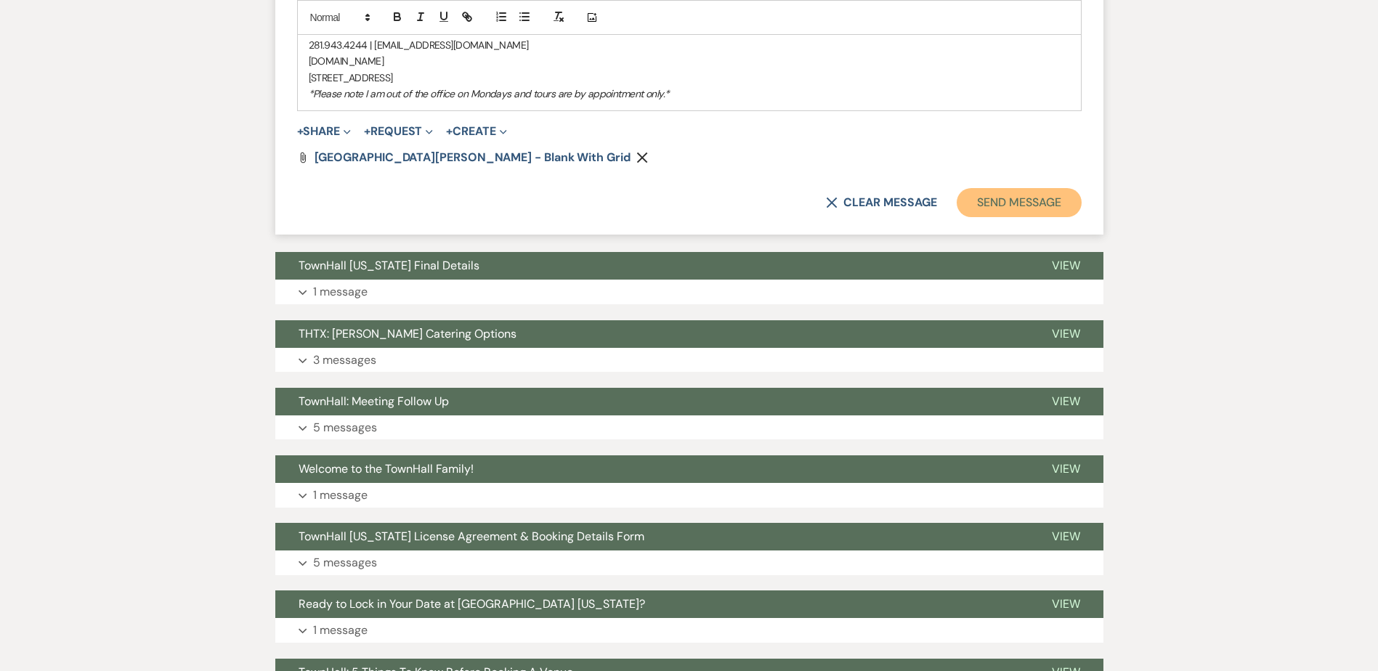
click at [998, 197] on button "Send Message" at bounding box center [1019, 202] width 124 height 29
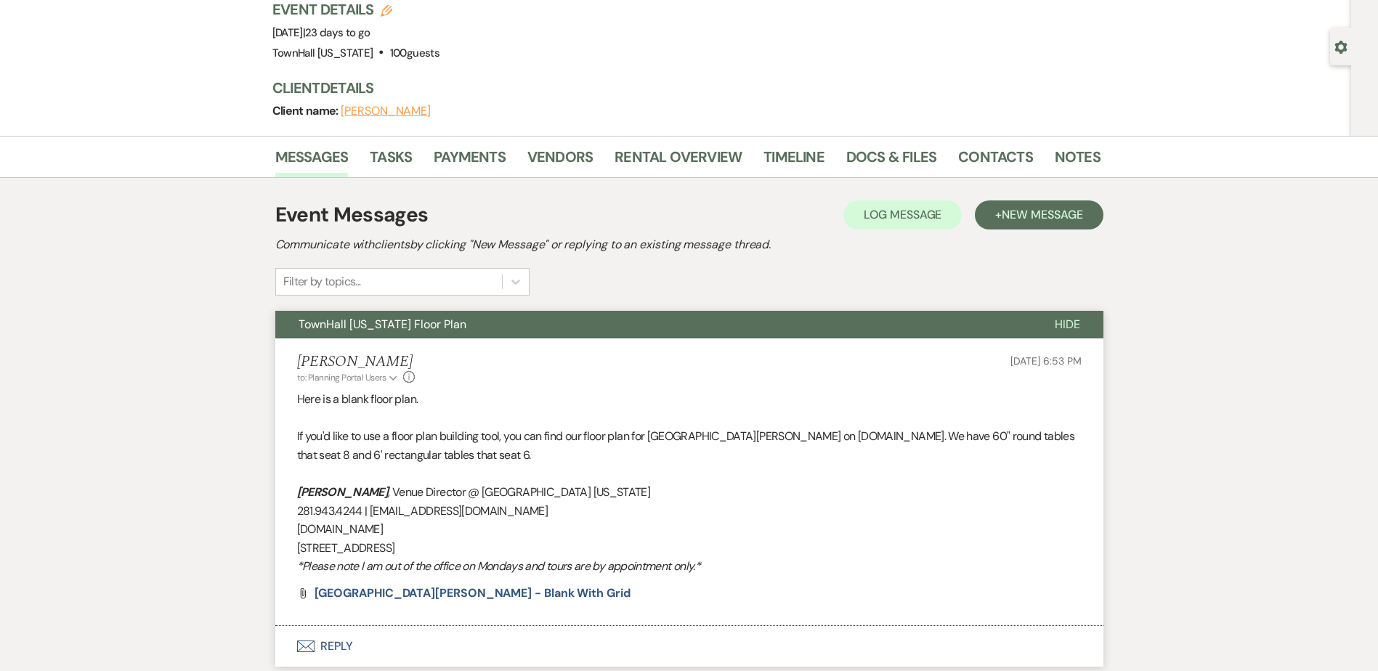
scroll to position [0, 0]
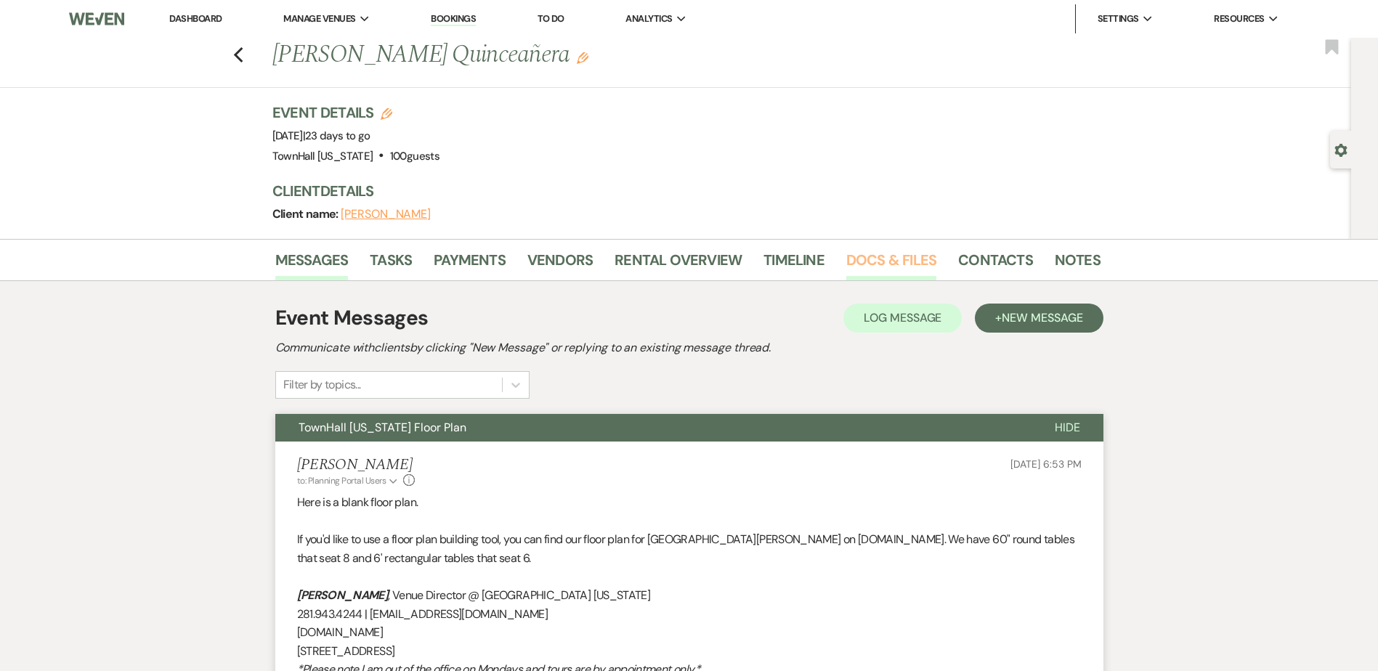
click at [896, 249] on link "Docs & Files" at bounding box center [891, 264] width 90 height 32
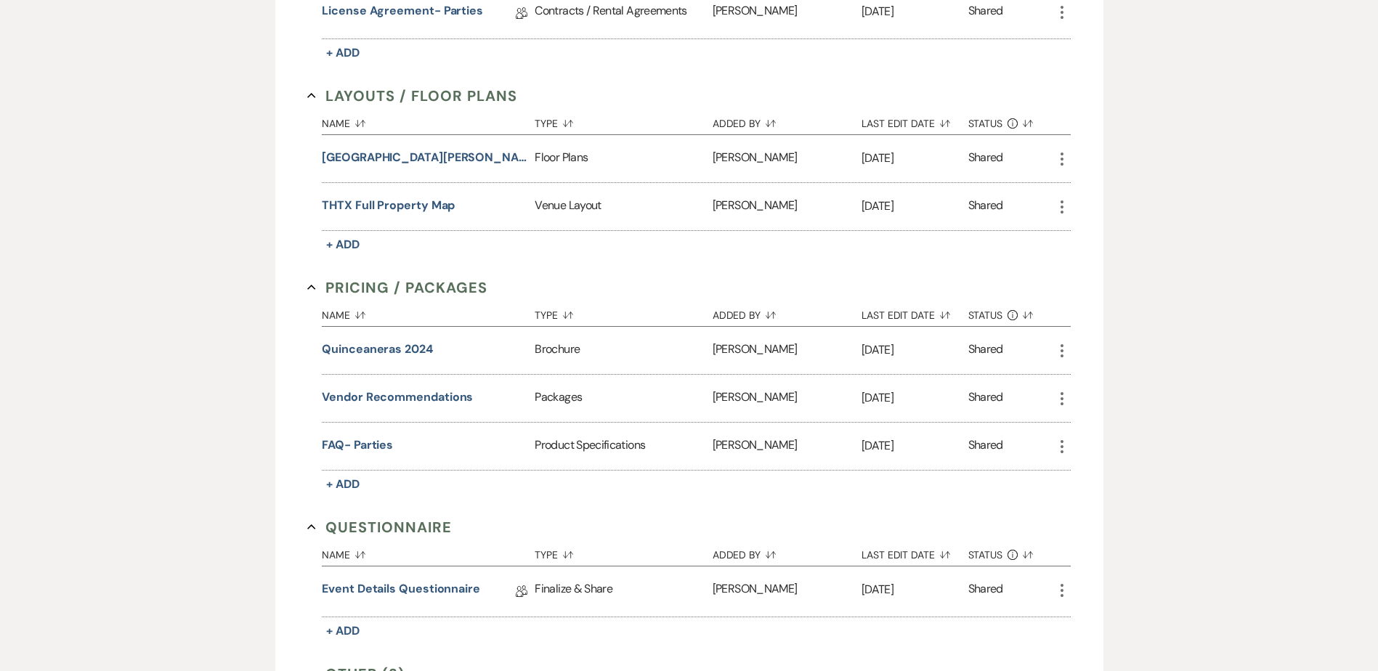
scroll to position [727, 0]
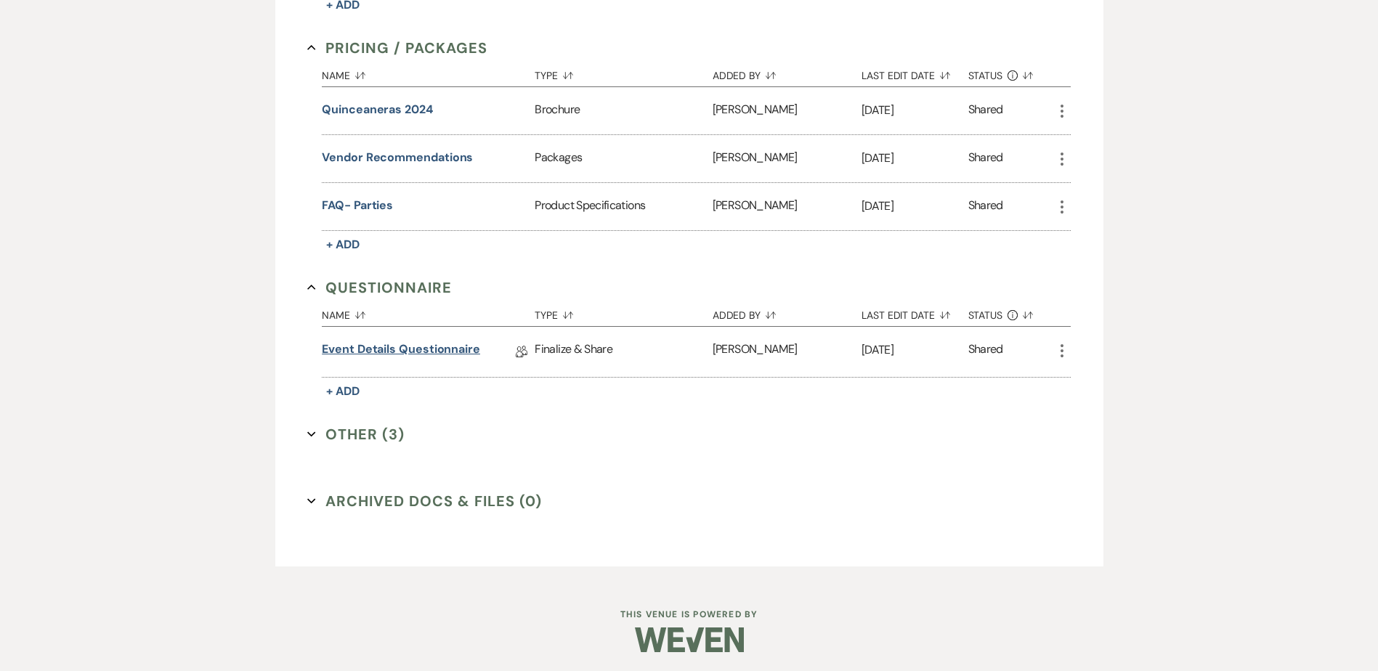
click at [361, 347] on link "Event Details Questionnaire" at bounding box center [401, 352] width 158 height 23
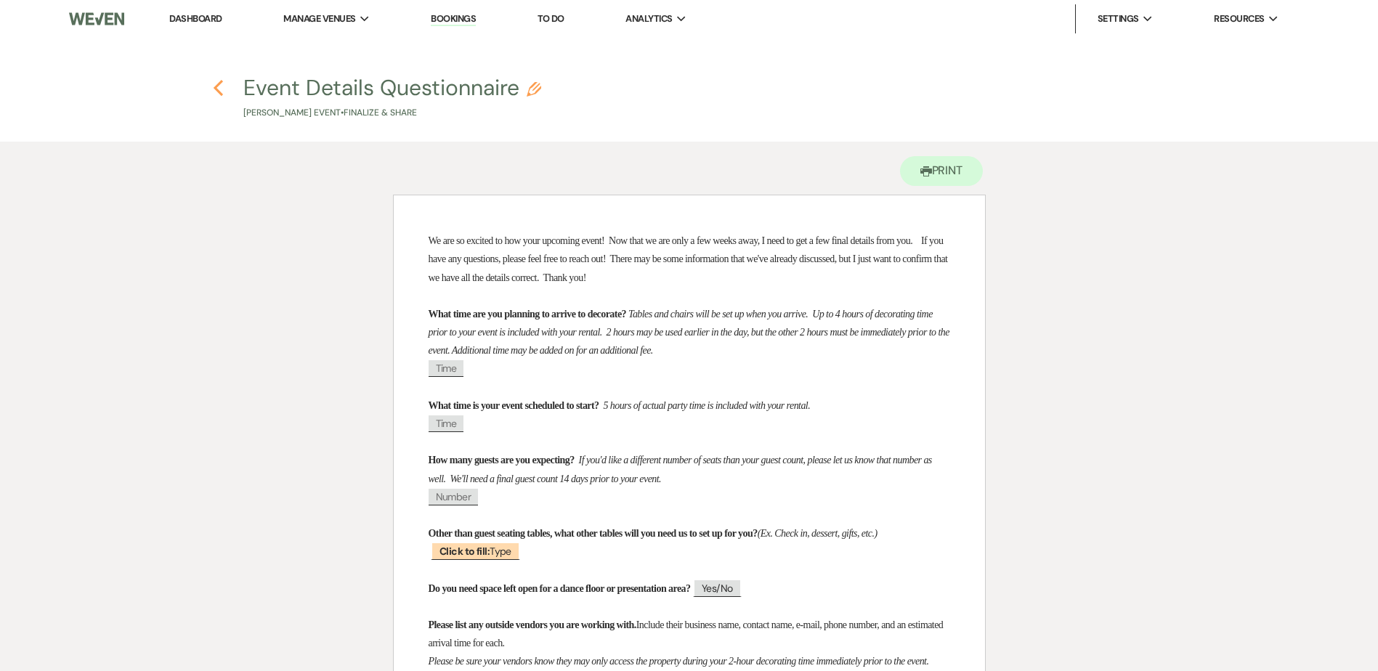
click at [216, 84] on icon "Previous" at bounding box center [218, 87] width 11 height 17
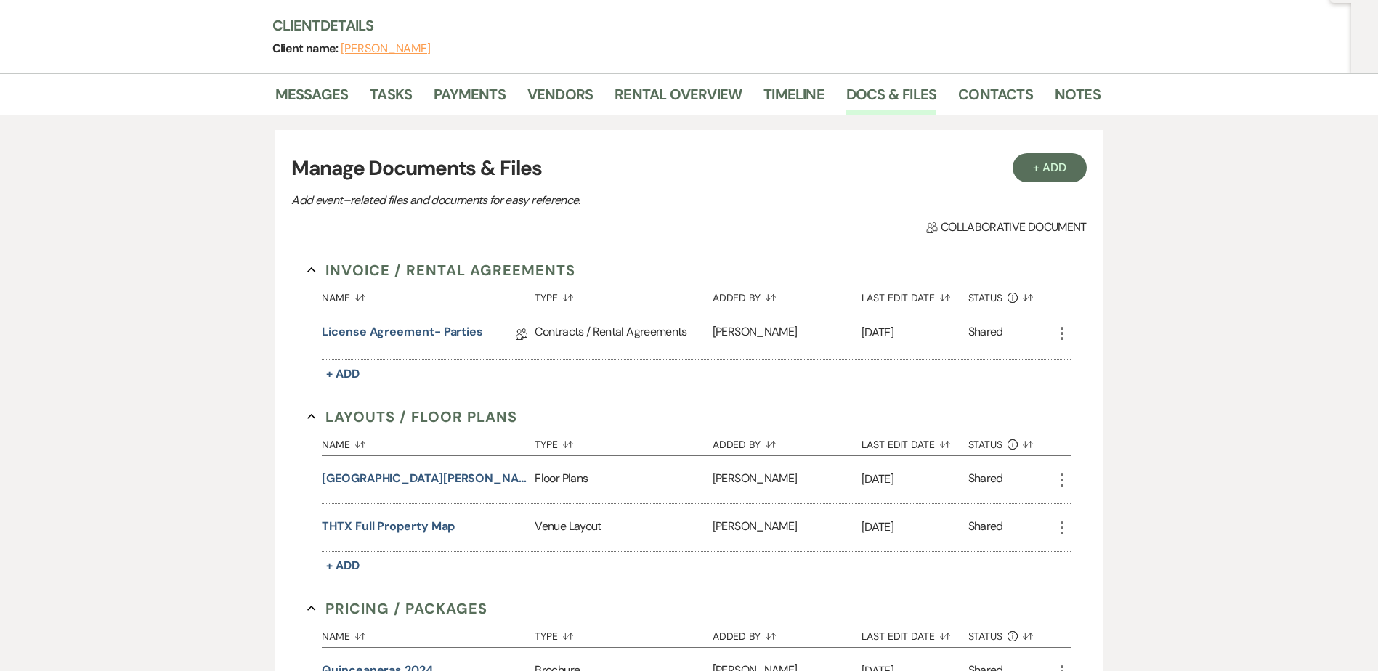
scroll to position [145, 0]
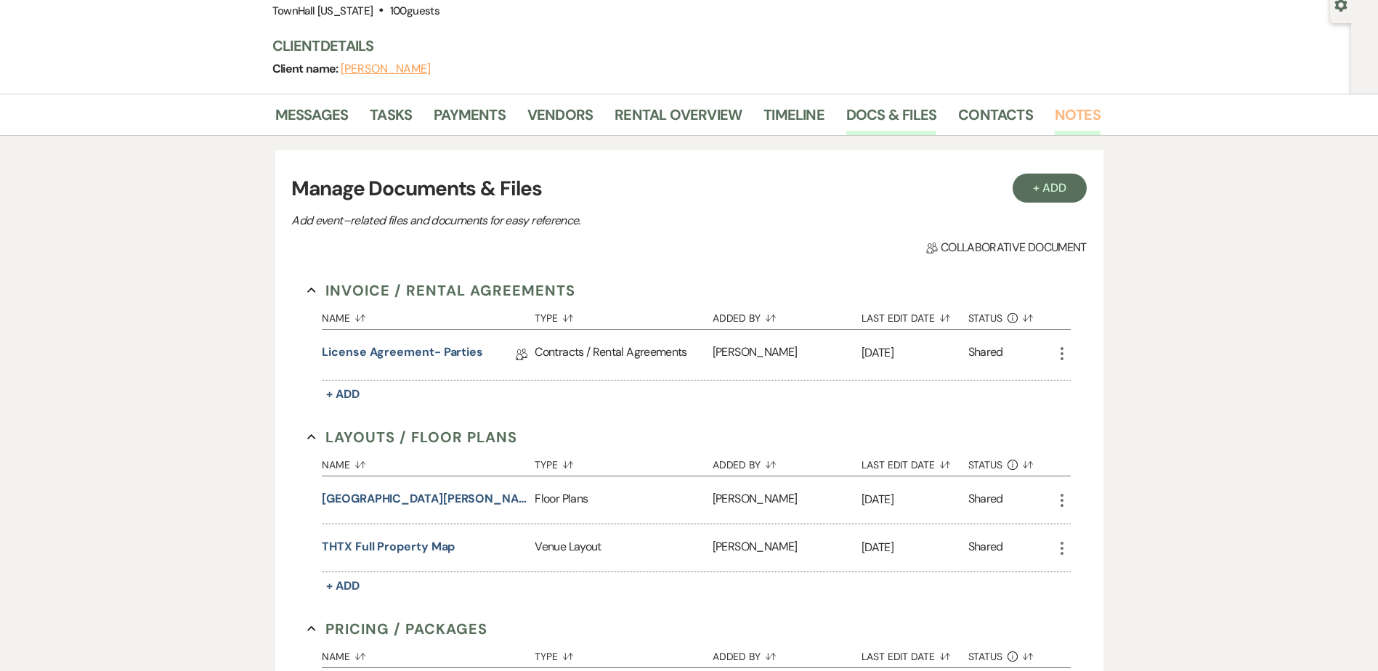
click at [1064, 115] on link "Notes" at bounding box center [1078, 119] width 46 height 32
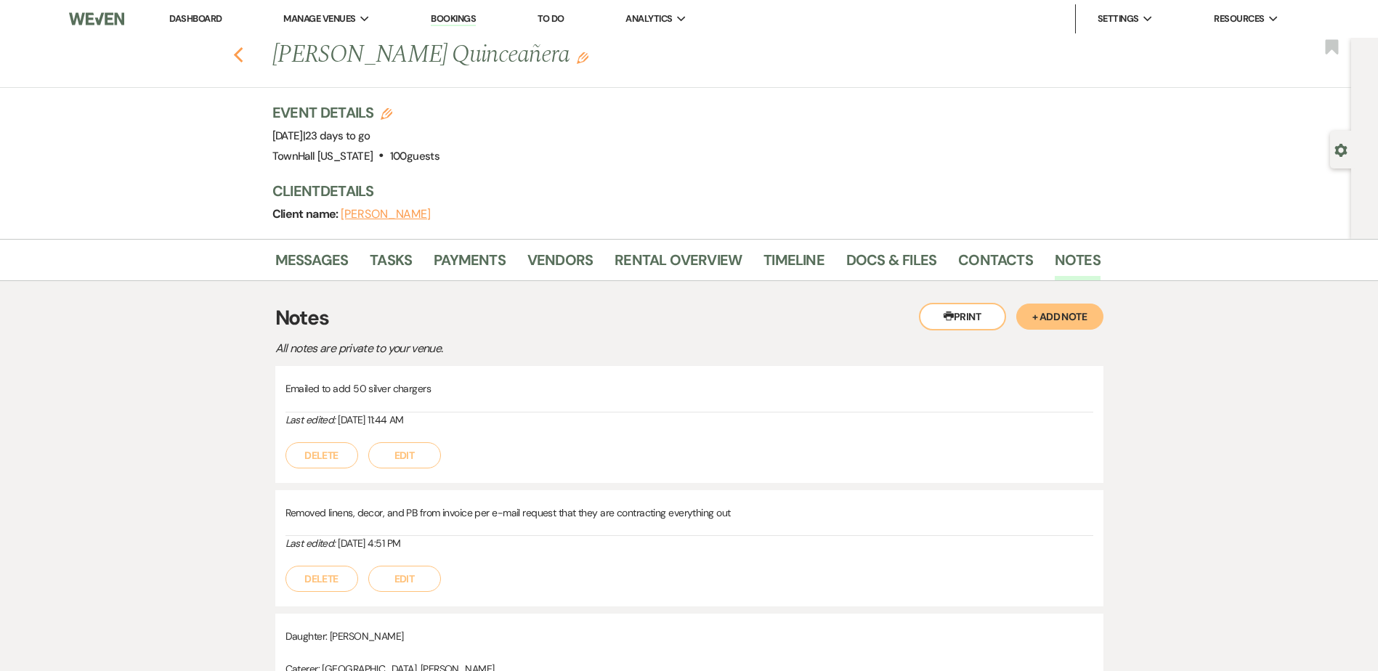
click at [244, 52] on icon "Previous" at bounding box center [238, 55] width 11 height 17
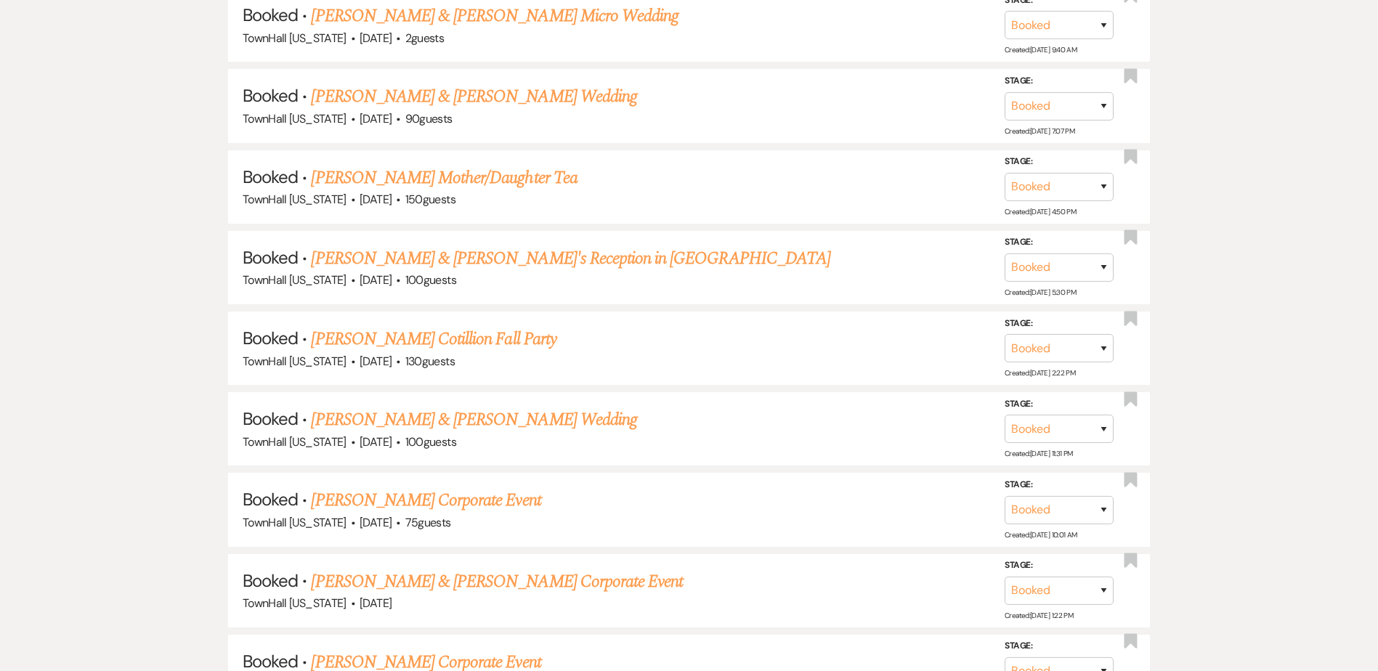
scroll to position [1453, 0]
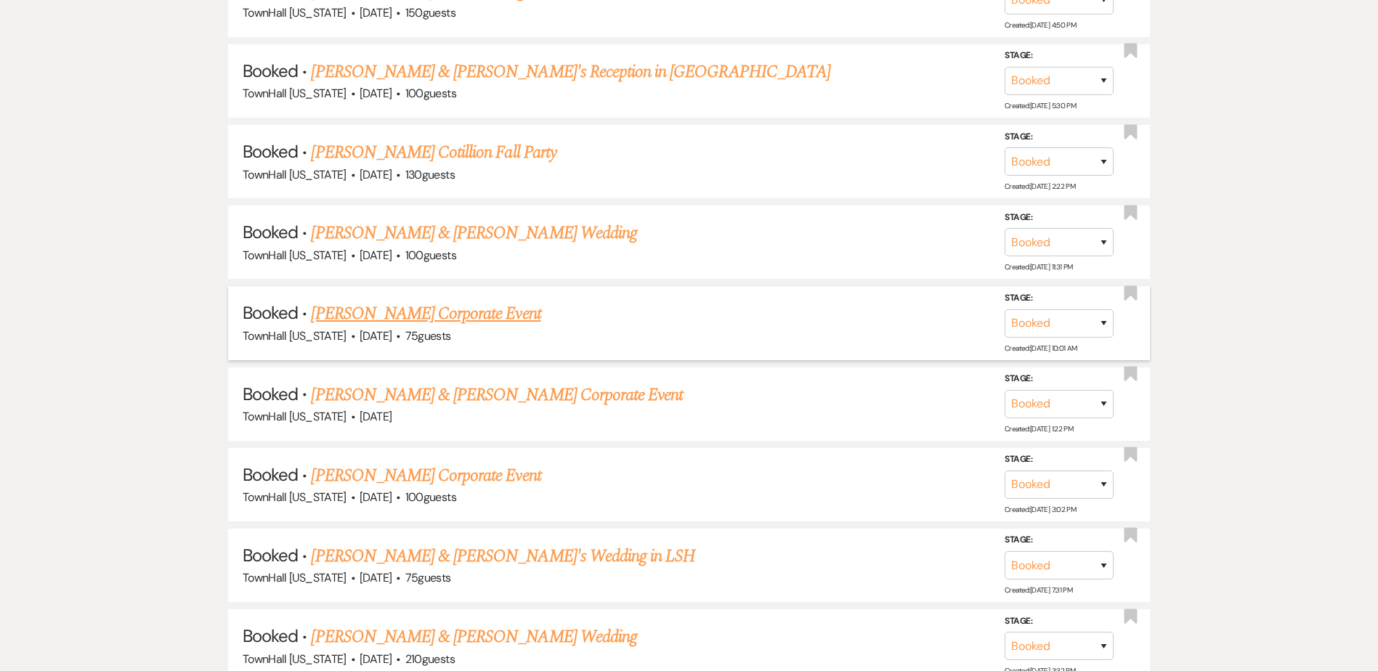
click at [446, 312] on link "Jennifer Egan's Corporate Event" at bounding box center [426, 314] width 230 height 26
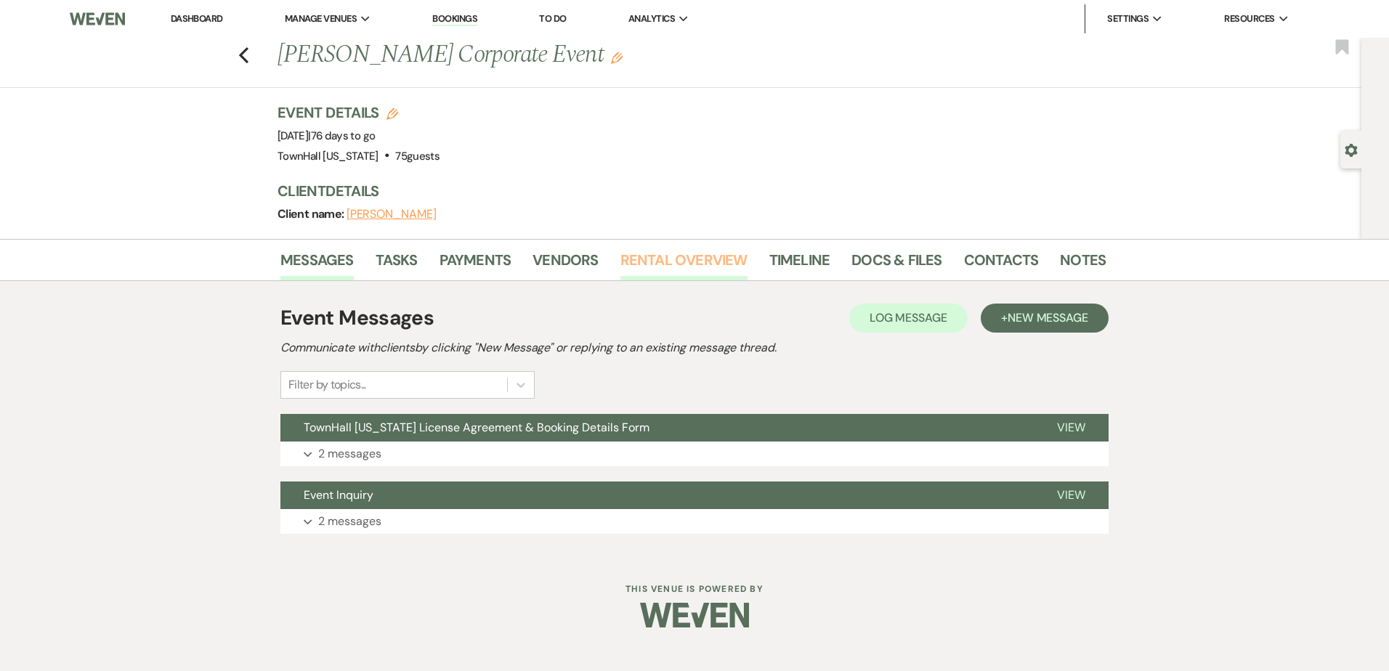
click at [692, 263] on link "Rental Overview" at bounding box center [684, 264] width 127 height 32
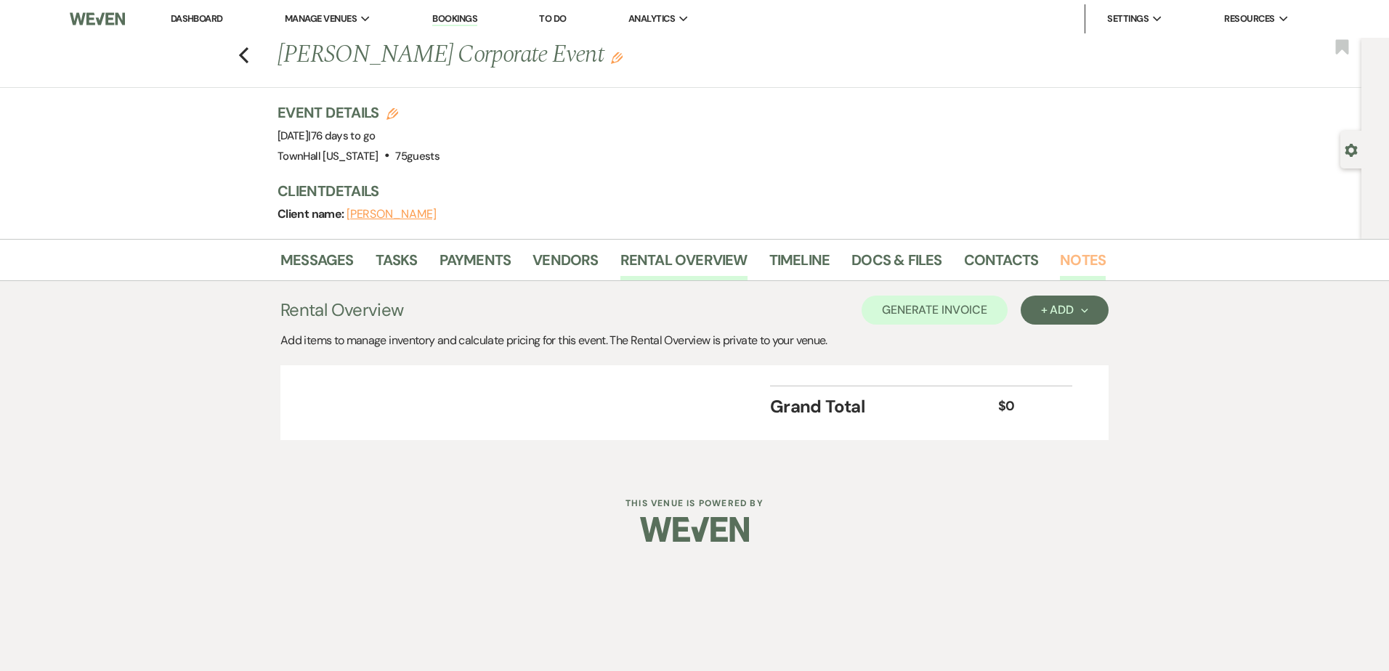
click at [1078, 265] on link "Notes" at bounding box center [1083, 264] width 46 height 32
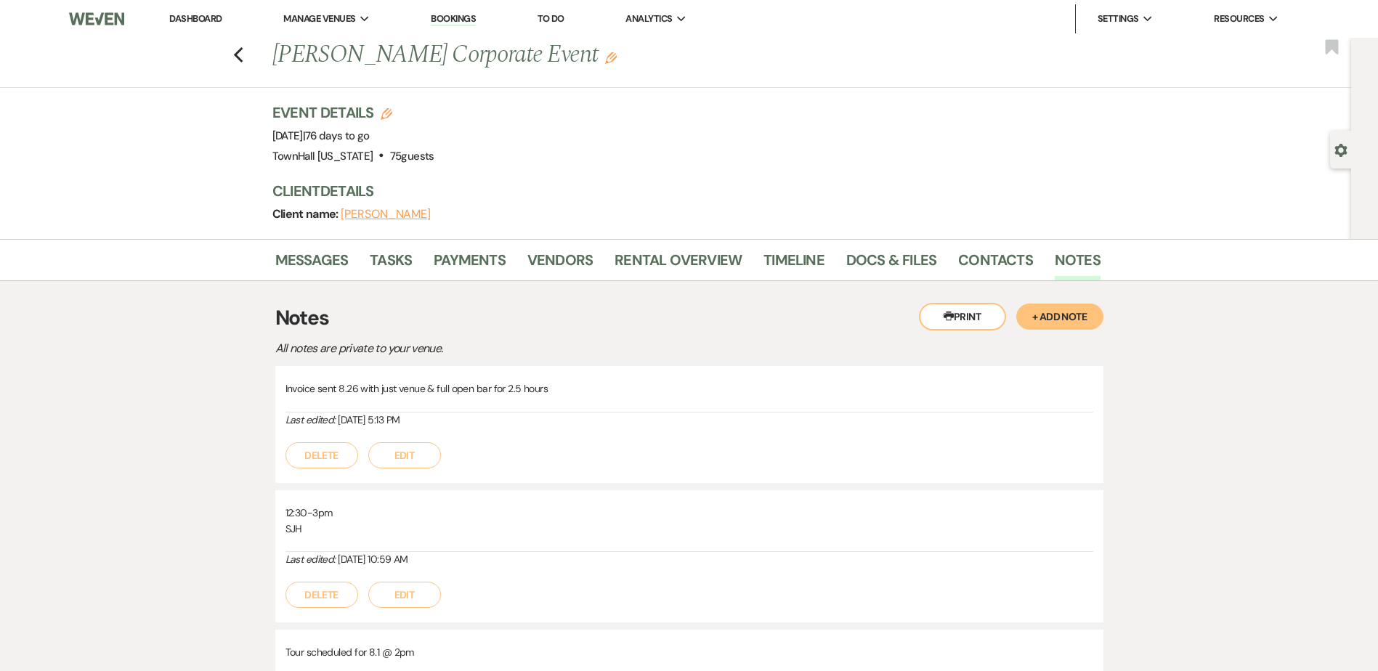
click at [251, 54] on div "Previous Jennifer Egan's Corporate Event Edit Bookmark" at bounding box center [672, 63] width 1359 height 50
click at [212, 16] on link "Dashboard" at bounding box center [195, 18] width 52 height 12
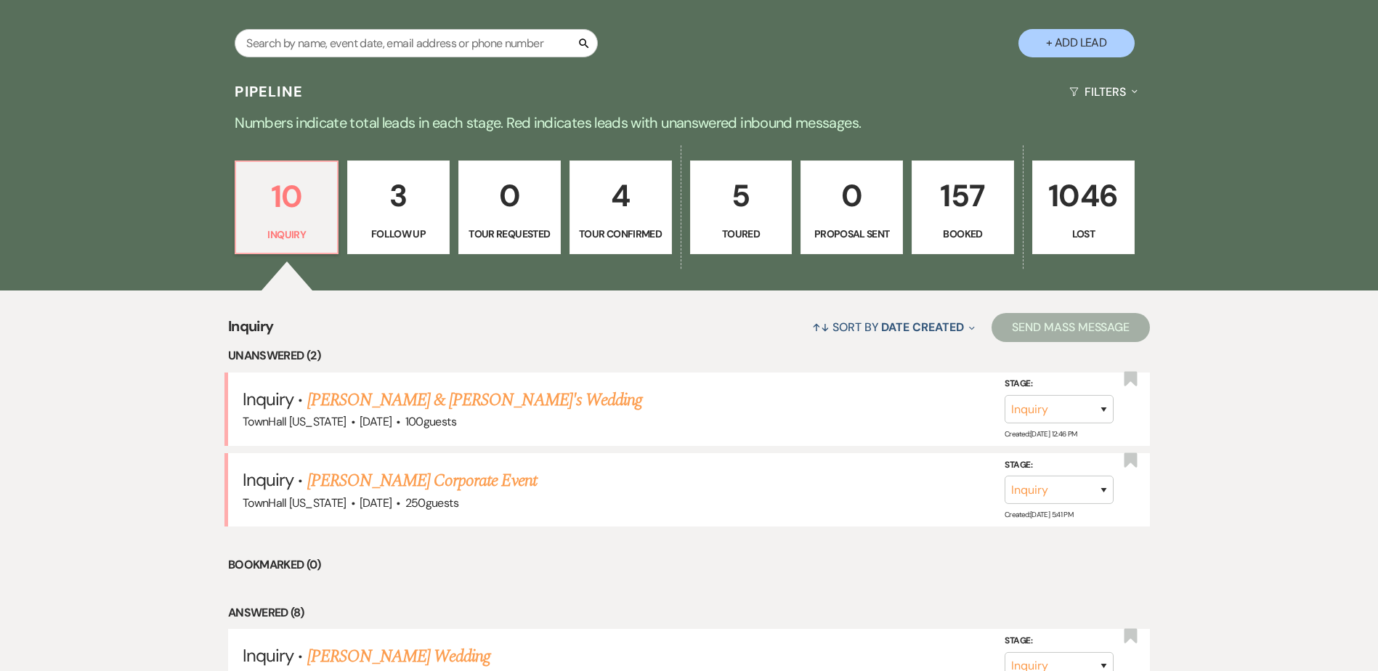
scroll to position [291, 0]
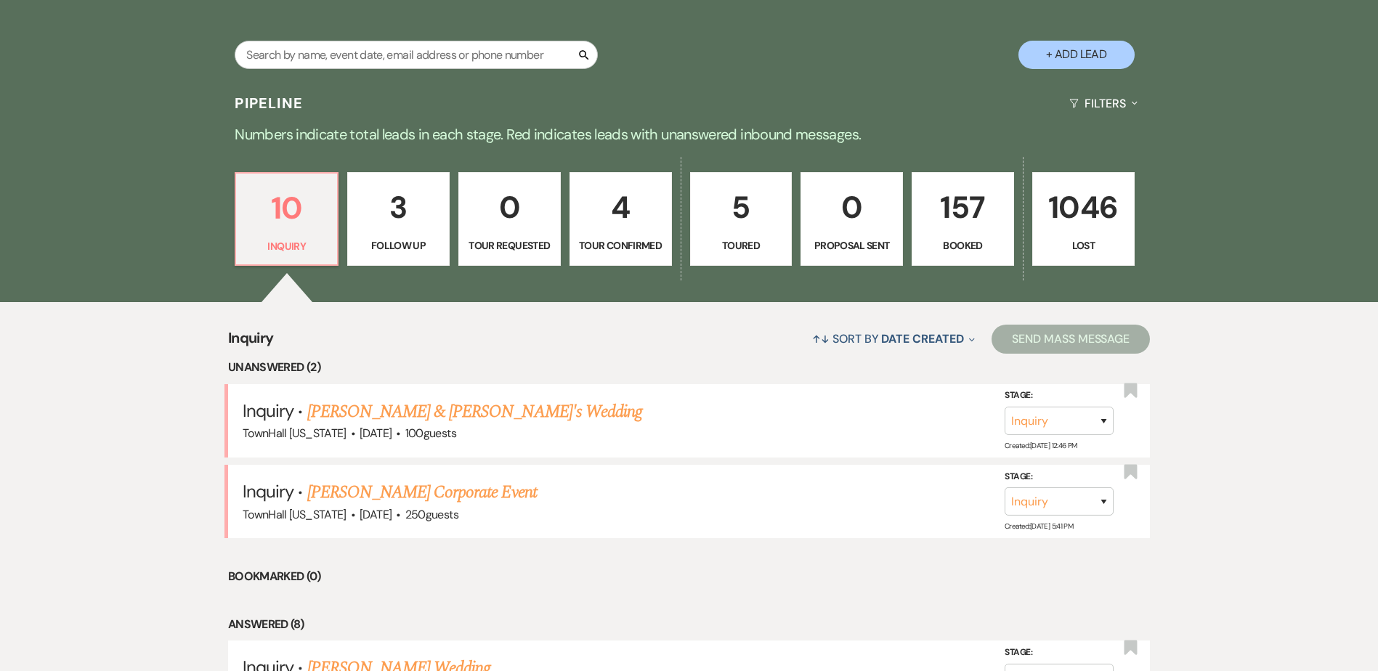
click at [952, 217] on p "157" at bounding box center [963, 207] width 84 height 49
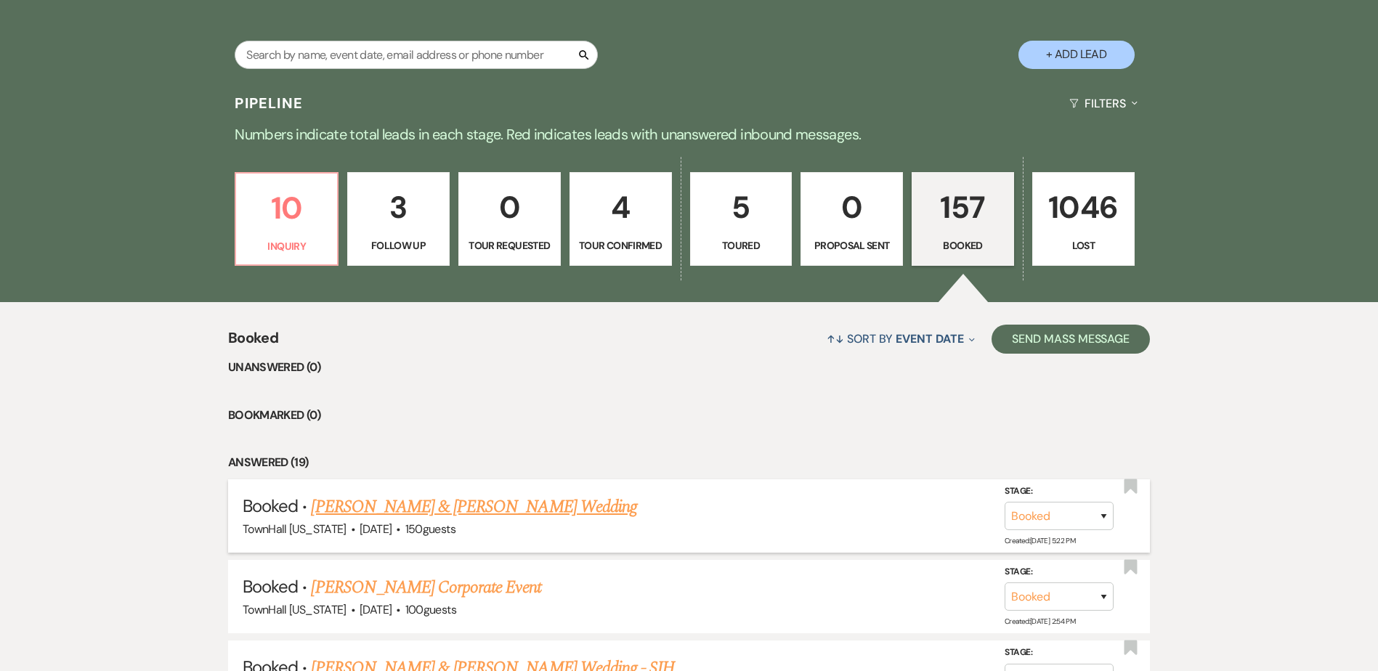
click at [505, 509] on link "Jesus & Samantha Garcia's Wedding" at bounding box center [474, 507] width 326 height 26
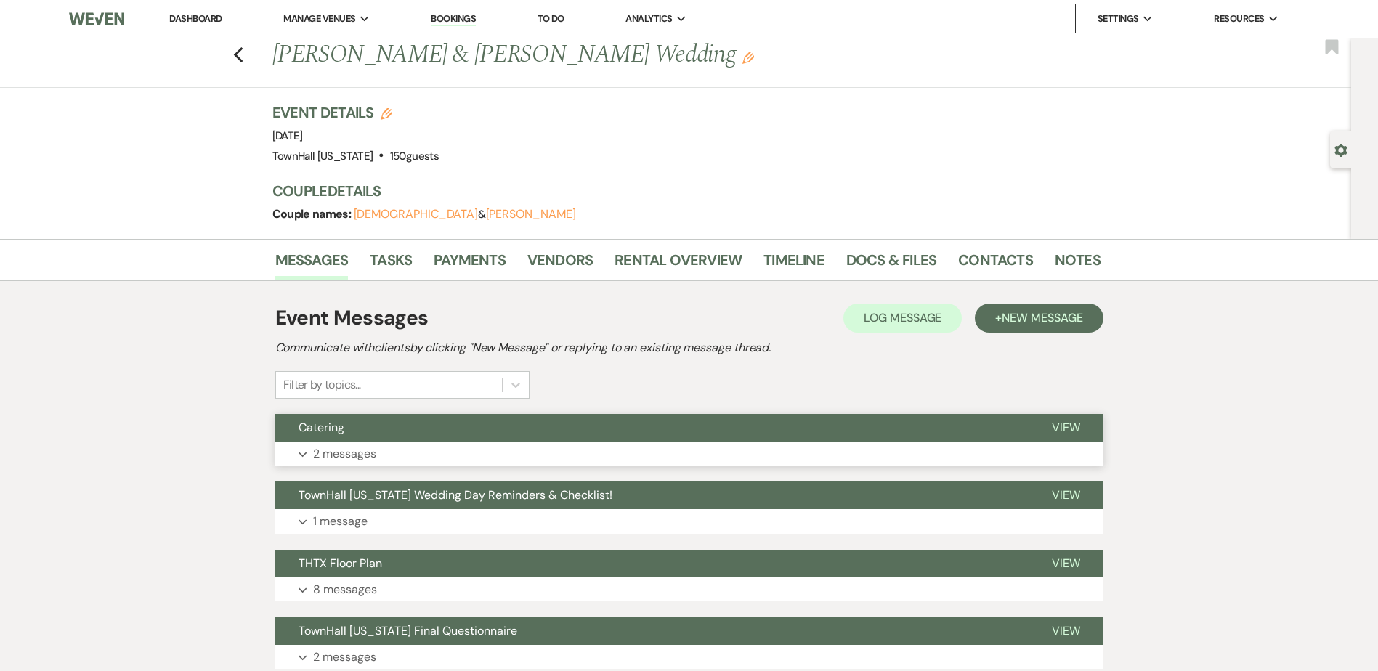
click at [809, 444] on button "Expand 2 messages" at bounding box center [689, 454] width 828 height 25
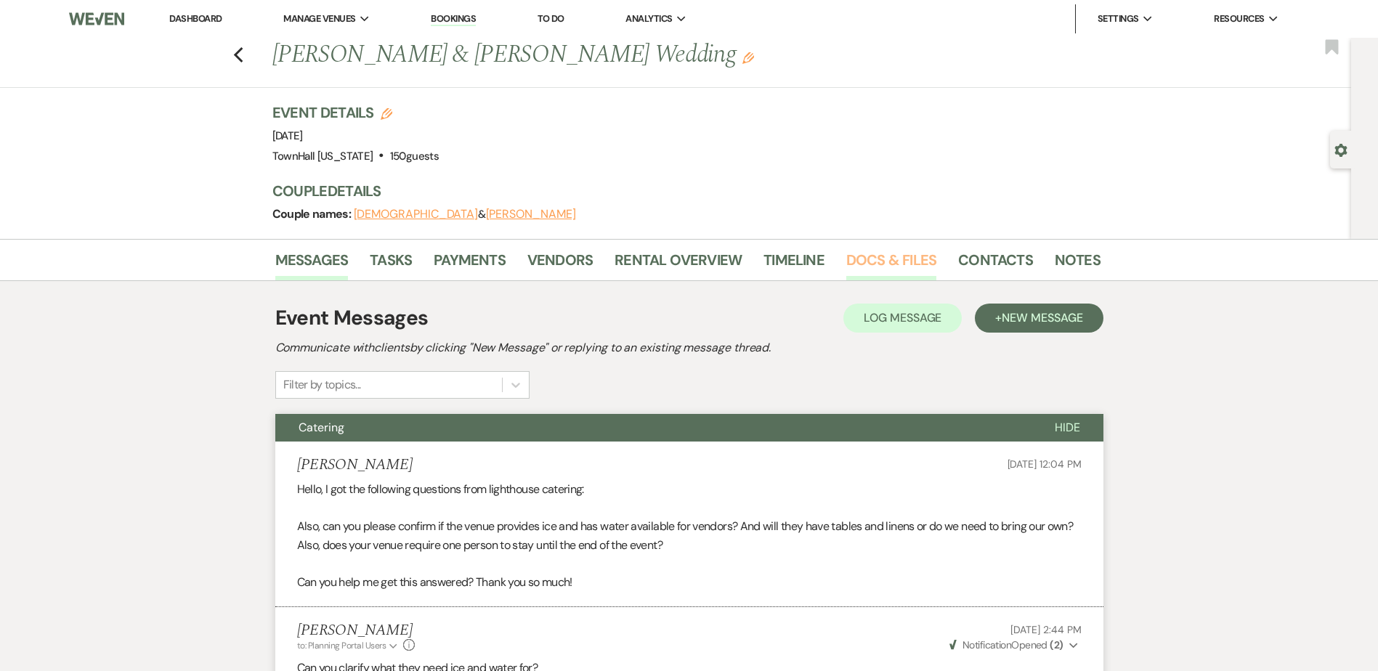
click at [903, 256] on link "Docs & Files" at bounding box center [891, 264] width 90 height 32
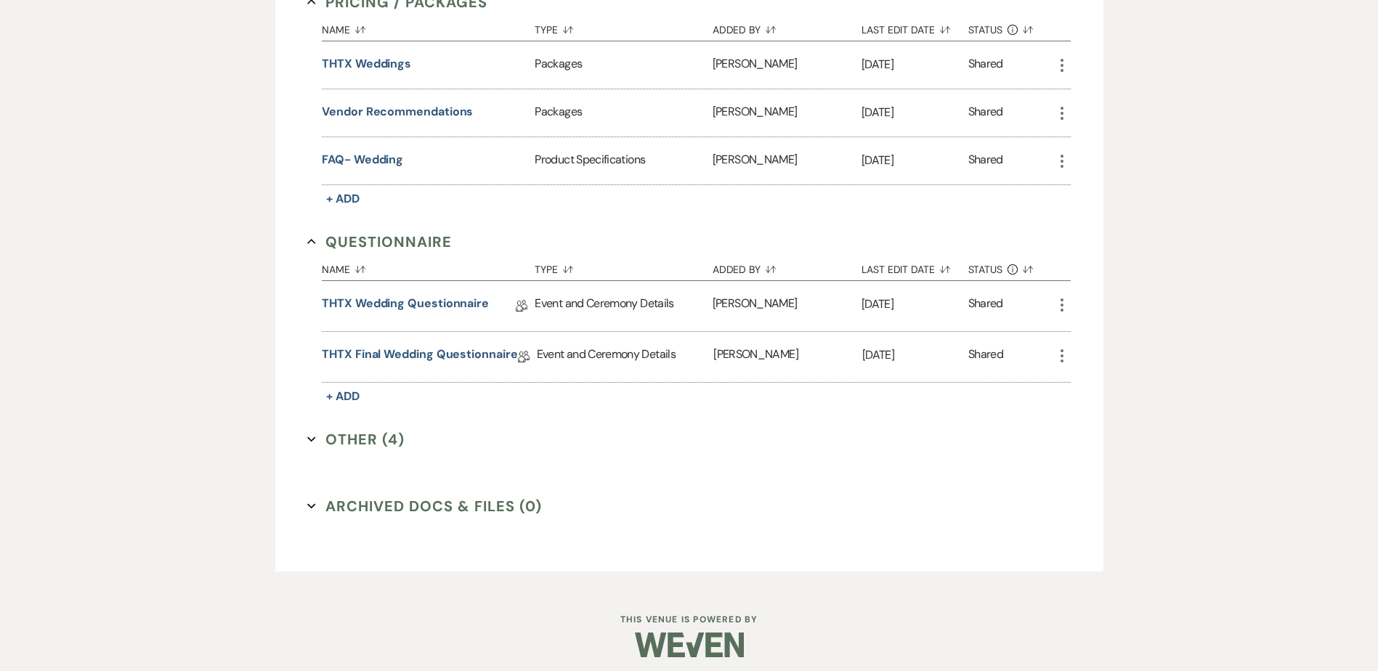
scroll to position [876, 0]
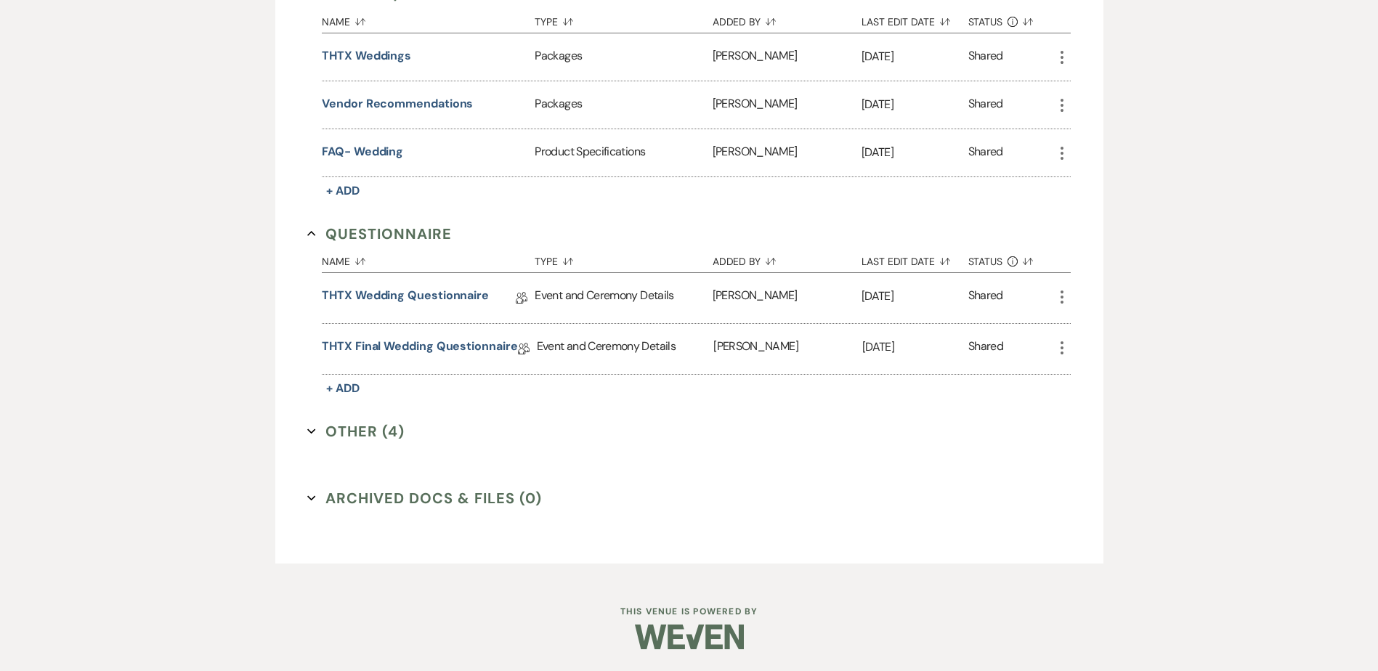
click at [349, 431] on button "Other (4) Expand" at bounding box center [355, 432] width 97 height 22
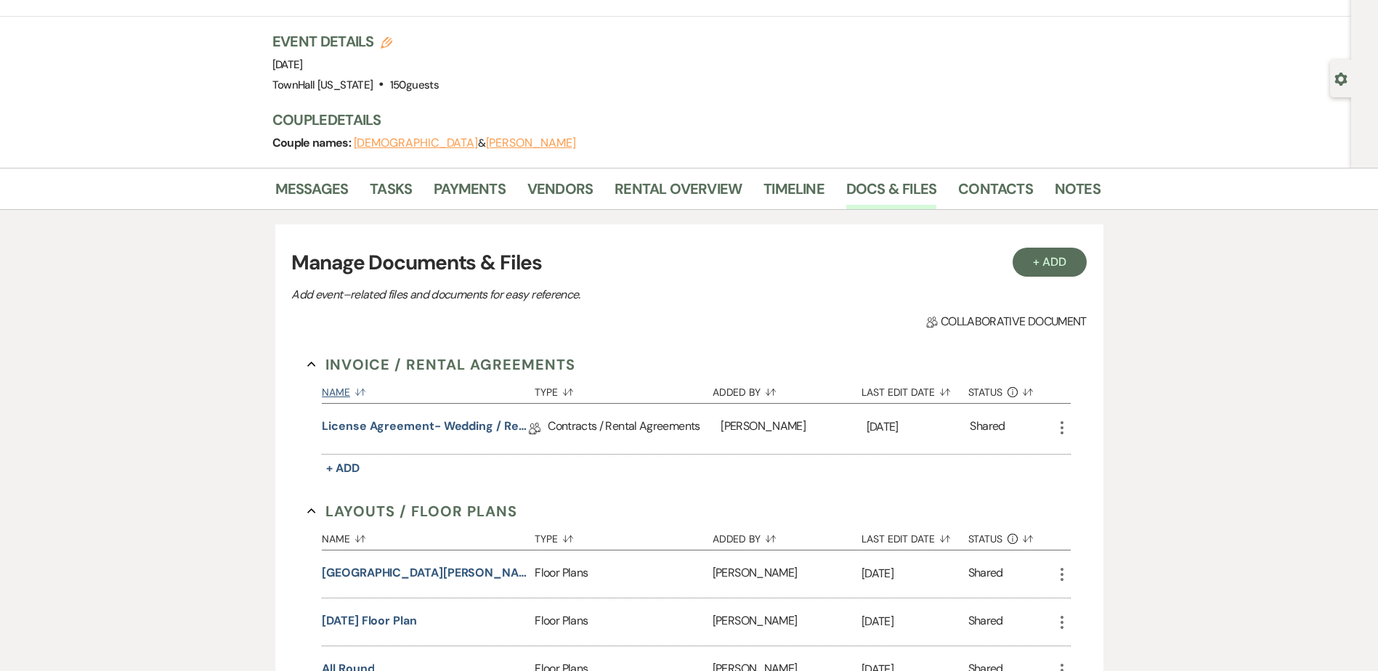
scroll to position [0, 0]
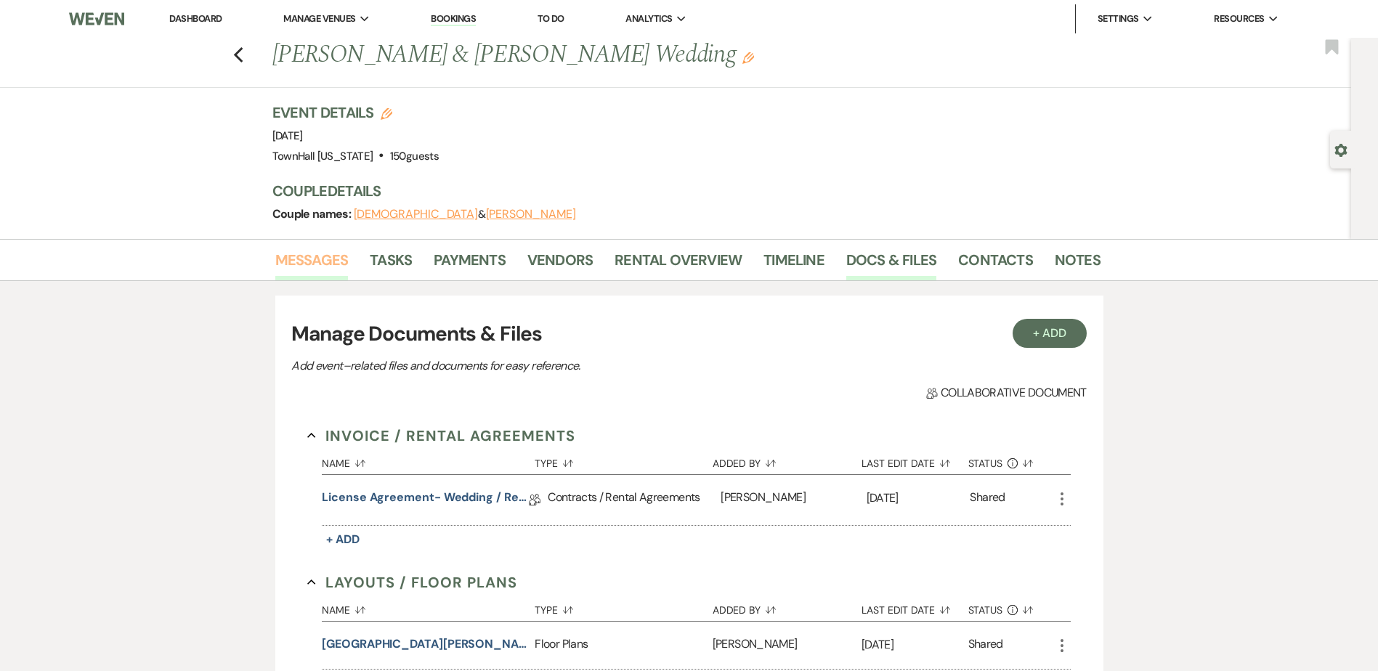
click at [331, 257] on link "Messages" at bounding box center [311, 264] width 73 height 32
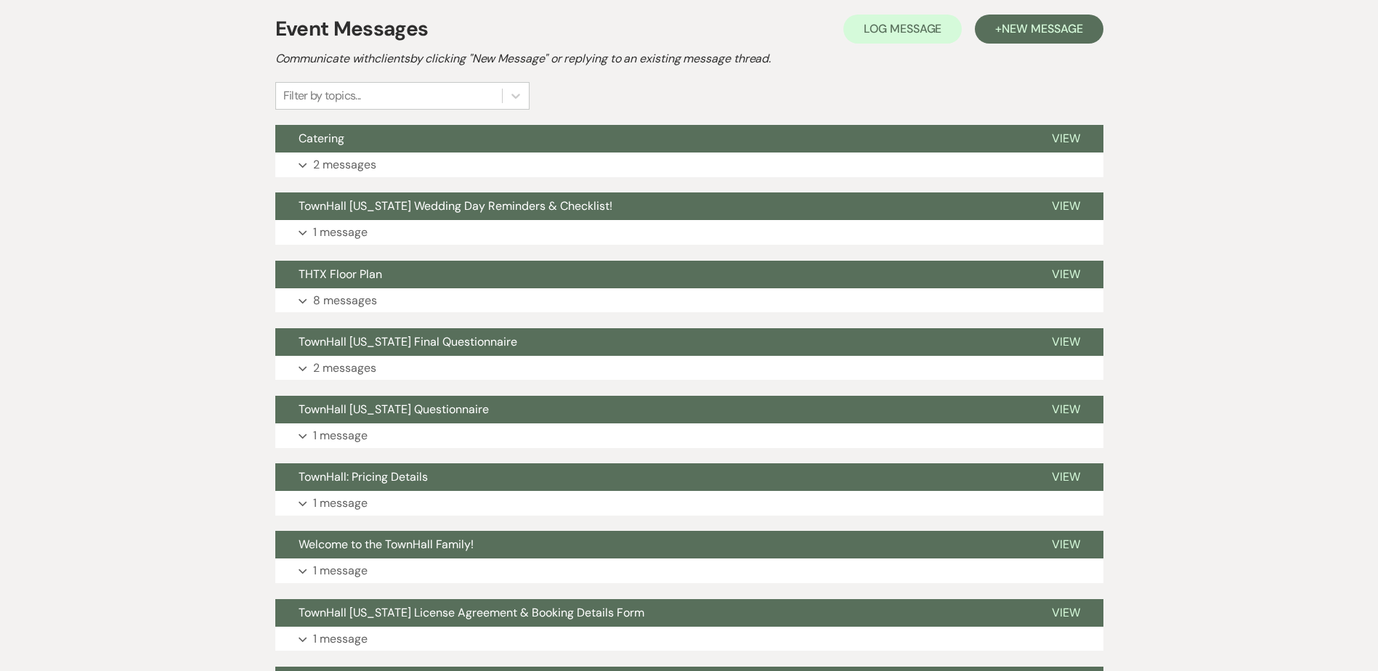
scroll to position [291, 0]
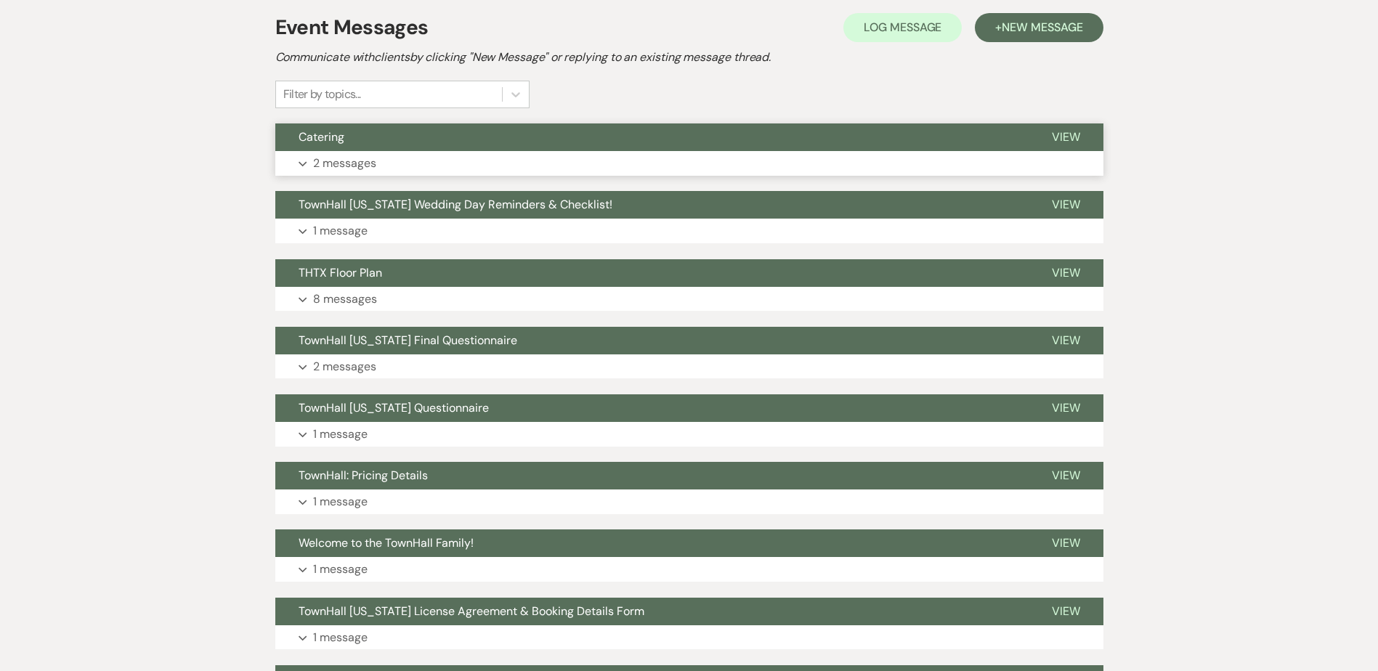
click at [347, 145] on button "Catering" at bounding box center [651, 138] width 753 height 28
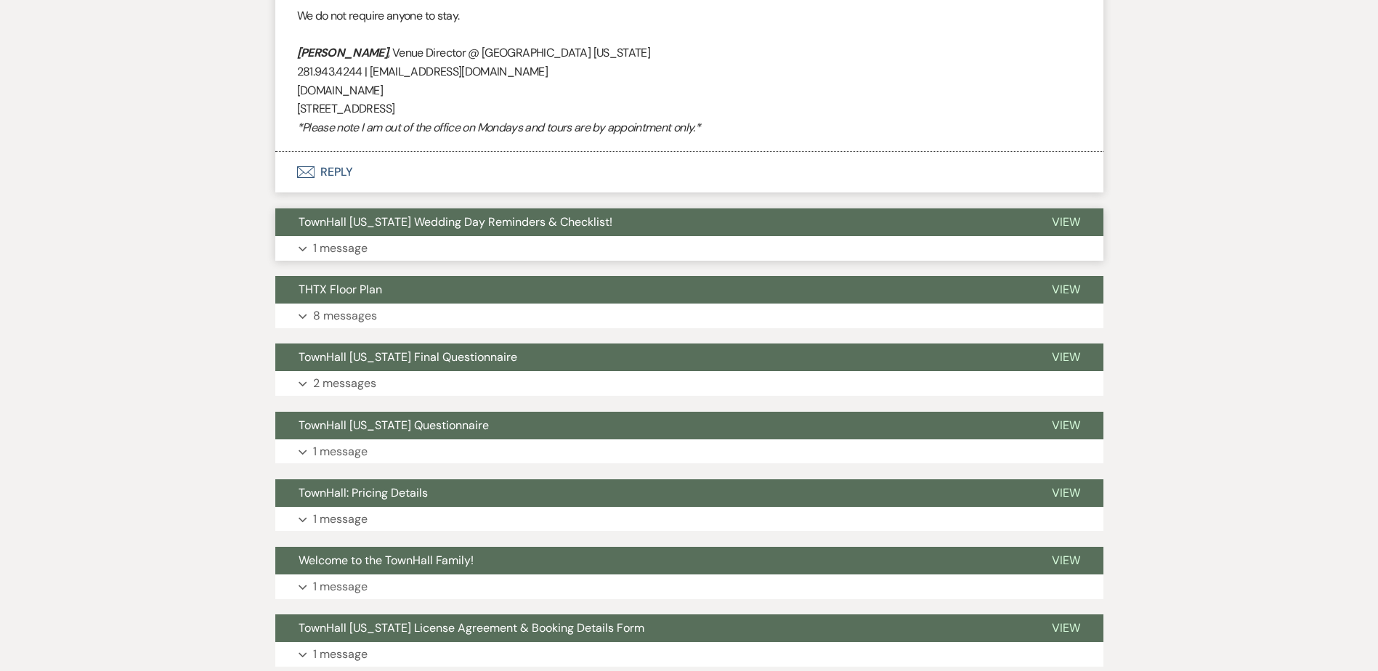
click at [325, 235] on button "TownHall Texas Wedding Day Reminders & Checklist!" at bounding box center [651, 223] width 753 height 28
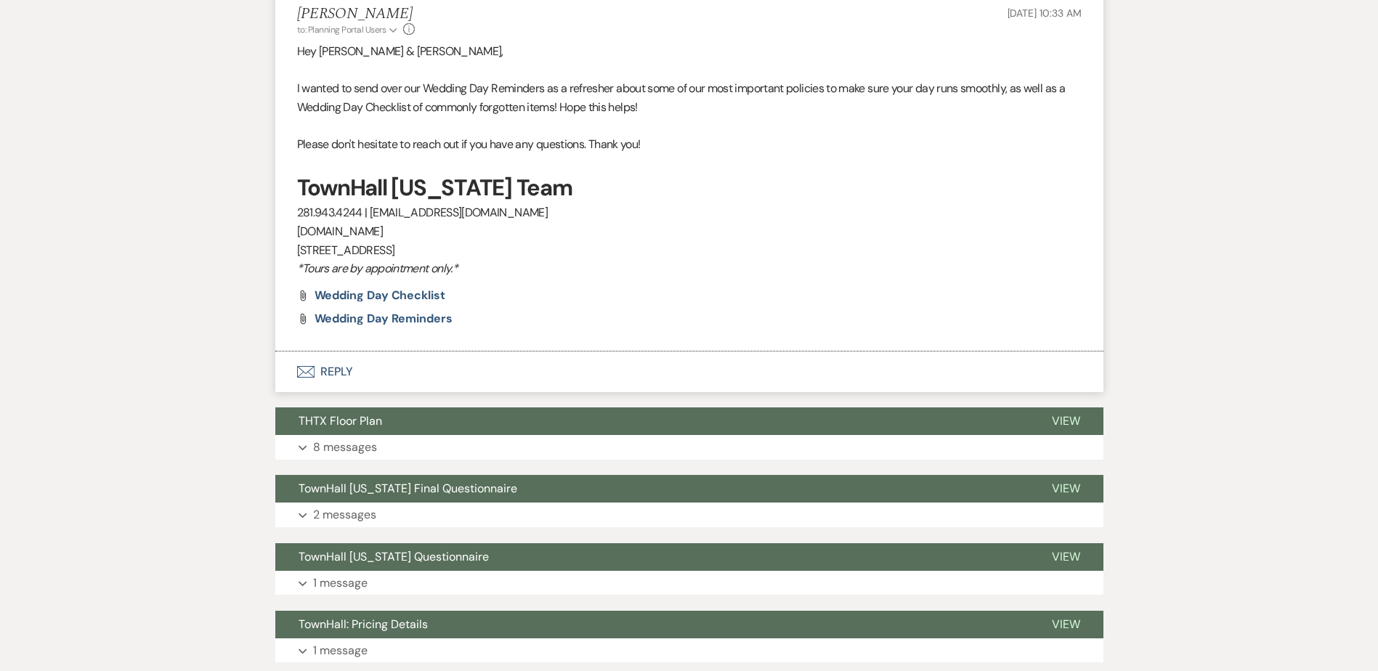
scroll to position [1282, 0]
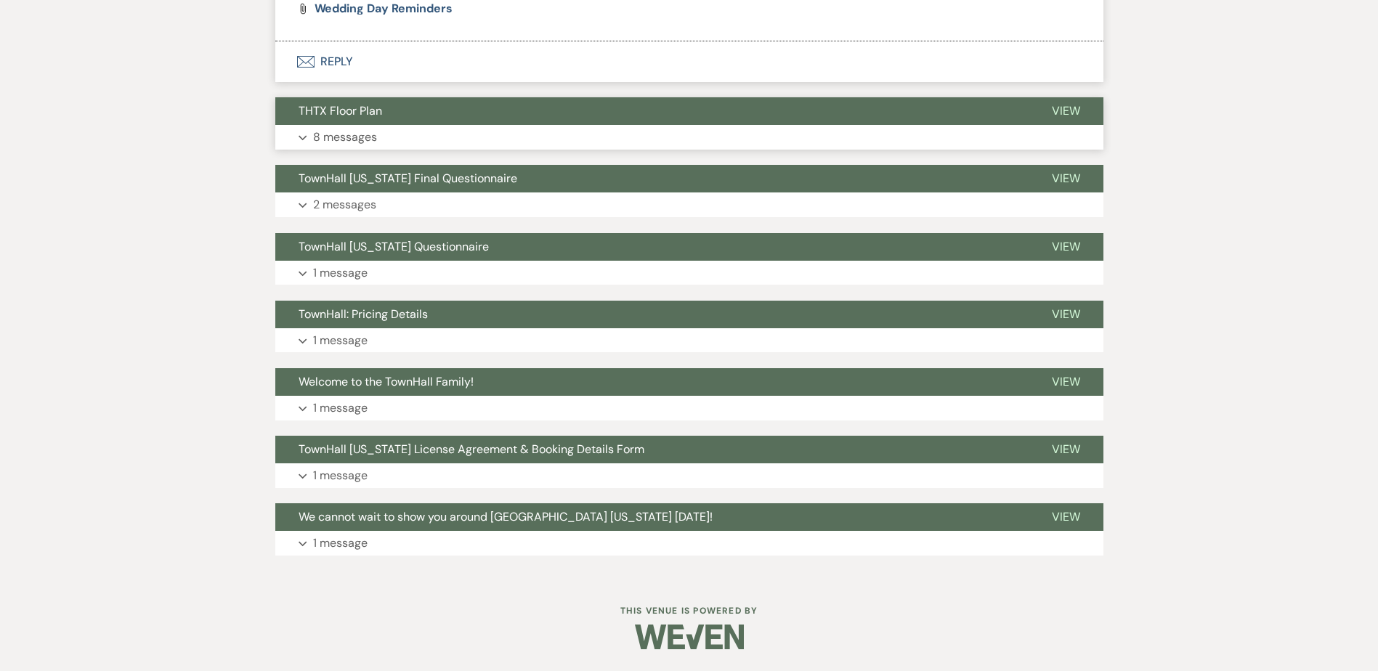
click at [336, 145] on p "8 messages" at bounding box center [345, 137] width 64 height 19
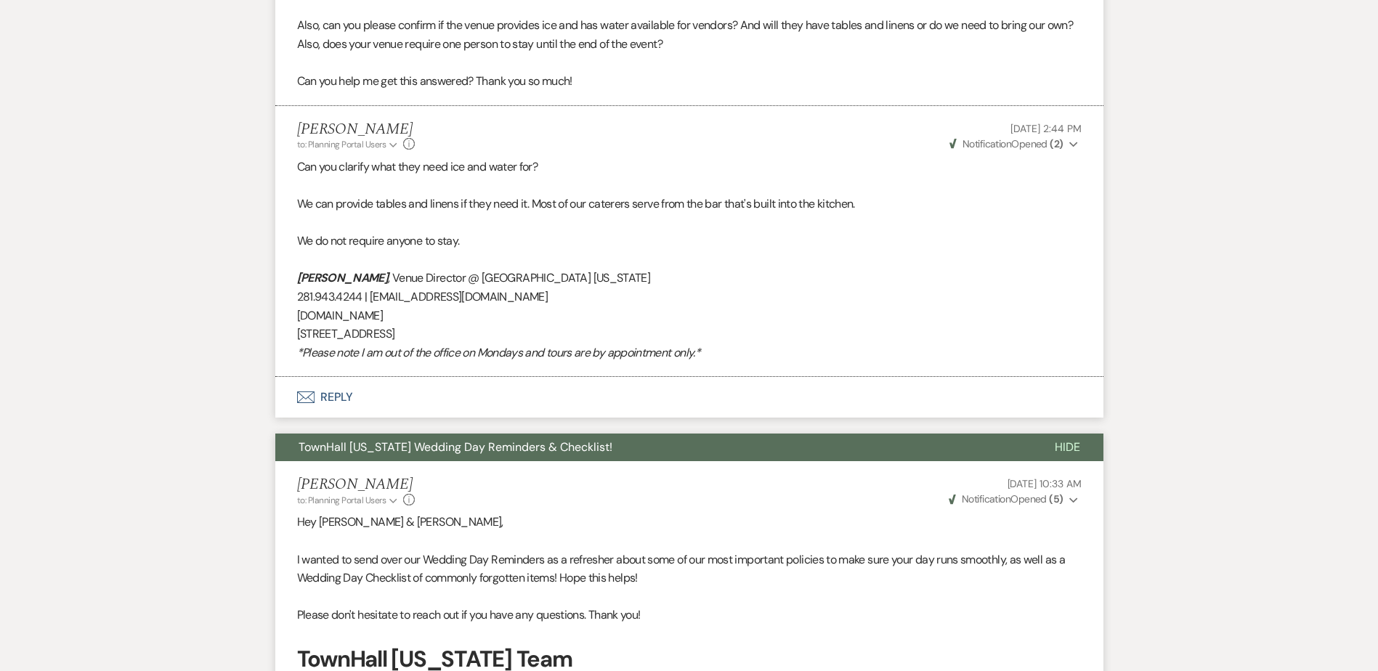
scroll to position [0, 0]
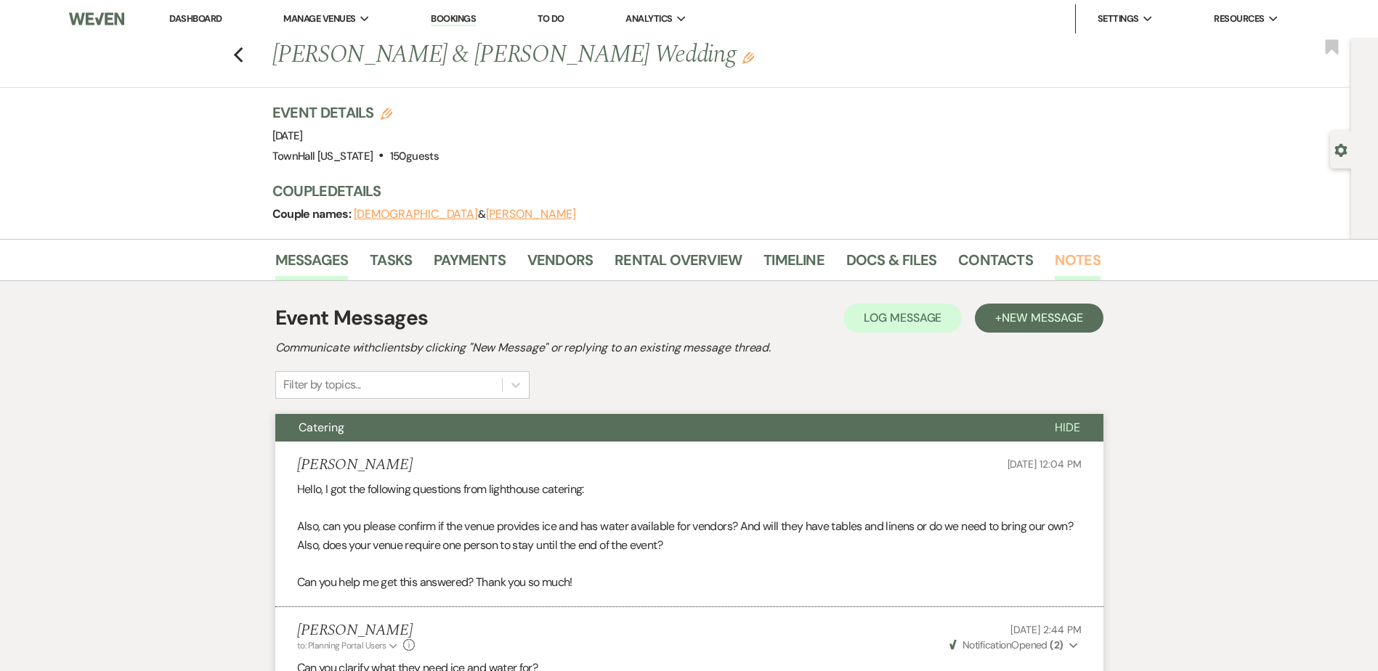
click at [1084, 264] on link "Notes" at bounding box center [1078, 264] width 46 height 32
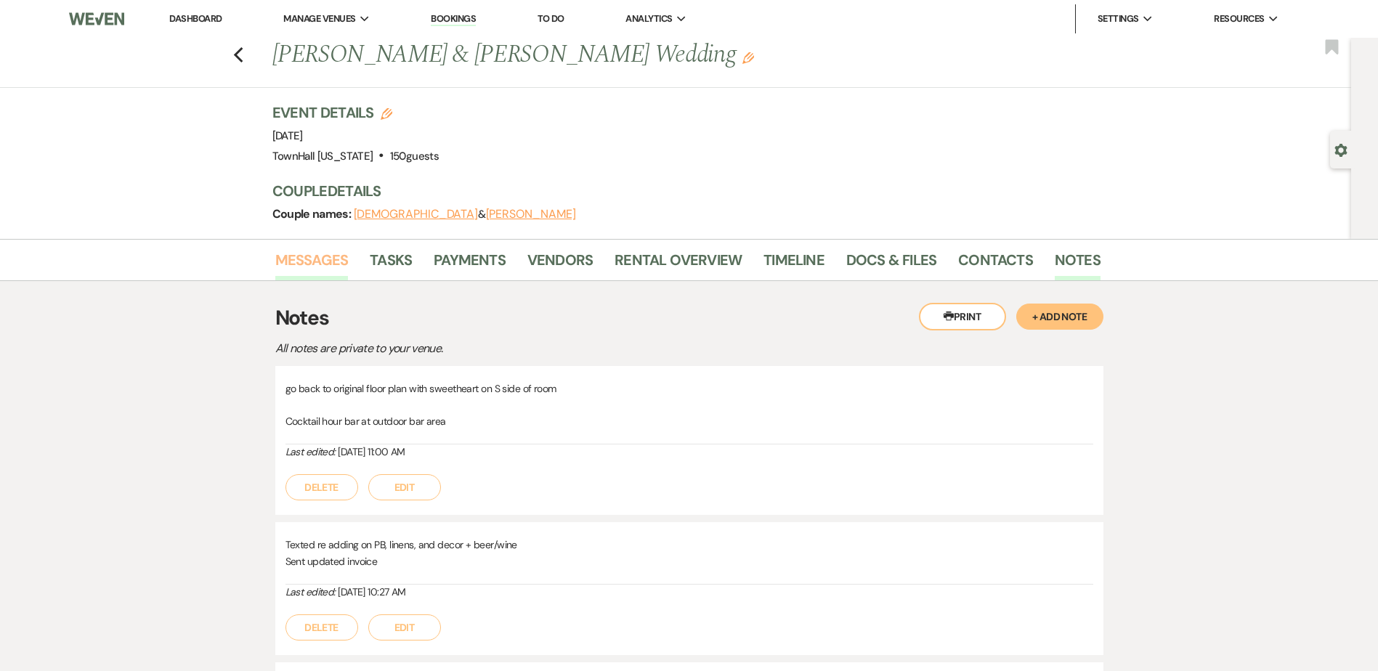
click at [310, 272] on link "Messages" at bounding box center [311, 264] width 73 height 32
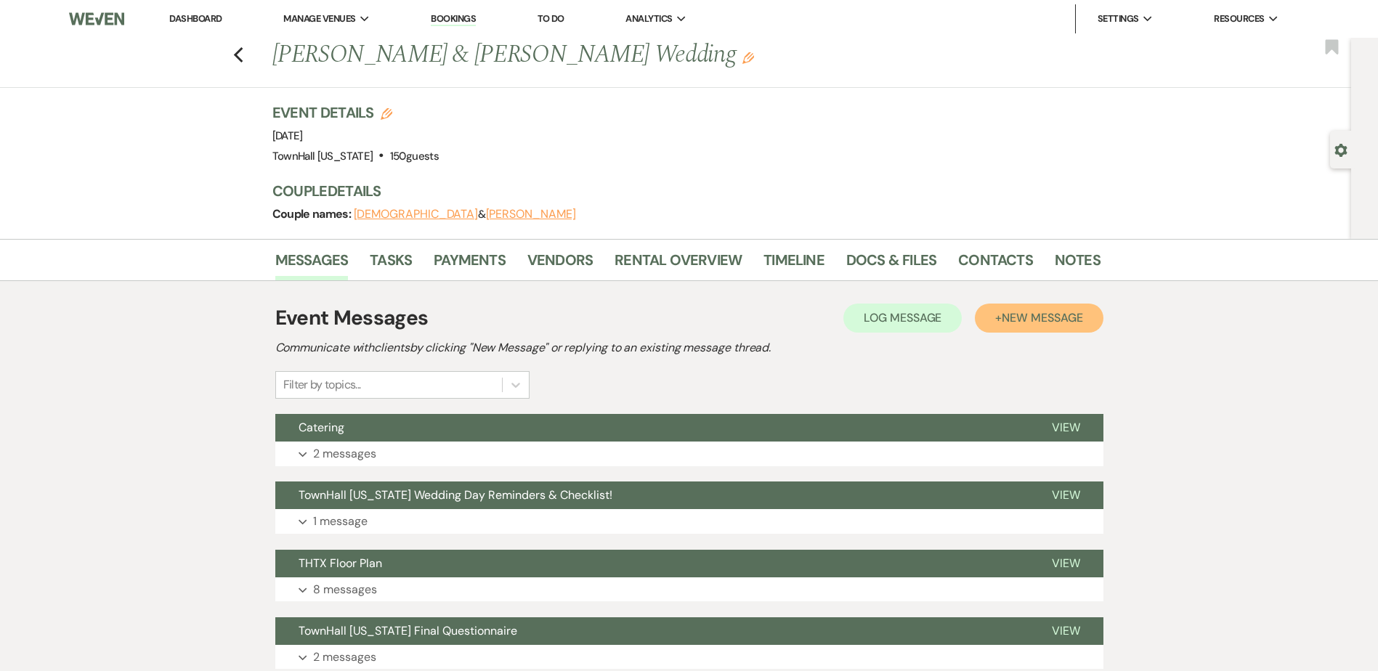
click at [1054, 318] on span "New Message" at bounding box center [1042, 317] width 81 height 15
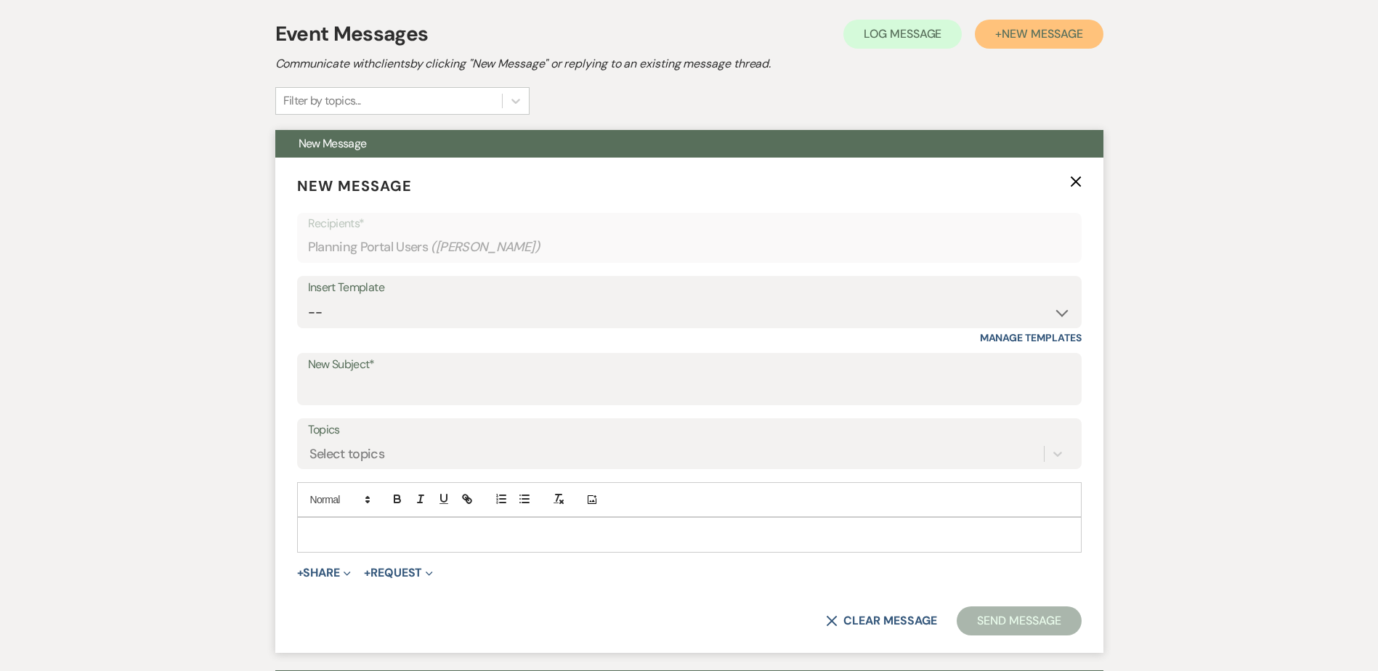
scroll to position [291, 0]
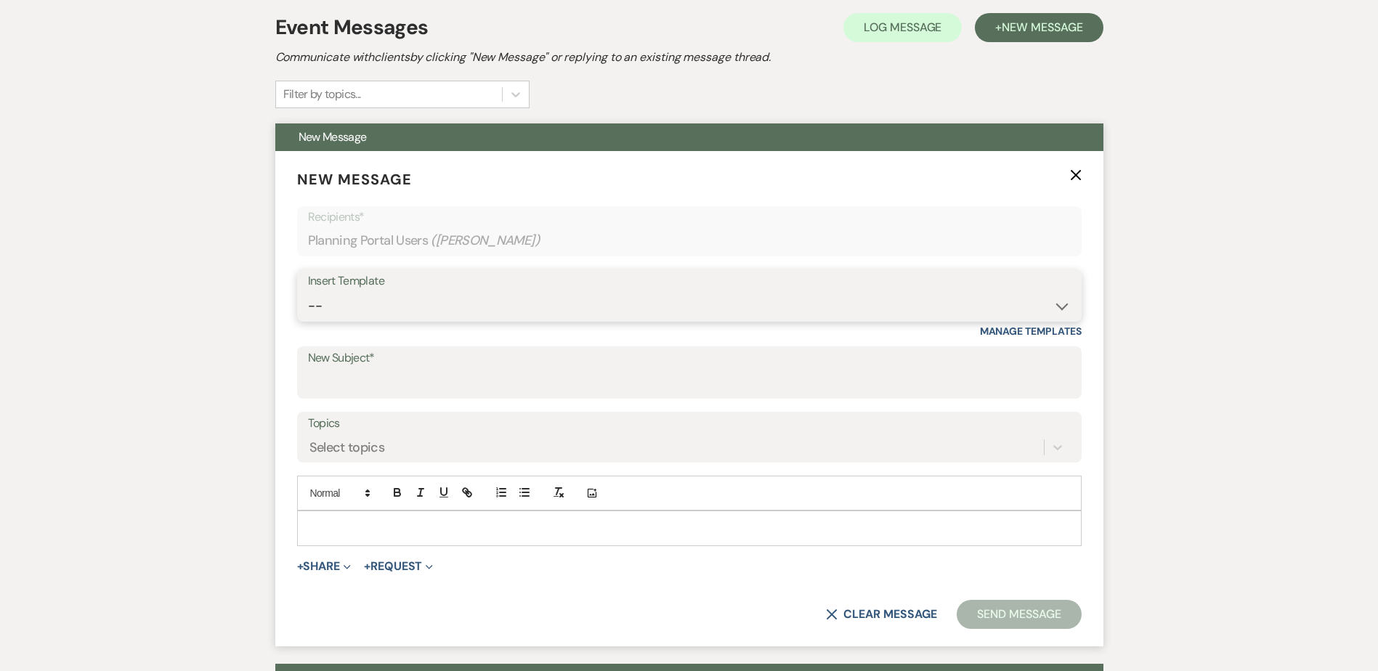
click at [320, 315] on select "-- Wedding Inquiry Follow Up: 2-3 days after initial lead- Avg Cost + Albums Th…" at bounding box center [689, 306] width 763 height 28
click at [308, 292] on select "-- Wedding Inquiry Follow Up: 2-3 days after initial lead- Avg Cost + Albums Th…" at bounding box center [689, 306] width 763 height 28
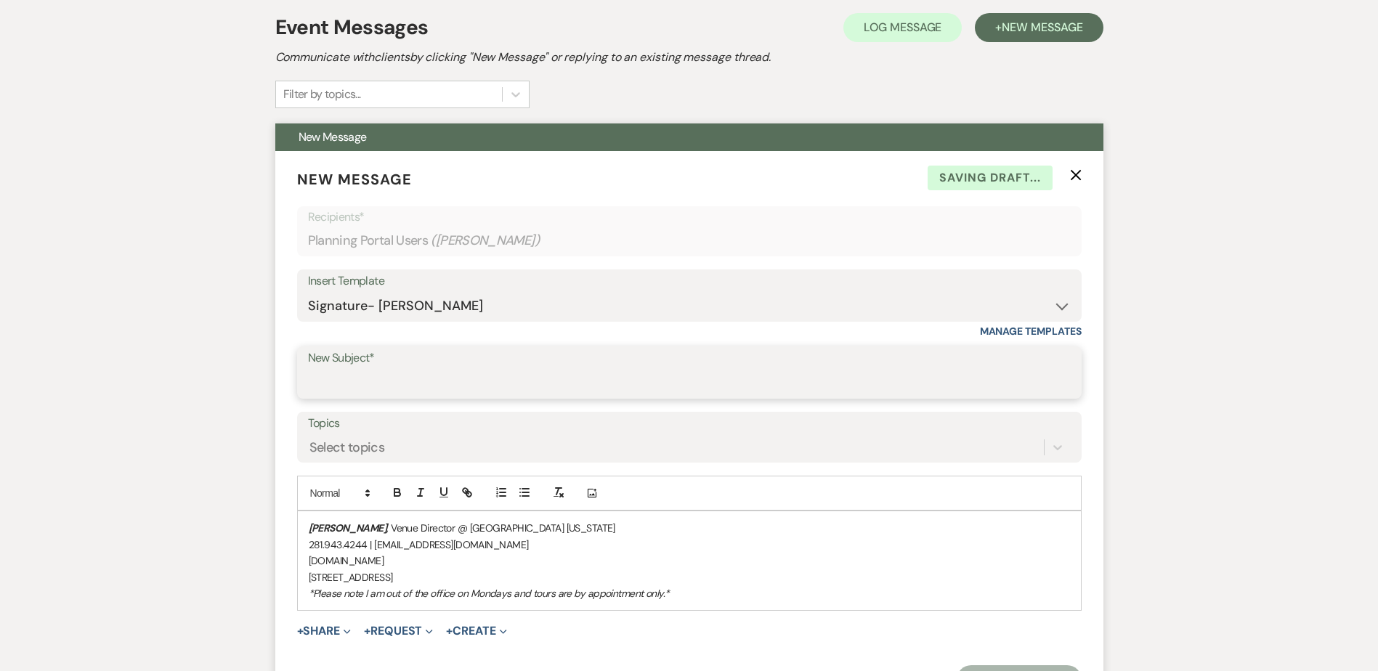
click at [319, 384] on input "New Subject*" at bounding box center [689, 383] width 763 height 28
click at [302, 525] on div "Stephanie Jordan , Venue Director @ TownHall Texas 281.943.4244 | info@townhall…" at bounding box center [689, 561] width 783 height 99
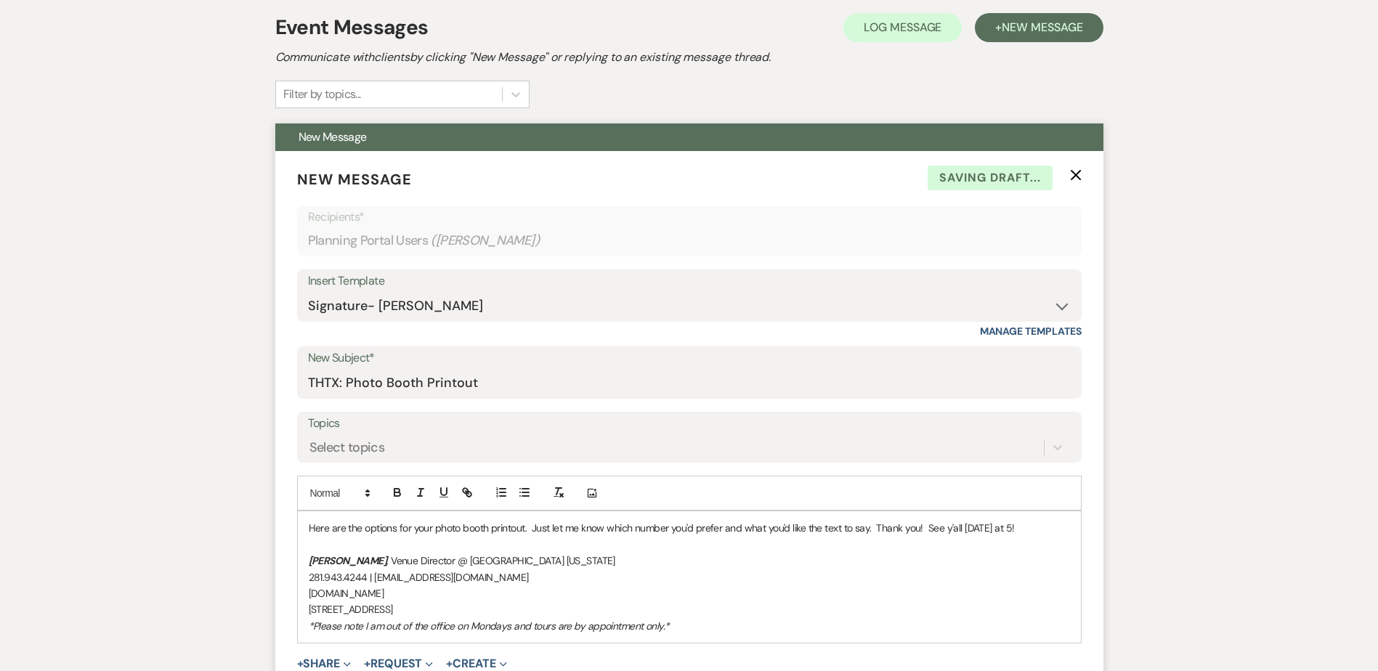
click at [876, 526] on p "Here are the options for your photo booth printout. Just let me know which numb…" at bounding box center [689, 528] width 761 height 16
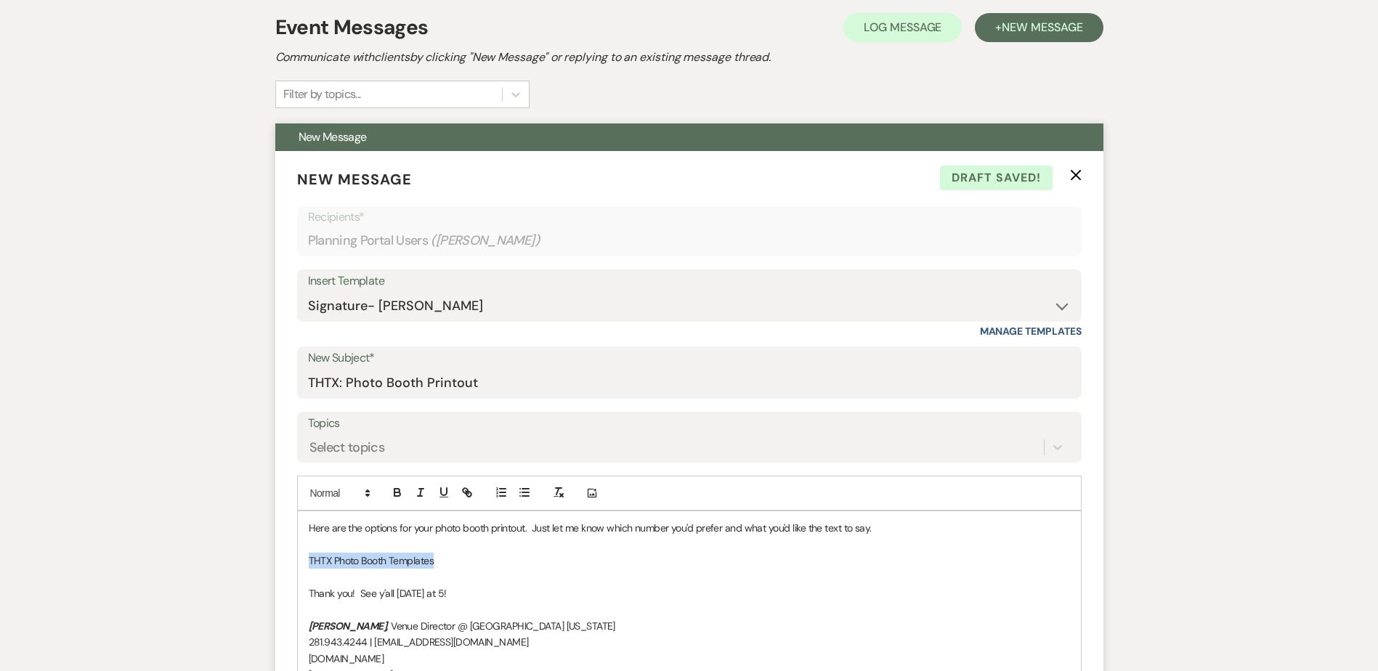
drag, startPoint x: 434, startPoint y: 561, endPoint x: 294, endPoint y: 554, distance: 139.7
click at [294, 554] on form "New Message X Draft saved! Recipients* Planning Portal Users ( Samantha Garcia …" at bounding box center [689, 480] width 828 height 658
click at [469, 493] on icon "button" at bounding box center [468, 494] width 5 height 5
paste input "https://drive.google.com/drive/folders/1qJNT2aKJCus3vF3hP5ow50uTMONQSCq8?usp=dr…"
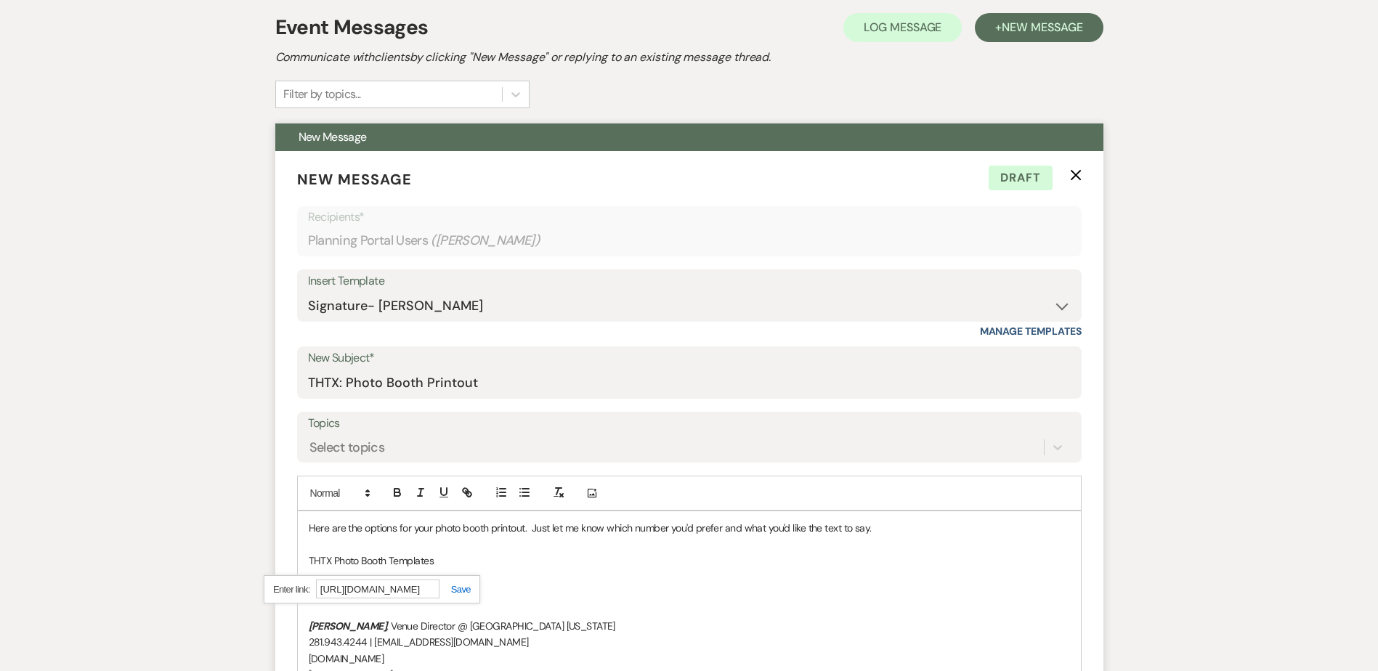
click at [453, 584] on link at bounding box center [455, 589] width 31 height 11
click at [521, 598] on p "Thank you! See y'all tomorrow at 5!" at bounding box center [689, 594] width 761 height 16
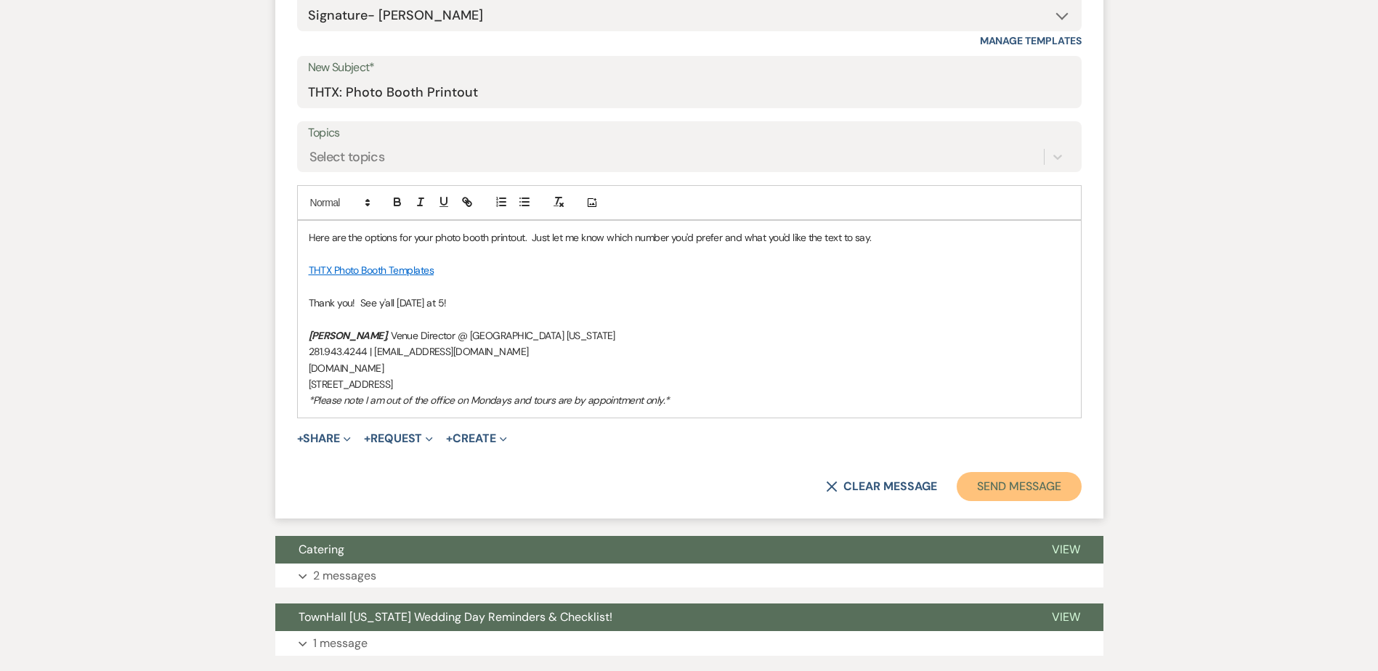
click at [1053, 490] on button "Send Message" at bounding box center [1019, 486] width 124 height 29
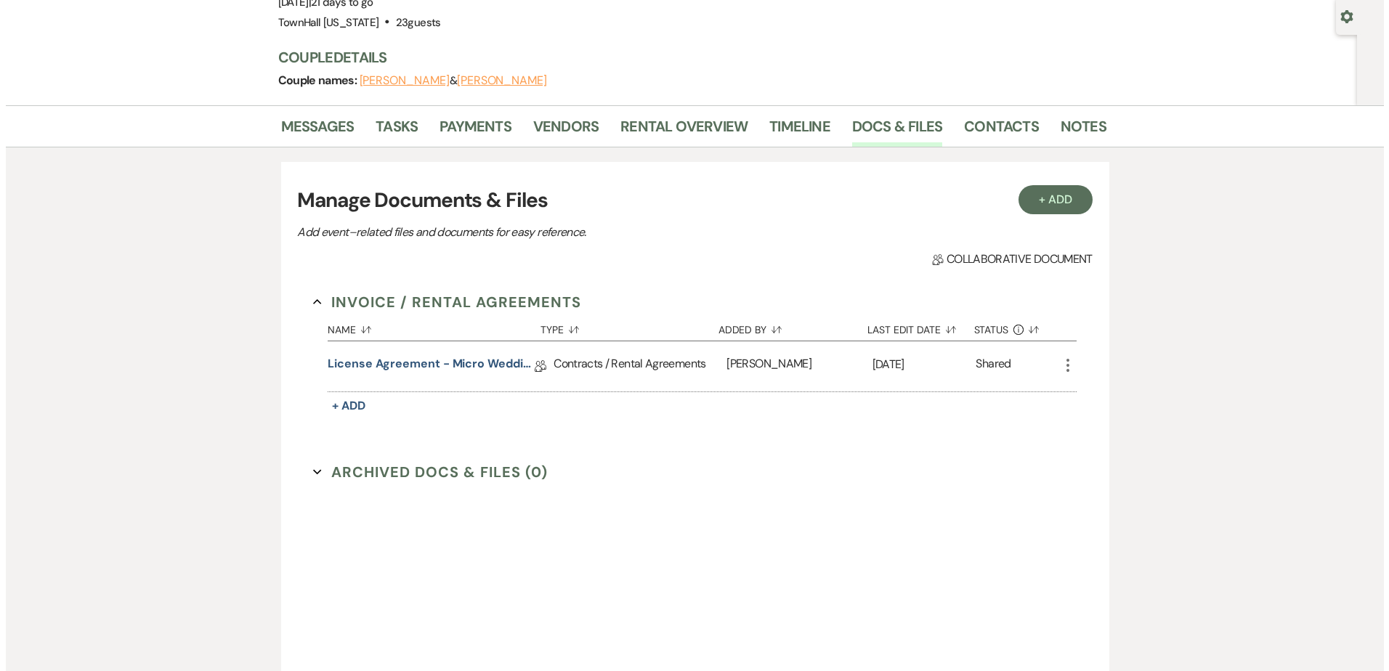
scroll to position [265, 0]
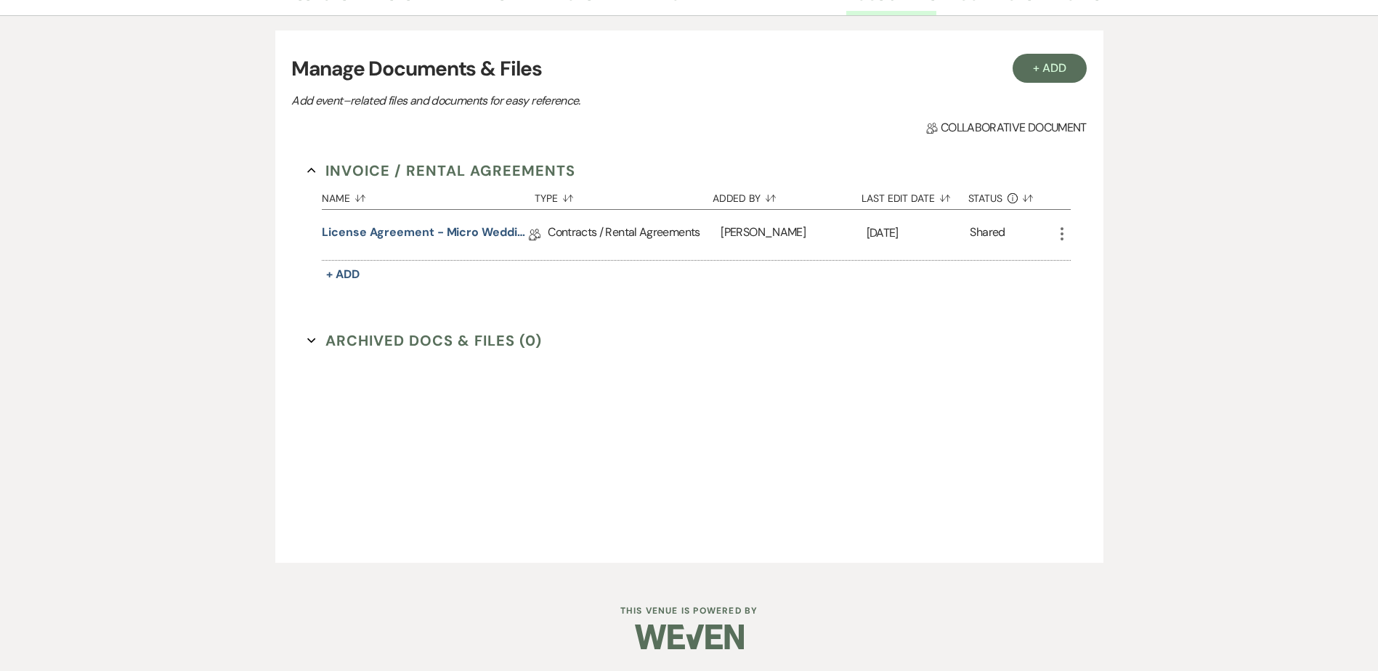
click at [358, 347] on button "Archived Docs & Files (0) Expand" at bounding box center [424, 341] width 235 height 22
click at [1063, 76] on button "+ Add" at bounding box center [1050, 68] width 74 height 29
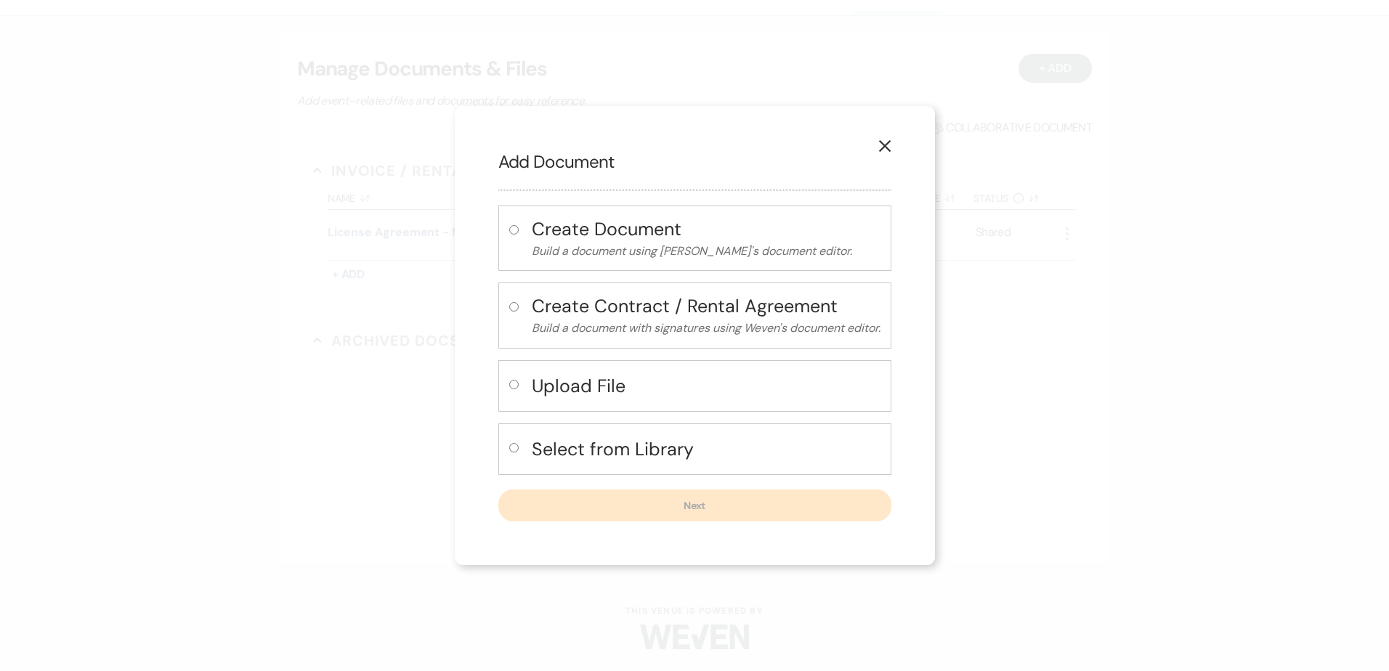
click at [541, 453] on h4 "Select from Library" at bounding box center [706, 449] width 349 height 25
radio input "true"
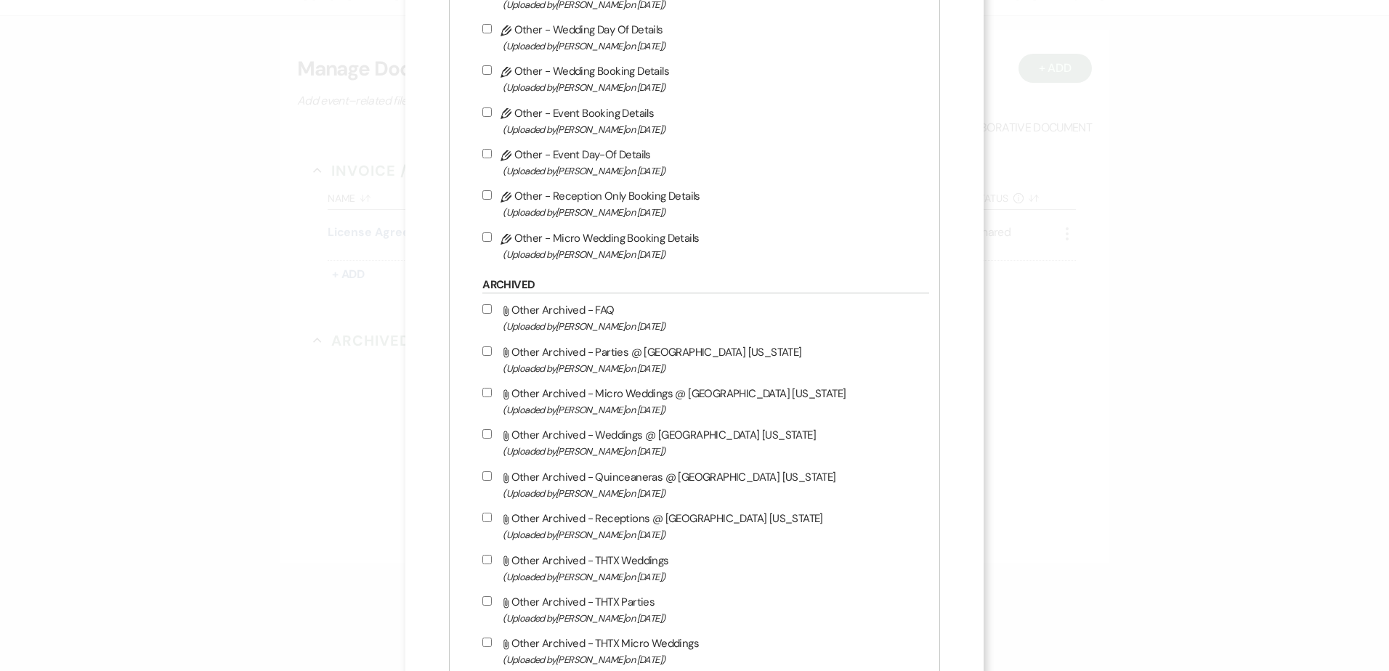
scroll to position [1744, 0]
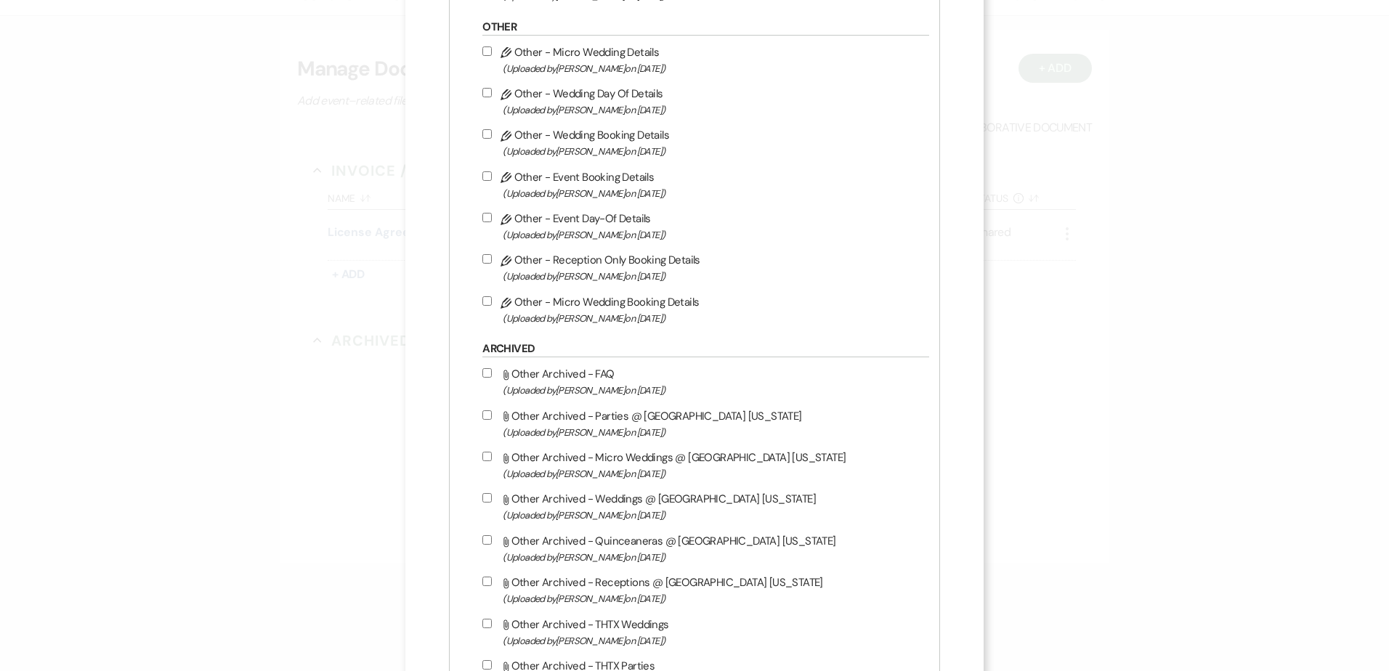
click at [487, 47] on input "Pencil Other - Micro Wedding Details (Uploaded by [PERSON_NAME] on [DATE] )" at bounding box center [486, 51] width 9 height 9
checkbox input "true"
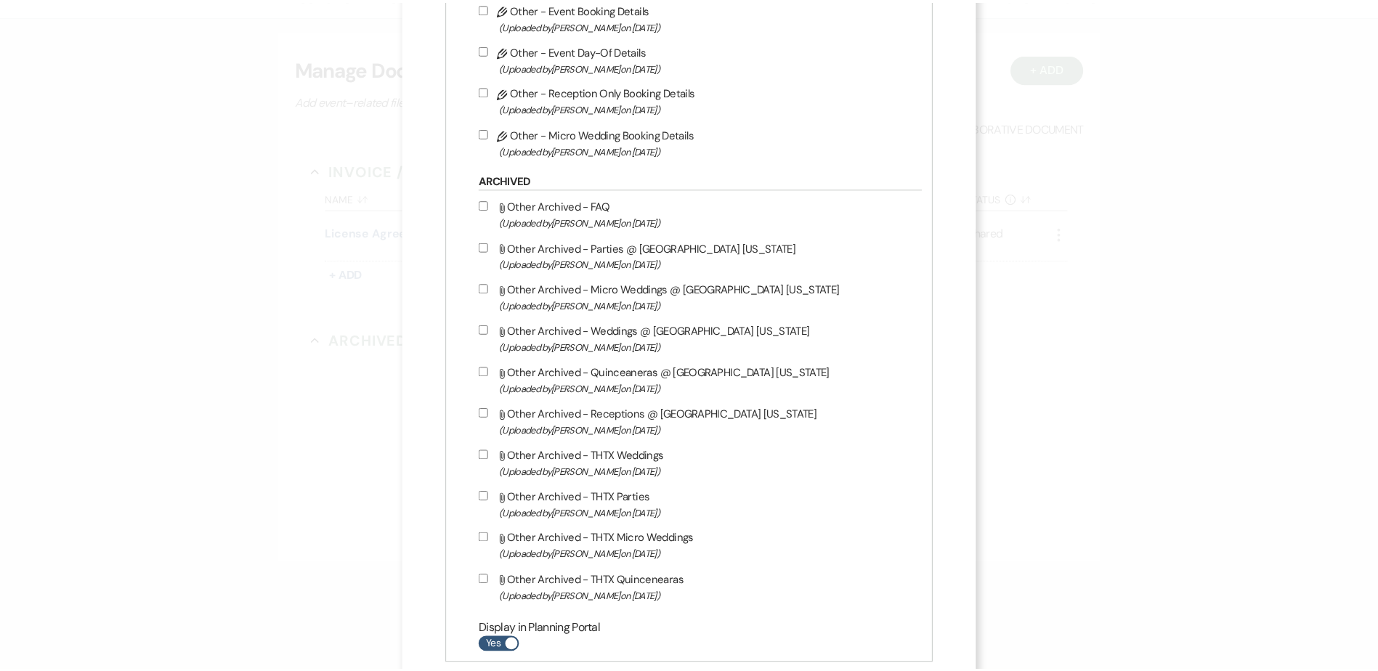
scroll to position [1995, 0]
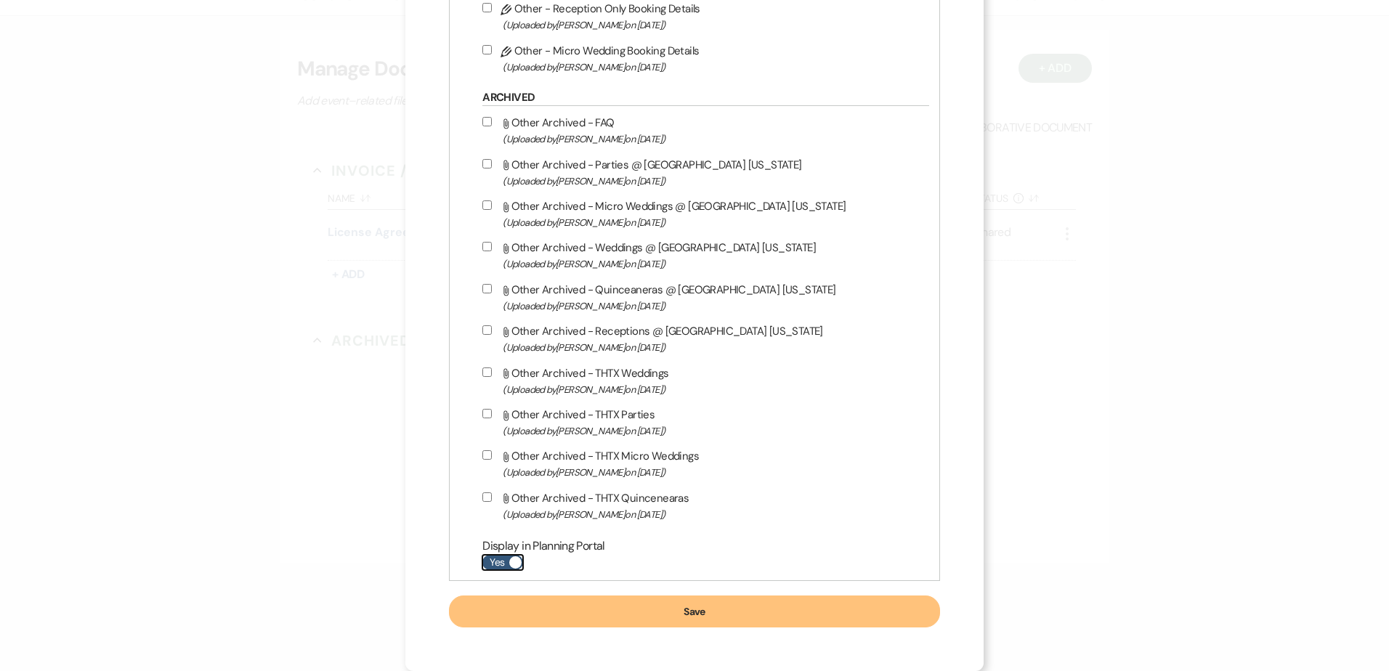
click at [501, 562] on label "Yes" at bounding box center [502, 562] width 41 height 15
click at [501, 562] on input "Yes" at bounding box center [502, 562] width 41 height 15
checkbox input "false"
click at [524, 614] on button "Save" at bounding box center [694, 612] width 490 height 32
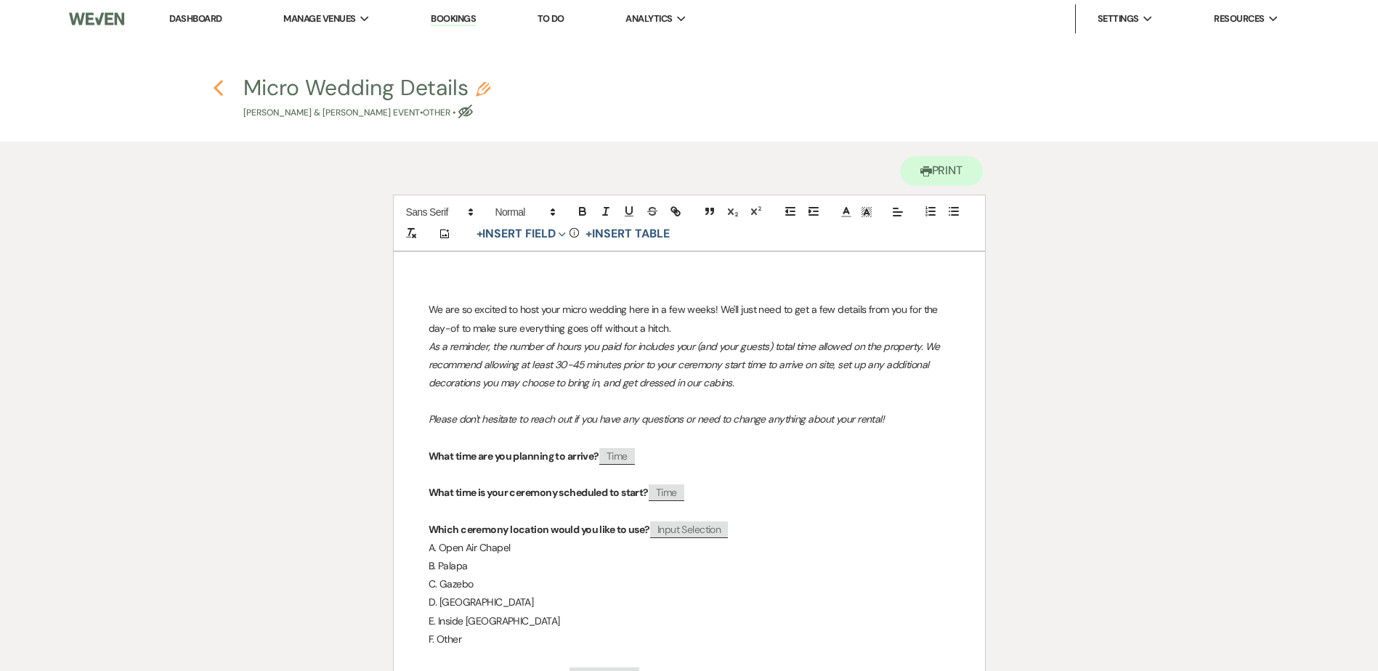
click at [217, 81] on icon "Previous" at bounding box center [218, 87] width 11 height 17
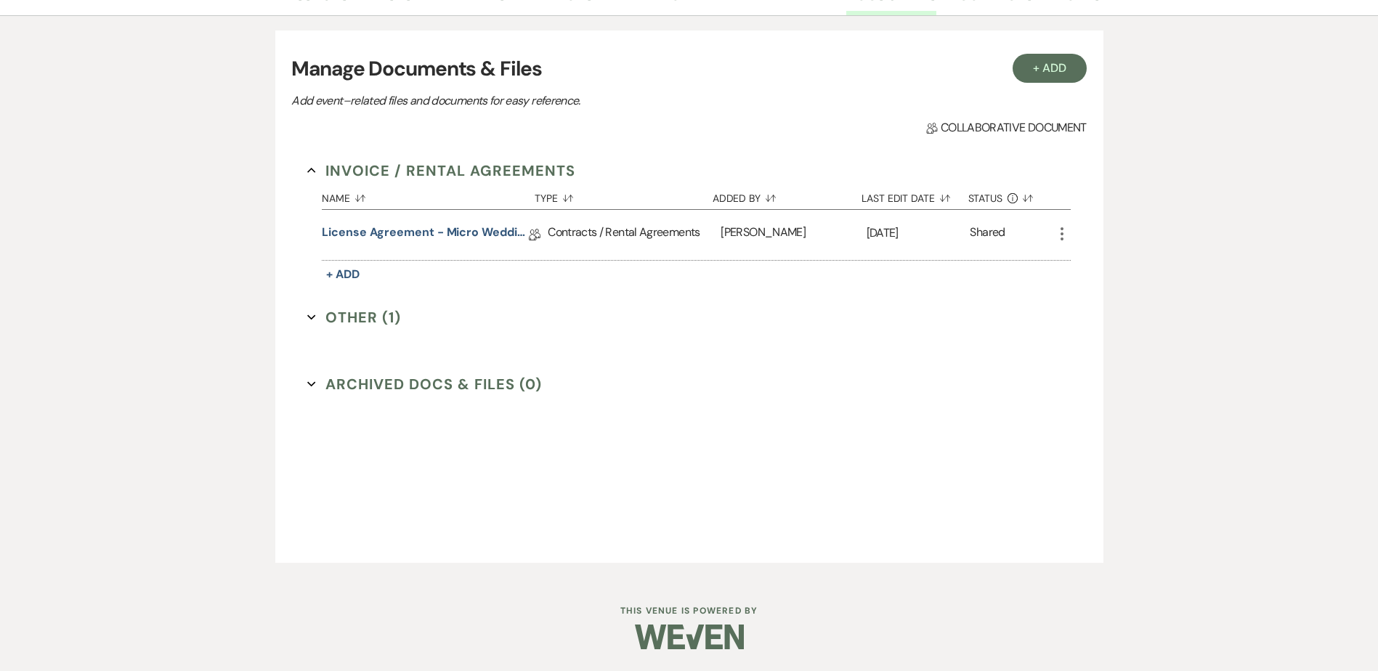
click at [363, 327] on button "Other (1) Expand" at bounding box center [354, 318] width 94 height 22
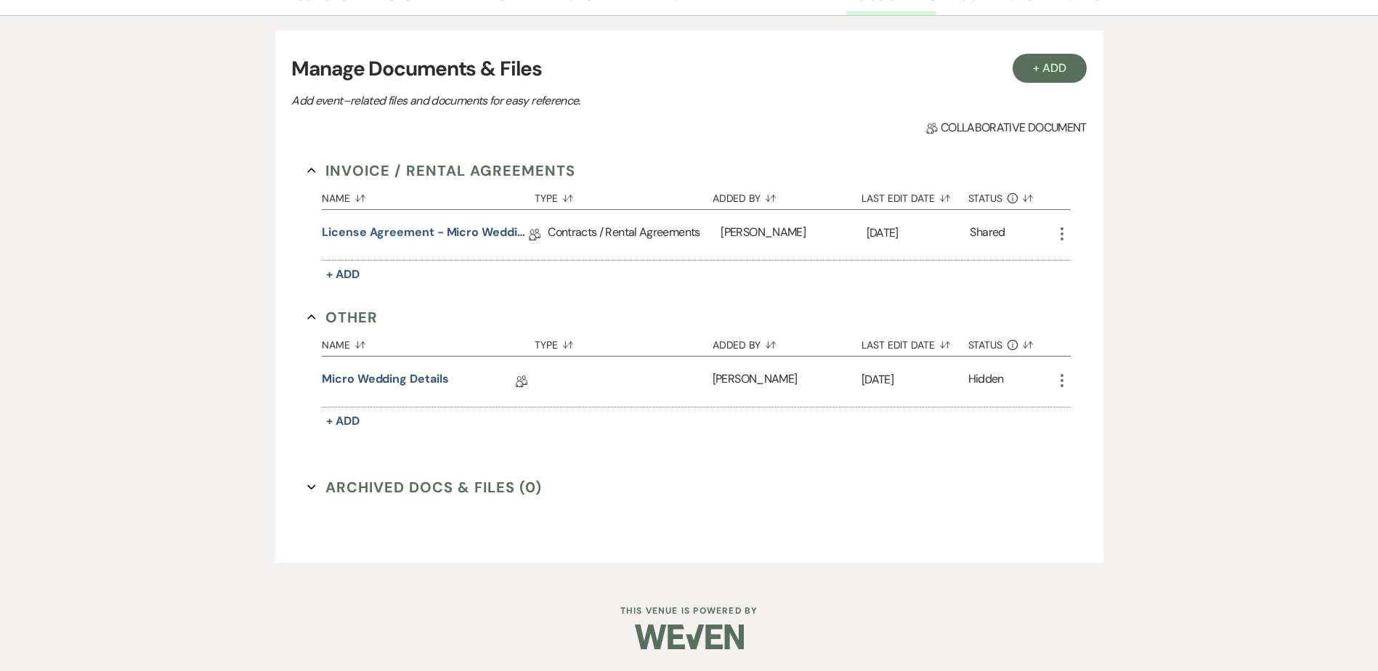
click at [1064, 381] on icon "More" at bounding box center [1062, 380] width 17 height 17
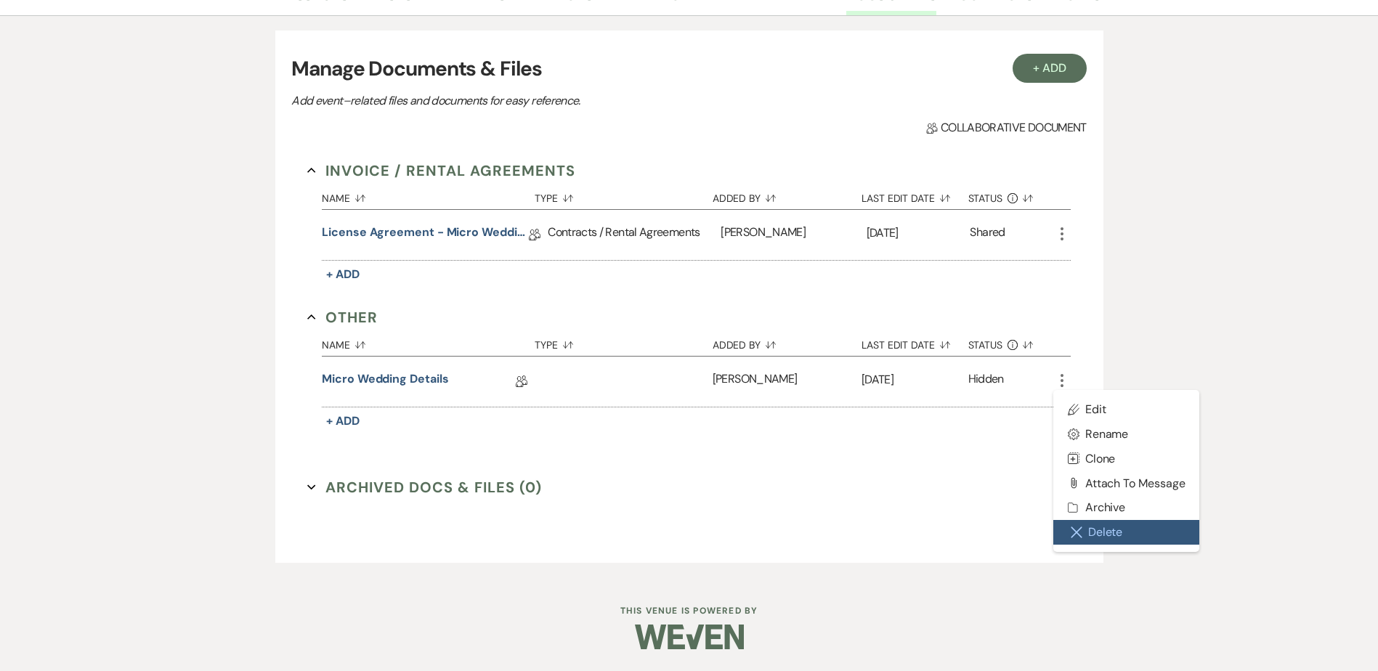
click at [1123, 533] on button "Close Delete X Delete" at bounding box center [1127, 532] width 147 height 25
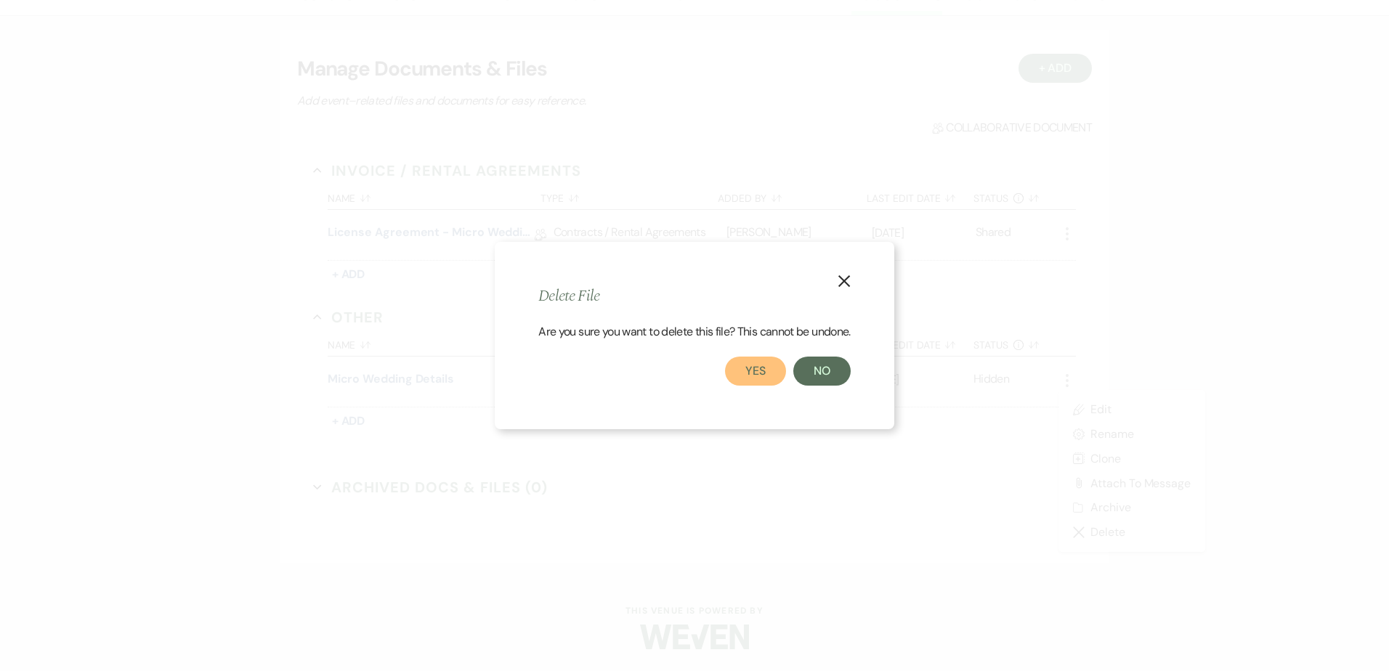
click at [746, 373] on button "Yes" at bounding box center [755, 371] width 61 height 29
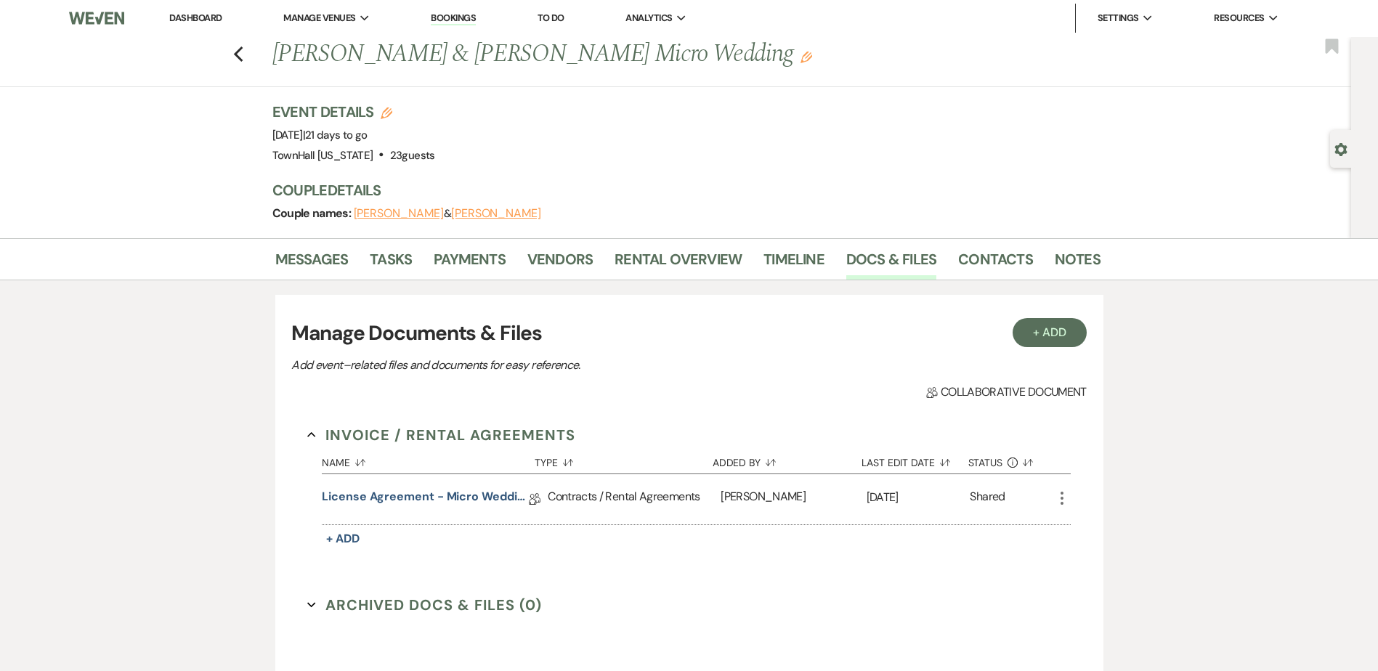
scroll to position [0, 0]
click at [1070, 266] on link "Notes" at bounding box center [1078, 264] width 46 height 32
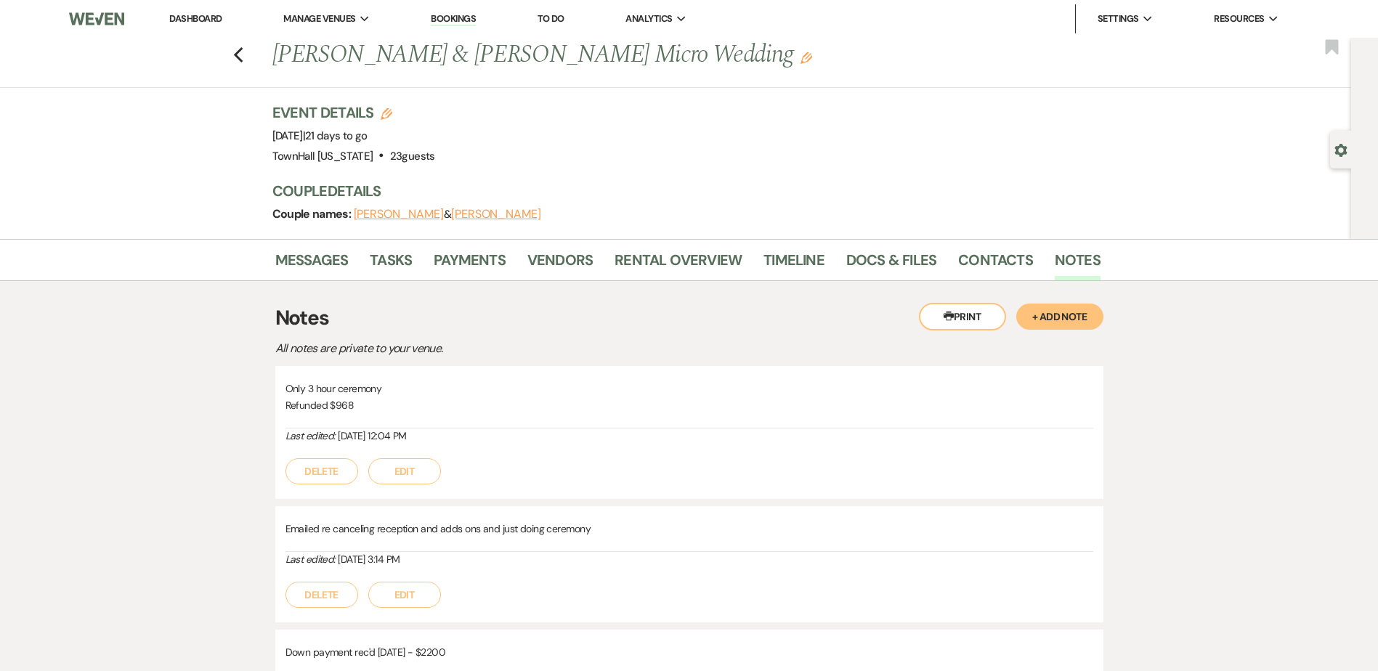
click at [1076, 323] on button "+ Add Note" at bounding box center [1060, 317] width 87 height 26
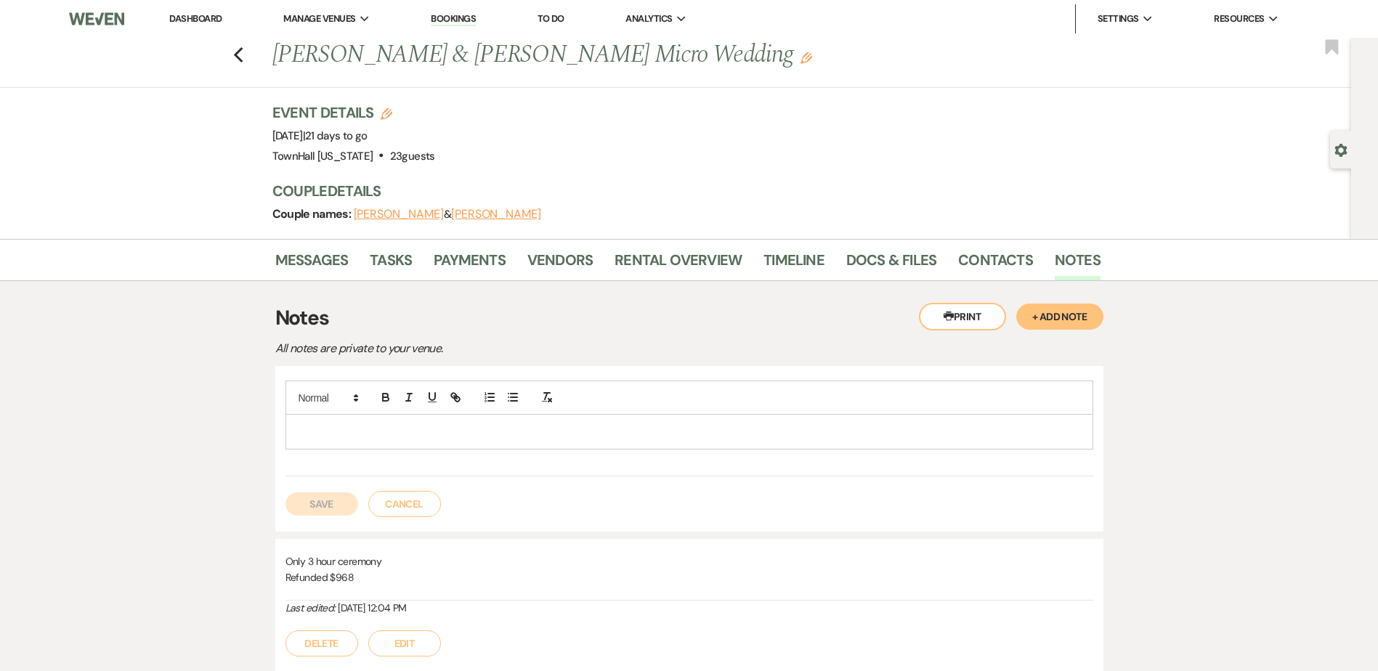
click at [342, 438] on p at bounding box center [689, 432] width 785 height 16
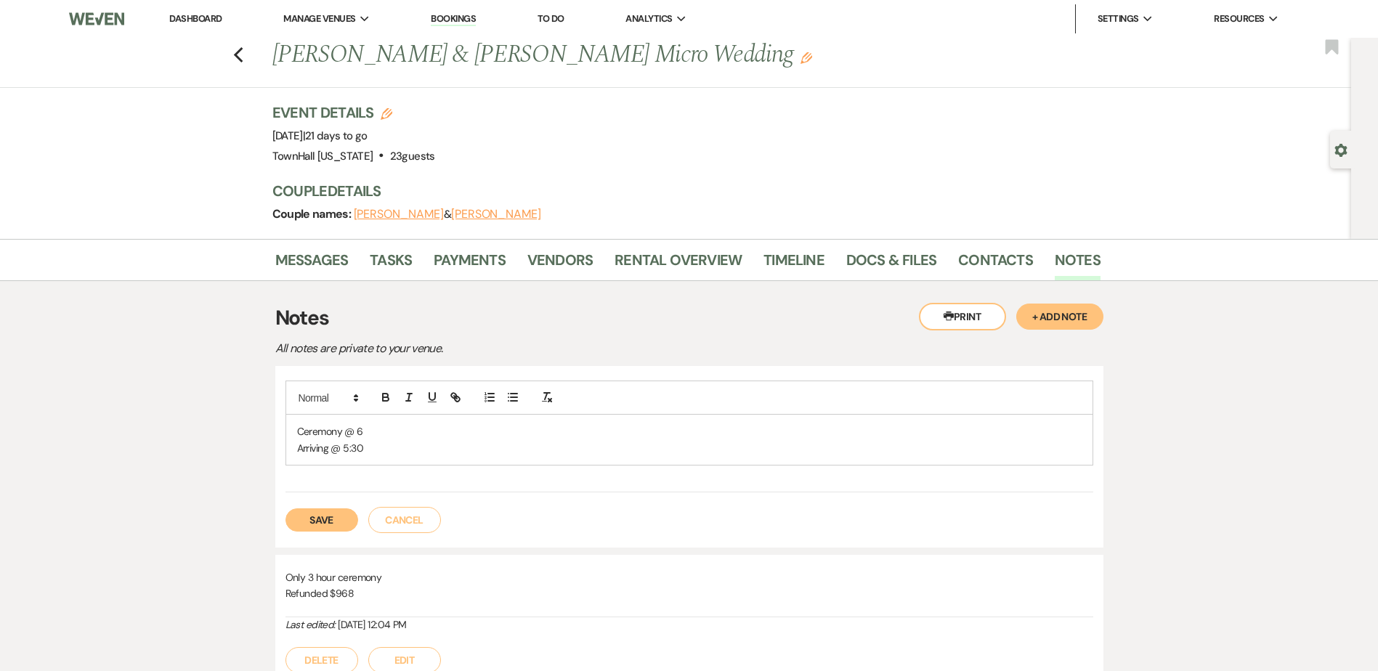
click at [326, 517] on button "Save" at bounding box center [322, 520] width 73 height 23
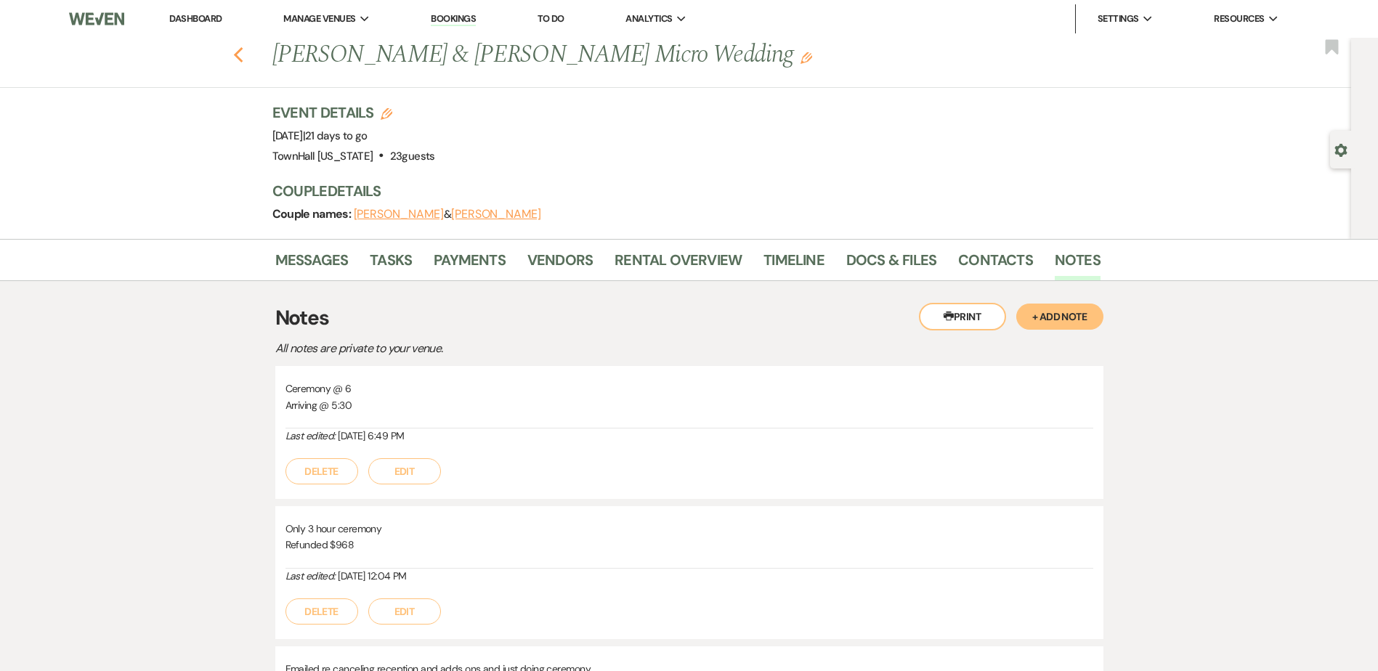
click at [240, 48] on icon "Previous" at bounding box center [238, 55] width 11 height 17
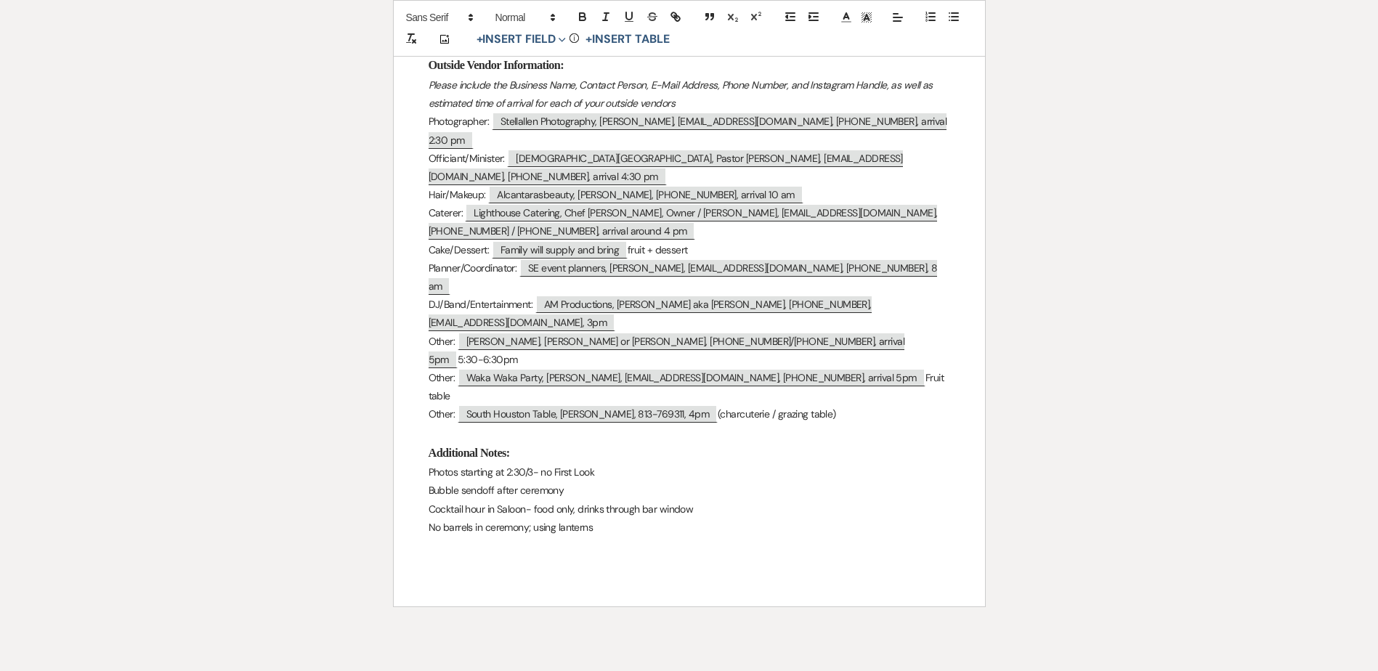
scroll to position [1205, 0]
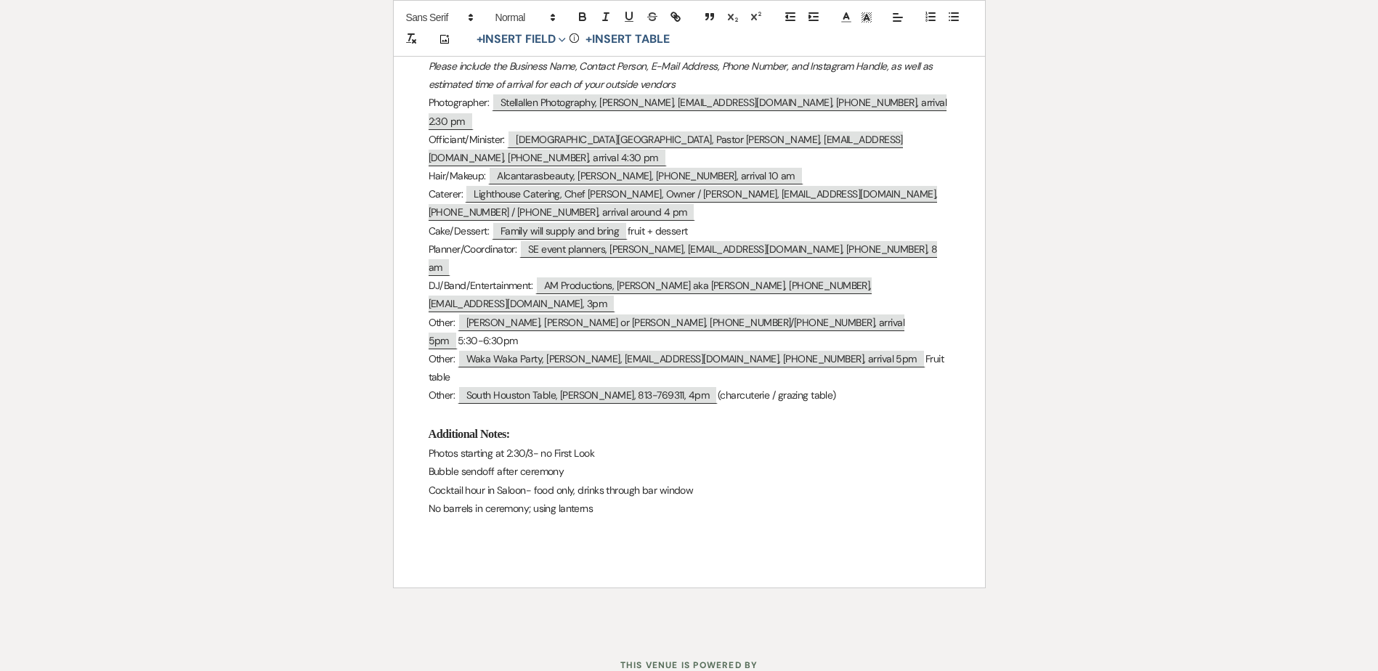
drag, startPoint x: 426, startPoint y: 315, endPoint x: 767, endPoint y: 453, distance: 367.4
copy div "Wedding Day Details Bride & Groom: ﻿ Jesus & Samantha ﻿ Wedding Date: ﻿ 09/20/2…"
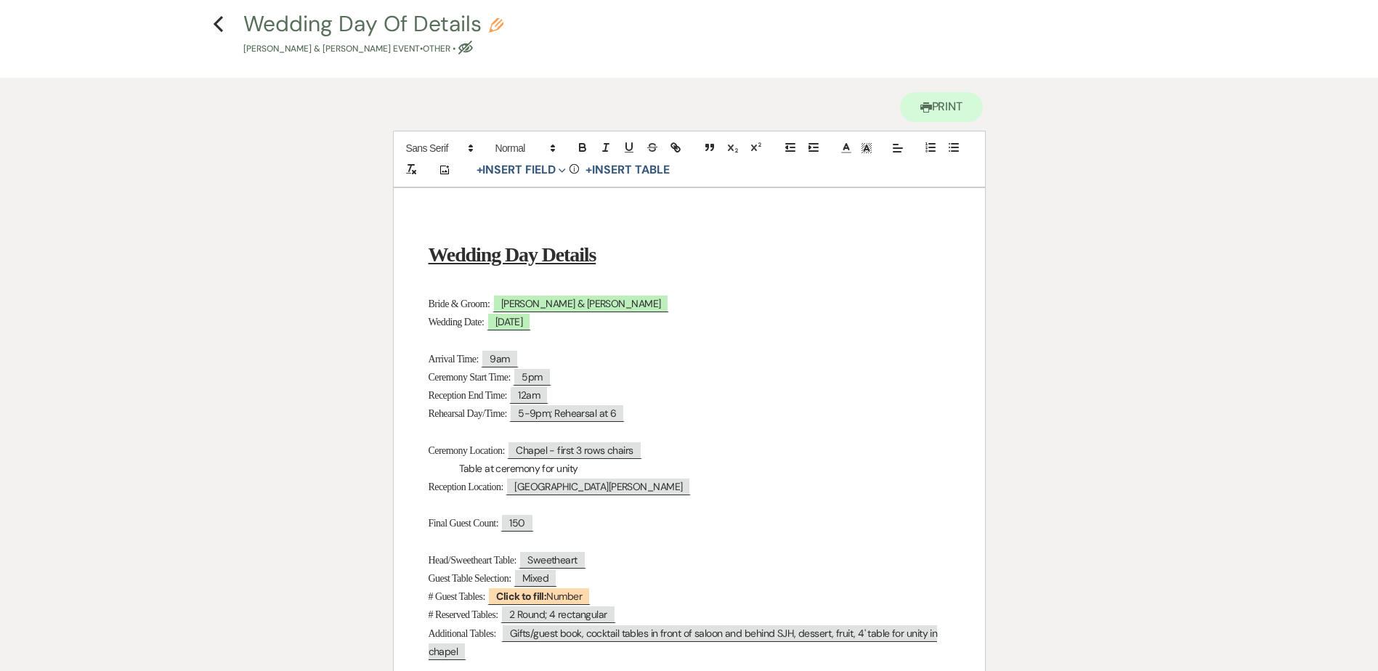
scroll to position [0, 0]
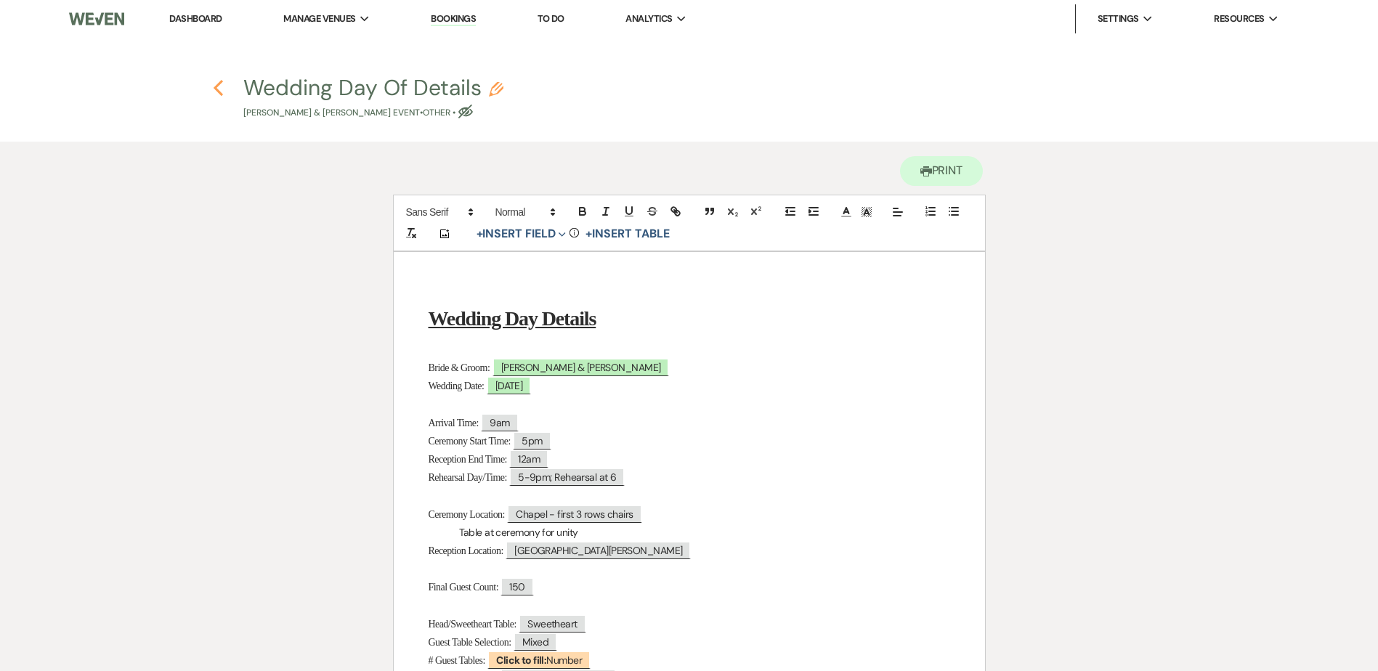
click at [217, 79] on icon "Previous" at bounding box center [218, 87] width 11 height 17
